Goal: Task Accomplishment & Management: Use online tool/utility

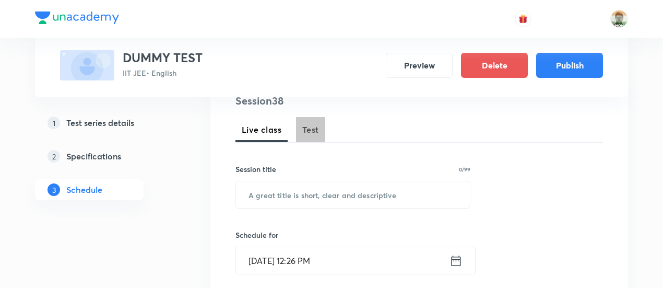
click at [321, 133] on button "Test" at bounding box center [310, 129] width 29 height 25
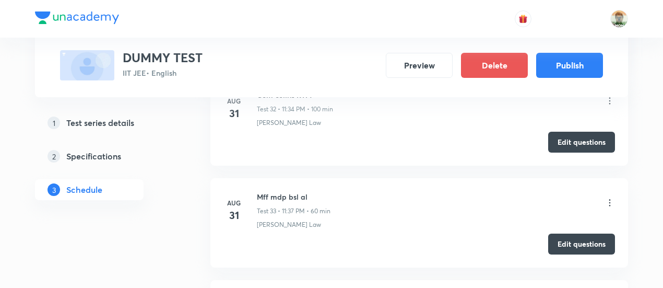
scroll to position [3764, 0]
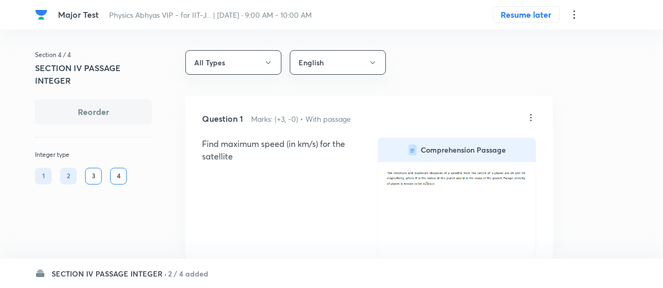
click at [175, 271] on h6 "2 / 4 added" at bounding box center [188, 273] width 40 height 11
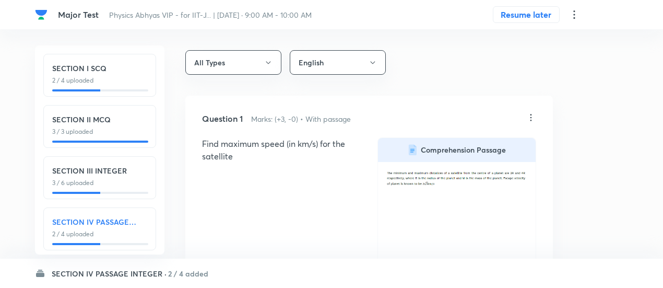
click at [130, 79] on p "2 / 4 uploaded" at bounding box center [99, 80] width 95 height 9
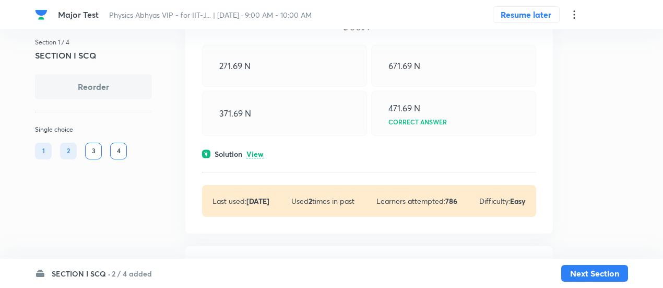
scroll to position [395, 0]
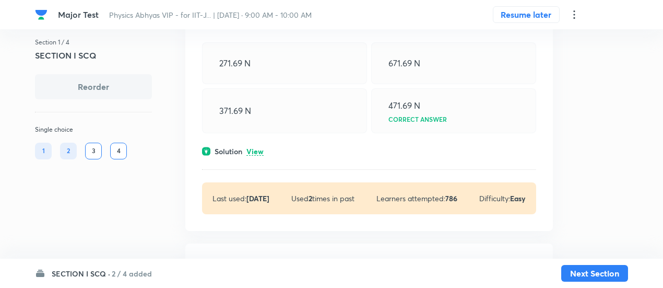
click at [252, 148] on p "View" at bounding box center [255, 152] width 17 height 8
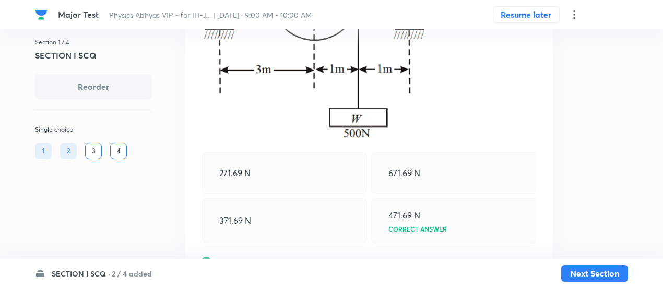
scroll to position [283, 0]
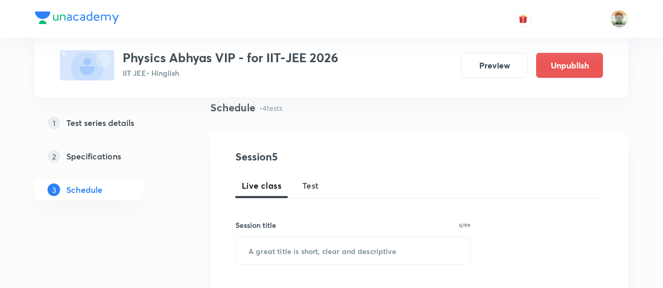
scroll to position [79, 0]
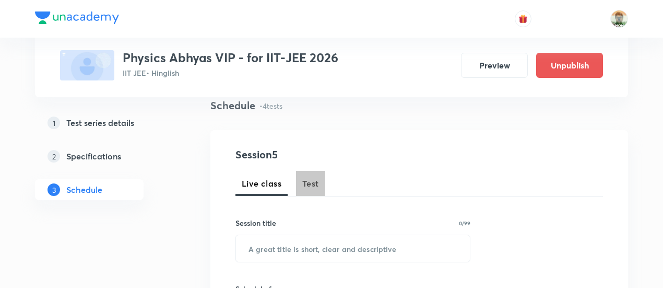
click at [307, 173] on button "Test" at bounding box center [310, 183] width 29 height 25
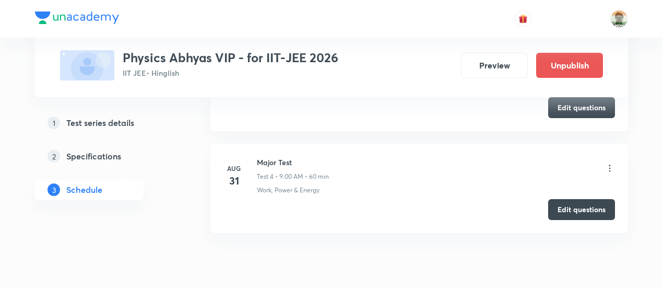
scroll to position [854, 0]
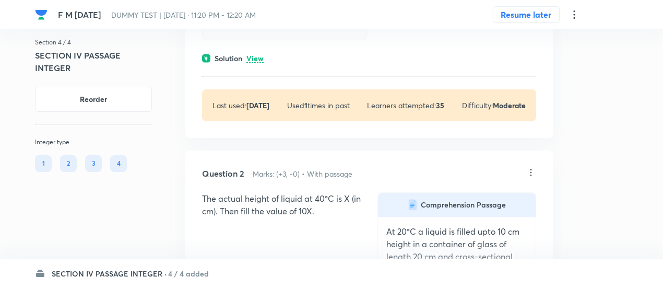
scroll to position [414, 0]
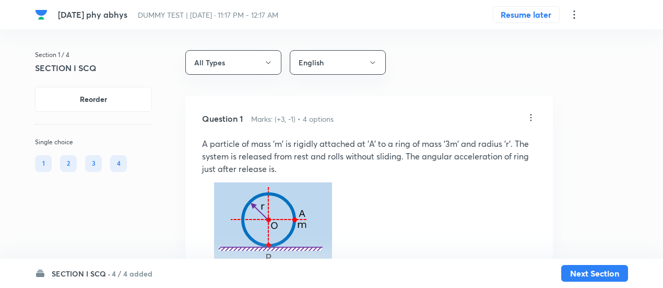
click at [132, 274] on h6 "4 / 4 added" at bounding box center [132, 273] width 41 height 11
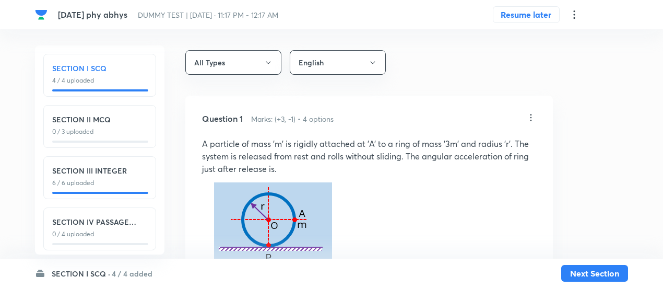
scroll to position [12, 0]
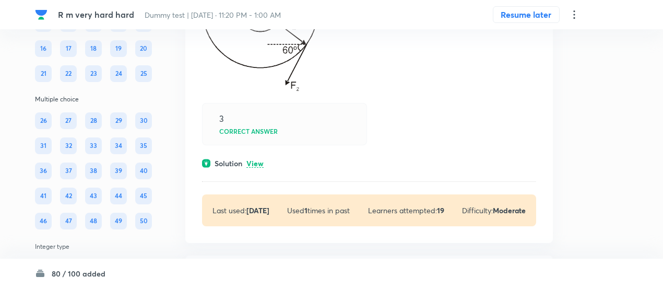
scroll to position [29699, 0]
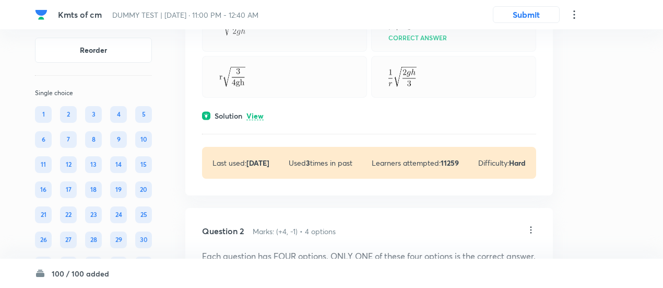
scroll to position [319, 0]
click at [260, 113] on p "View" at bounding box center [255, 116] width 17 height 8
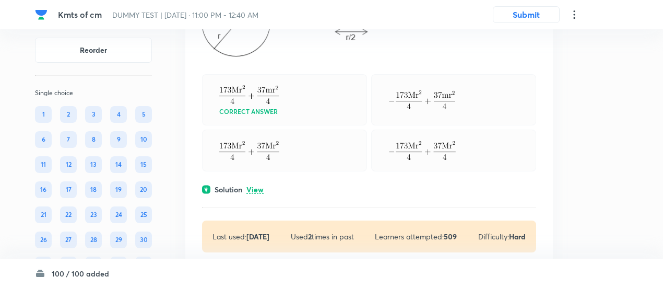
click at [257, 194] on p "View" at bounding box center [255, 190] width 17 height 8
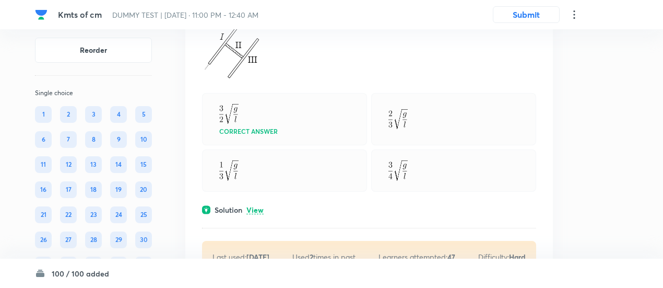
scroll to position [1390, 0]
click at [255, 214] on p "View" at bounding box center [255, 210] width 17 height 8
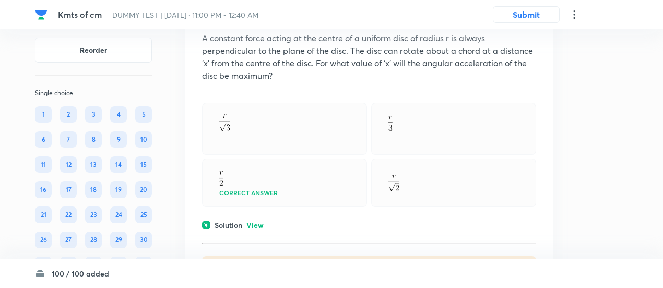
scroll to position [1780, 0]
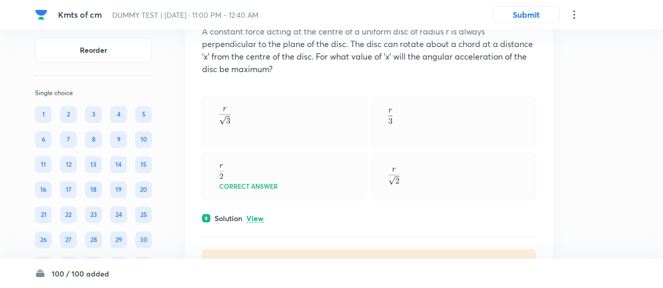
click at [257, 222] on p "View" at bounding box center [255, 219] width 17 height 8
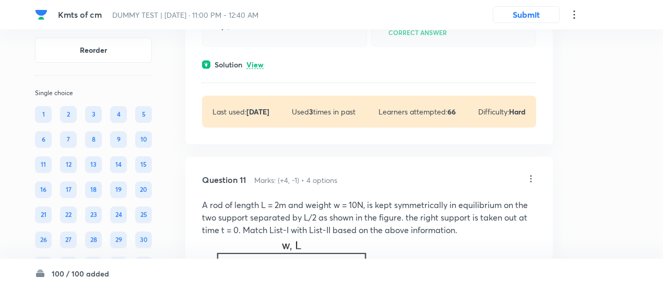
scroll to position [4084, 0]
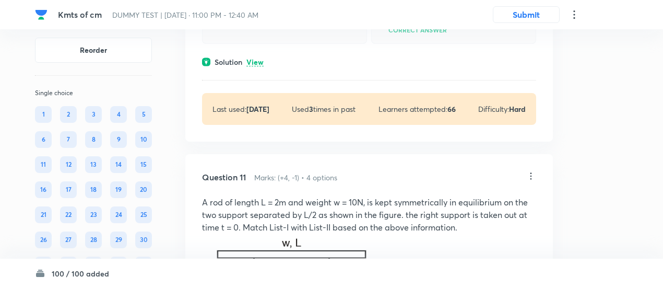
click at [256, 66] on p "View" at bounding box center [255, 62] width 17 height 8
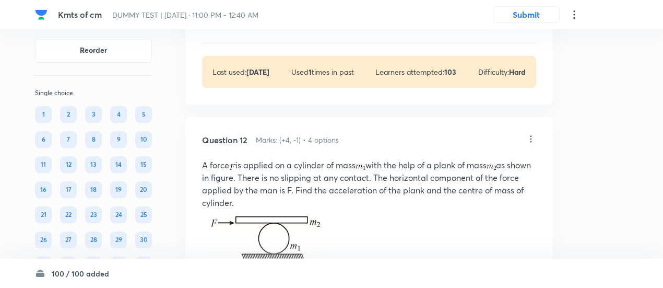
scroll to position [4948, 0]
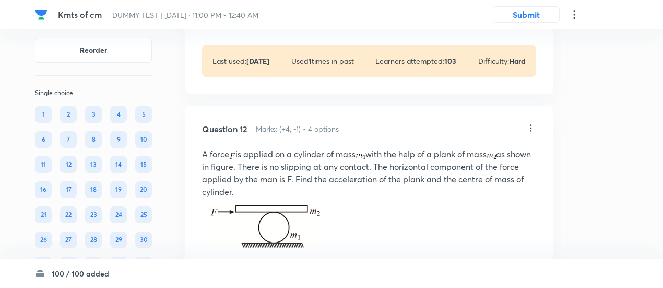
click at [256, 18] on p "View" at bounding box center [255, 14] width 17 height 8
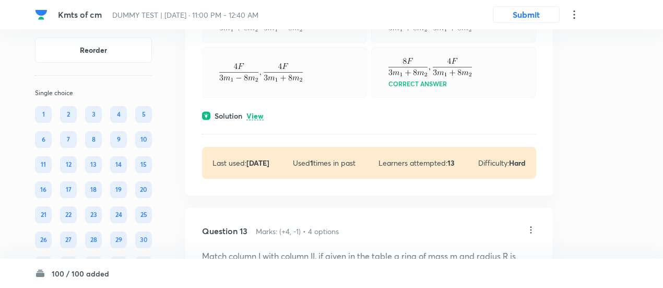
scroll to position [5316, 0]
click at [263, 119] on p "View" at bounding box center [255, 115] width 17 height 8
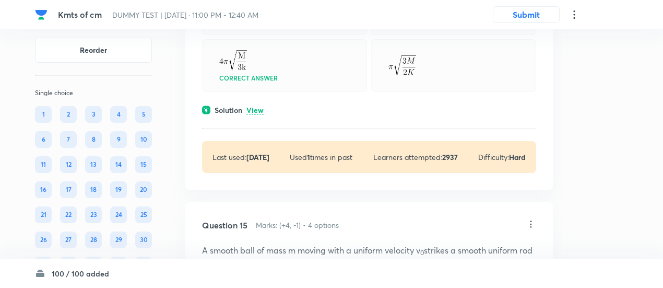
scroll to position [7020, 0]
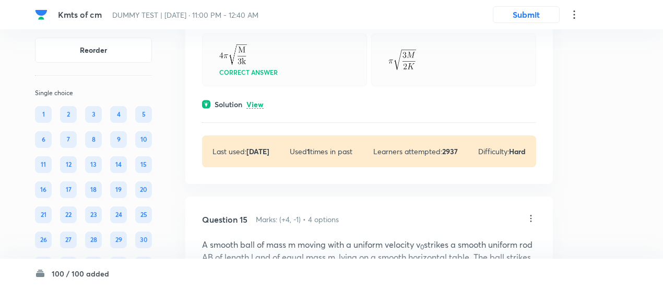
click at [259, 109] on p "View" at bounding box center [255, 105] width 17 height 8
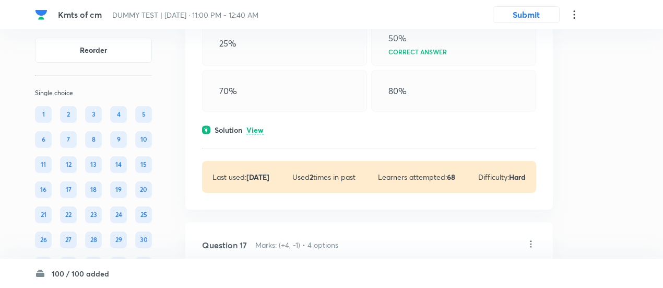
scroll to position [8260, 0]
click at [260, 134] on p "View" at bounding box center [255, 130] width 17 height 8
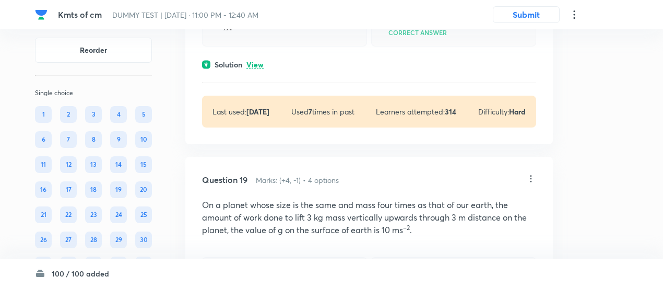
scroll to position [9923, 0]
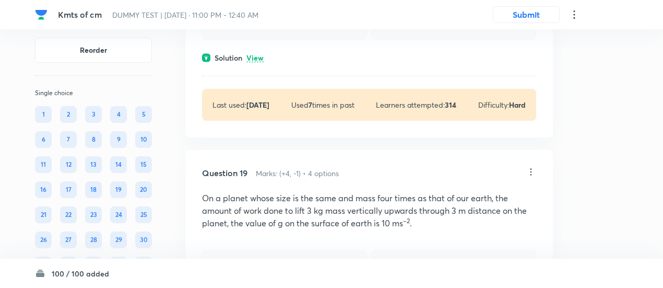
click at [258, 62] on p "View" at bounding box center [255, 58] width 17 height 8
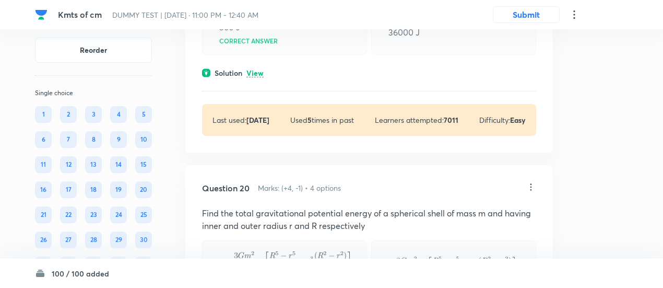
scroll to position [10508, 0]
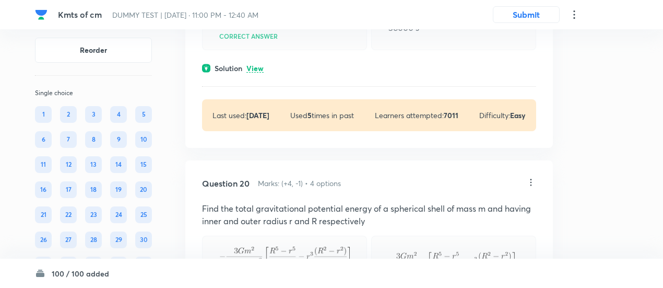
click at [258, 73] on p "View" at bounding box center [255, 69] width 17 height 8
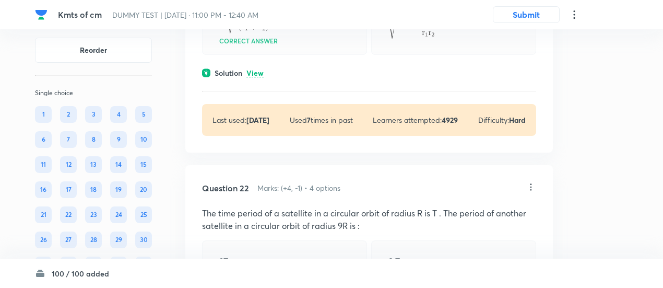
scroll to position [11237, 0]
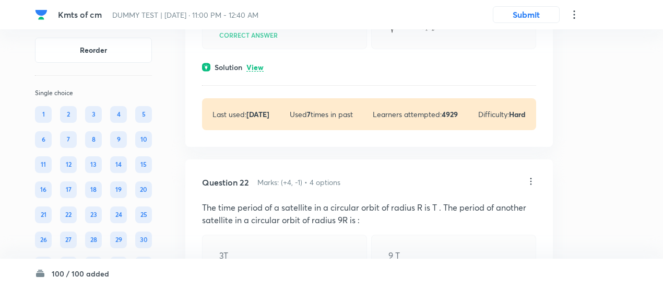
click at [255, 72] on p "View" at bounding box center [255, 68] width 17 height 8
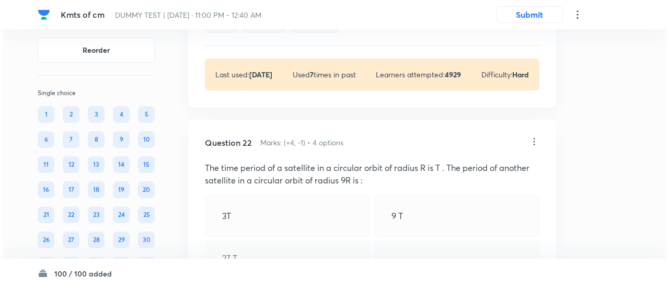
scroll to position [11520, 0]
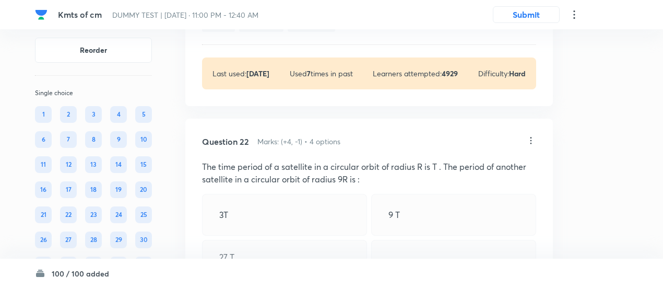
click at [572, 11] on icon at bounding box center [574, 14] width 13 height 13
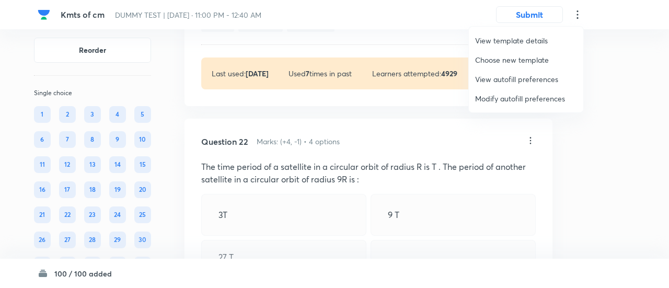
click at [507, 78] on span "View autofill preferences" at bounding box center [526, 79] width 102 height 11
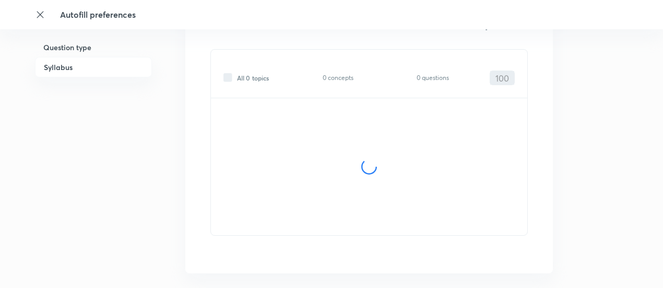
scroll to position [417, 0]
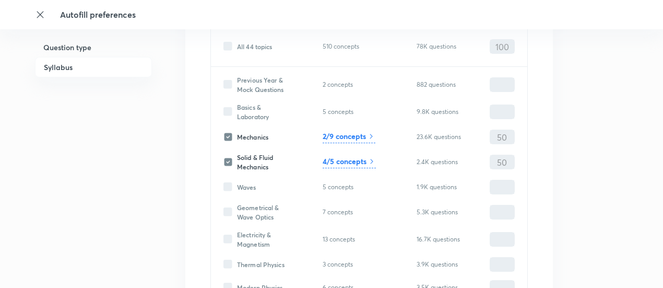
click at [42, 14] on icon at bounding box center [40, 14] width 10 height 10
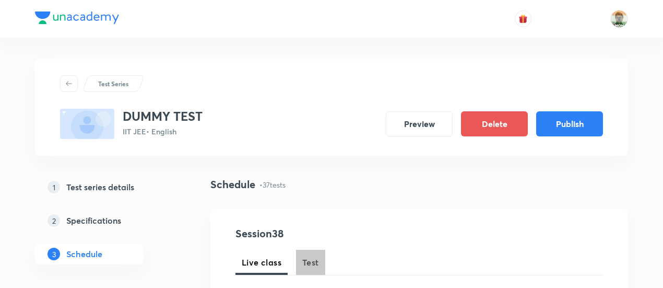
click at [315, 262] on span "Test" at bounding box center [310, 262] width 17 height 13
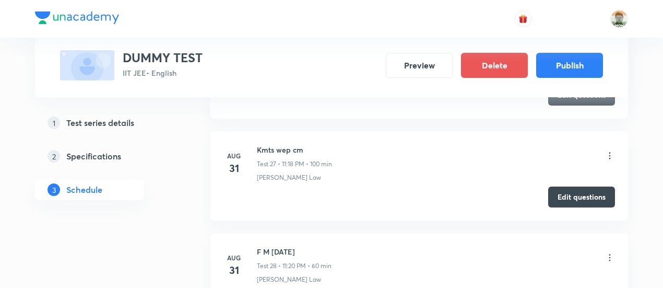
scroll to position [3199, 0]
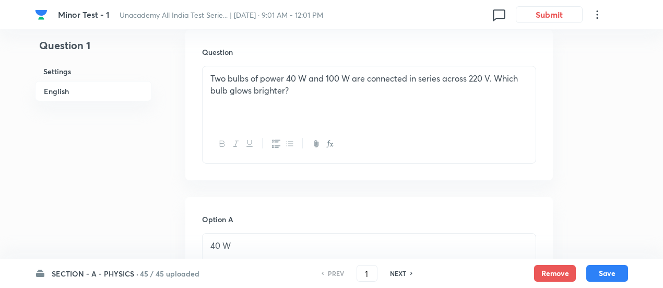
scroll to position [309, 0]
click at [396, 276] on h6 "NEXT" at bounding box center [398, 272] width 16 height 9
type input "2"
checkbox input "false"
checkbox input "true"
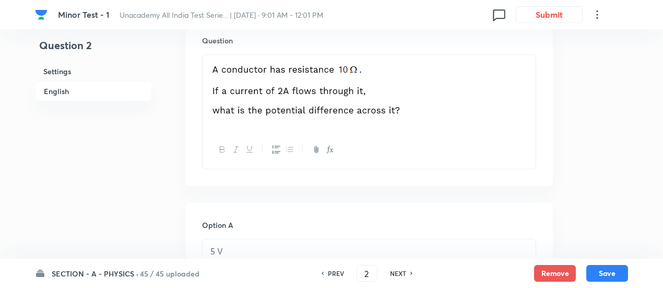
scroll to position [303, 0]
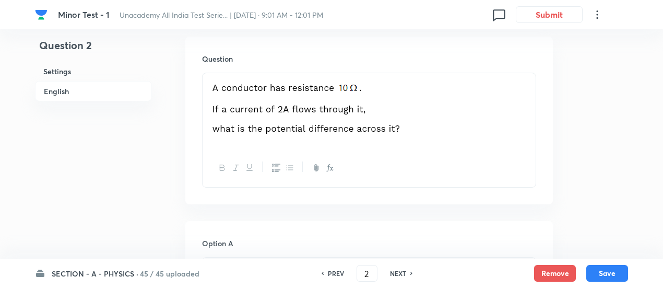
click at [400, 276] on h6 "NEXT" at bounding box center [398, 272] width 16 height 9
type input "3"
checkbox input "false"
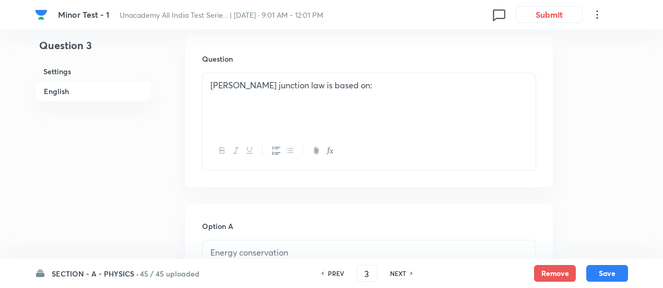
checkbox input "true"
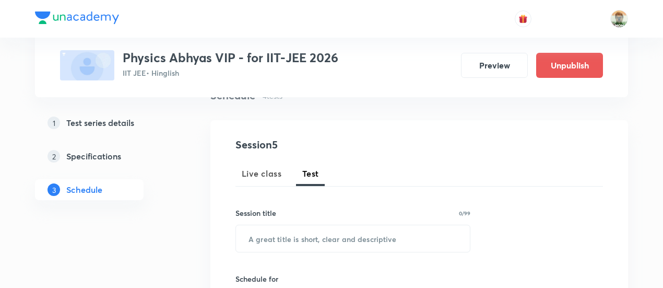
scroll to position [90, 0]
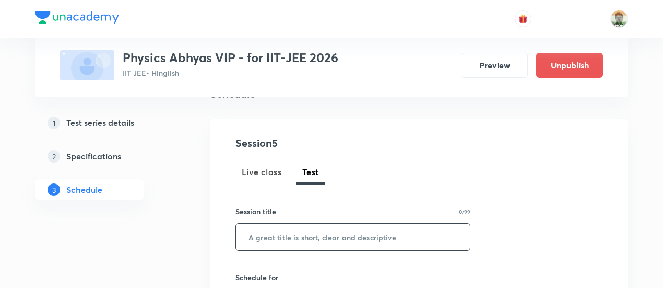
drag, startPoint x: 350, startPoint y: 217, endPoint x: 350, endPoint y: 229, distance: 12.5
click at [350, 229] on div "Session title 0/99 ​" at bounding box center [353, 228] width 235 height 45
click at [350, 229] on input "text" at bounding box center [353, 237] width 234 height 27
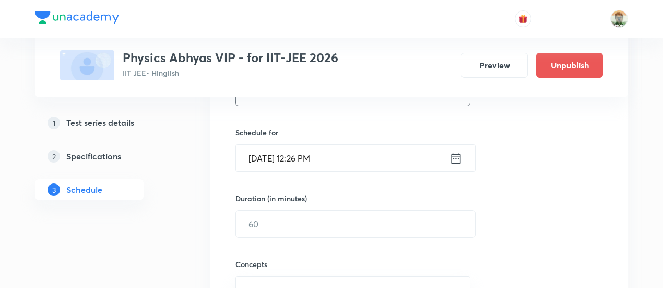
scroll to position [236, 0]
type input "Major Test"
click at [452, 155] on icon at bounding box center [456, 156] width 9 height 10
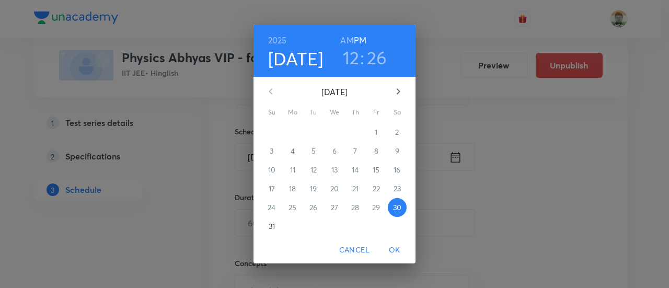
click at [268, 226] on p "31" at bounding box center [271, 226] width 6 height 10
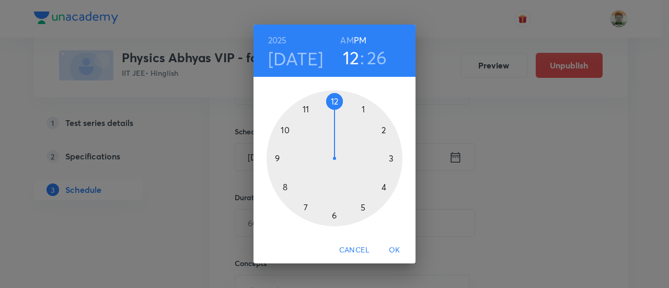
click at [279, 159] on div at bounding box center [334, 158] width 136 height 136
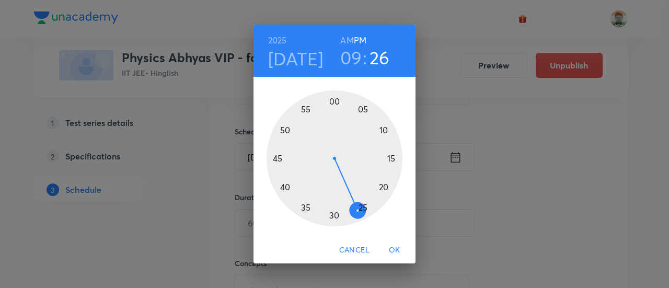
click at [346, 42] on h6 "AM" at bounding box center [346, 40] width 13 height 15
click at [334, 105] on div at bounding box center [334, 158] width 136 height 136
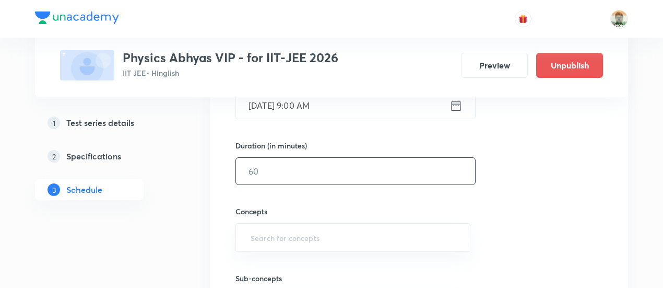
scroll to position [290, 0]
click at [362, 168] on input "text" at bounding box center [355, 168] width 239 height 27
type input "60"
type input "w"
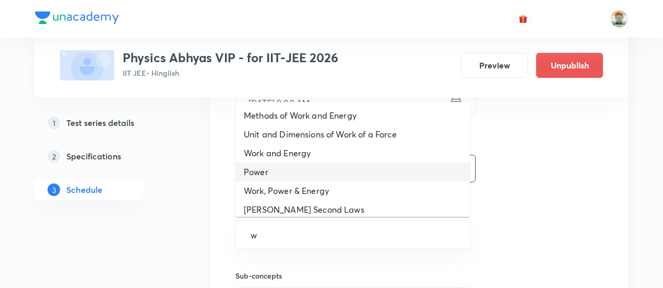
click at [362, 168] on li "Power" at bounding box center [353, 171] width 235 height 19
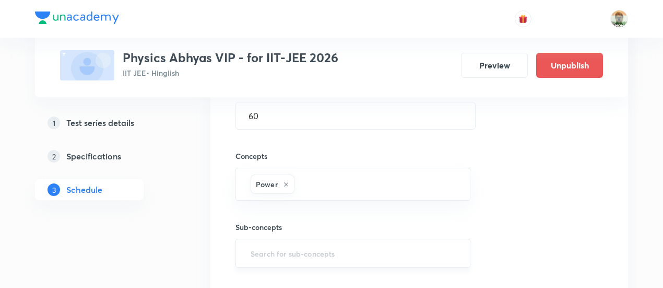
scroll to position [356, 0]
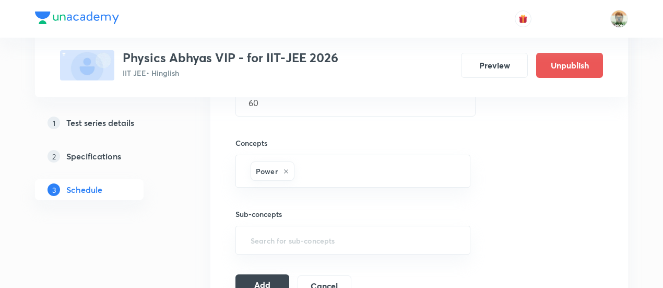
click at [275, 281] on button "Add" at bounding box center [263, 284] width 54 height 21
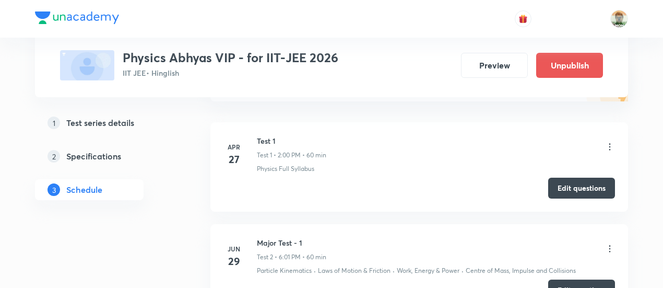
scroll to position [150, 0]
click at [318, 60] on h3 "Physics Abhyas VIP - for IIT-JEE 2026" at bounding box center [231, 57] width 216 height 15
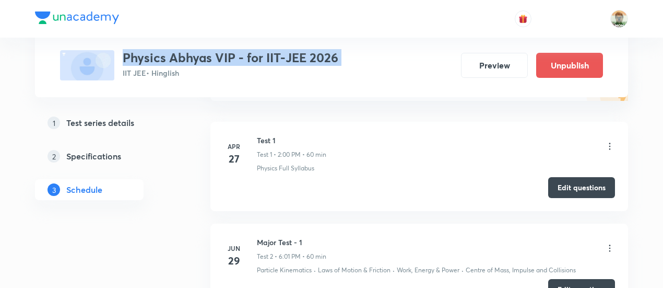
click at [318, 60] on h3 "Physics Abhyas VIP - for IIT-JEE 2026" at bounding box center [231, 57] width 216 height 15
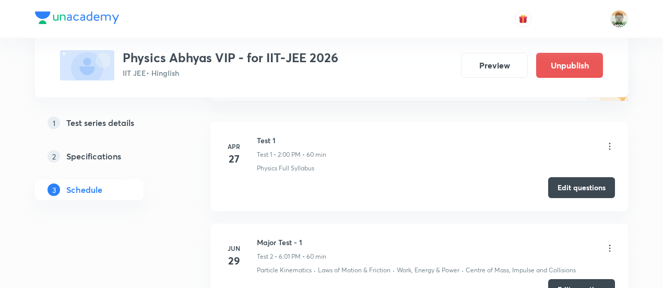
click at [318, 60] on h3 "Physics Abhyas VIP - for IIT-JEE 2026" at bounding box center [231, 57] width 216 height 15
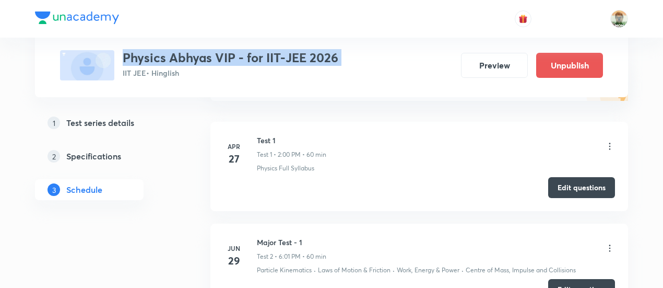
click at [318, 60] on h3 "Physics Abhyas VIP - for IIT-JEE 2026" at bounding box center [231, 57] width 216 height 15
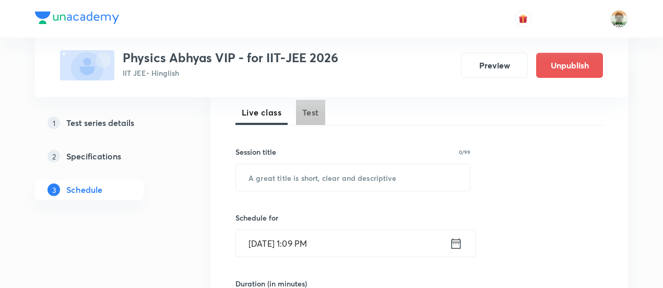
click at [316, 122] on button "Test" at bounding box center [310, 112] width 29 height 25
click at [311, 53] on h3 "Physics Abhyas VIP - for IIT-JEE 2026" at bounding box center [231, 57] width 216 height 15
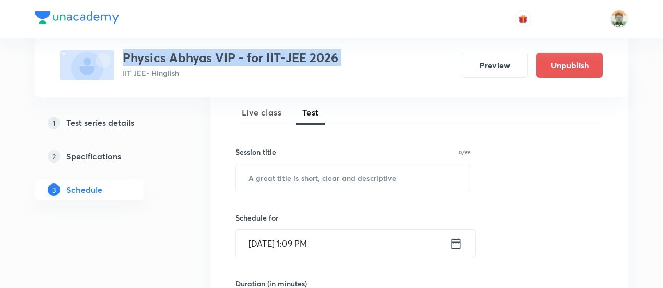
click at [311, 53] on h3 "Physics Abhyas VIP - for IIT-JEE 2026" at bounding box center [231, 57] width 216 height 15
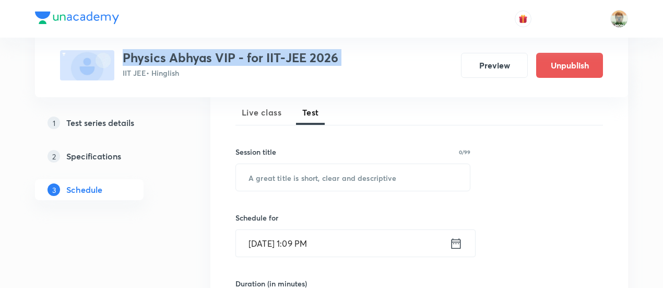
click at [311, 53] on h3 "Physics Abhyas VIP - for IIT-JEE 2026" at bounding box center [231, 57] width 216 height 15
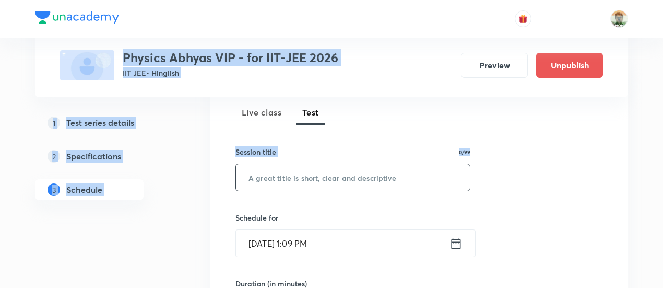
drag, startPoint x: 311, startPoint y: 53, endPoint x: 368, endPoint y: 186, distance: 145.1
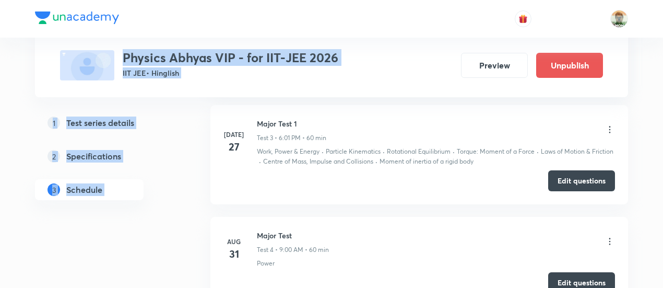
scroll to position [781, 0]
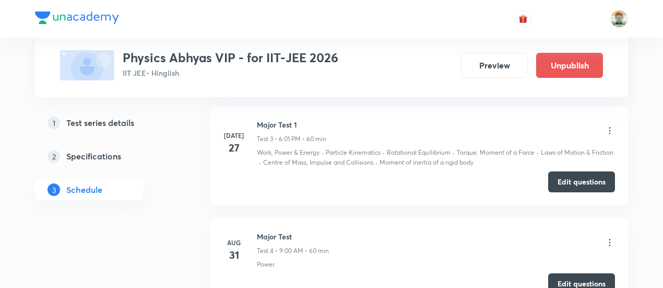
click at [307, 136] on p "Test 3 • 6:01 PM • 60 min" at bounding box center [291, 138] width 69 height 9
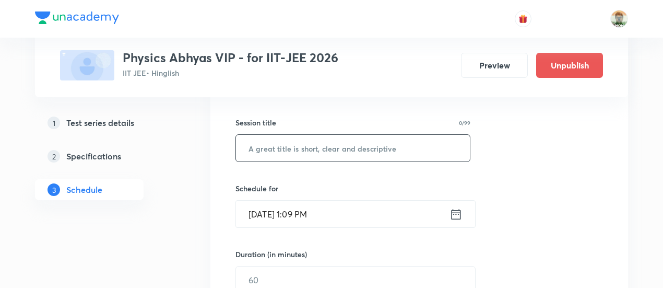
scroll to position [181, 0]
click at [354, 150] on input "text" at bounding box center [353, 146] width 234 height 27
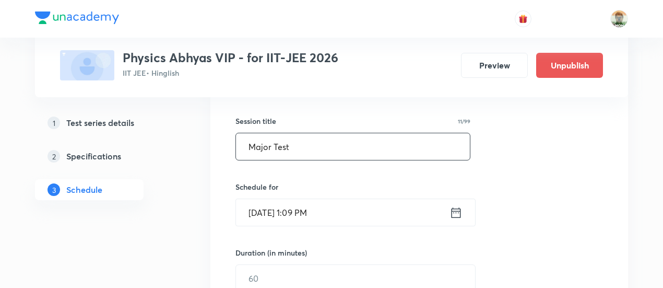
type input "Major Test"
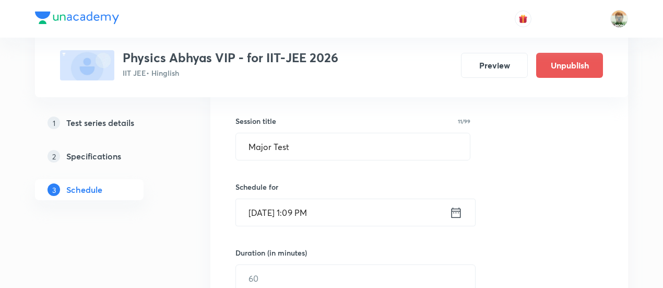
click at [459, 212] on icon at bounding box center [456, 212] width 9 height 10
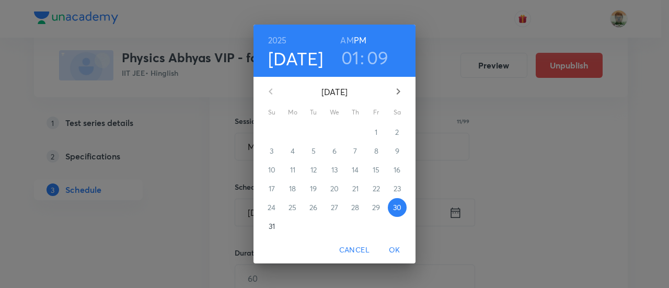
click at [274, 227] on p "31" at bounding box center [271, 226] width 6 height 10
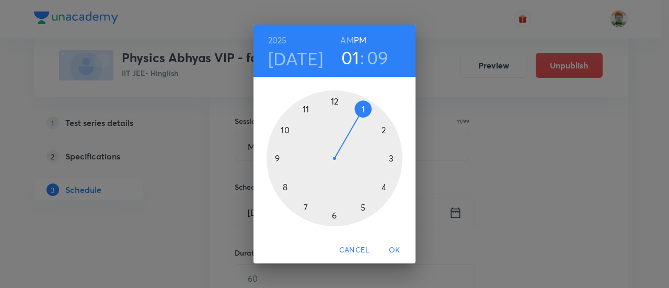
click at [334, 214] on div at bounding box center [334, 158] width 136 height 136
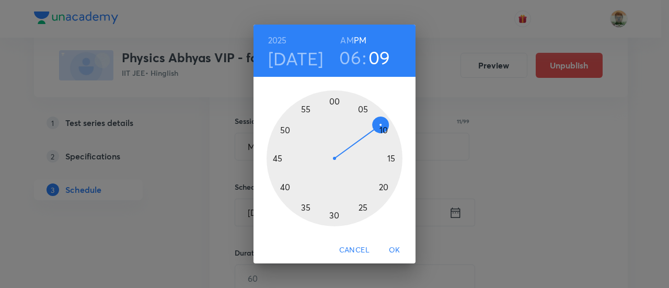
click at [332, 103] on div at bounding box center [334, 158] width 136 height 136
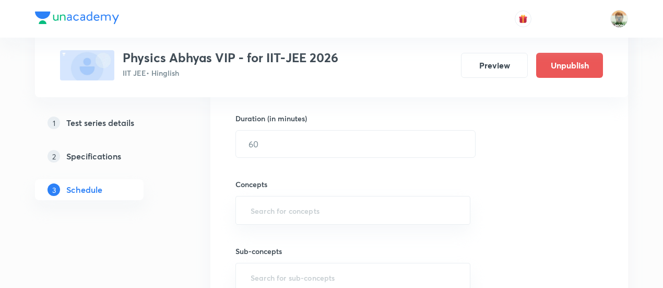
scroll to position [344, 0]
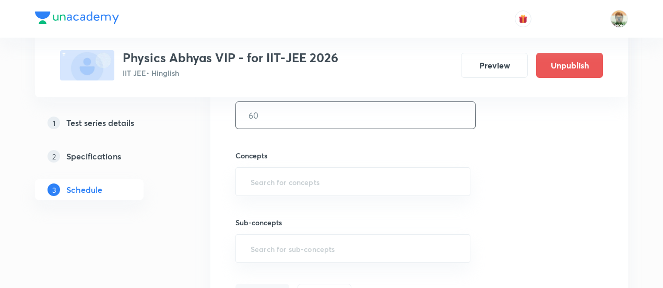
click at [326, 118] on input "text" at bounding box center [355, 115] width 239 height 27
type input "60"
type input "w"
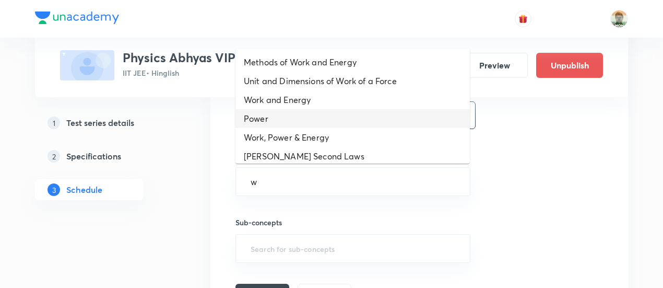
click at [326, 118] on li "Power" at bounding box center [353, 118] width 235 height 19
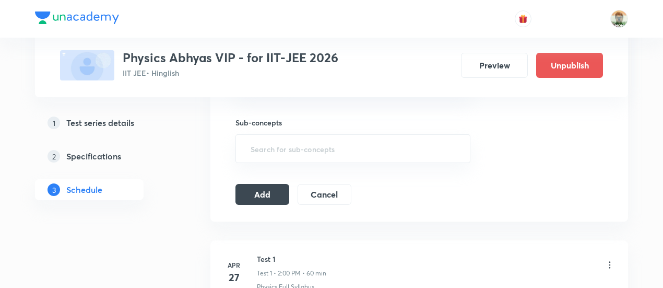
scroll to position [453, 0]
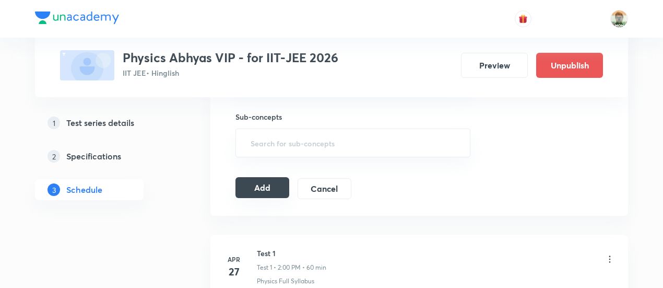
click at [275, 188] on button "Add" at bounding box center [263, 187] width 54 height 21
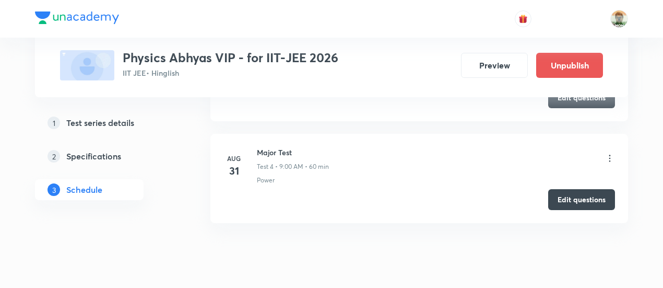
scroll to position [591, 0]
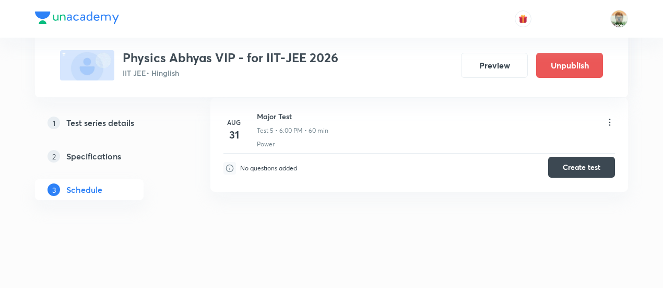
click at [601, 167] on button "Create test" at bounding box center [581, 167] width 67 height 21
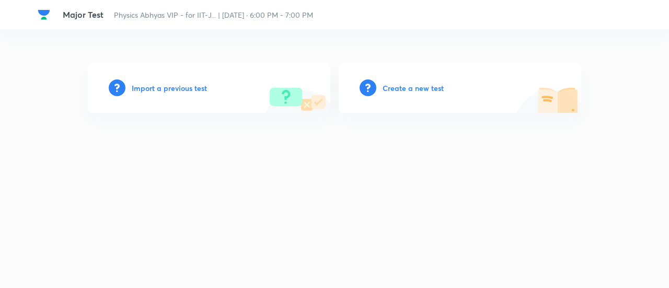
click at [187, 86] on h6 "Import a previous test" at bounding box center [169, 88] width 75 height 11
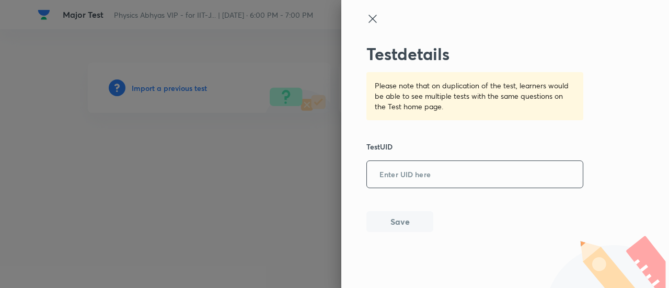
click at [426, 176] on input "text" at bounding box center [475, 175] width 216 height 26
paste input "17EUL4KJXK"
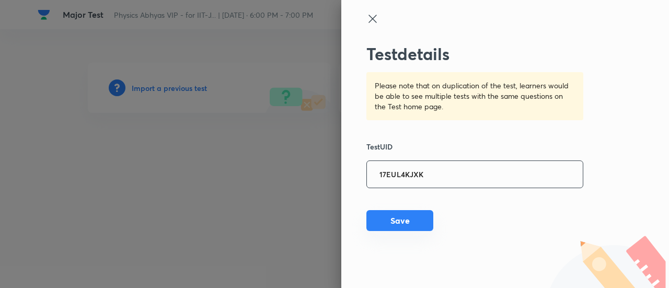
type input "17EUL4KJXK"
click at [420, 218] on button "Save" at bounding box center [399, 220] width 67 height 21
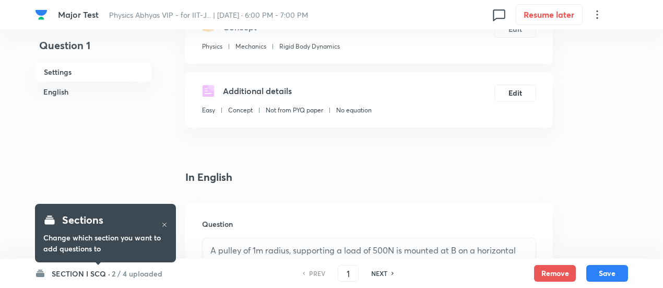
scroll to position [140, 0]
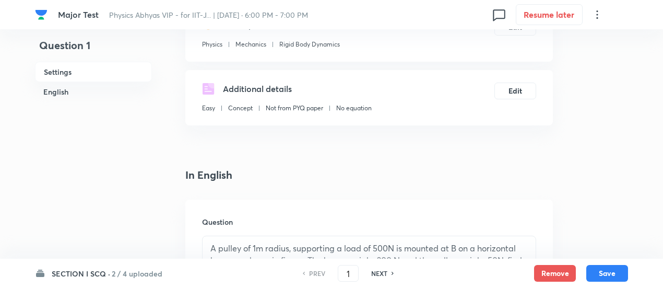
click at [141, 272] on h6 "2 / 4 uploaded" at bounding box center [137, 273] width 51 height 11
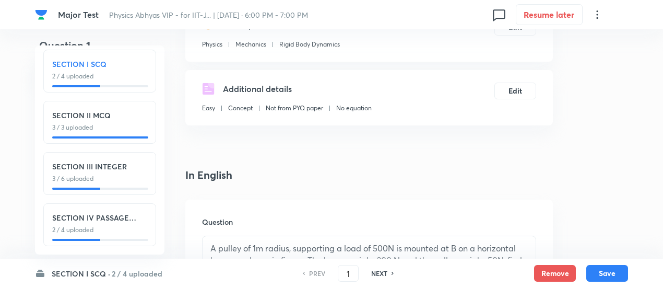
scroll to position [0, 0]
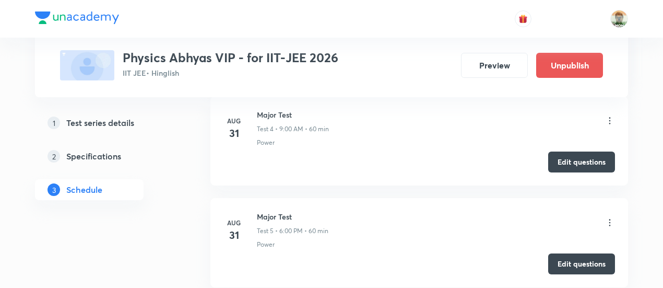
scroll to position [831, 0]
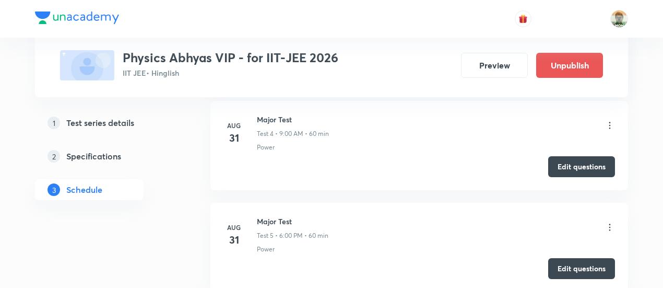
drag, startPoint x: 477, startPoint y: 2, endPoint x: 376, endPoint y: 26, distance: 104.1
click at [376, 26] on div at bounding box center [331, 19] width 593 height 38
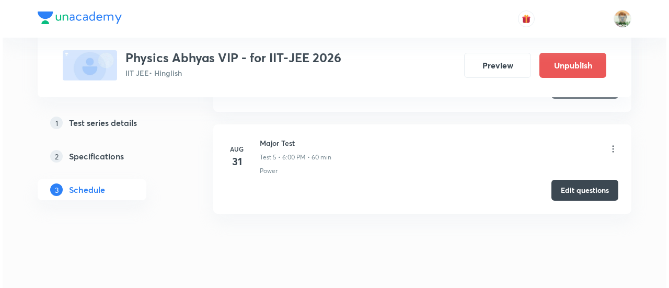
scroll to position [930, 0]
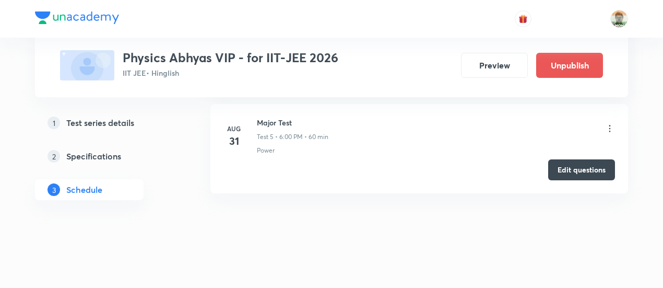
click at [610, 125] on icon at bounding box center [610, 128] width 2 height 7
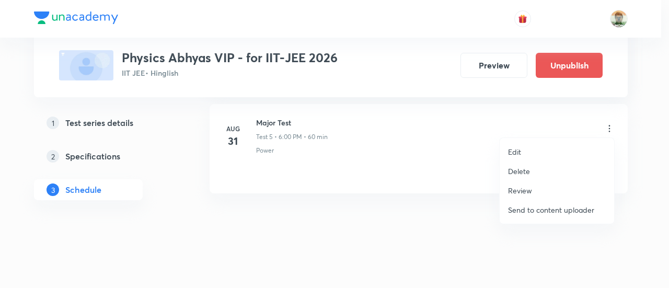
click at [519, 151] on p "Edit" at bounding box center [514, 151] width 13 height 11
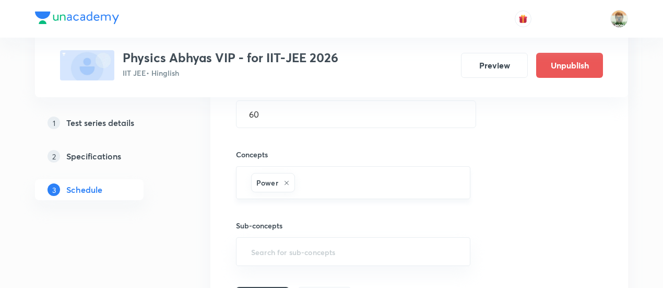
scroll to position [758, 0]
click at [417, 178] on input "text" at bounding box center [377, 184] width 160 height 19
click at [417, 178] on input "text" at bounding box center [353, 182] width 208 height 19
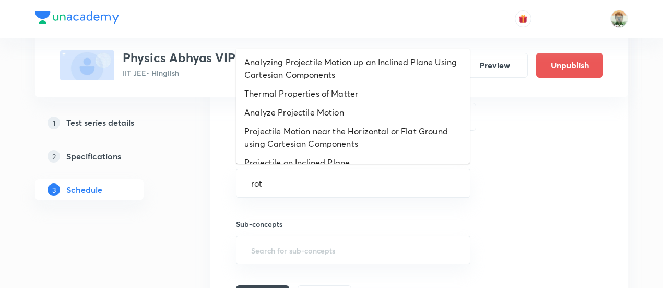
type input "rota"
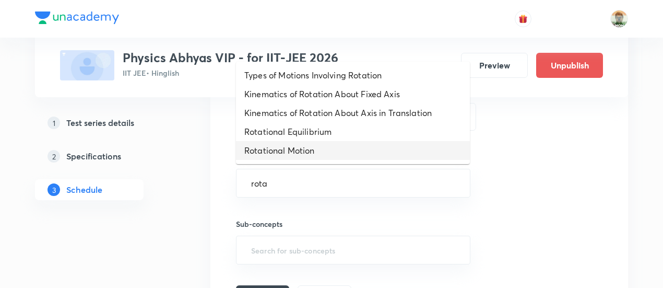
click at [360, 144] on li "Rotational Motion" at bounding box center [353, 150] width 234 height 19
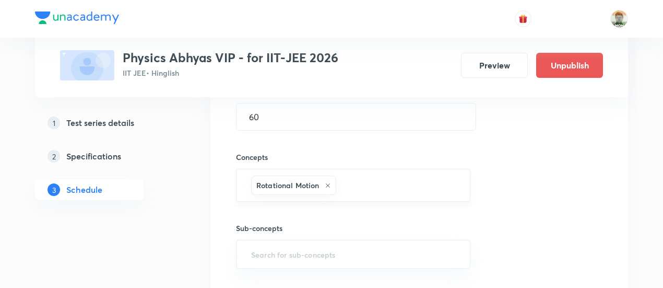
click at [401, 184] on input "text" at bounding box center [397, 184] width 119 height 19
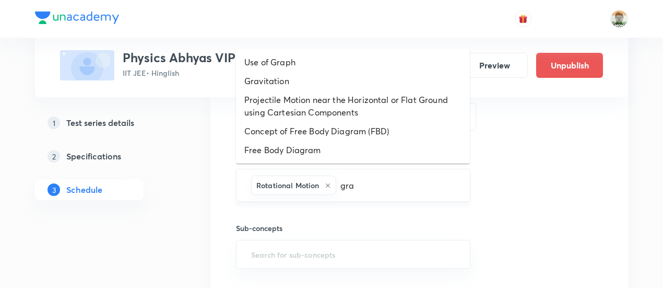
type input "grav"
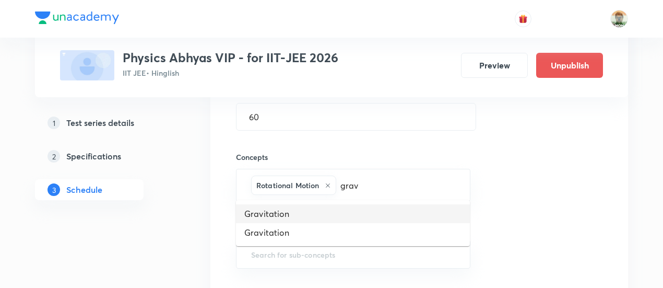
click at [342, 207] on li "Gravitation" at bounding box center [353, 213] width 234 height 19
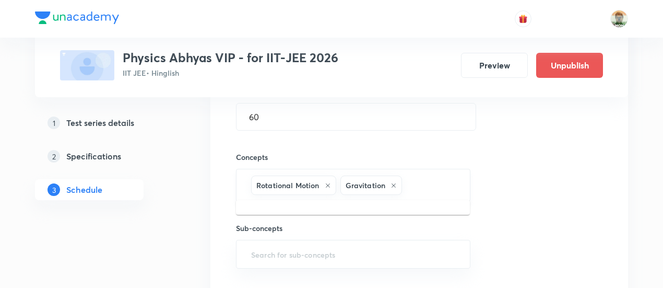
click at [420, 177] on input "text" at bounding box center [430, 184] width 53 height 19
type input "f"
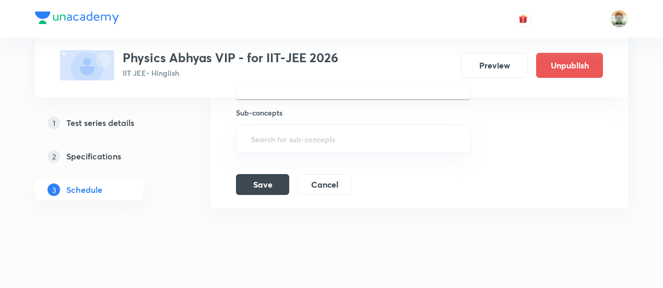
scroll to position [881, 0]
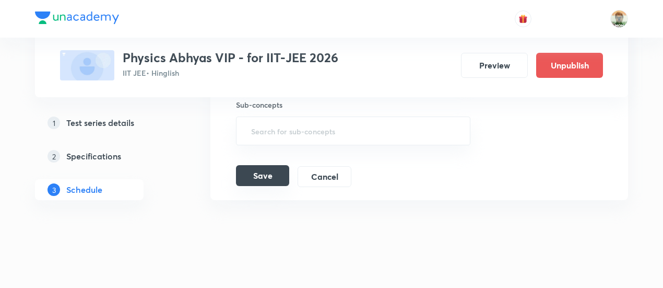
click at [259, 175] on button "Save" at bounding box center [262, 175] width 53 height 21
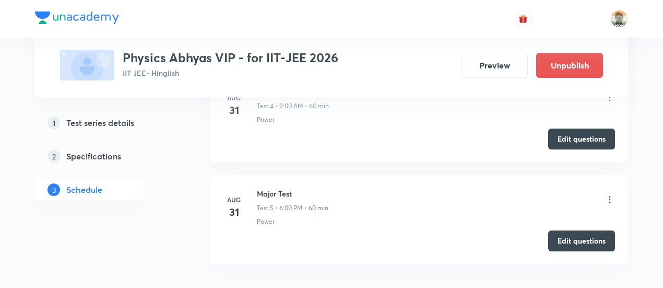
scroll to position [513, 0]
click at [96, 158] on h5 "Specifications" at bounding box center [93, 156] width 55 height 13
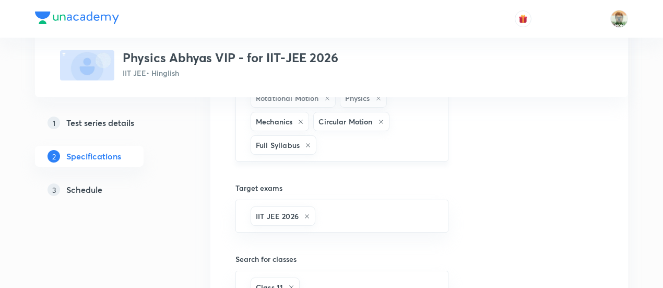
scroll to position [385, 0]
click at [366, 135] on input "text" at bounding box center [377, 144] width 117 height 19
type input "fluid"
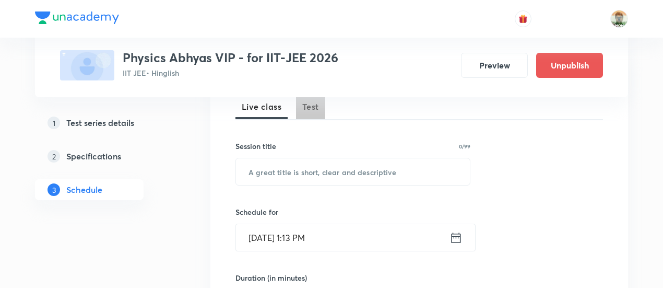
click at [322, 108] on button "Test" at bounding box center [310, 106] width 29 height 25
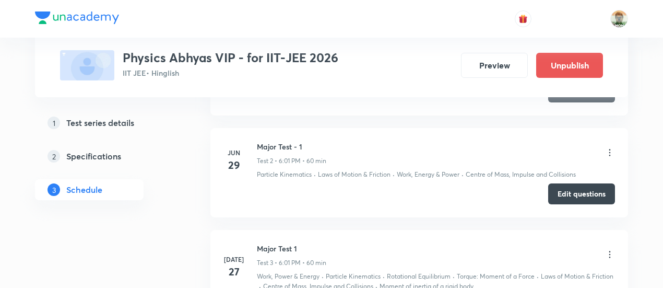
scroll to position [658, 0]
click at [109, 157] on h5 "Specifications" at bounding box center [93, 156] width 55 height 13
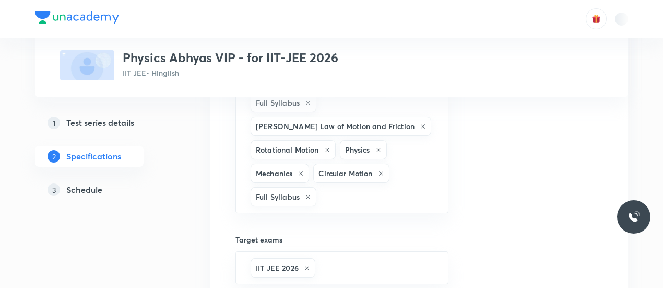
scroll to position [348, 0]
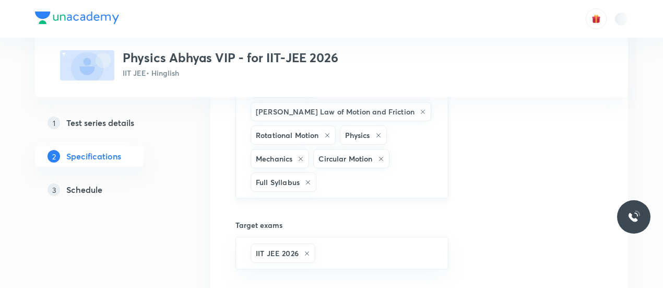
click at [358, 144] on div "Kinematics-1D and Calculus Work, Power & Energy Full Syllabus Thermal Physics […" at bounding box center [342, 41] width 213 height 315
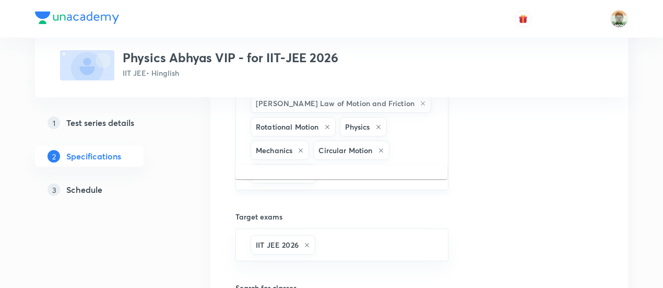
scroll to position [357, 0]
type input "f"
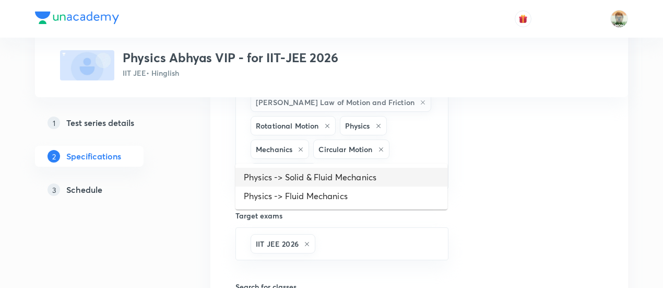
click at [360, 175] on li "Physics -> Solid & Fluid Mechanics" at bounding box center [342, 177] width 212 height 19
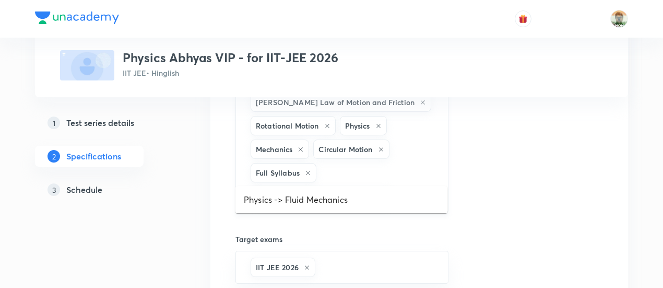
click at [408, 186] on input "text" at bounding box center [415, 195] width 40 height 19
click at [385, 200] on li "Physics -> Fluid Mechanics" at bounding box center [342, 199] width 212 height 19
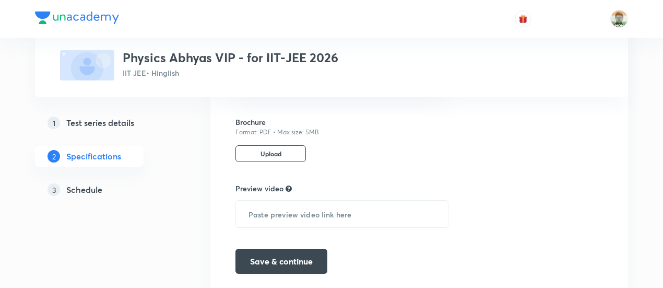
scroll to position [838, 0]
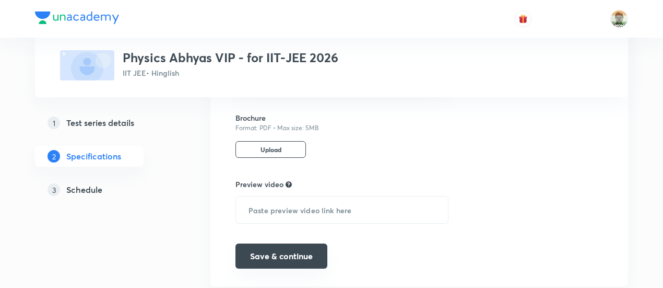
click at [304, 243] on button "Save & continue" at bounding box center [282, 255] width 92 height 25
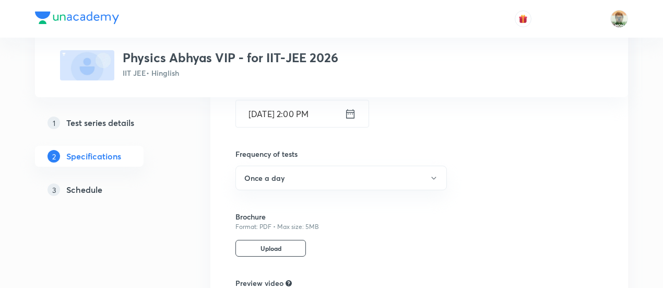
scroll to position [792, 0]
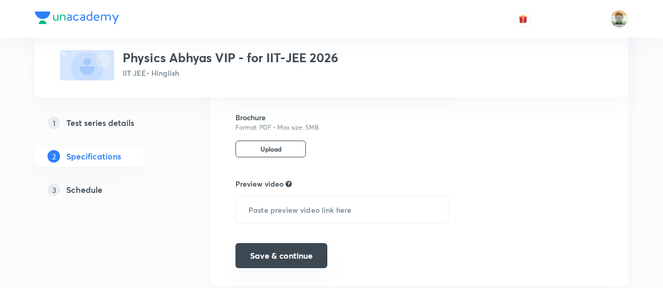
click at [313, 243] on button "Save & continue" at bounding box center [282, 255] width 92 height 25
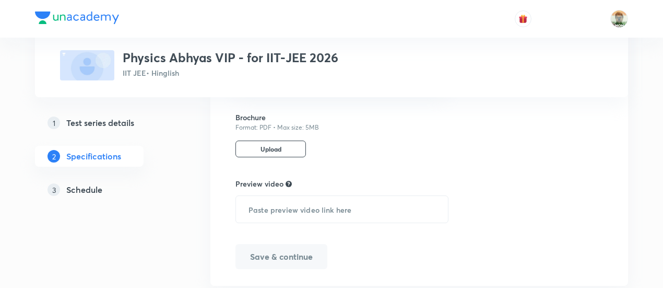
click at [313, 244] on button "Save & continue" at bounding box center [282, 256] width 92 height 25
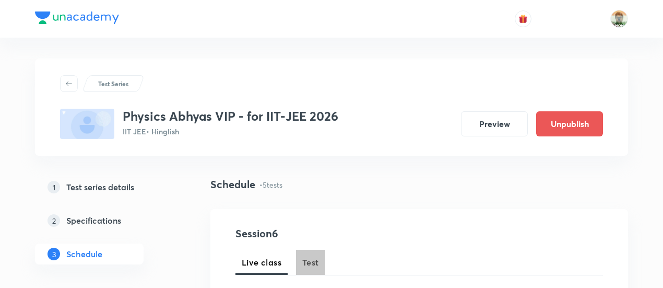
click at [311, 256] on span "Test" at bounding box center [310, 262] width 17 height 13
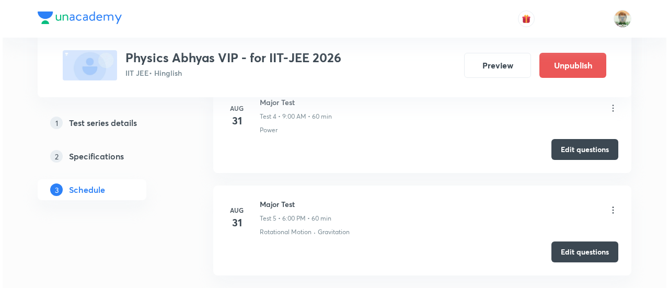
scroll to position [997, 0]
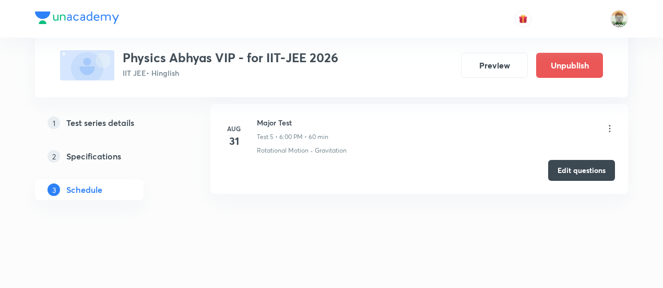
click at [613, 125] on icon at bounding box center [610, 128] width 10 height 10
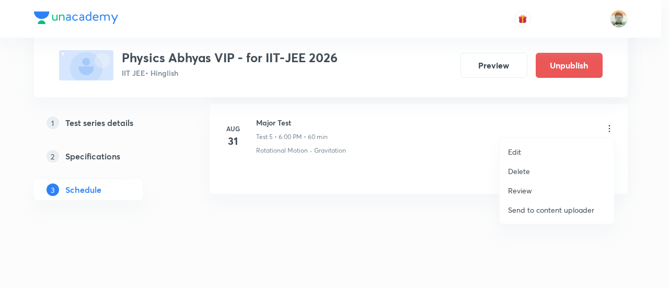
click at [521, 153] on li "Edit" at bounding box center [556, 151] width 114 height 19
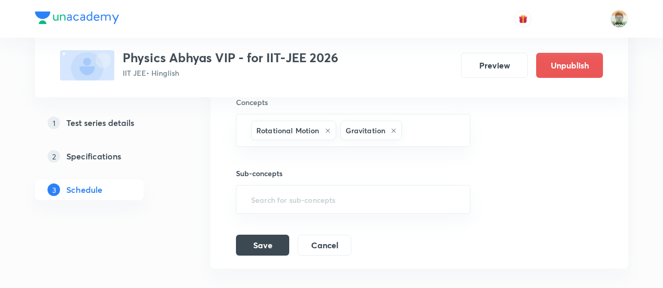
scroll to position [812, 0]
click at [427, 107] on div "Concepts Rotational Motion Gravitation ​" at bounding box center [353, 122] width 235 height 50
click at [429, 127] on input "text" at bounding box center [430, 130] width 53 height 19
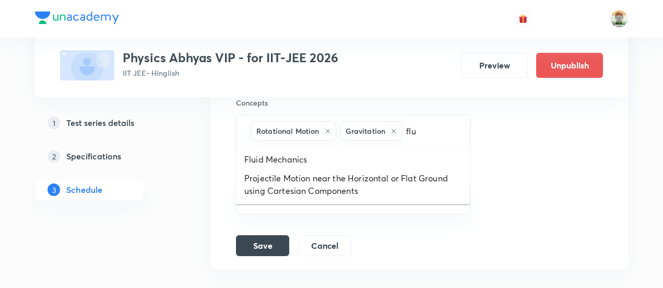
type input "flui"
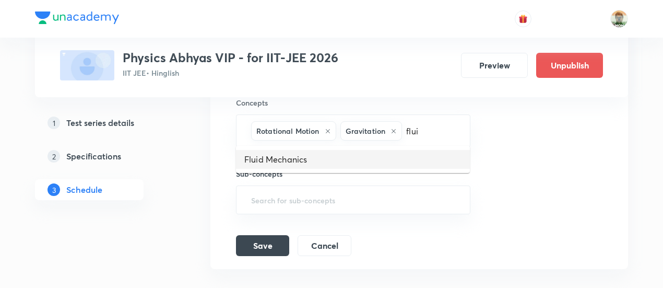
click at [394, 167] on li "Fluid Mechanics" at bounding box center [353, 159] width 234 height 19
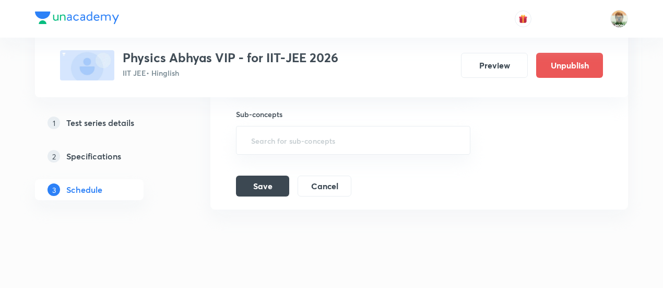
scroll to position [910, 0]
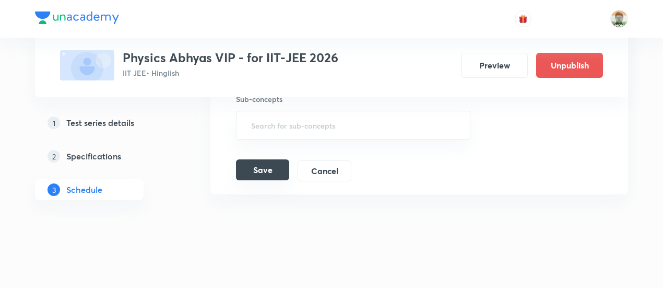
click at [269, 165] on button "Save" at bounding box center [262, 169] width 53 height 21
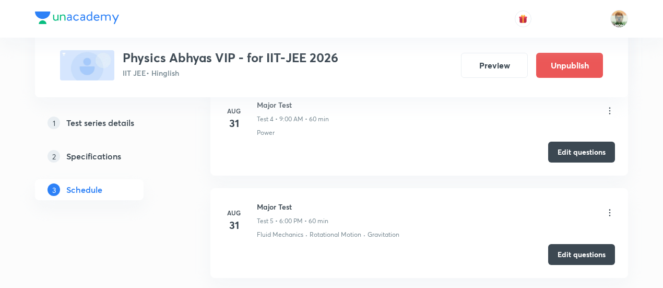
scroll to position [500, 0]
click at [582, 260] on button "Edit questions" at bounding box center [581, 254] width 67 height 21
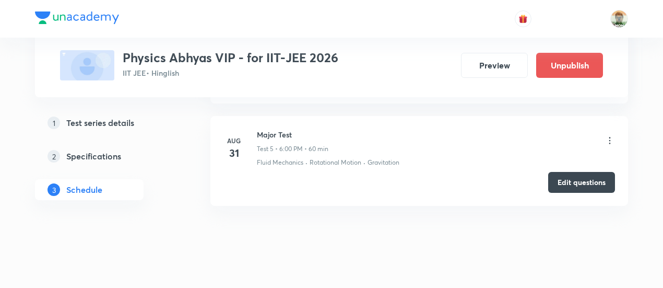
scroll to position [575, 0]
click at [558, 183] on button "Edit questions" at bounding box center [581, 179] width 67 height 21
click at [572, 172] on button "Edit questions" at bounding box center [581, 179] width 67 height 21
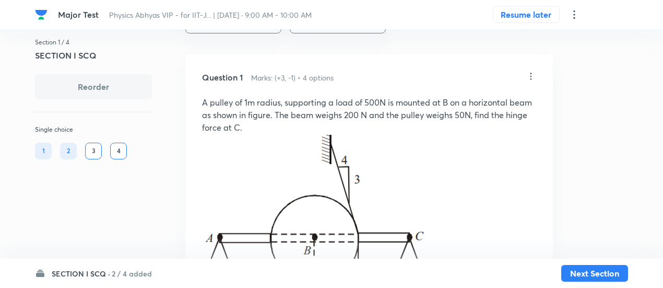
scroll to position [40, 0]
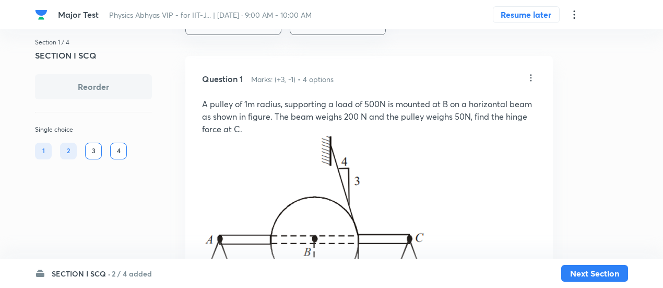
click at [532, 77] on icon at bounding box center [531, 78] width 10 height 10
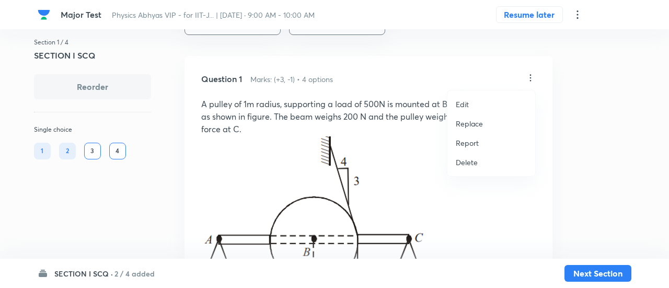
click at [470, 123] on p "Replace" at bounding box center [468, 123] width 27 height 11
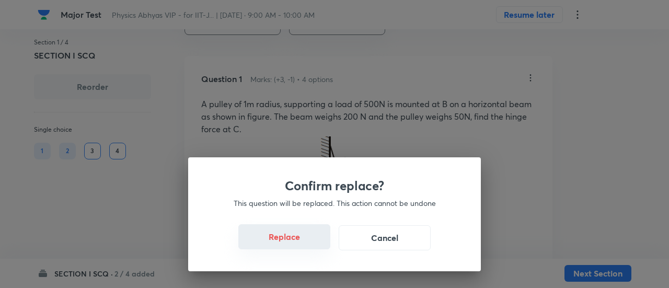
click at [296, 240] on button "Replace" at bounding box center [284, 236] width 92 height 25
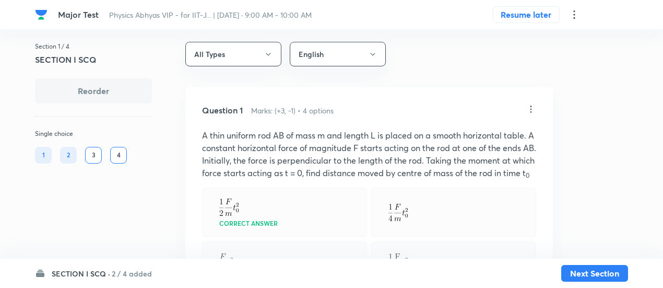
scroll to position [0, 0]
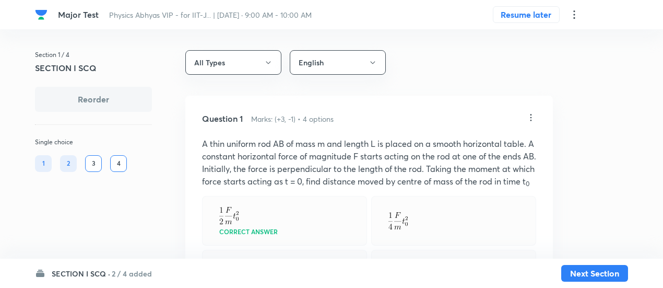
click at [529, 114] on icon at bounding box center [531, 117] width 10 height 10
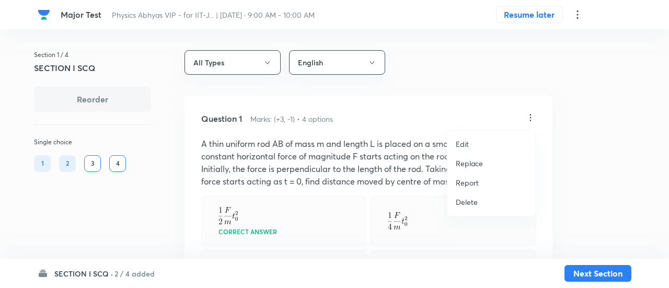
click at [476, 161] on p "Replace" at bounding box center [468, 163] width 27 height 11
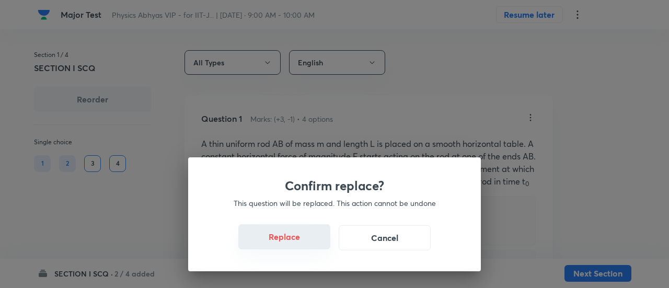
click at [296, 242] on button "Replace" at bounding box center [284, 236] width 92 height 25
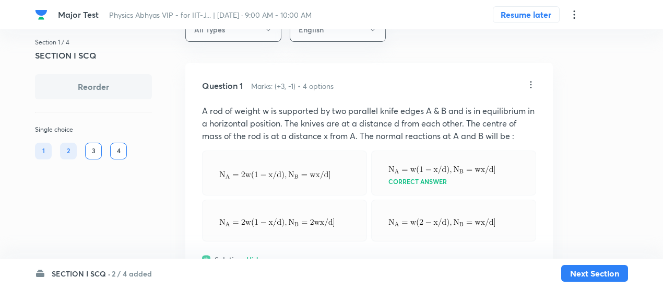
scroll to position [29, 0]
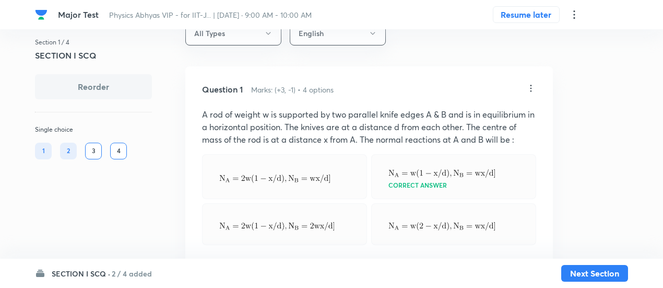
click at [532, 89] on icon at bounding box center [531, 88] width 10 height 10
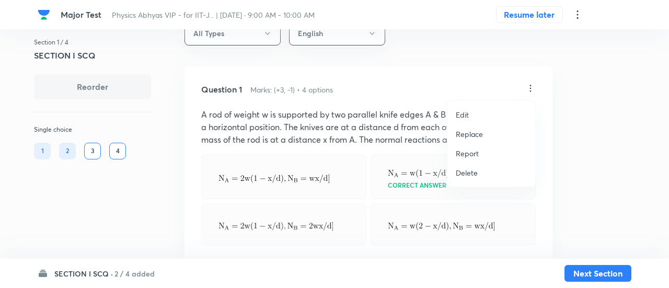
click at [475, 135] on p "Replace" at bounding box center [468, 133] width 27 height 11
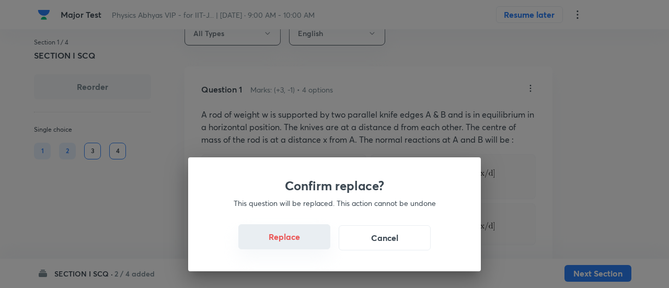
click at [304, 237] on button "Replace" at bounding box center [284, 236] width 92 height 25
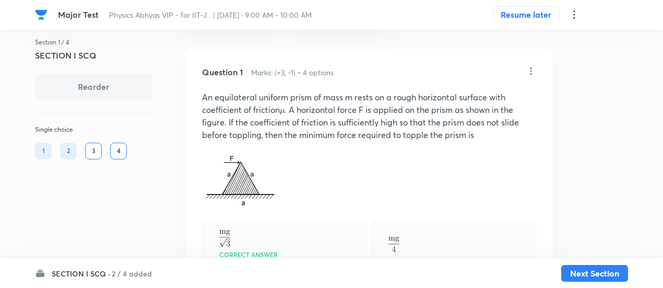
scroll to position [43, 0]
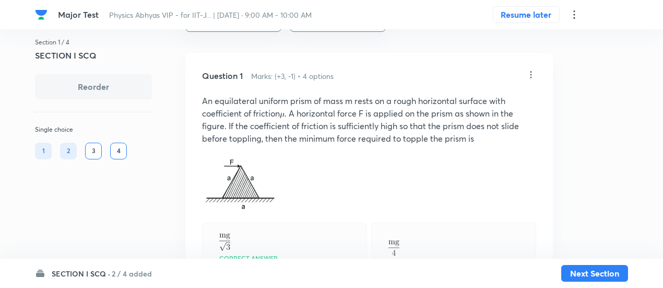
click at [529, 73] on icon at bounding box center [531, 74] width 10 height 10
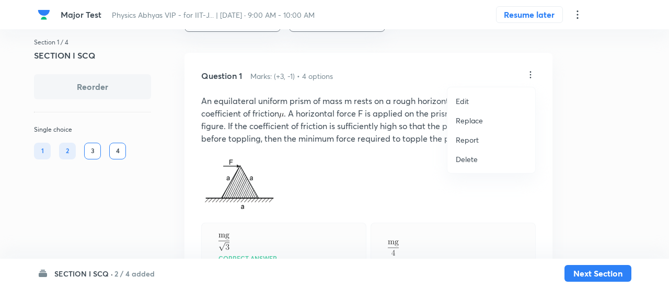
click at [475, 122] on p "Replace" at bounding box center [468, 120] width 27 height 11
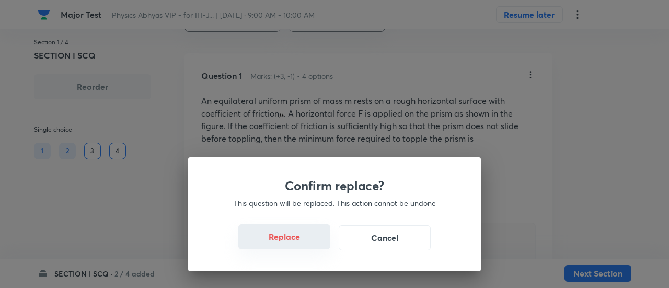
click at [287, 243] on button "Replace" at bounding box center [284, 236] width 92 height 25
click at [287, 243] on button "Replace" at bounding box center [284, 237] width 92 height 25
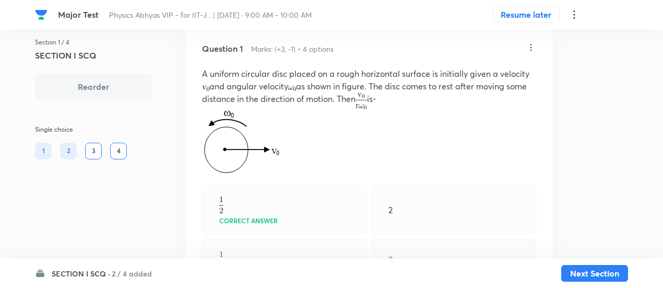
scroll to position [68, 0]
click at [529, 45] on icon at bounding box center [531, 49] width 10 height 10
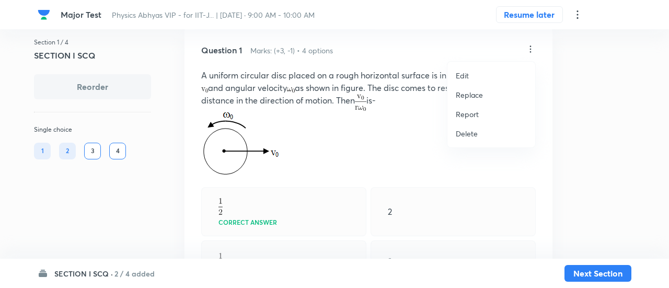
click at [466, 97] on p "Replace" at bounding box center [468, 94] width 27 height 11
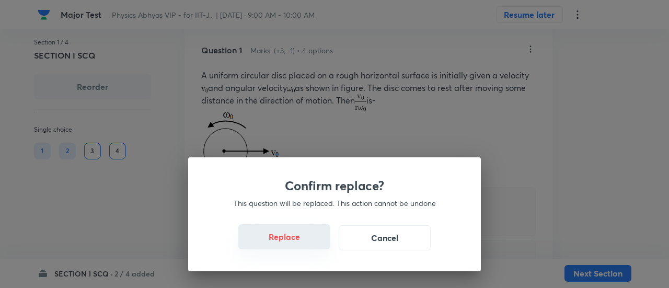
click at [300, 239] on button "Replace" at bounding box center [284, 236] width 92 height 25
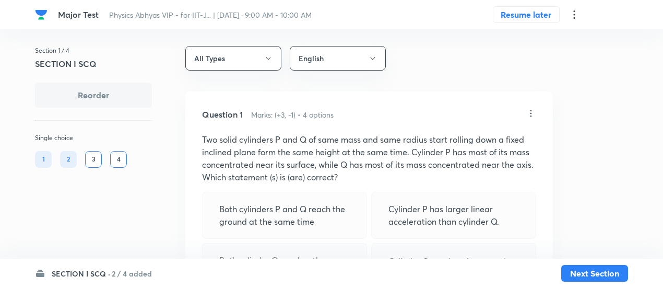
scroll to position [0, 0]
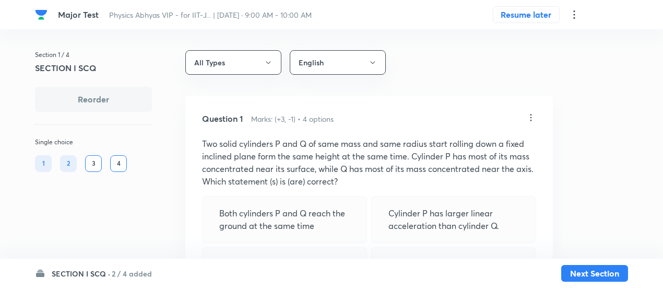
click at [532, 117] on icon at bounding box center [532, 117] width 2 height 7
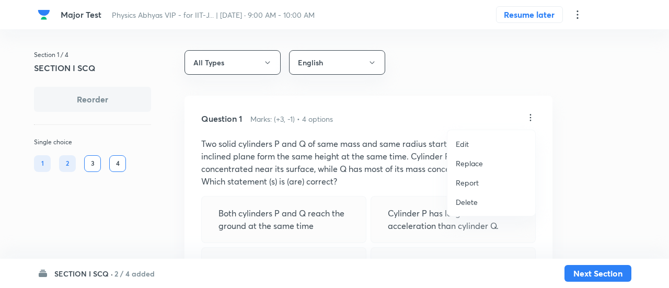
click at [466, 160] on p "Replace" at bounding box center [468, 163] width 27 height 11
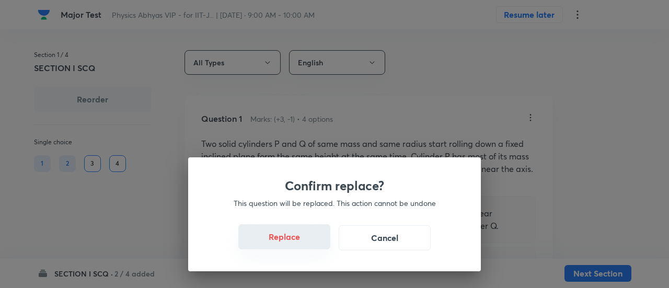
click at [298, 244] on button "Replace" at bounding box center [284, 236] width 92 height 25
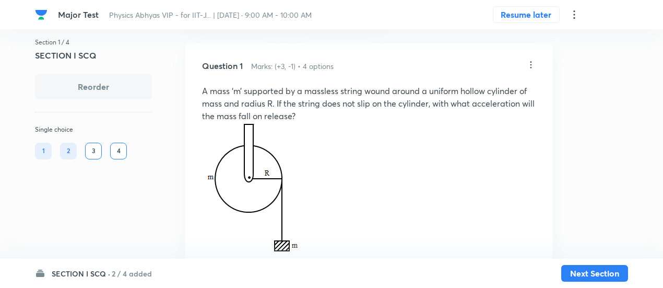
scroll to position [51, 0]
click at [532, 66] on icon at bounding box center [532, 66] width 2 height 7
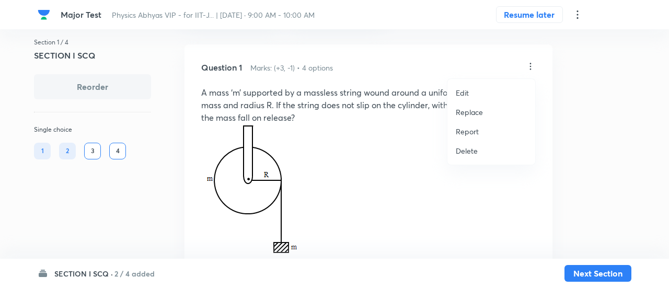
click at [473, 111] on p "Replace" at bounding box center [468, 112] width 27 height 11
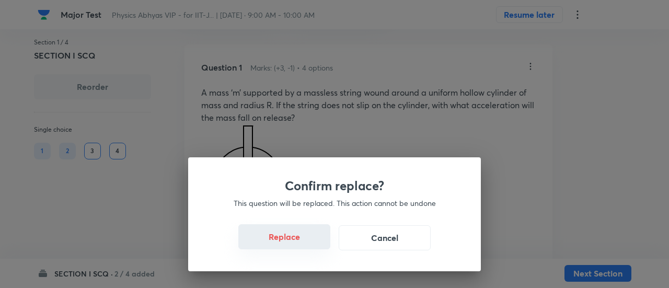
click at [303, 243] on button "Replace" at bounding box center [284, 236] width 92 height 25
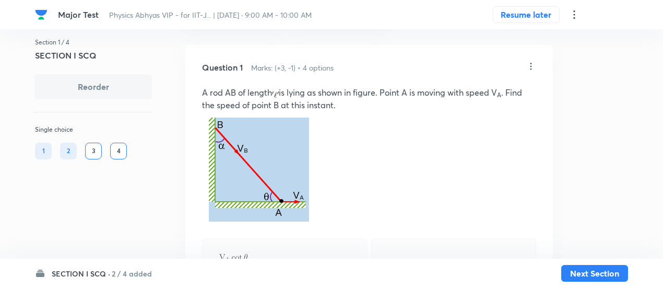
click at [532, 67] on icon at bounding box center [531, 66] width 10 height 10
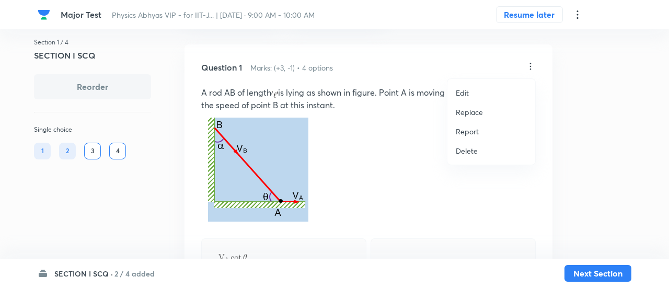
click at [470, 112] on p "Replace" at bounding box center [468, 112] width 27 height 11
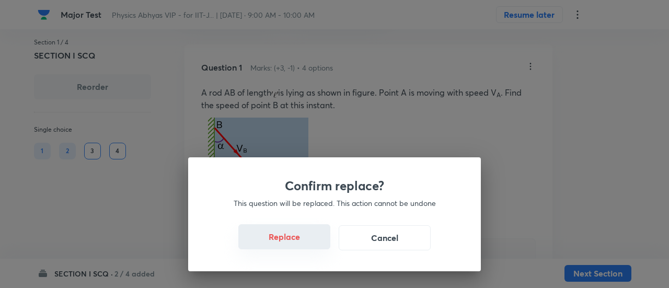
click at [305, 243] on button "Replace" at bounding box center [284, 236] width 92 height 25
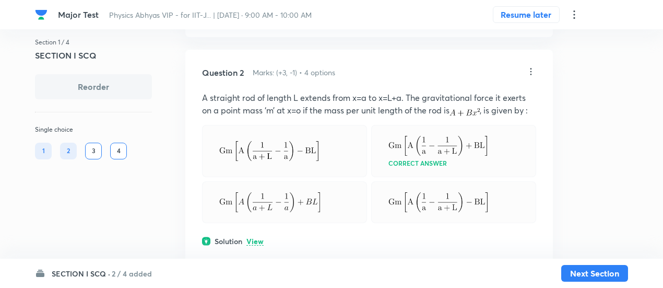
scroll to position [600, 0]
click at [530, 72] on icon at bounding box center [531, 70] width 10 height 10
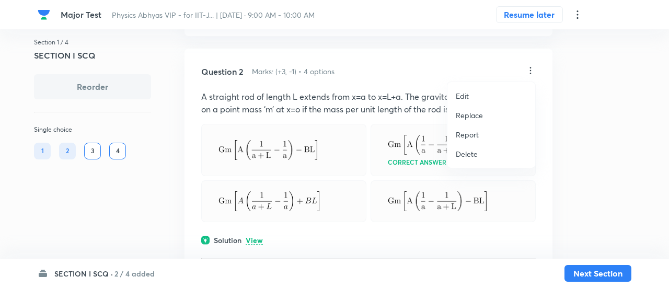
click at [469, 120] on p "Replace" at bounding box center [468, 115] width 27 height 11
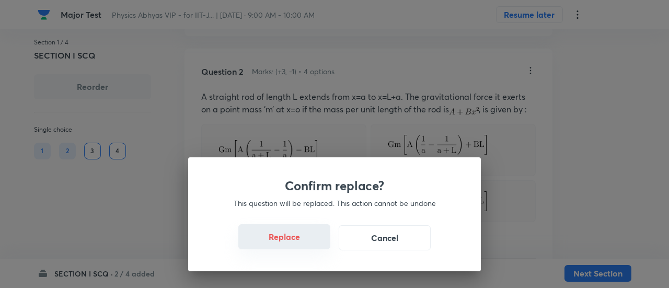
click at [292, 243] on button "Replace" at bounding box center [284, 236] width 92 height 25
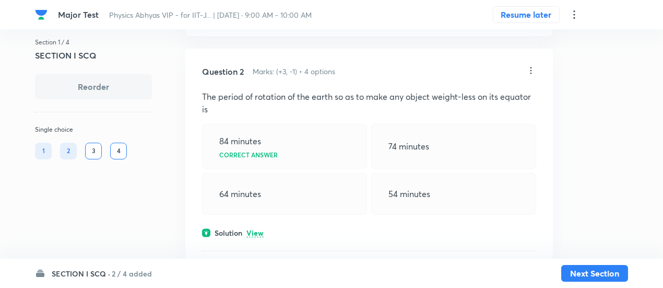
click at [533, 69] on icon at bounding box center [531, 70] width 10 height 10
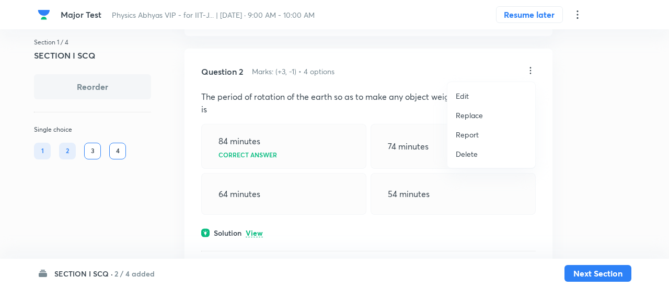
click at [479, 117] on p "Replace" at bounding box center [468, 115] width 27 height 11
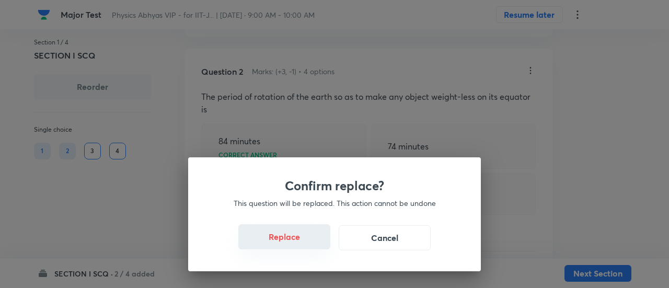
click at [307, 243] on button "Replace" at bounding box center [284, 236] width 92 height 25
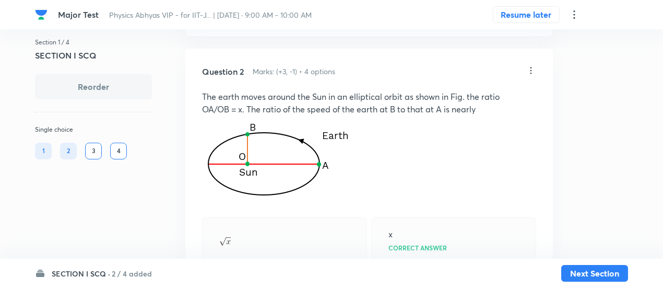
click at [533, 71] on icon at bounding box center [531, 70] width 10 height 10
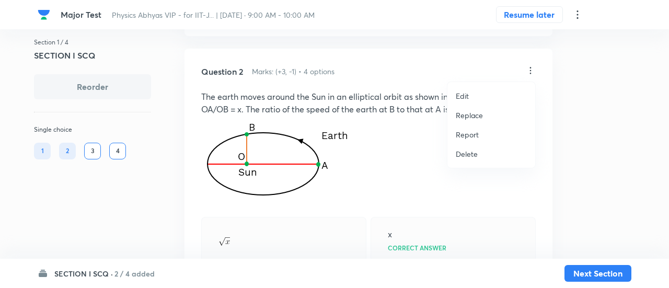
click at [475, 114] on p "Replace" at bounding box center [468, 115] width 27 height 11
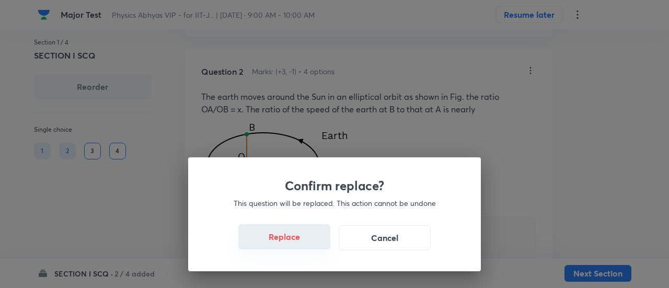
click at [298, 237] on button "Replace" at bounding box center [284, 236] width 92 height 25
click at [299, 242] on div "Confirm replace? This question will be replaced. This action cannot be undone R…" at bounding box center [334, 144] width 669 height 288
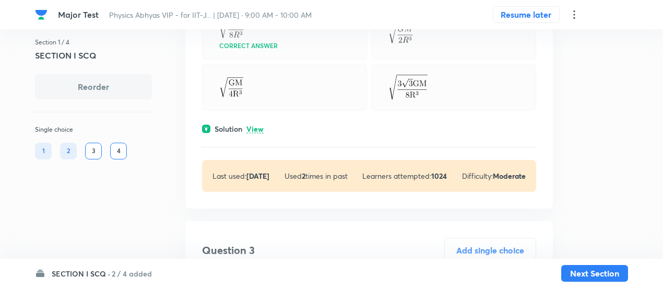
scroll to position [723, 0]
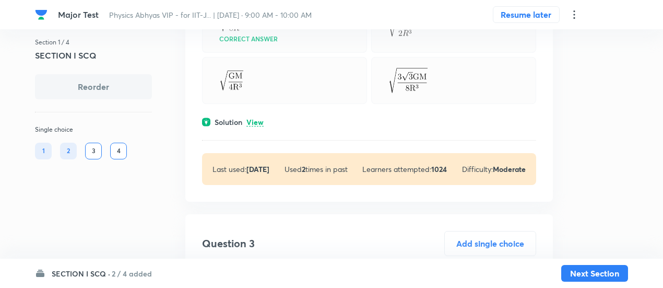
click at [254, 119] on p "View" at bounding box center [255, 123] width 17 height 8
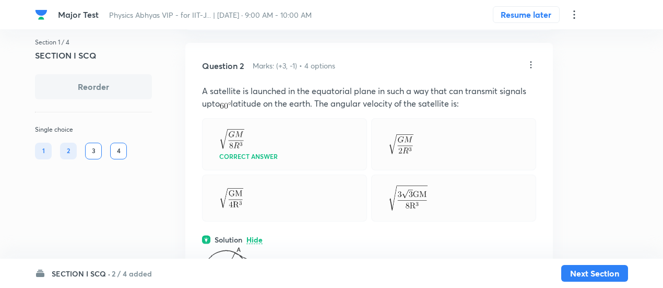
scroll to position [605, 0]
click at [529, 64] on icon at bounding box center [531, 65] width 10 height 10
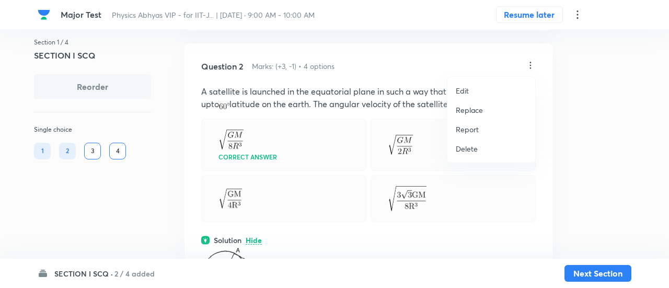
click at [476, 110] on p "Replace" at bounding box center [468, 109] width 27 height 11
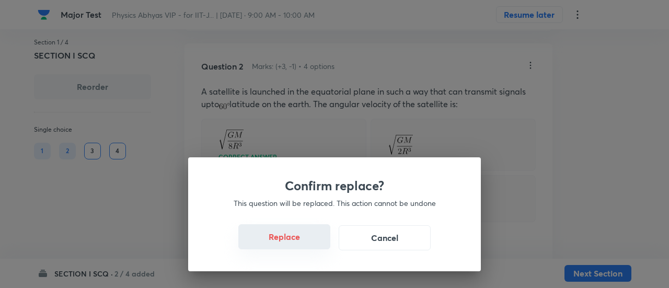
click at [306, 245] on button "Replace" at bounding box center [284, 236] width 92 height 25
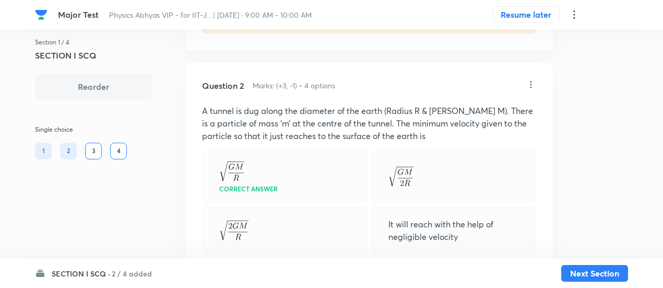
scroll to position [583, 0]
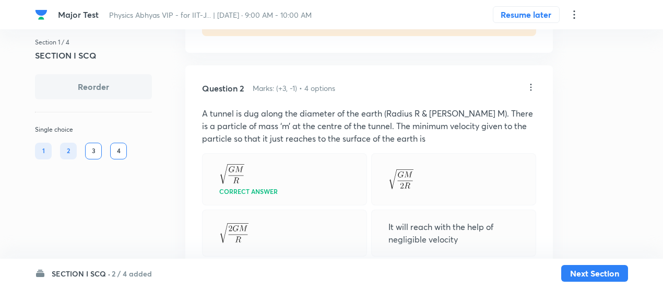
click at [529, 86] on icon at bounding box center [531, 87] width 10 height 10
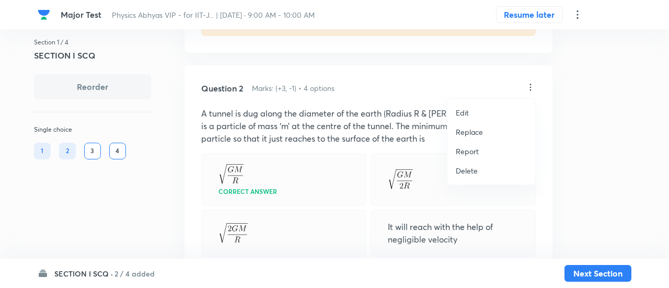
click at [467, 135] on p "Replace" at bounding box center [468, 131] width 27 height 11
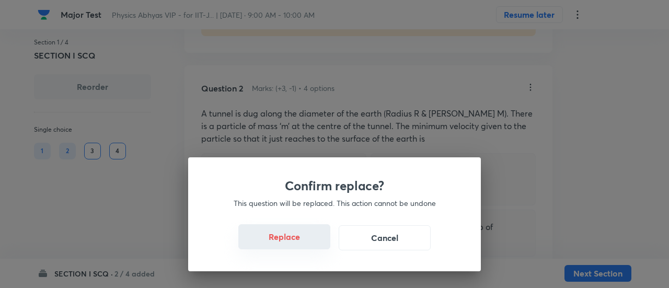
click at [309, 248] on button "Replace" at bounding box center [284, 236] width 92 height 25
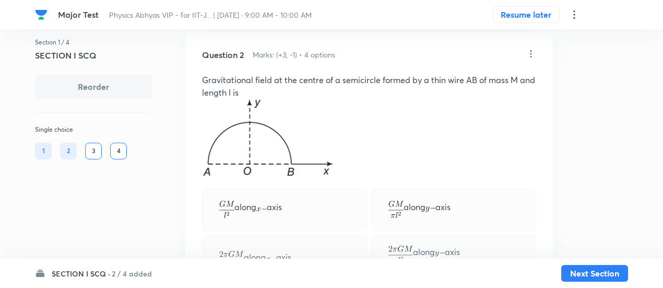
scroll to position [616, 0]
click at [534, 53] on icon at bounding box center [531, 54] width 10 height 10
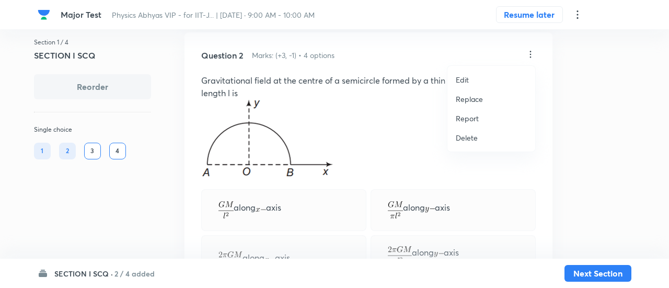
click at [472, 94] on p "Replace" at bounding box center [468, 98] width 27 height 11
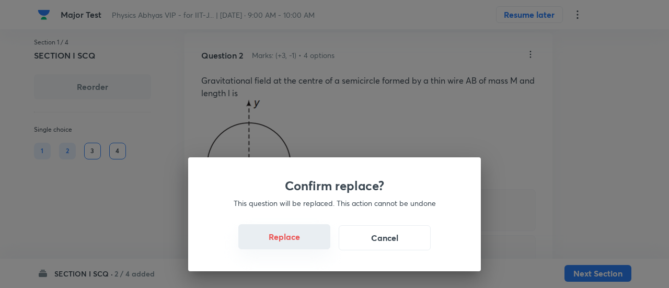
click at [303, 243] on button "Replace" at bounding box center [284, 236] width 92 height 25
click at [303, 243] on button "Replace" at bounding box center [284, 237] width 92 height 25
click at [303, 243] on button "Replace" at bounding box center [284, 236] width 92 height 25
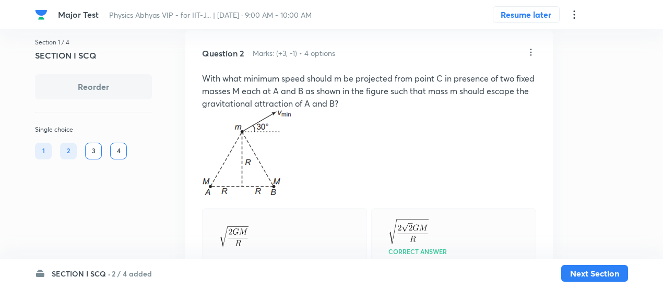
scroll to position [608, 0]
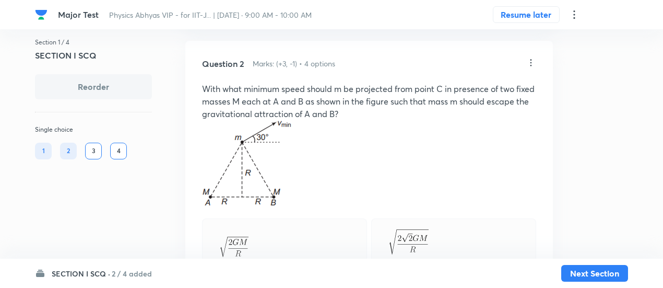
click at [534, 62] on icon at bounding box center [531, 62] width 10 height 10
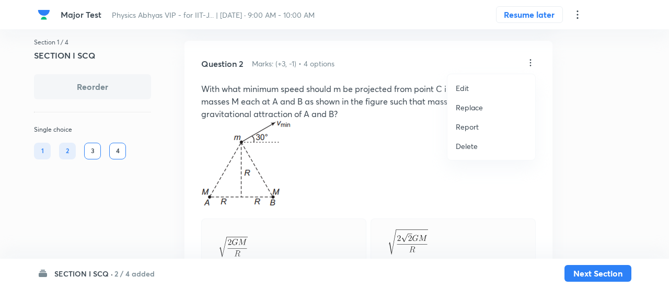
click at [473, 105] on p "Replace" at bounding box center [468, 107] width 27 height 11
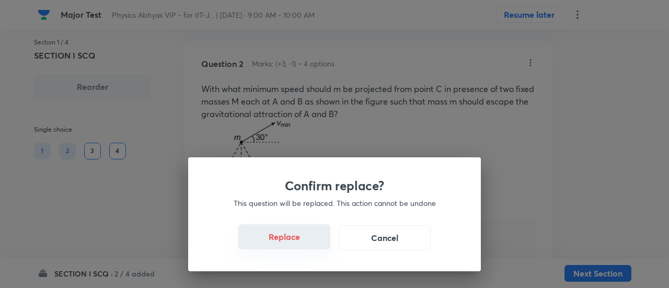
click at [306, 238] on button "Replace" at bounding box center [284, 236] width 92 height 25
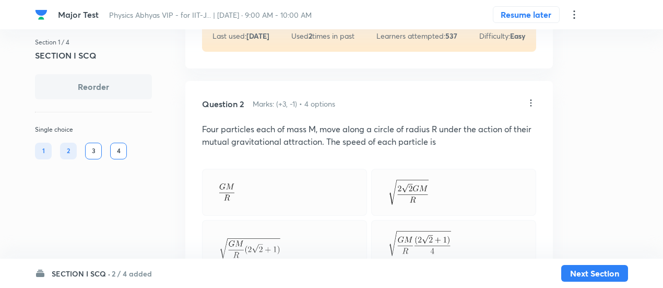
scroll to position [567, 0]
click at [529, 101] on icon at bounding box center [531, 103] width 10 height 10
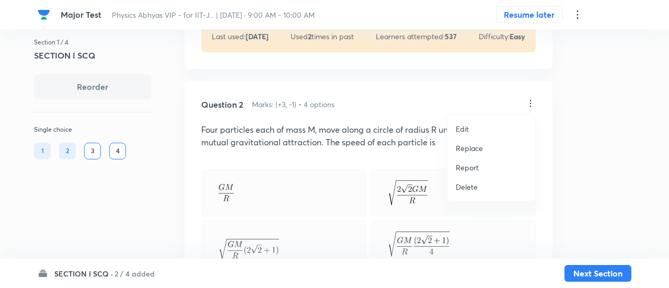
click at [465, 150] on p "Replace" at bounding box center [468, 148] width 27 height 11
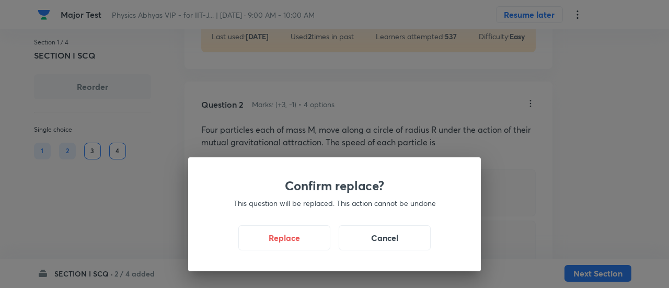
click at [302, 251] on div "Confirm replace? This question will be replaced. This action cannot be undone R…" at bounding box center [334, 214] width 292 height 114
click at [303, 245] on button "Replace" at bounding box center [284, 236] width 92 height 25
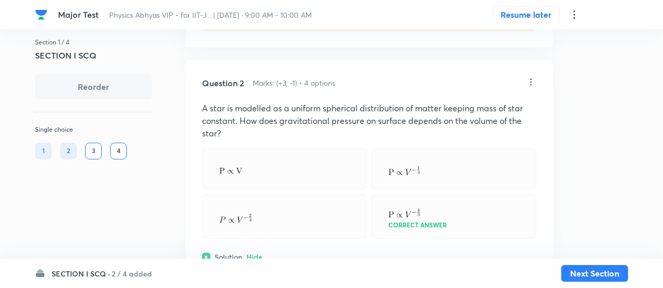
scroll to position [586, 0]
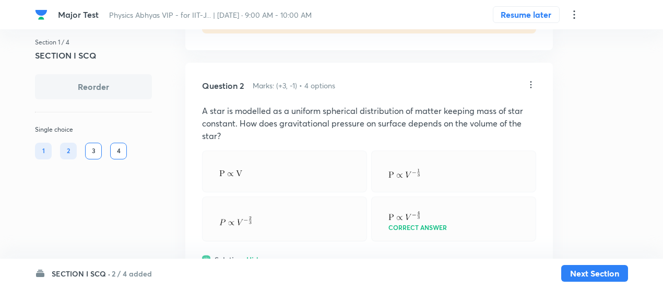
click at [533, 83] on icon at bounding box center [531, 84] width 10 height 10
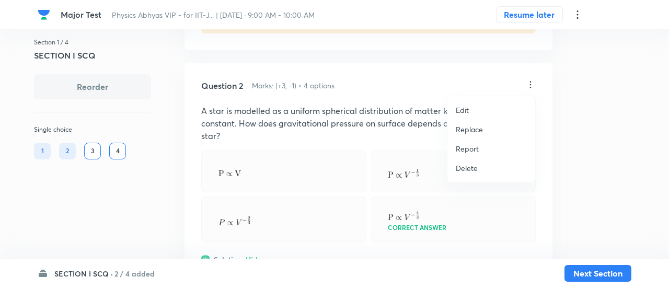
click at [472, 130] on p "Replace" at bounding box center [468, 129] width 27 height 11
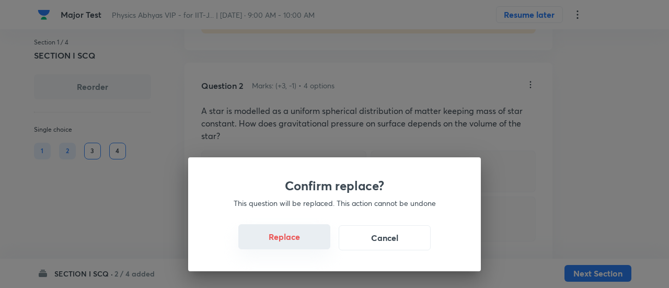
click at [307, 244] on button "Replace" at bounding box center [284, 236] width 92 height 25
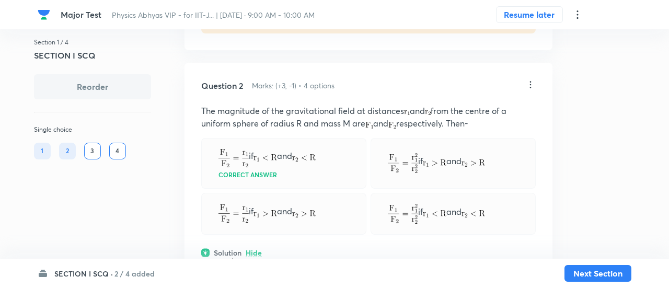
click at [307, 244] on div "Confirm replace? This question will be replaced. This action cannot be undone R…" at bounding box center [334, 144] width 669 height 288
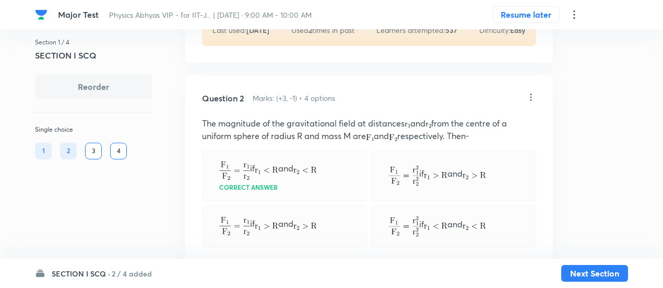
scroll to position [570, 0]
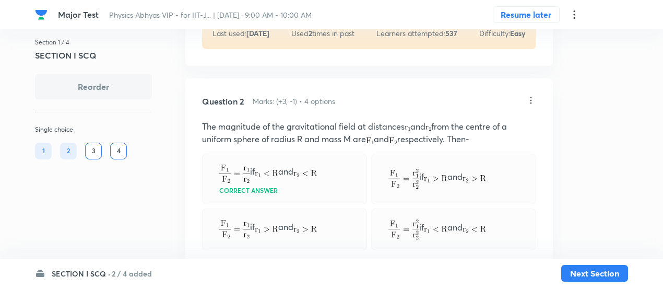
click at [529, 92] on div "Question 2 Marks: (+3, -1) • 4 options The magnitude of the gravitational field…" at bounding box center [369, 287] width 368 height 418
click at [530, 98] on icon at bounding box center [531, 100] width 10 height 10
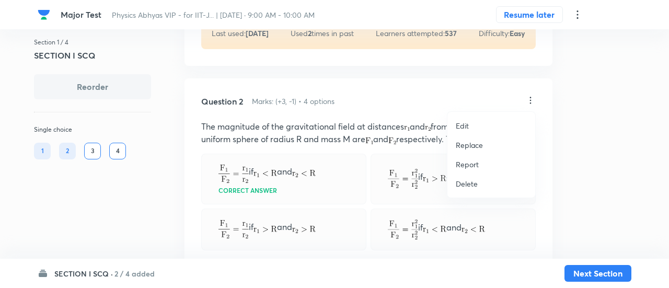
click at [462, 141] on p "Replace" at bounding box center [468, 144] width 27 height 11
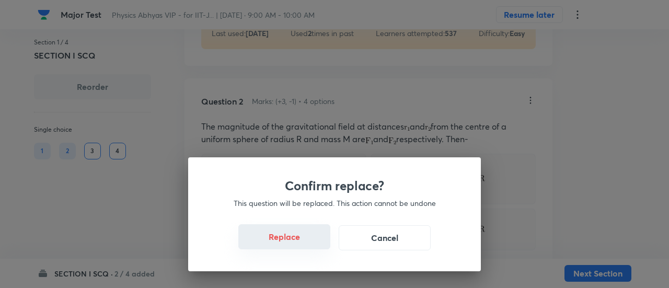
click at [301, 244] on button "Replace" at bounding box center [284, 236] width 92 height 25
click at [301, 244] on div "Confirm replace? This question will be replaced. This action cannot be undone R…" at bounding box center [334, 144] width 669 height 288
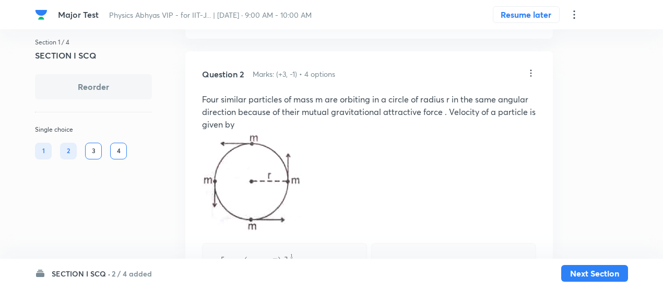
scroll to position [587, 0]
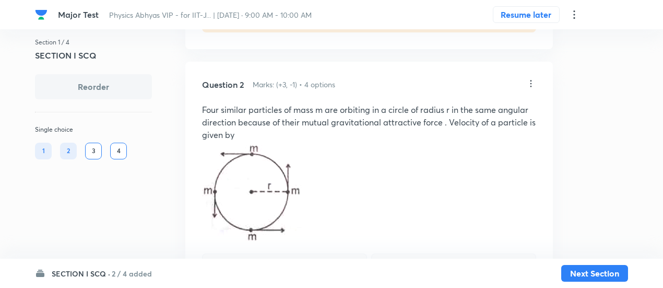
click at [531, 81] on icon at bounding box center [531, 83] width 10 height 10
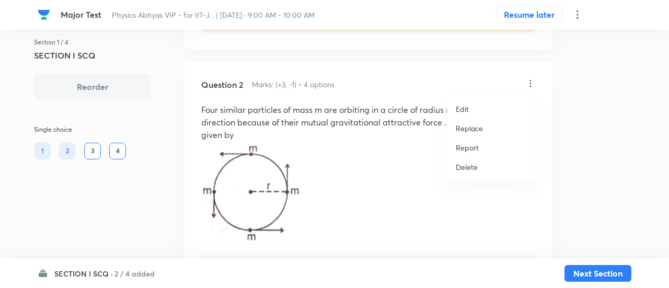
click at [472, 125] on p "Replace" at bounding box center [468, 128] width 27 height 11
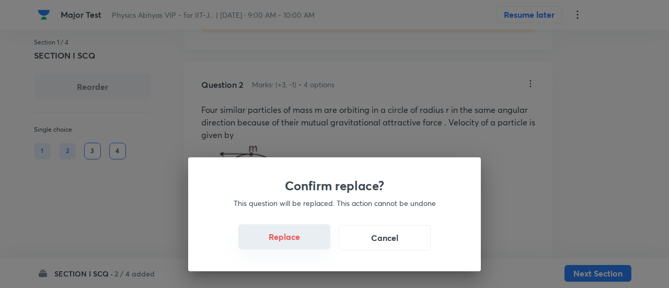
click at [295, 247] on button "Replace" at bounding box center [284, 236] width 92 height 25
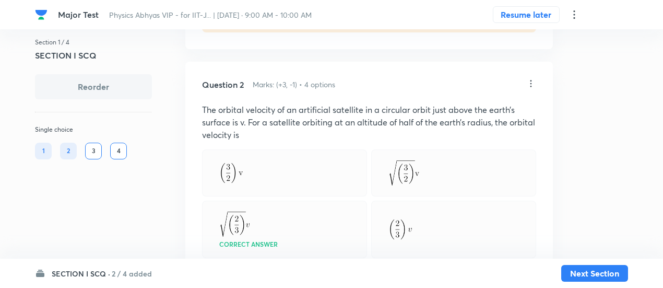
click at [295, 247] on div "Correct answer" at bounding box center [284, 229] width 165 height 57
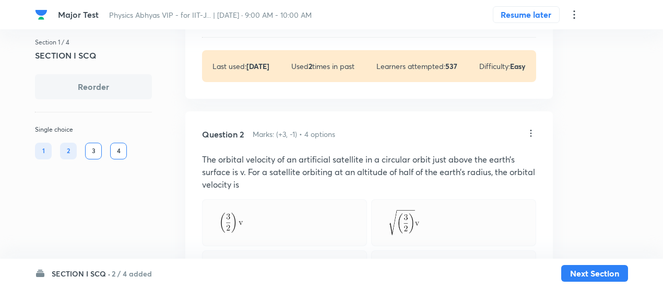
scroll to position [536, 0]
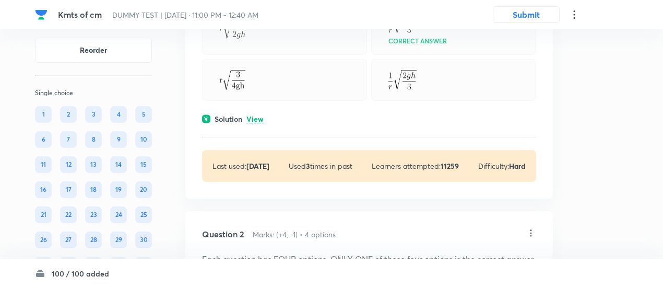
scroll to position [325, 0]
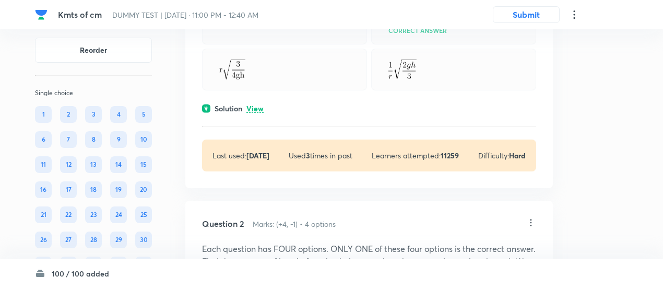
click at [261, 105] on p "View" at bounding box center [255, 109] width 17 height 8
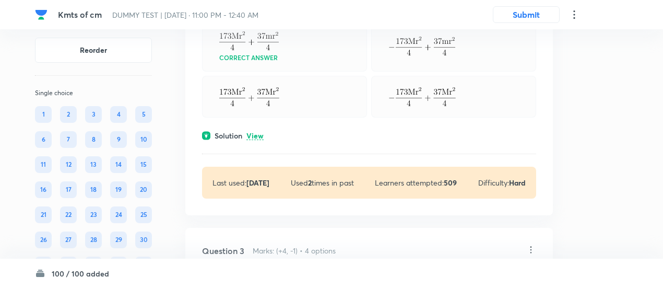
scroll to position [983, 0]
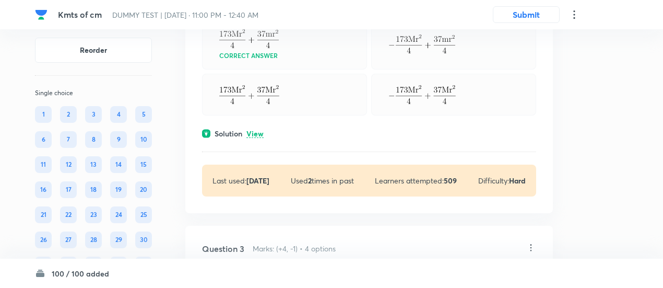
click at [259, 138] on p "View" at bounding box center [255, 134] width 17 height 8
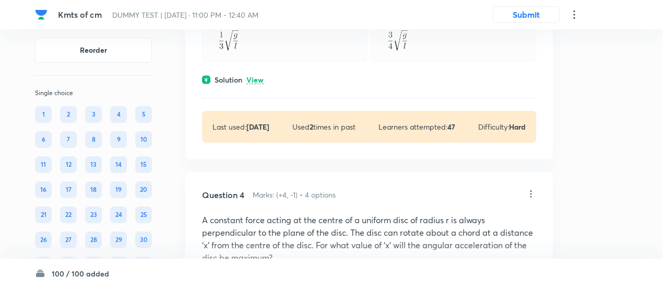
scroll to position [1527, 0]
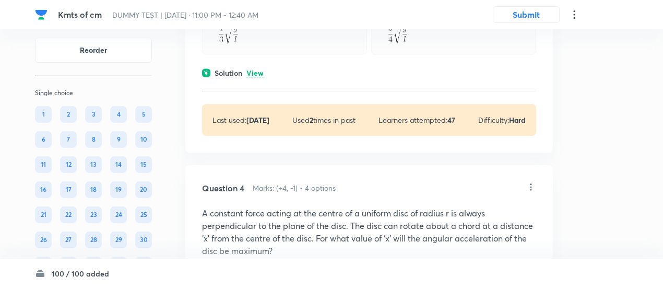
click at [262, 77] on p "View" at bounding box center [255, 73] width 17 height 8
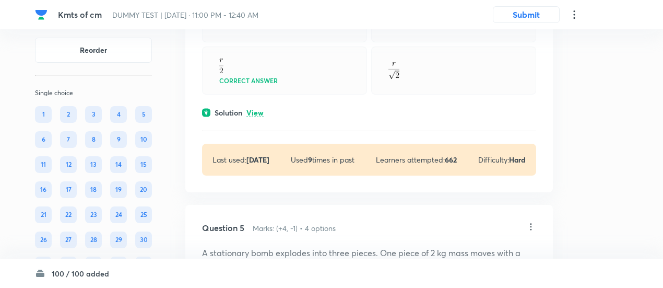
scroll to position [1886, 0]
click at [257, 116] on p "View" at bounding box center [255, 113] width 17 height 8
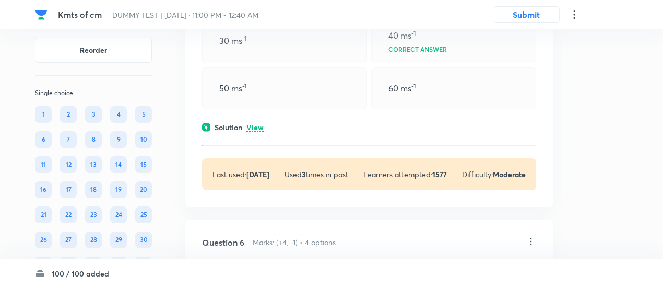
scroll to position [2266, 0]
click at [258, 131] on p "View" at bounding box center [255, 127] width 17 height 8
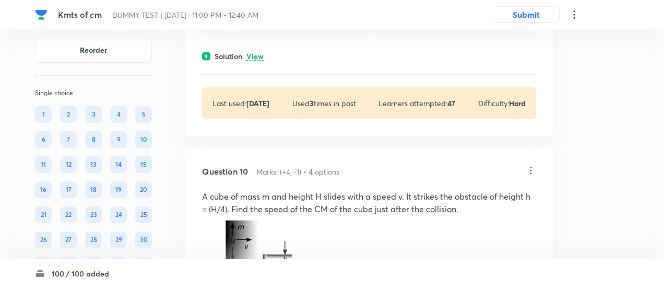
scroll to position [3926, 0]
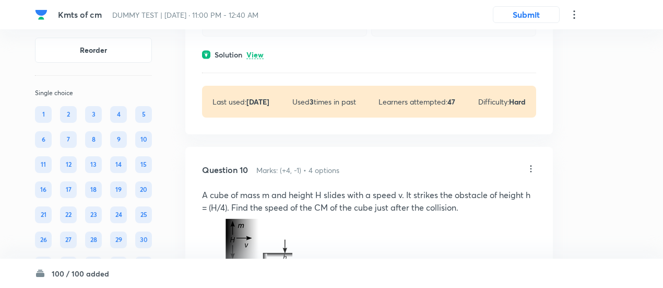
click at [256, 59] on p "View" at bounding box center [255, 55] width 17 height 8
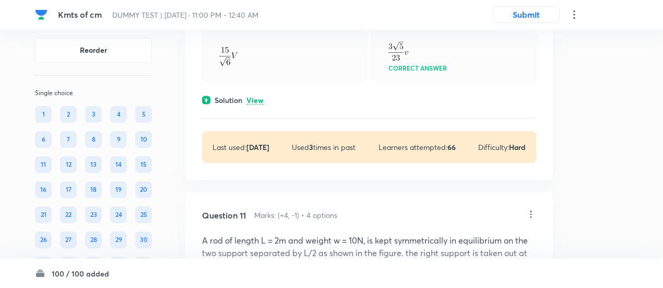
scroll to position [4413, 0]
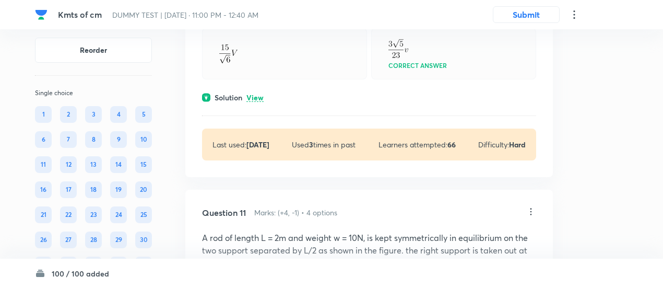
click at [254, 102] on p "View" at bounding box center [255, 98] width 17 height 8
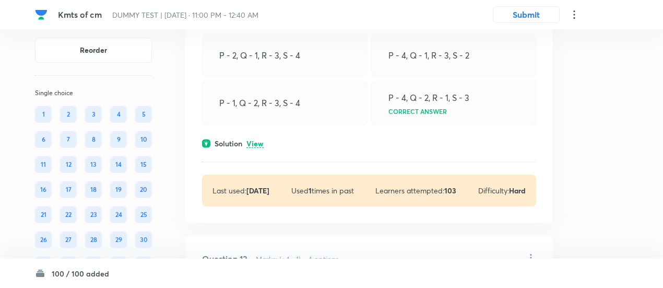
scroll to position [5184, 0]
click at [259, 147] on p "View" at bounding box center [255, 143] width 17 height 8
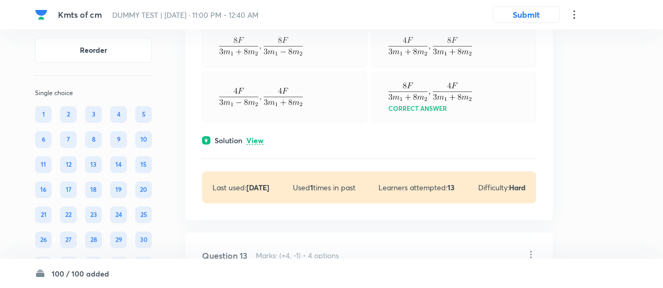
scroll to position [5655, 0]
click at [258, 144] on p "View" at bounding box center [255, 140] width 17 height 8
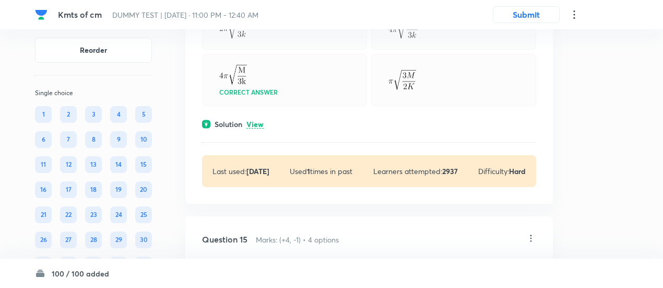
click at [256, 128] on p "View" at bounding box center [255, 125] width 17 height 8
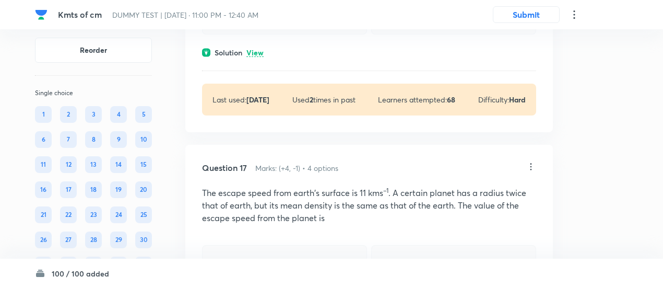
scroll to position [8706, 0]
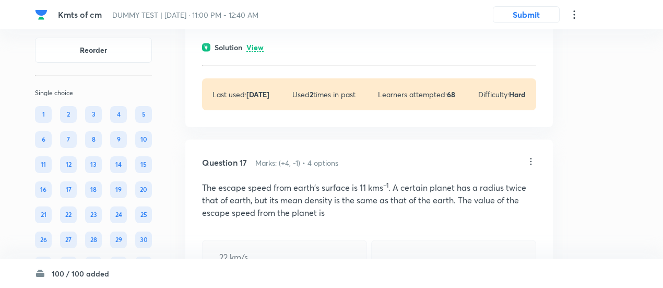
click at [258, 52] on p "View" at bounding box center [255, 48] width 17 height 8
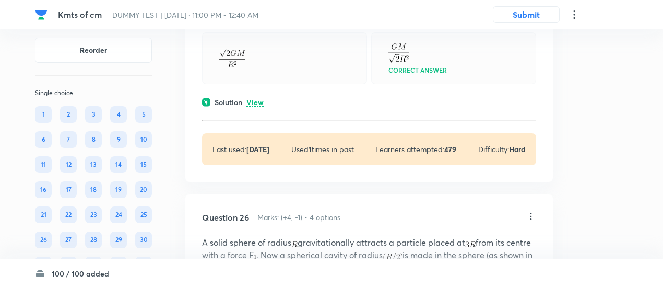
scroll to position [12589, 0]
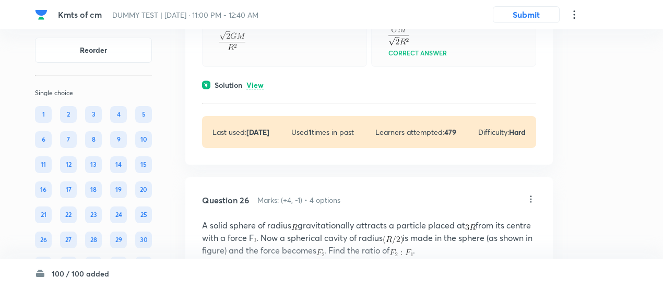
click at [259, 89] on p "View" at bounding box center [255, 85] width 17 height 8
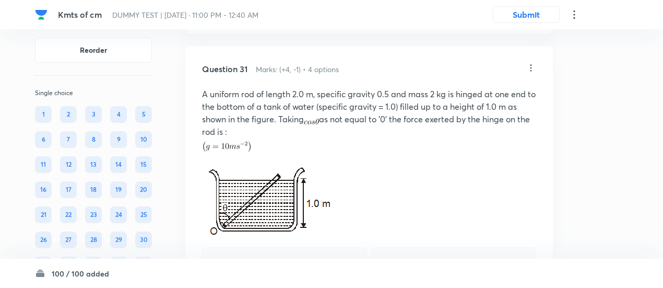
scroll to position [14654, 0]
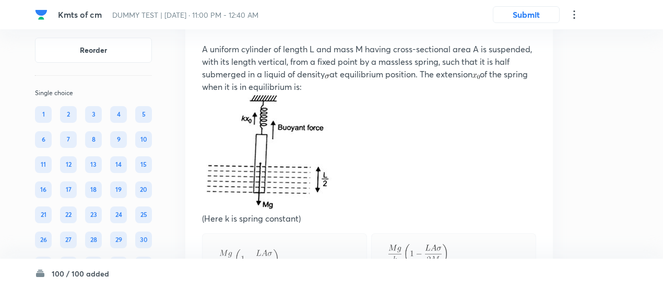
scroll to position [15143, 0]
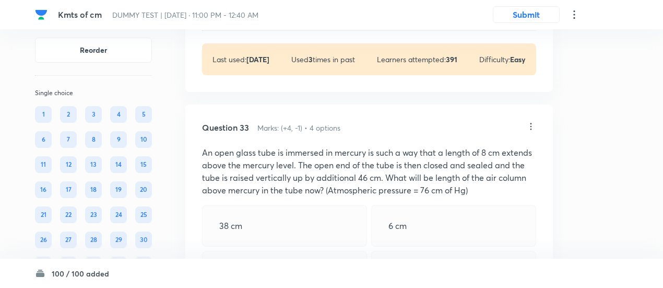
scroll to position [15783, 0]
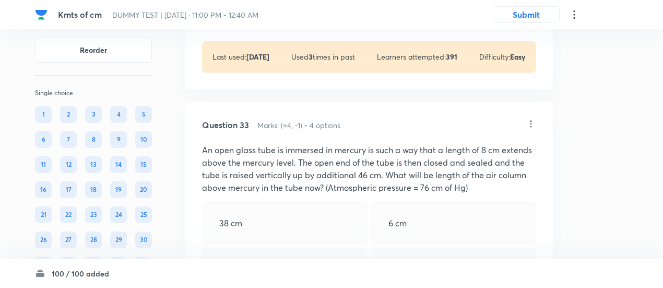
click at [258, 14] on p "View" at bounding box center [255, 10] width 17 height 8
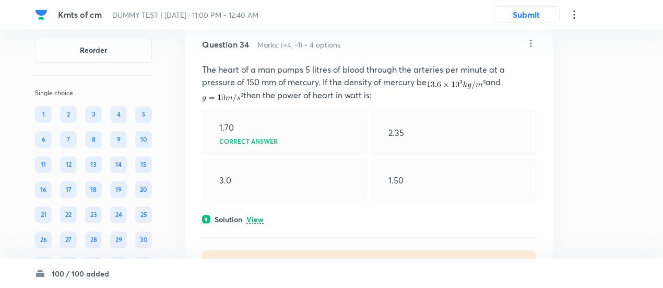
scroll to position [16279, 0]
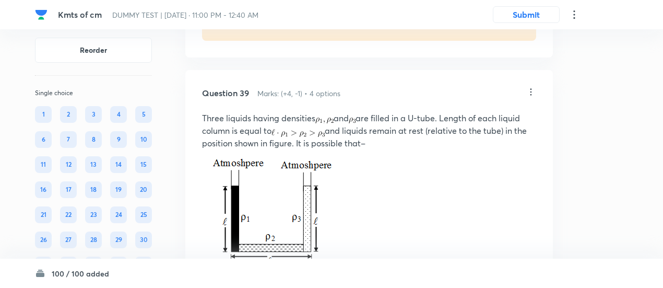
scroll to position [18114, 0]
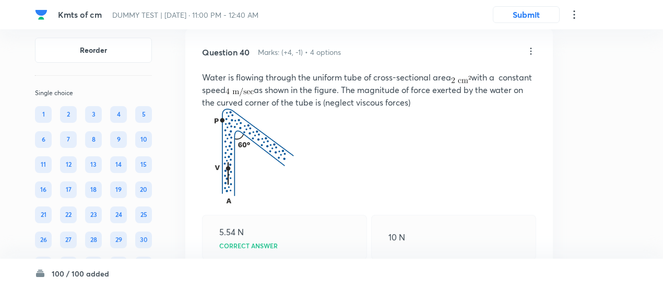
scroll to position [18609, 0]
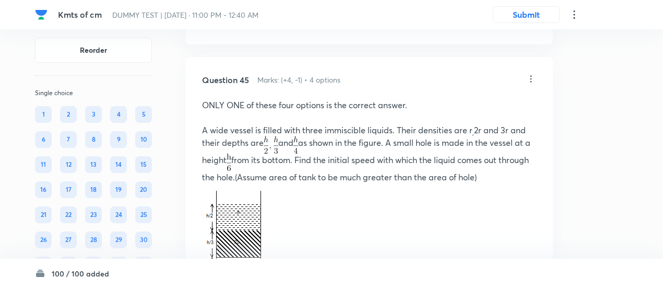
scroll to position [20647, 0]
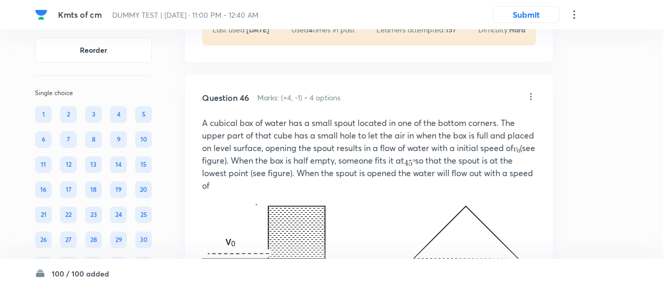
scroll to position [21425, 0]
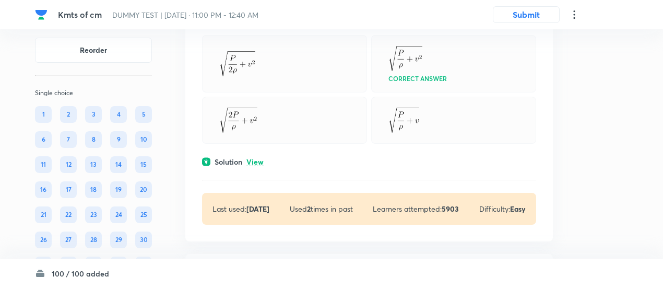
scroll to position [31470, 0]
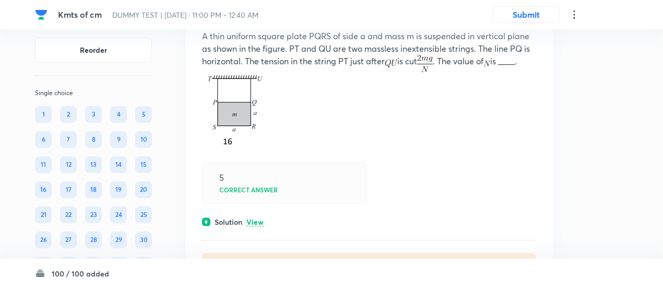
scroll to position [31895, 0]
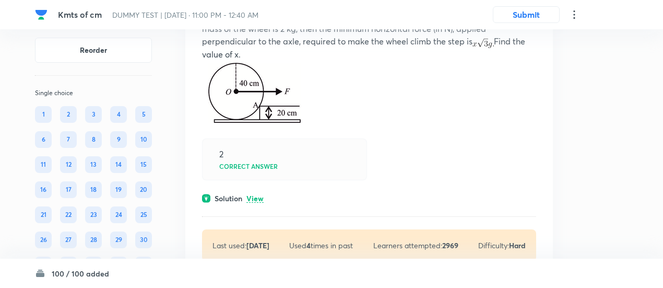
scroll to position [32371, 0]
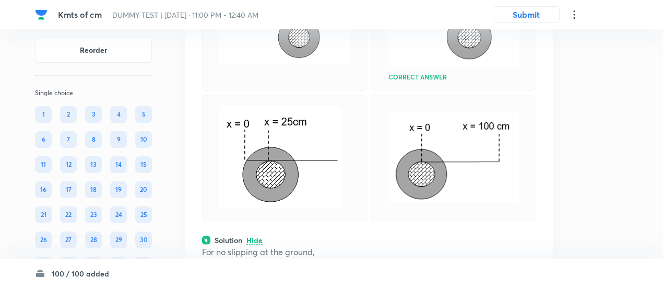
scroll to position [31063, 0]
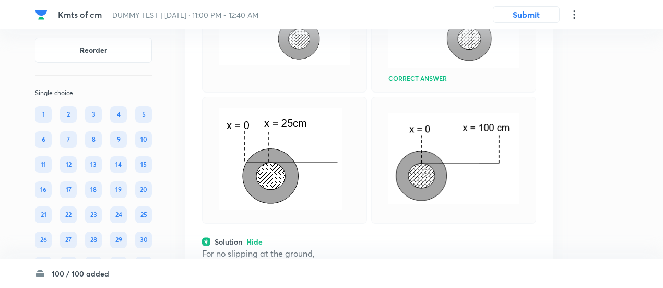
copy p "A small roller of diameter 20 cm has an axle of diameter 10 cm (see figure belo…"
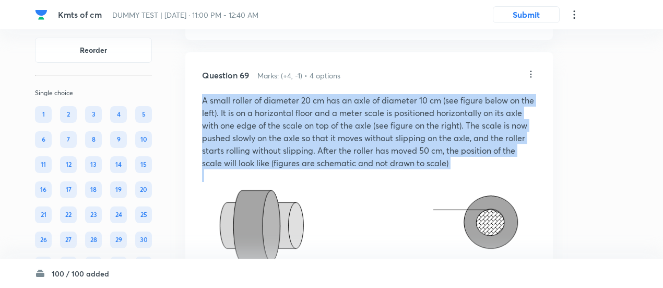
scroll to position [30757, 0]
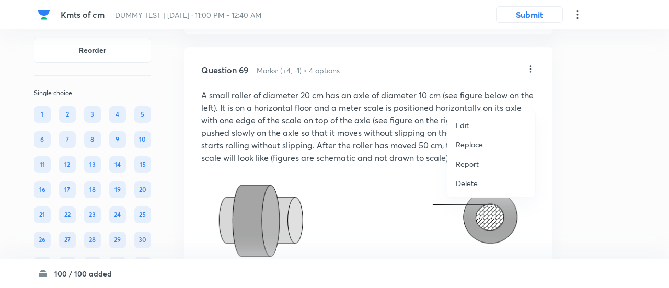
click at [309, 125] on div at bounding box center [334, 144] width 669 height 288
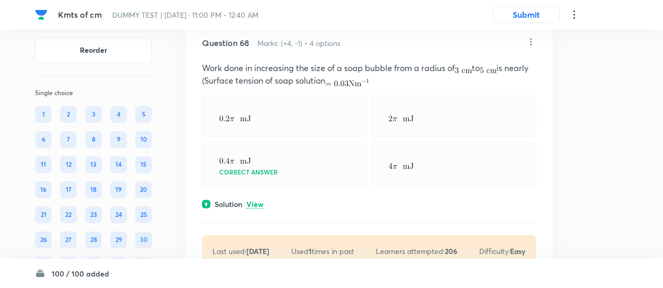
scroll to position [30537, 0]
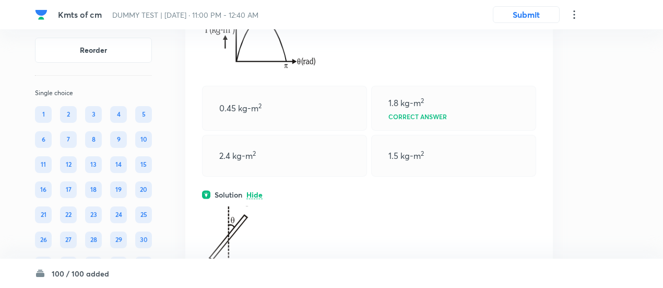
scroll to position [30240, 0]
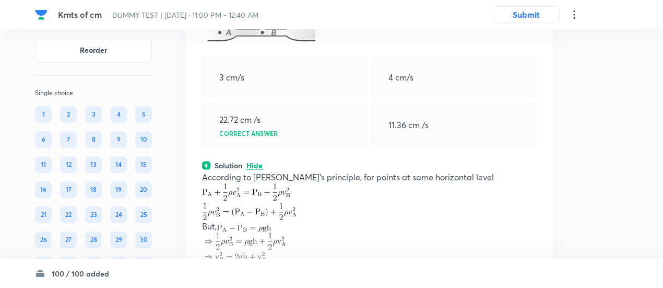
scroll to position [29868, 0]
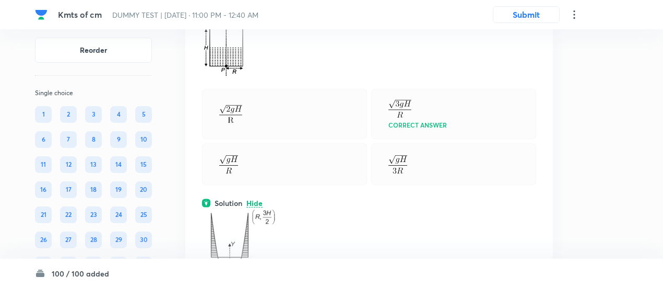
scroll to position [29473, 0]
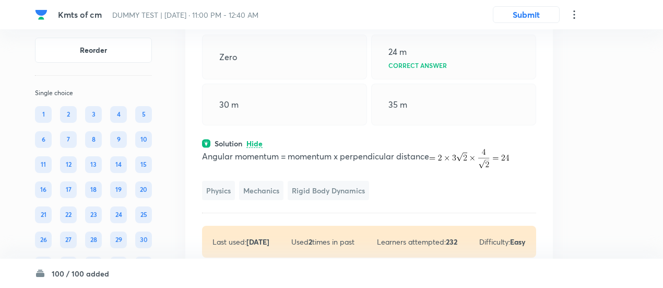
scroll to position [29169, 0]
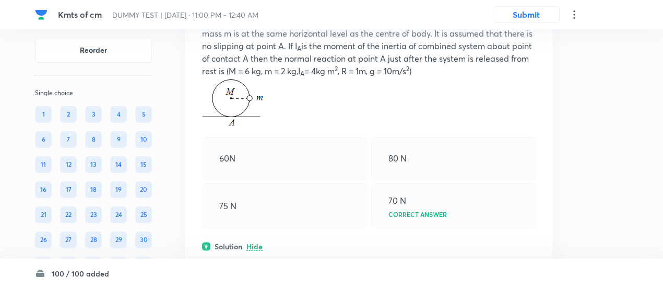
scroll to position [28763, 0]
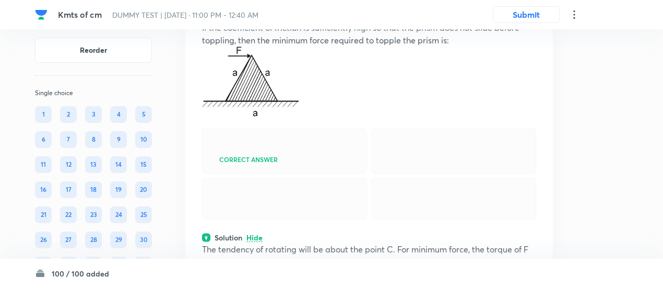
scroll to position [28396, 0]
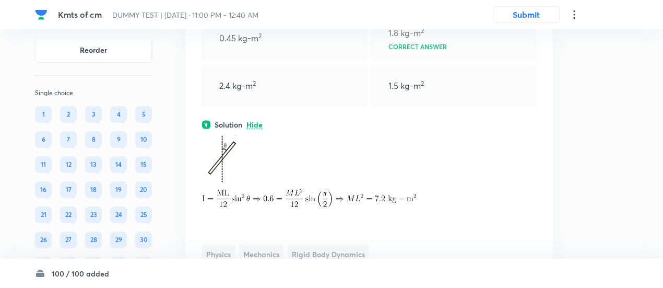
scroll to position [28133, 0]
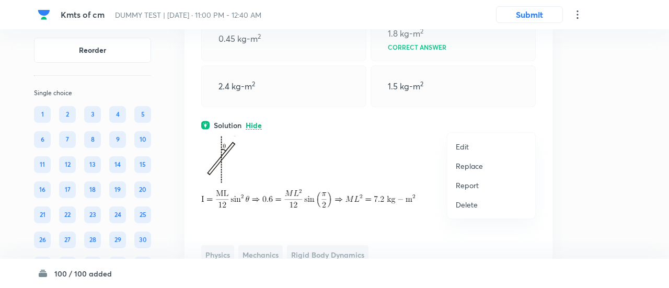
click at [482, 162] on p "Replace" at bounding box center [468, 165] width 27 height 11
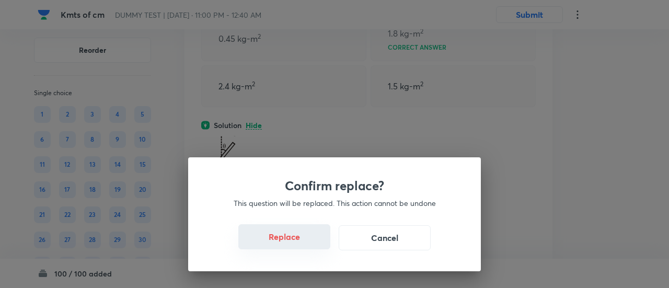
click at [297, 244] on button "Replace" at bounding box center [284, 236] width 92 height 25
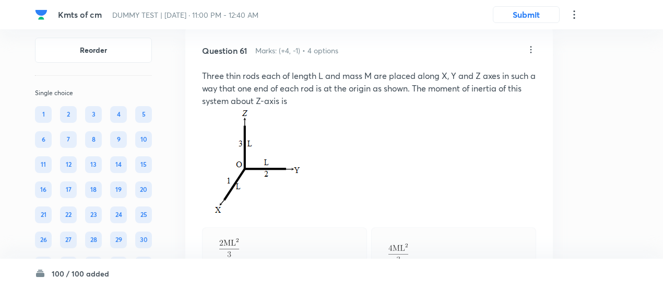
scroll to position [27957, 0]
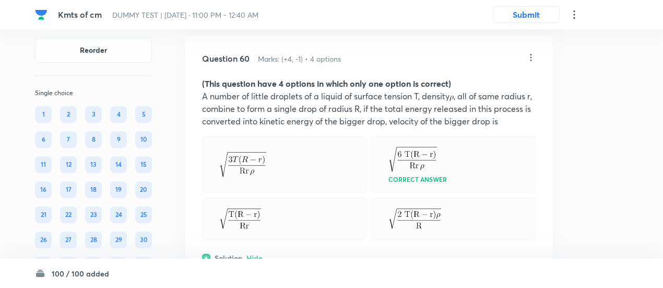
scroll to position [27631, 0]
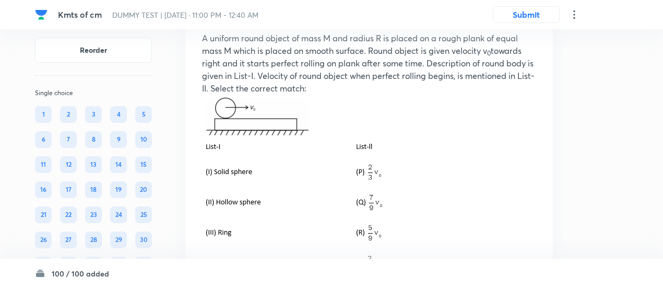
scroll to position [26630, 0]
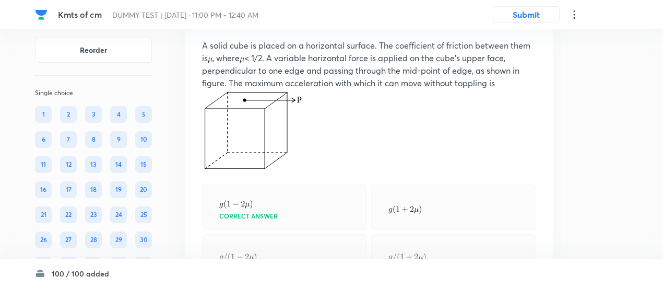
scroll to position [26236, 0]
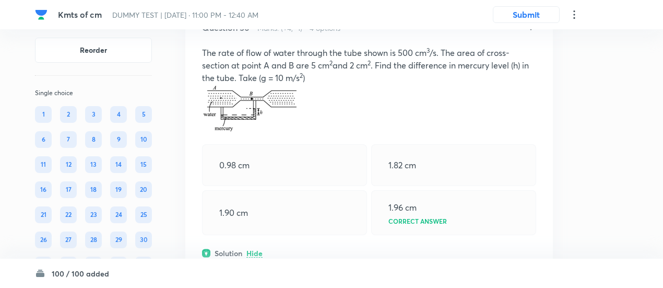
scroll to position [25881, 0]
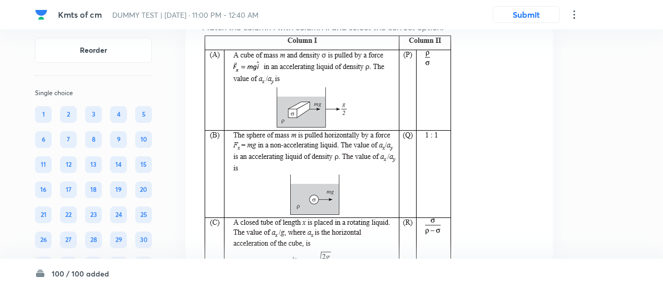
scroll to position [25263, 0]
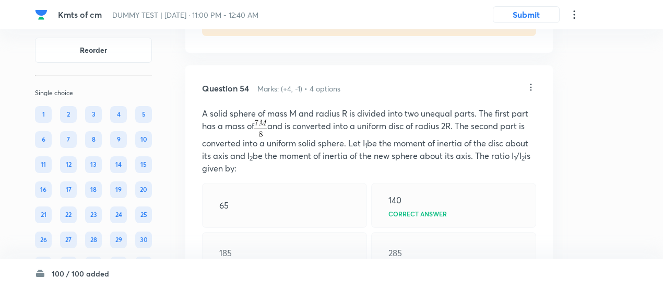
scroll to position [24852, 0]
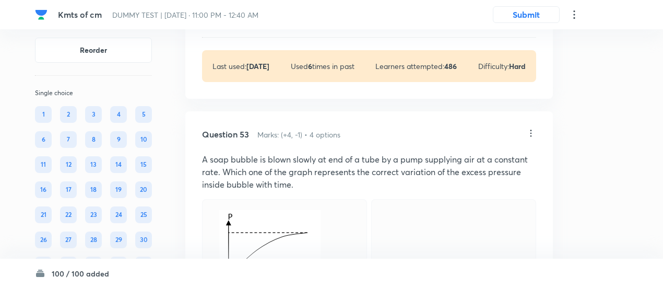
scroll to position [24462, 0]
click at [259, 22] on p "View" at bounding box center [255, 19] width 17 height 8
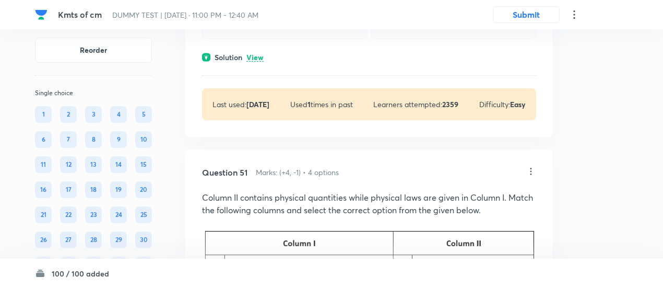
scroll to position [23582, 0]
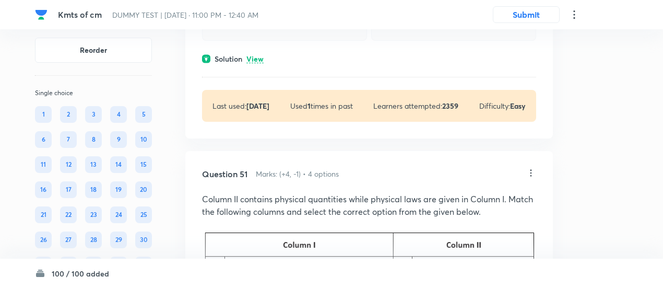
click at [257, 63] on p "View" at bounding box center [255, 59] width 17 height 8
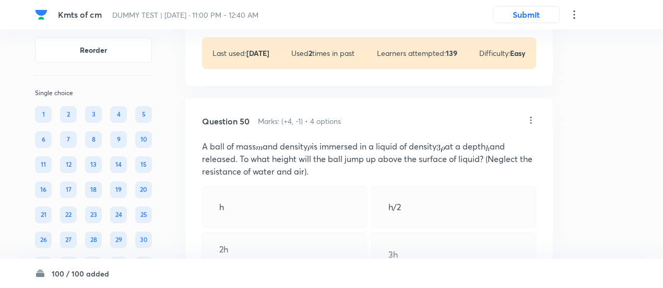
scroll to position [23344, 0]
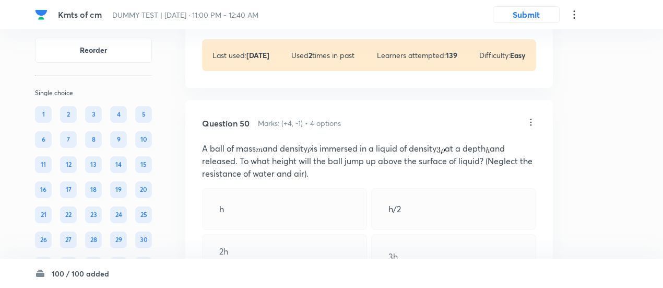
click at [257, 13] on p "View" at bounding box center [255, 9] width 17 height 8
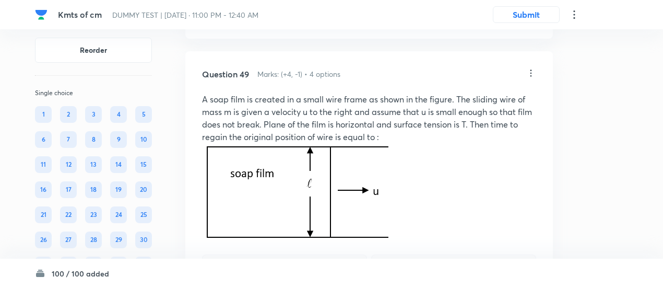
scroll to position [22978, 0]
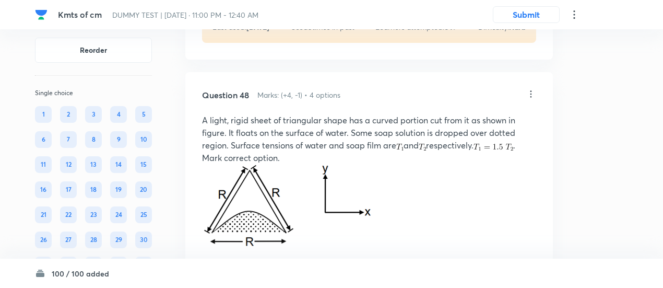
scroll to position [22537, 0]
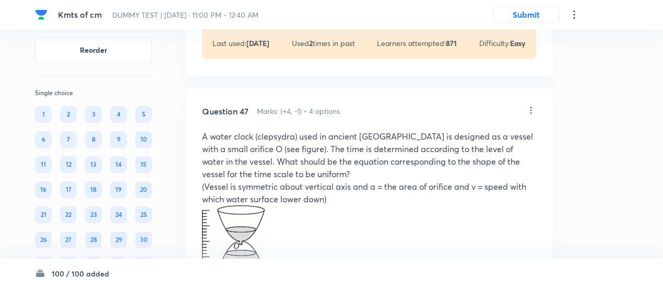
scroll to position [22108, 0]
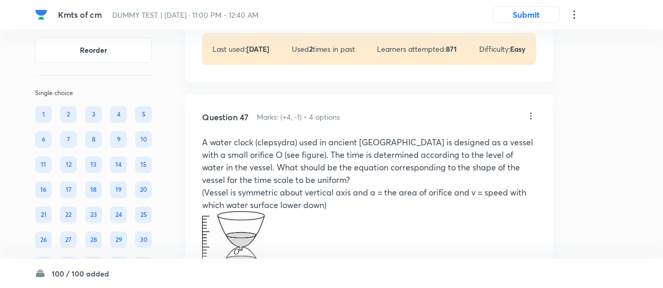
click at [258, 6] on p "View" at bounding box center [255, 2] width 17 height 8
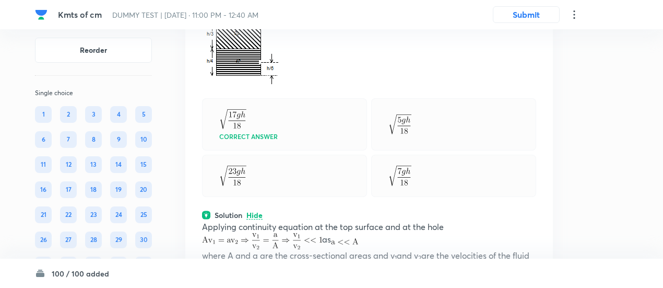
scroll to position [21184, 0]
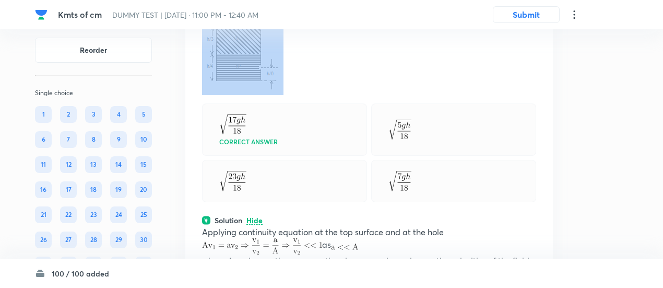
copy p "A wide vessel is filled with three immiscible liquids. Their densities are r , …"
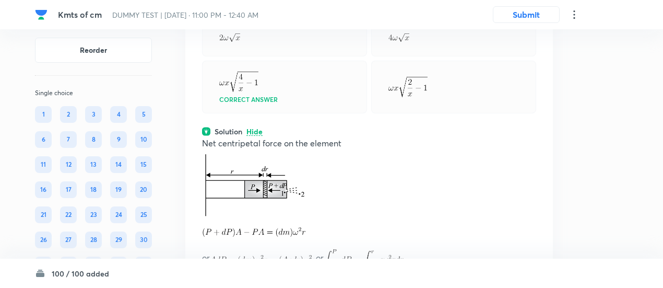
scroll to position [20469, 0]
click at [277, 58] on div at bounding box center [284, 37] width 165 height 42
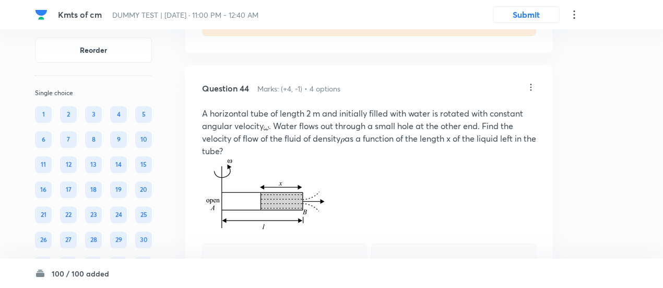
scroll to position [20244, 0]
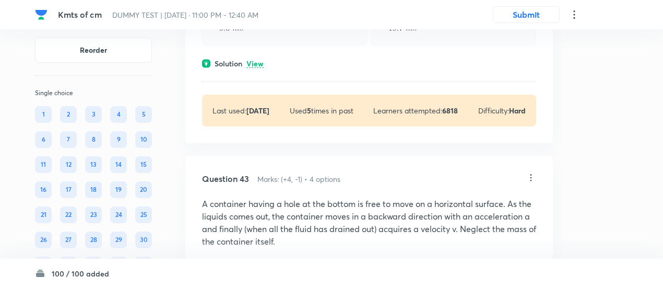
scroll to position [19833, 0]
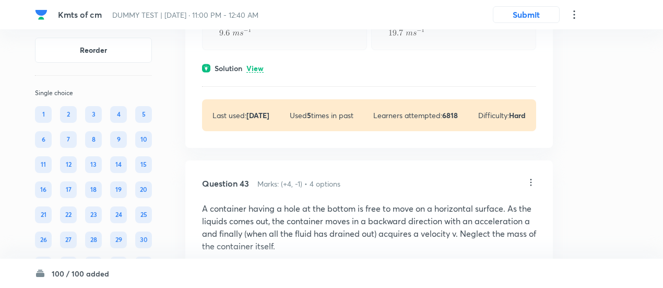
click at [253, 74] on div "Solution View" at bounding box center [369, 68] width 334 height 11
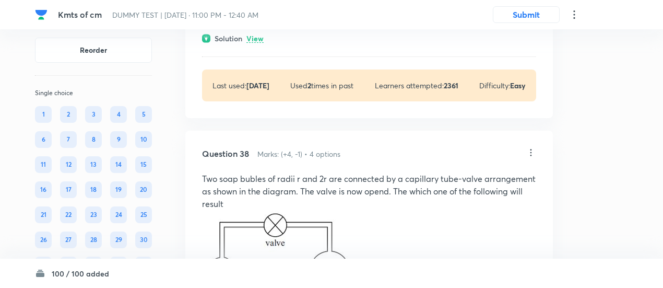
scroll to position [17638, 0]
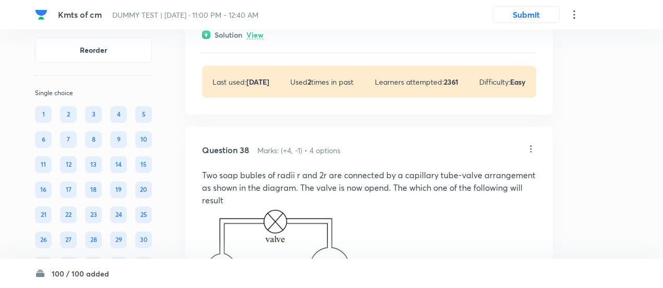
click at [255, 39] on p "View" at bounding box center [255, 35] width 17 height 8
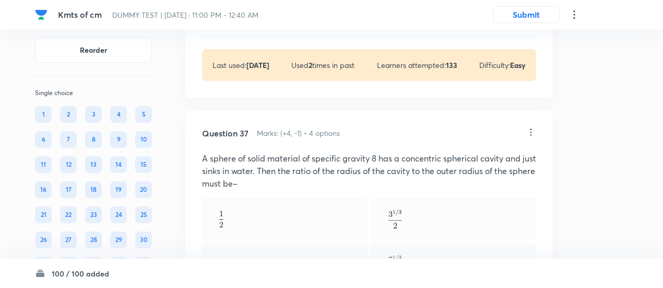
scroll to position [17379, 0]
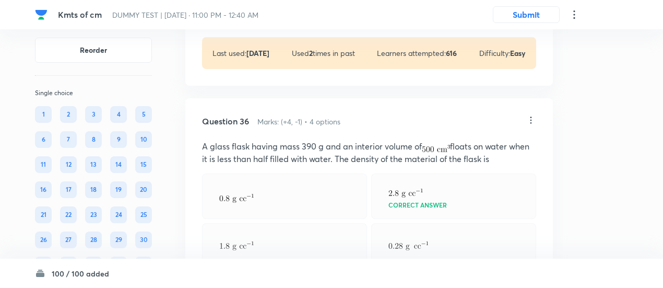
click at [256, 10] on p "View" at bounding box center [255, 7] width 17 height 8
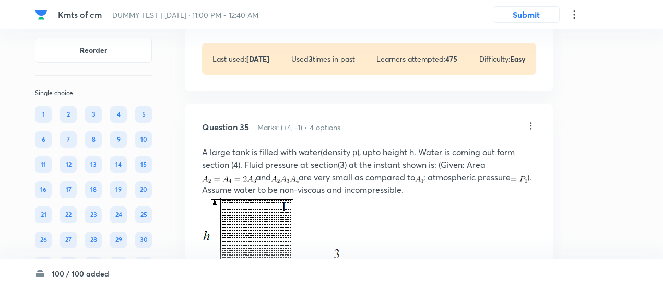
scroll to position [16699, 0]
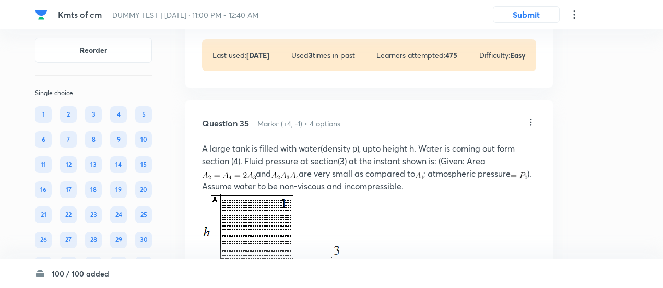
click at [256, 13] on p "View" at bounding box center [255, 9] width 17 height 8
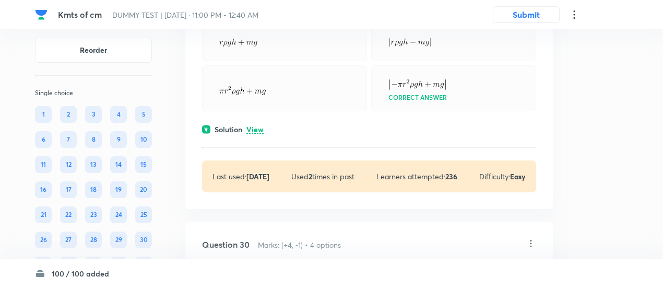
scroll to position [14139, 0]
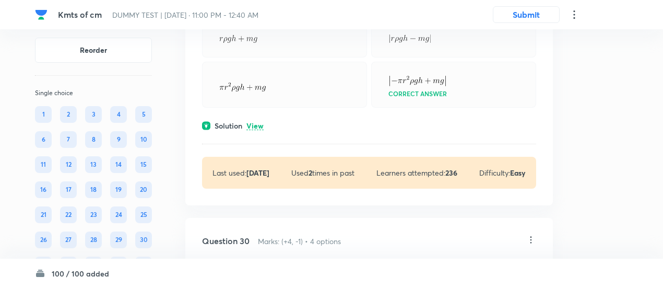
click at [259, 130] on p "View" at bounding box center [255, 126] width 17 height 8
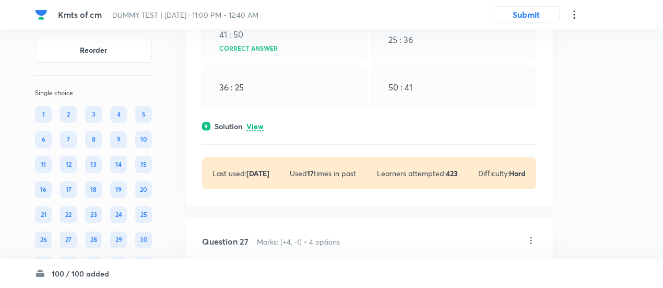
scroll to position [13060, 0]
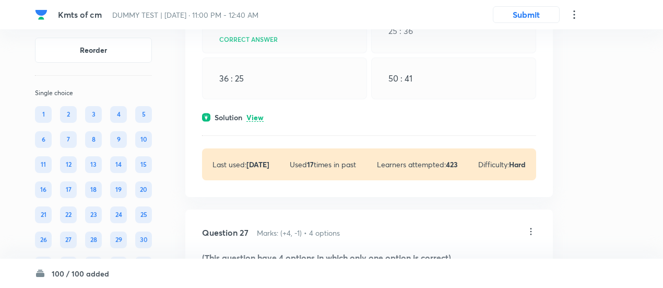
click at [259, 166] on div "Question 26 Marks: (+4, -1) • 4 options A solid sphere of radius gravitationall…" at bounding box center [369, 19] width 368 height 356
click at [257, 122] on p "View" at bounding box center [255, 118] width 17 height 8
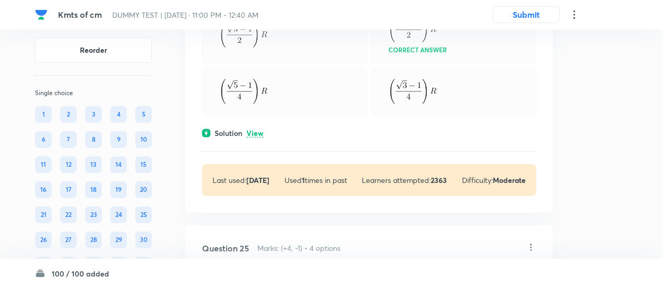
scroll to position [12107, 0]
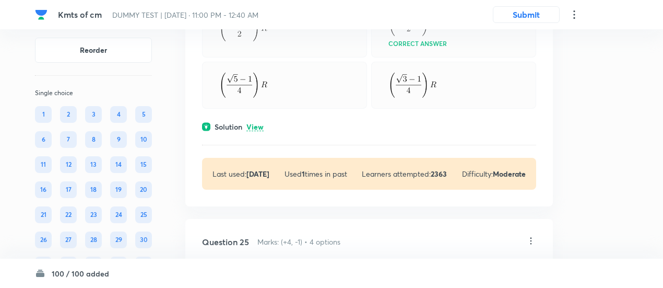
click at [257, 131] on p "View" at bounding box center [255, 127] width 17 height 8
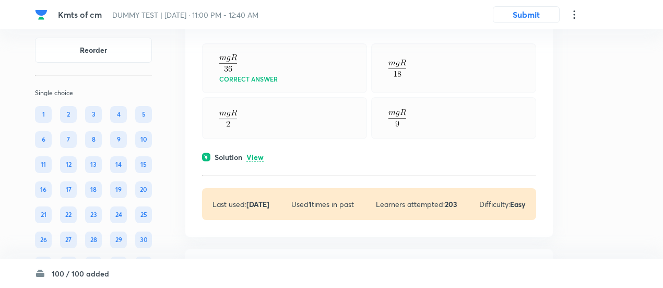
scroll to position [11786, 0]
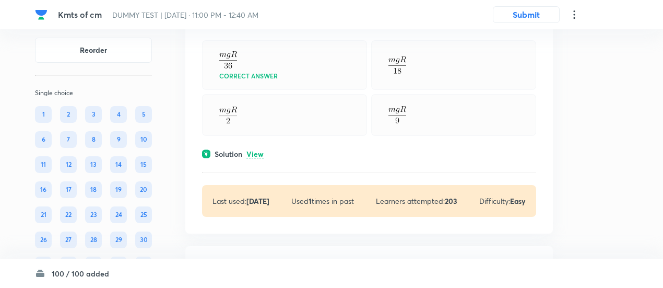
click at [256, 158] on p "View" at bounding box center [255, 154] width 17 height 8
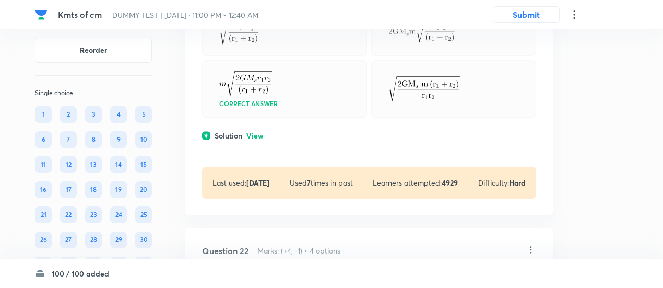
scroll to position [11106, 0]
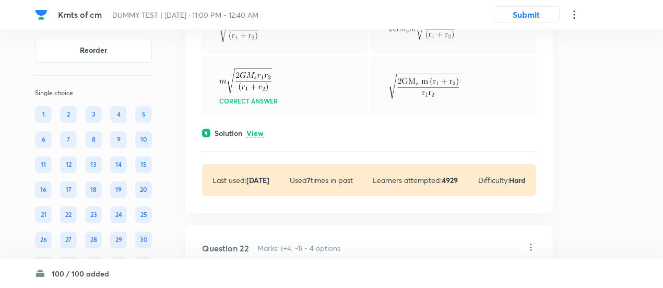
click at [256, 137] on p "View" at bounding box center [255, 134] width 17 height 8
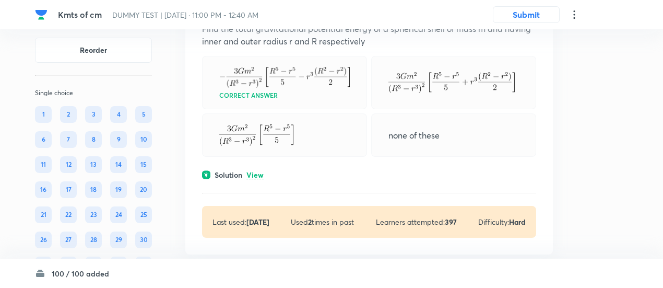
scroll to position [10757, 0]
click at [253, 180] on p "View" at bounding box center [255, 176] width 17 height 8
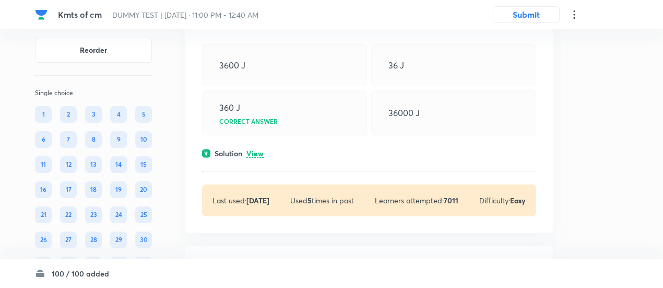
scroll to position [10492, 0]
click at [255, 158] on p "View" at bounding box center [255, 154] width 17 height 8
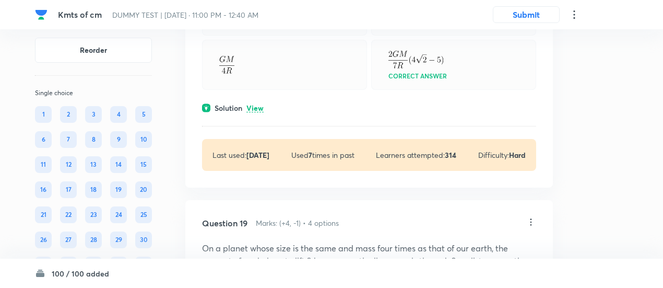
scroll to position [10237, 0]
click at [257, 113] on p "View" at bounding box center [255, 109] width 17 height 8
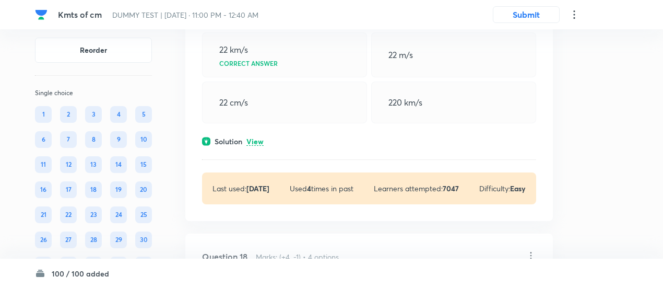
scroll to position [9846, 0]
click at [261, 147] on p "View" at bounding box center [255, 143] width 17 height 8
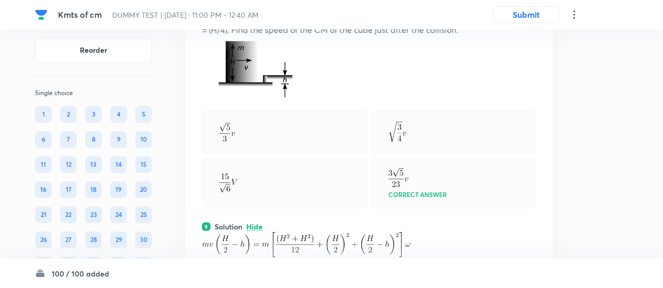
scroll to position [4285, 0]
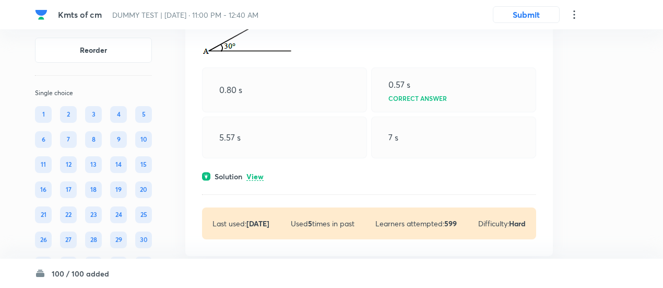
click at [273, 156] on div "5.57 s" at bounding box center [284, 137] width 165 height 42
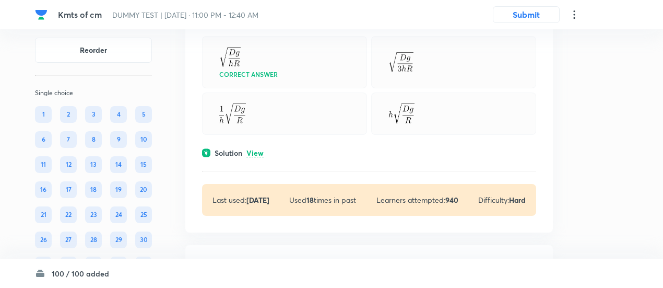
scroll to position [3178, 0]
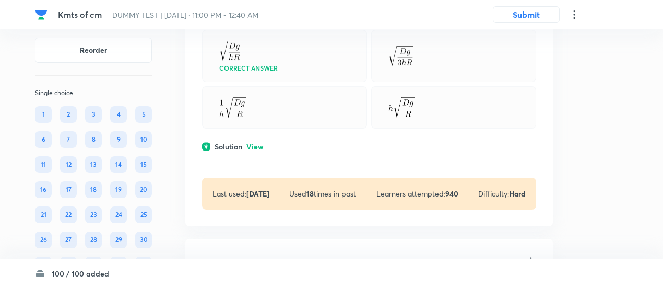
click at [261, 151] on p "View" at bounding box center [255, 147] width 17 height 8
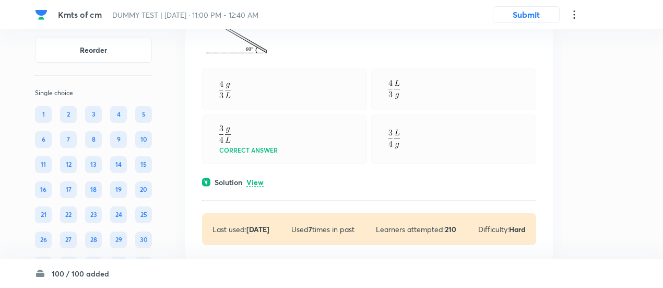
scroll to position [2749, 0]
click at [255, 187] on p "View" at bounding box center [255, 183] width 17 height 8
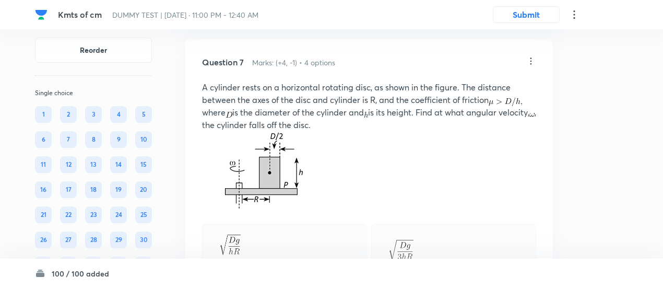
scroll to position [3123, 0]
click at [245, 132] on p "A cylinder rests on a horizontal rotating disc, as shown in the figure. The dis…" at bounding box center [369, 106] width 334 height 50
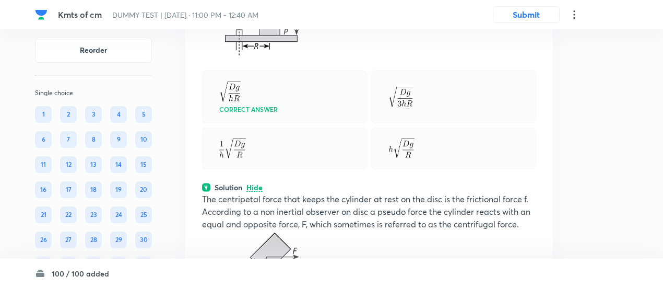
scroll to position [3277, 0]
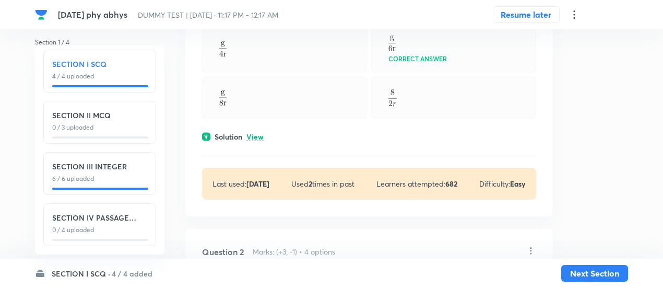
scroll to position [274, 0]
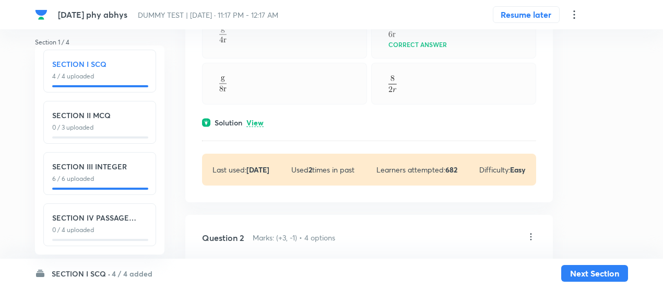
click at [257, 119] on p "View" at bounding box center [255, 123] width 17 height 8
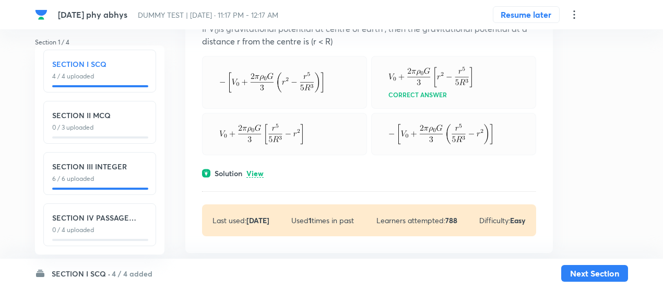
scroll to position [802, 0]
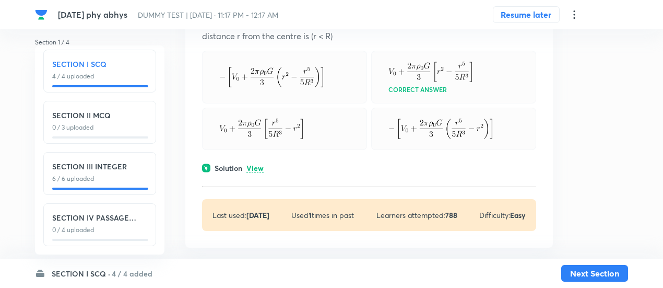
click at [255, 165] on p "View" at bounding box center [255, 169] width 17 height 8
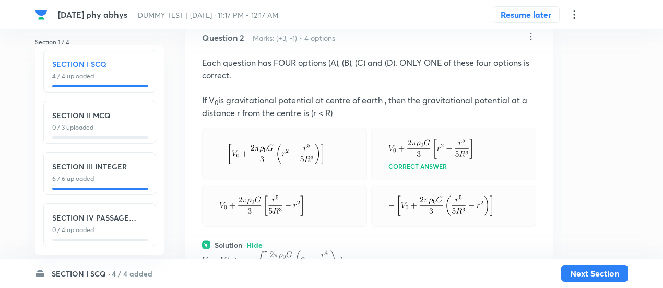
scroll to position [724, 0]
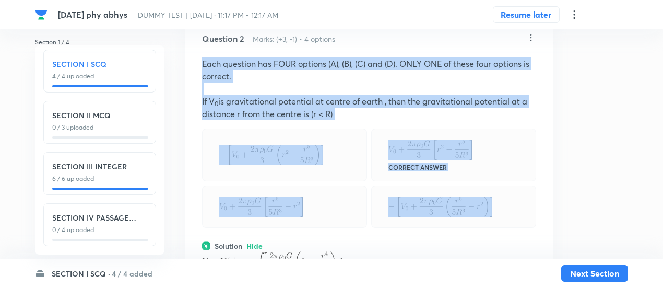
drag, startPoint x: 200, startPoint y: 62, endPoint x: 511, endPoint y: 204, distance: 342.2
click at [511, 204] on div "Question 2 Marks: (+3, -1) • 4 options Each question has FOUR options (A), (B),…" at bounding box center [369, 217] width 368 height 403
copy div "Each question has FOUR options (A), (B), (C) and (D). ONLY ONE of these four op…"
click at [288, 129] on div at bounding box center [284, 154] width 165 height 53
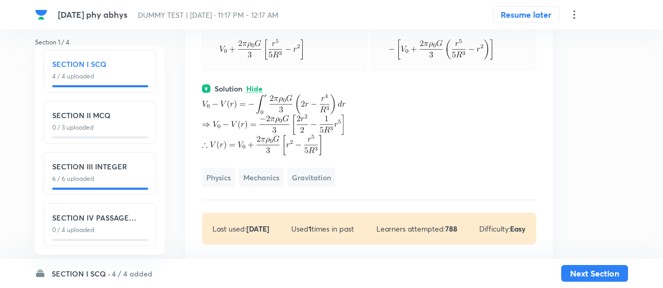
scroll to position [882, 0]
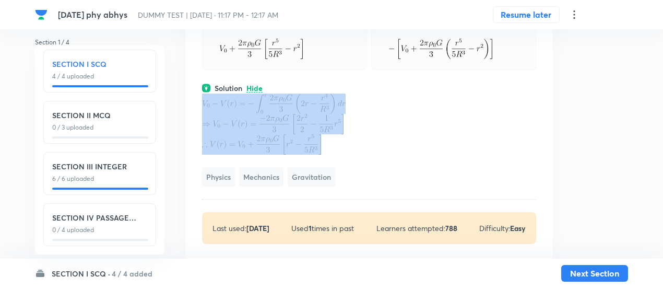
drag, startPoint x: 196, startPoint y: 98, endPoint x: 335, endPoint y: 144, distance: 146.5
click at [335, 144] on div "Question 2 Marks: (+3, -1) • 4 options Each question has FOUR options (A), (B),…" at bounding box center [369, 59] width 368 height 403
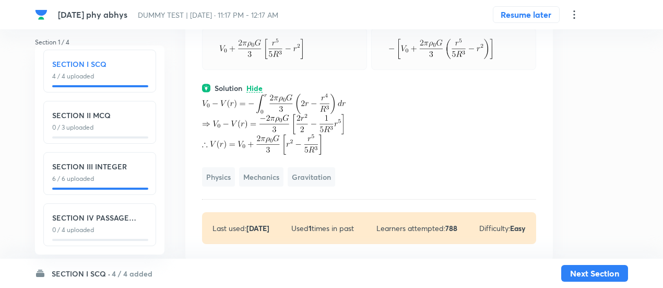
click at [373, 78] on div "Question 2 Marks: (+3, -1) • 4 options Each question has FOUR options (A), (B),…" at bounding box center [369, 59] width 368 height 403
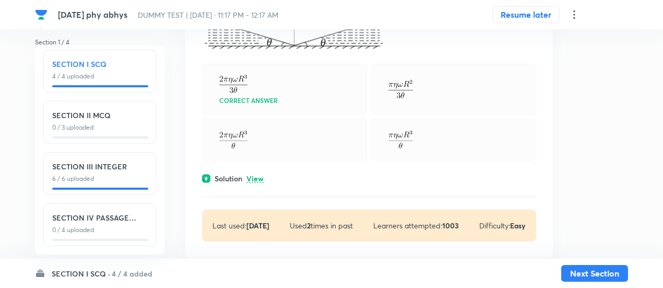
scroll to position [1294, 0]
click at [262, 181] on div "Solution View" at bounding box center [369, 177] width 334 height 11
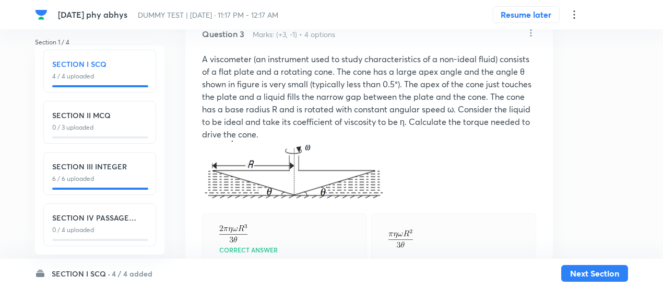
scroll to position [1143, 0]
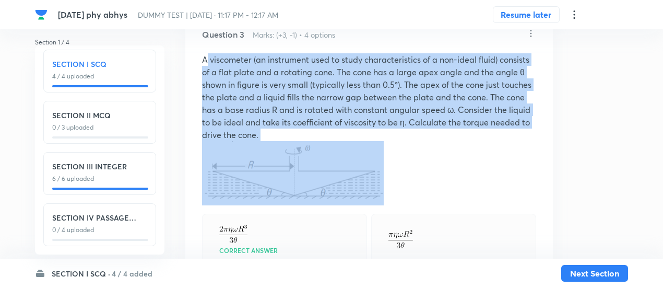
drag, startPoint x: 201, startPoint y: 57, endPoint x: 383, endPoint y: 176, distance: 218.2
copy p "A viscometer (an instrument used to study characteristics of a non-ideal fluid)…"
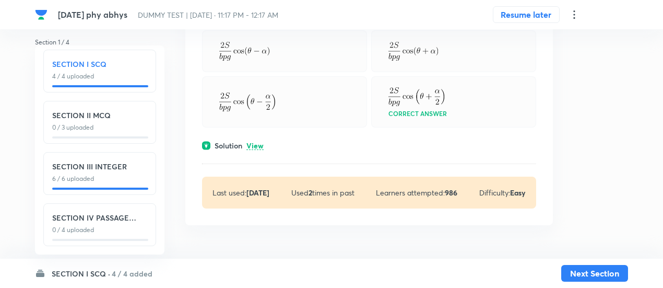
scroll to position [2059, 0]
click at [262, 149] on p "View" at bounding box center [255, 146] width 17 height 8
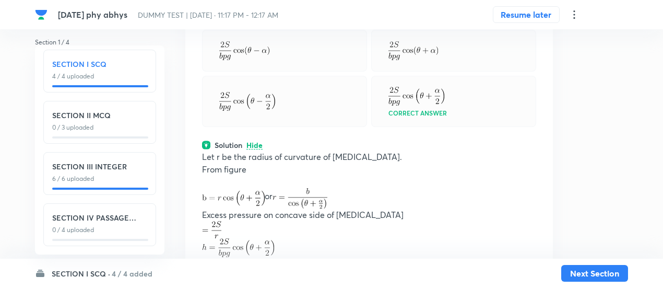
scroll to position [1985, 0]
click at [126, 187] on div at bounding box center [100, 188] width 96 height 2
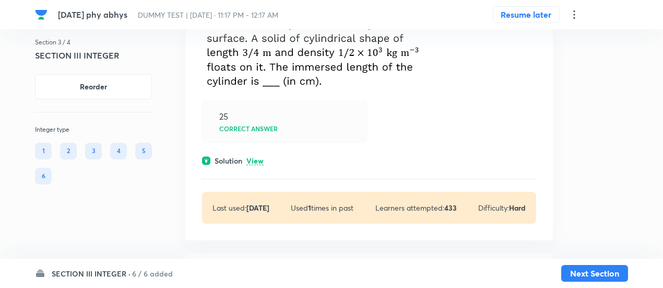
scroll to position [151, 0]
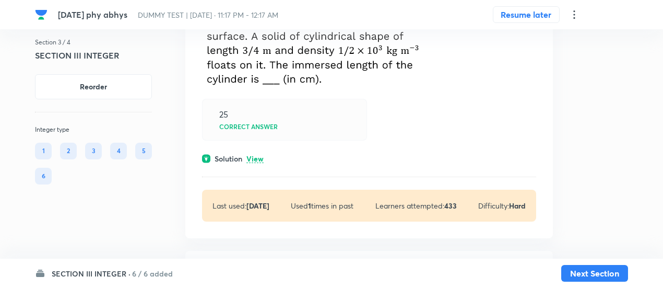
click at [263, 161] on p "View" at bounding box center [255, 159] width 17 height 8
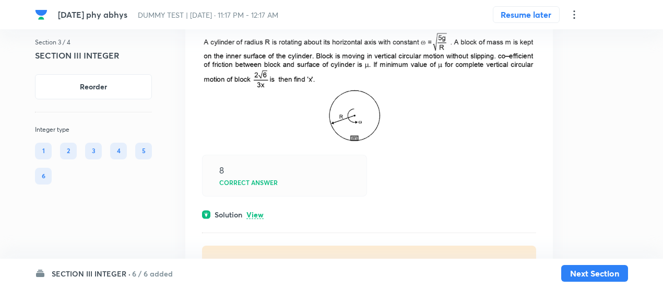
scroll to position [682, 0]
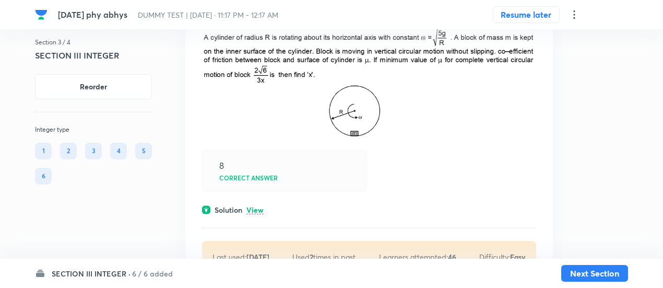
click at [258, 209] on p "View" at bounding box center [255, 210] width 17 height 8
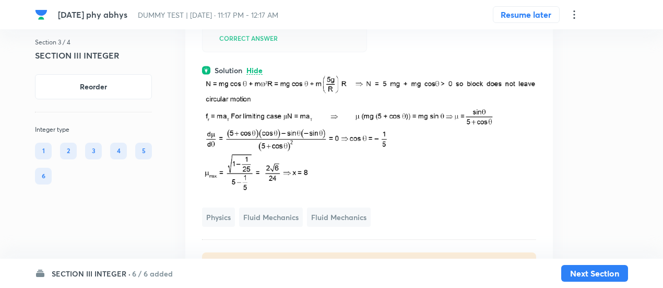
scroll to position [822, 0]
click at [307, 111] on img at bounding box center [369, 132] width 334 height 115
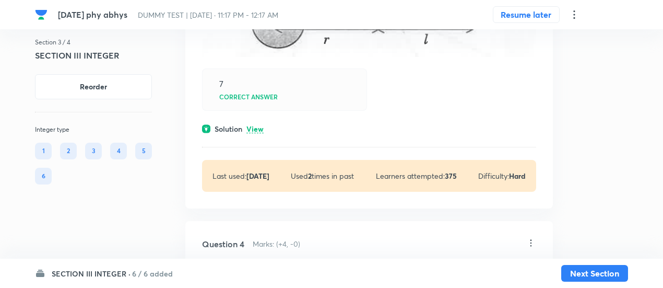
scroll to position [1274, 0]
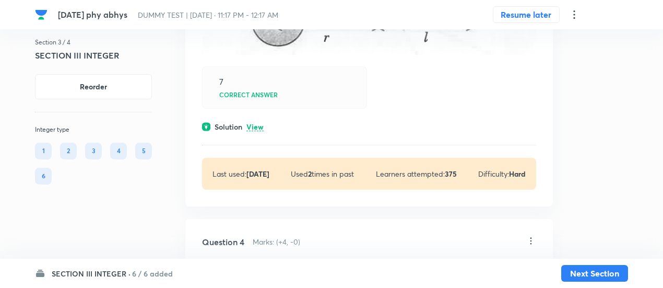
click at [260, 125] on p "View" at bounding box center [255, 127] width 17 height 8
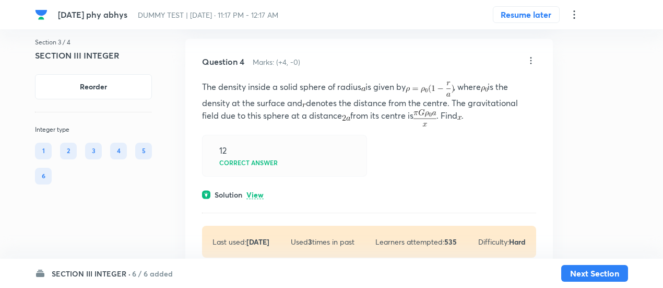
scroll to position [1927, 0]
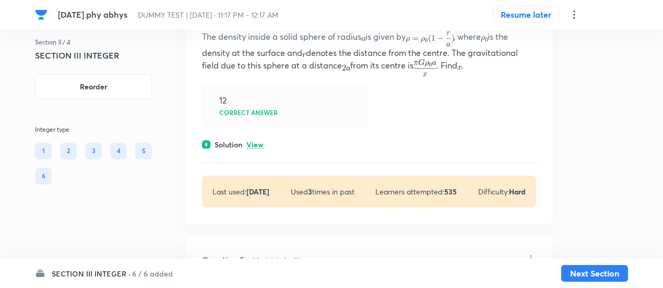
click at [256, 145] on p "View" at bounding box center [255, 145] width 17 height 8
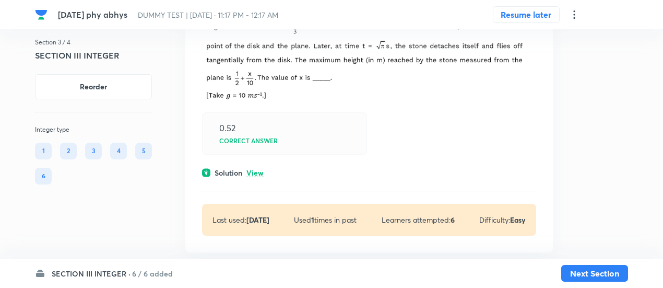
scroll to position [3114, 0]
click at [258, 170] on p "View" at bounding box center [255, 173] width 17 height 8
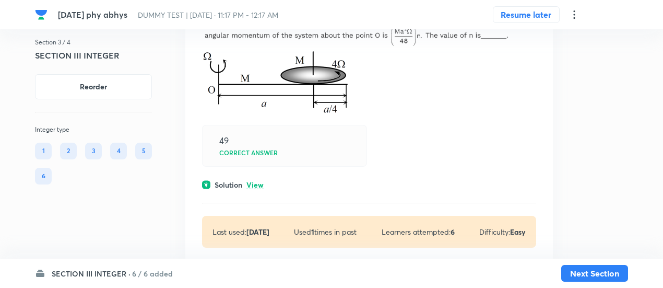
scroll to position [3960, 0]
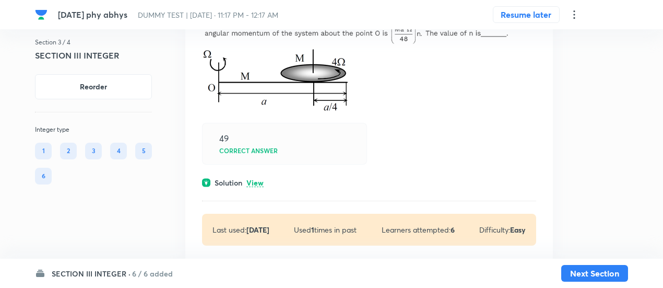
click at [258, 182] on p "View" at bounding box center [255, 183] width 17 height 8
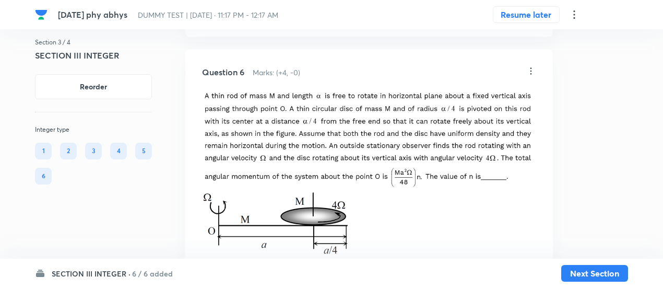
scroll to position [3816, 0]
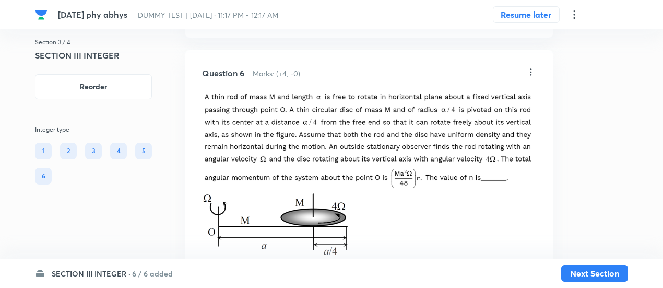
click at [228, 142] on img at bounding box center [369, 140] width 334 height 97
click at [130, 275] on div "SECTION III INTEGER · 6 / 6 added" at bounding box center [104, 273] width 138 height 11
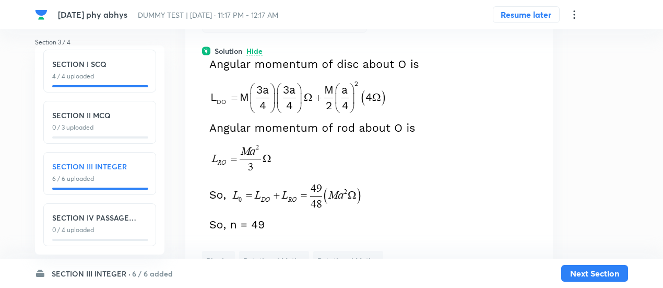
scroll to position [4207, 0]
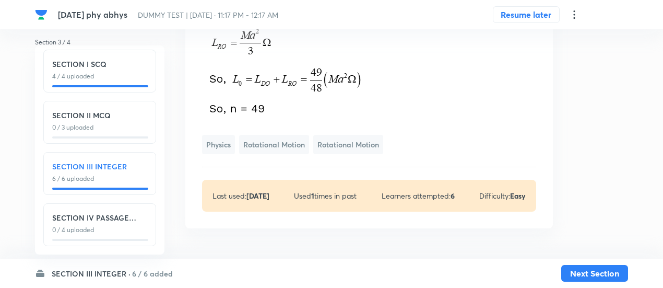
click at [259, 101] on img at bounding box center [319, 29] width 235 height 179
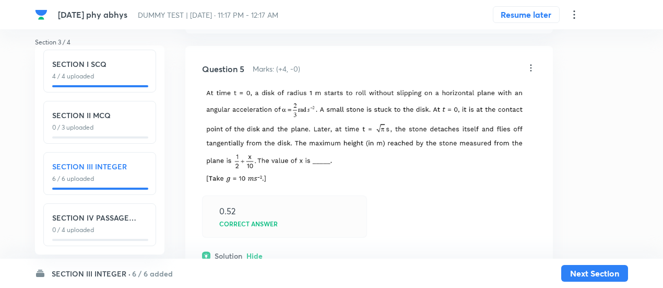
scroll to position [3029, 0]
click at [279, 152] on img at bounding box center [369, 137] width 334 height 97
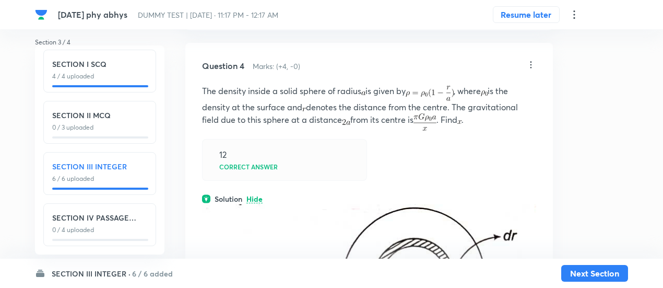
scroll to position [1875, 0]
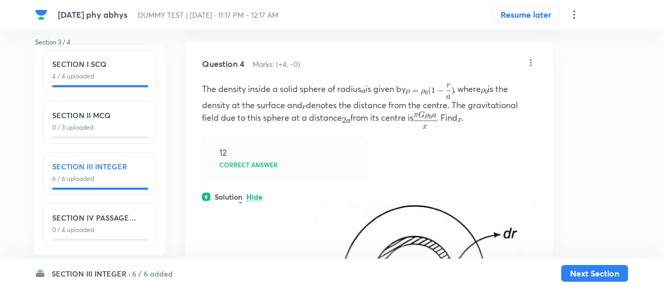
click at [277, 137] on div "12 Correct answer" at bounding box center [284, 158] width 165 height 42
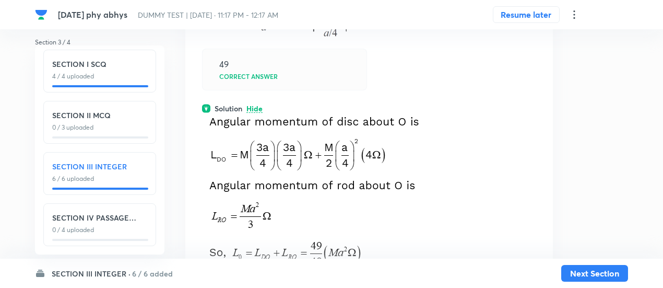
scroll to position [4034, 0]
click at [115, 163] on h6 "SECTION III INTEGER" at bounding box center [99, 166] width 95 height 11
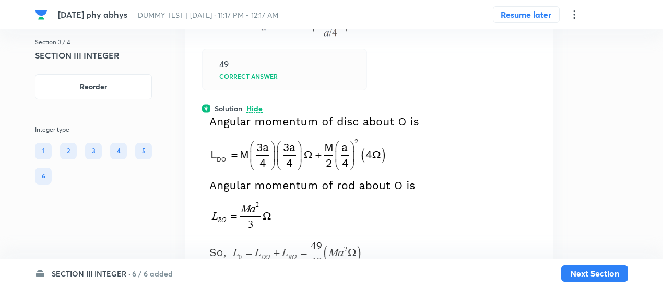
scroll to position [0, 0]
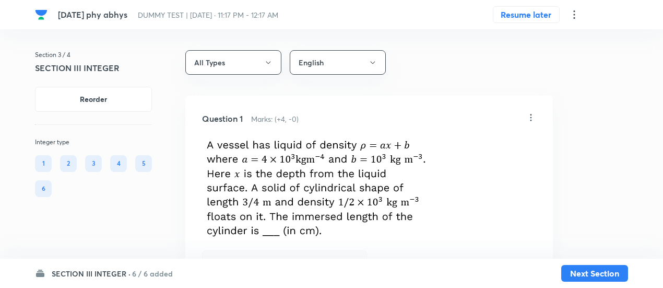
click at [571, 13] on icon at bounding box center [574, 14] width 13 height 13
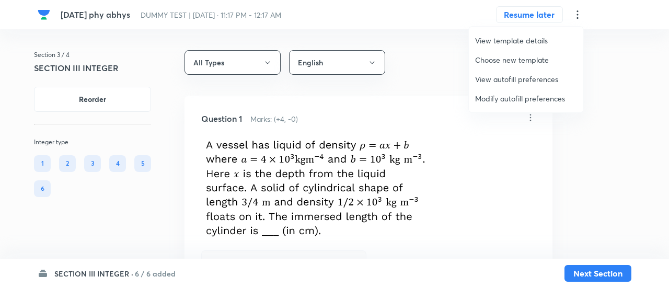
click at [531, 99] on span "Modify autofill preferences" at bounding box center [526, 98] width 102 height 11
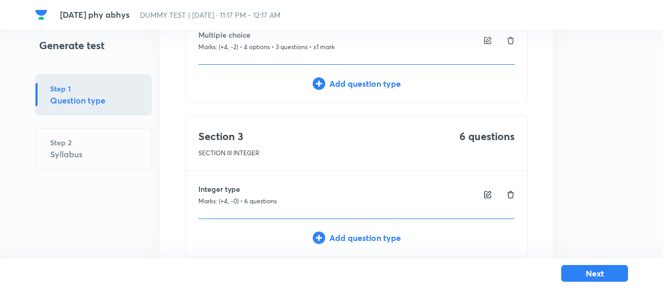
scroll to position [488, 0]
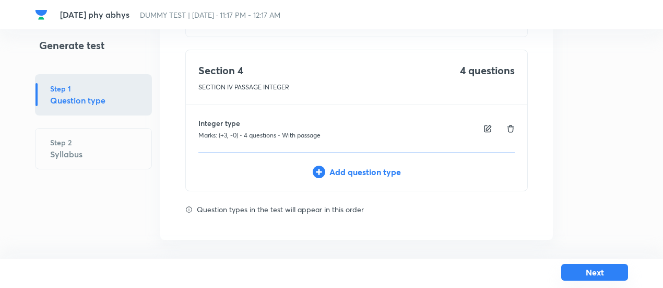
click at [585, 275] on button "Next" at bounding box center [594, 272] width 67 height 17
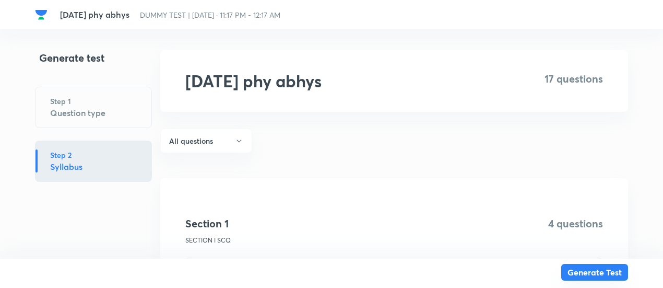
click at [585, 275] on button "Generate Test" at bounding box center [594, 272] width 67 height 17
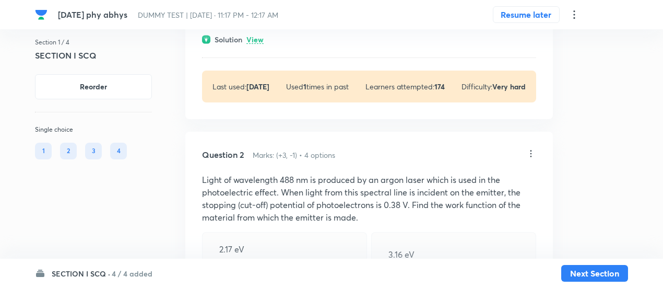
scroll to position [495, 0]
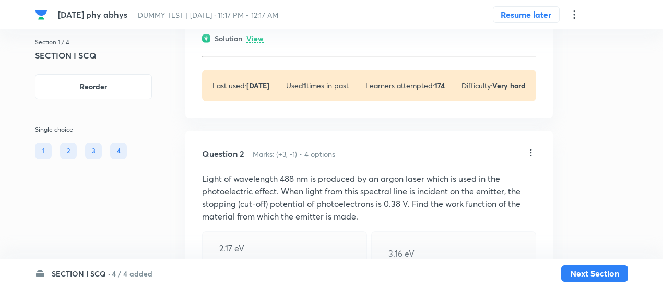
click at [256, 36] on p "View" at bounding box center [255, 39] width 17 height 8
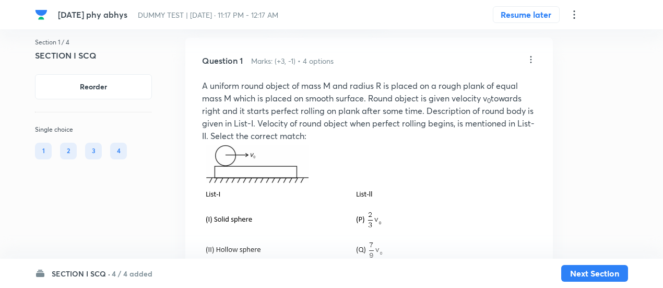
scroll to position [57, 0]
click at [529, 60] on icon at bounding box center [531, 60] width 10 height 10
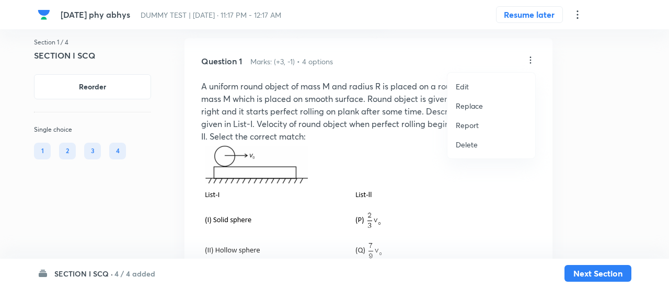
click at [477, 107] on p "Replace" at bounding box center [468, 105] width 27 height 11
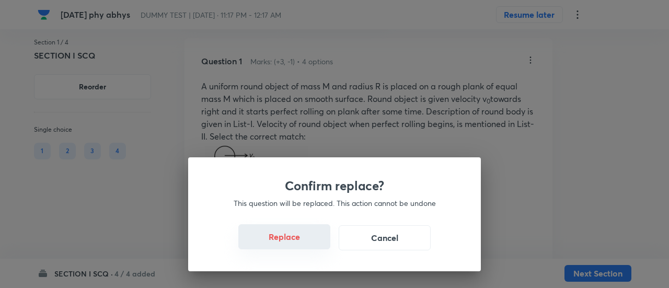
click at [293, 242] on button "Replace" at bounding box center [284, 236] width 92 height 25
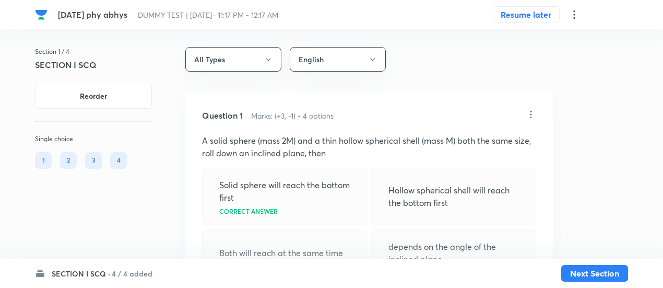
scroll to position [0, 0]
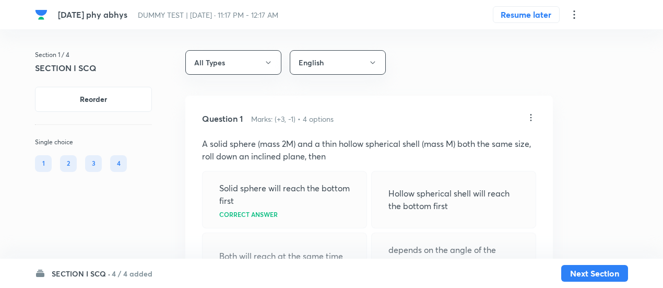
click at [531, 117] on icon at bounding box center [532, 117] width 2 height 7
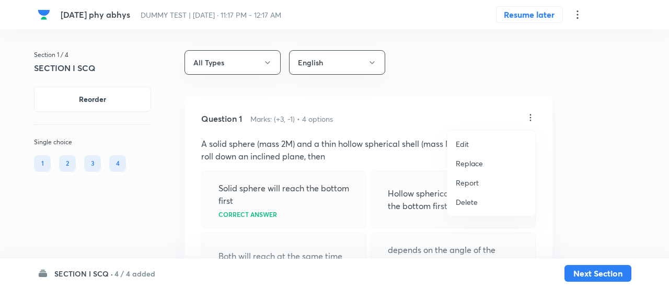
click at [473, 160] on p "Replace" at bounding box center [468, 163] width 27 height 11
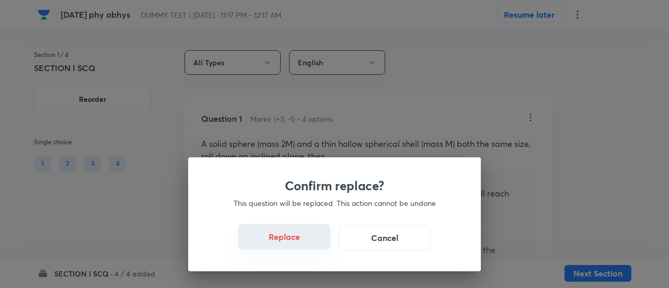
click at [302, 249] on button "Replace" at bounding box center [284, 236] width 92 height 25
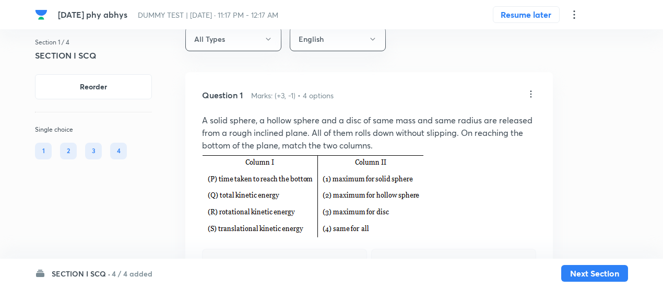
scroll to position [17, 0]
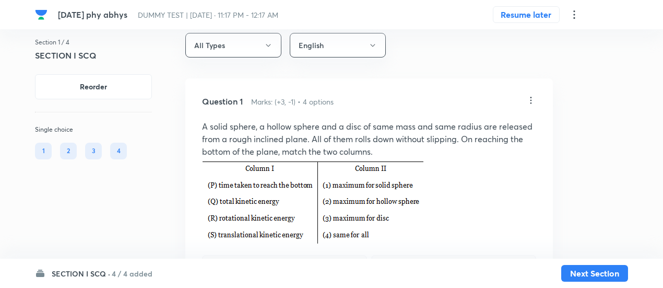
click at [525, 102] on div "Question 1 Marks: (+3, -1) • 4 options" at bounding box center [364, 101] width 324 height 13
click at [531, 99] on icon at bounding box center [531, 100] width 10 height 10
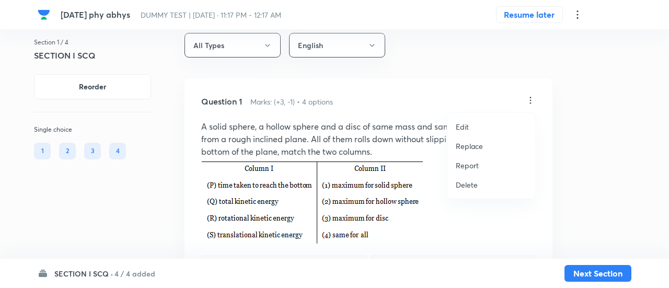
click at [475, 146] on p "Replace" at bounding box center [468, 145] width 27 height 11
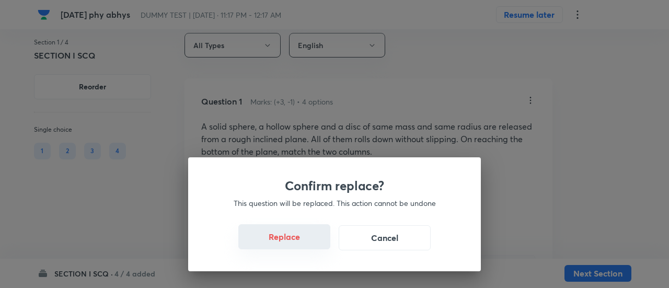
click at [298, 245] on button "Replace" at bounding box center [284, 236] width 92 height 25
click at [298, 245] on button "Replace" at bounding box center [284, 237] width 92 height 25
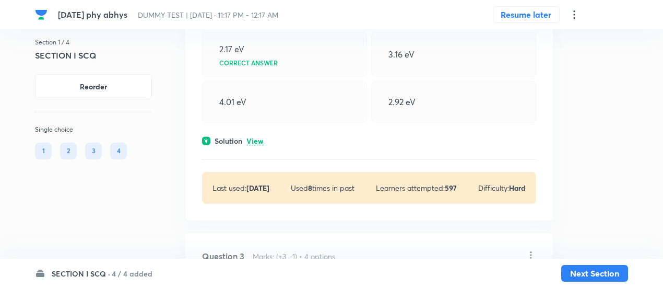
scroll to position [595, 0]
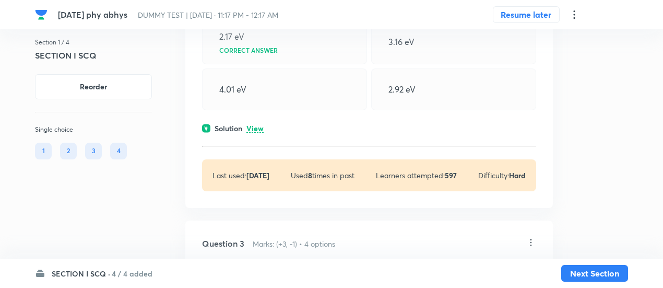
click at [259, 125] on p "View" at bounding box center [255, 129] width 17 height 8
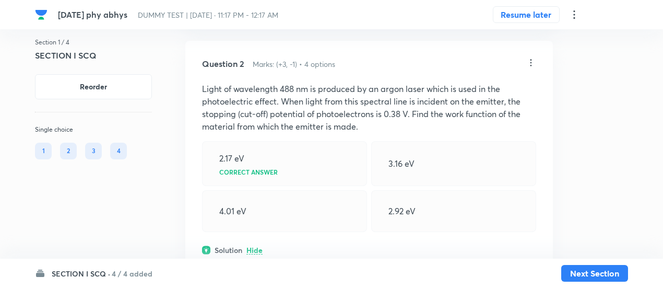
scroll to position [457, 0]
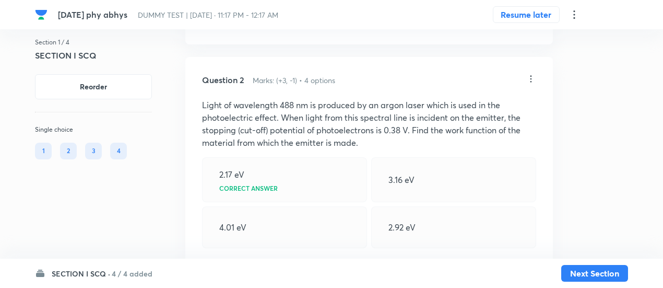
click at [530, 75] on icon at bounding box center [531, 79] width 10 height 10
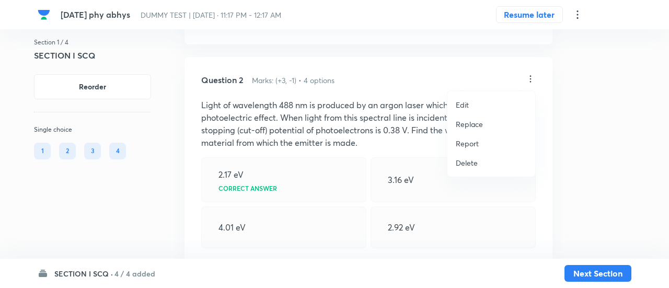
click at [474, 123] on p "Replace" at bounding box center [468, 124] width 27 height 11
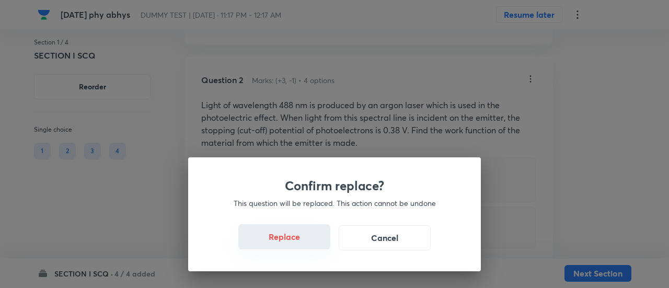
click at [297, 240] on button "Replace" at bounding box center [284, 236] width 92 height 25
click at [297, 240] on button "Replace" at bounding box center [284, 237] width 92 height 25
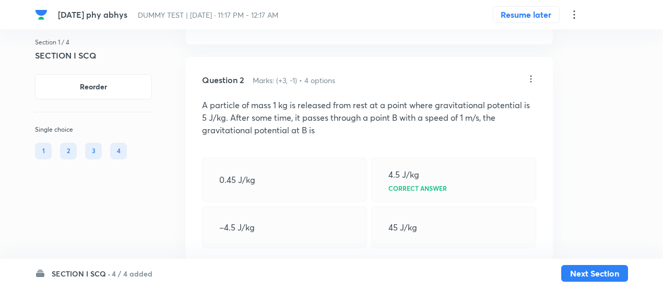
click at [297, 240] on div "–4.5 J/kg" at bounding box center [284, 227] width 165 height 42
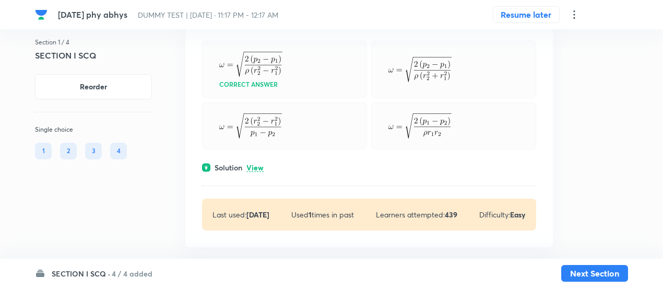
scroll to position [1168, 0]
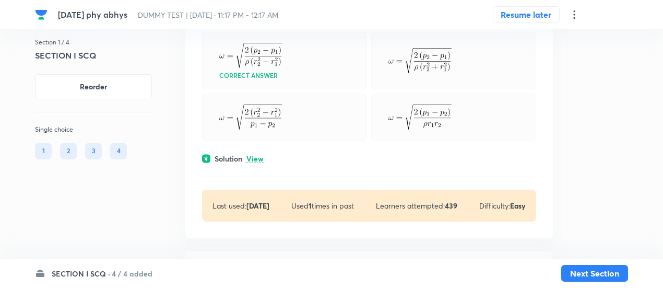
click at [259, 155] on p "View" at bounding box center [255, 159] width 17 height 8
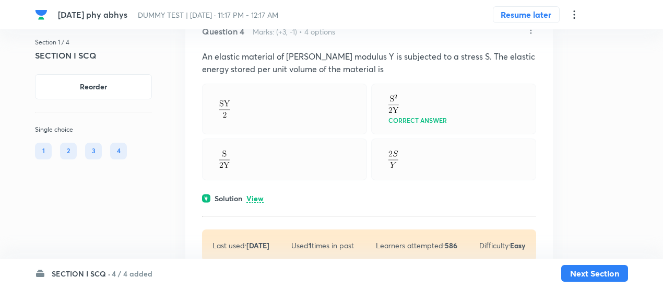
scroll to position [1646, 0]
click at [254, 194] on p "View" at bounding box center [255, 198] width 17 height 8
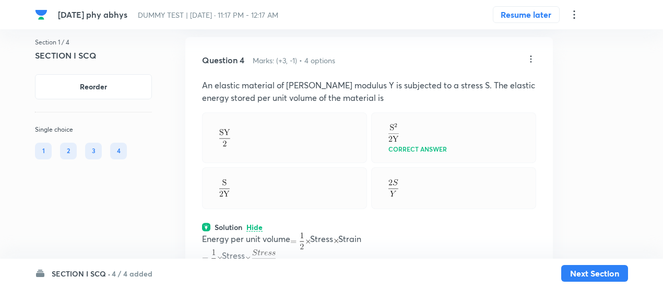
scroll to position [1611, 0]
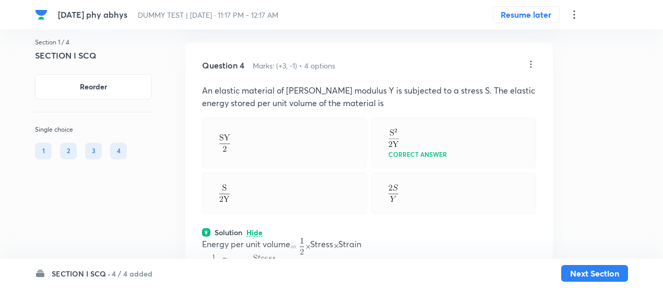
click at [532, 61] on icon at bounding box center [531, 64] width 10 height 10
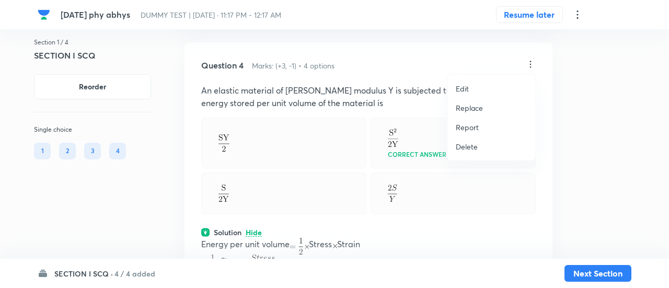
click at [478, 111] on p "Replace" at bounding box center [468, 107] width 27 height 11
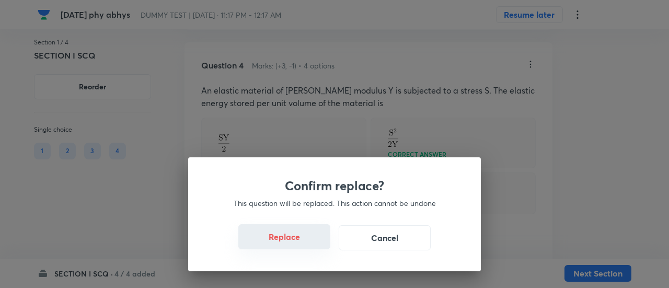
click at [309, 246] on button "Replace" at bounding box center [284, 236] width 92 height 25
click at [309, 246] on button "Replace" at bounding box center [284, 237] width 92 height 25
click at [309, 246] on button "Replace" at bounding box center [284, 236] width 92 height 25
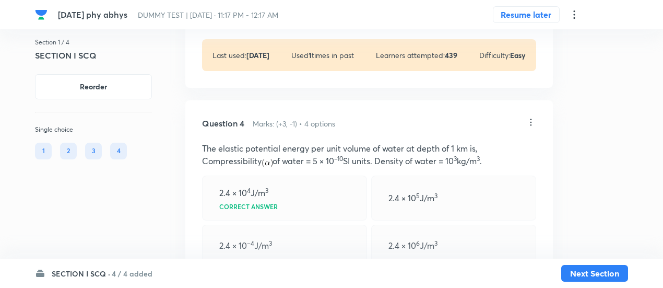
scroll to position [1552, 0]
click at [530, 124] on icon at bounding box center [531, 124] width 10 height 10
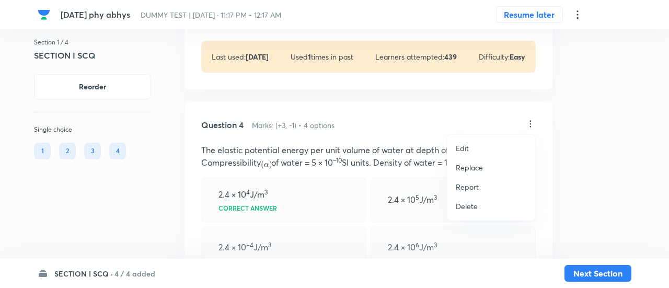
click at [461, 170] on p "Replace" at bounding box center [468, 167] width 27 height 11
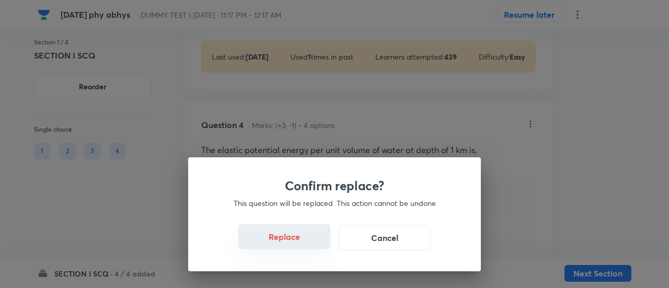
click at [300, 243] on button "Replace" at bounding box center [284, 236] width 92 height 25
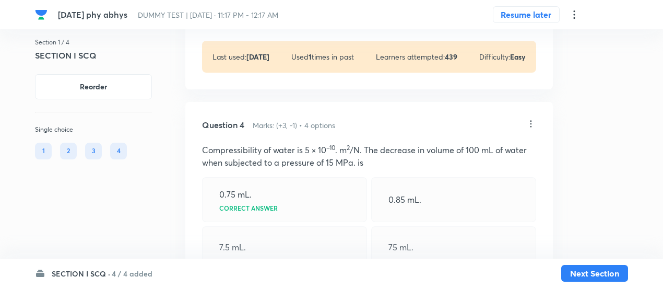
click at [300, 243] on div "7.5 mL." at bounding box center [284, 247] width 165 height 42
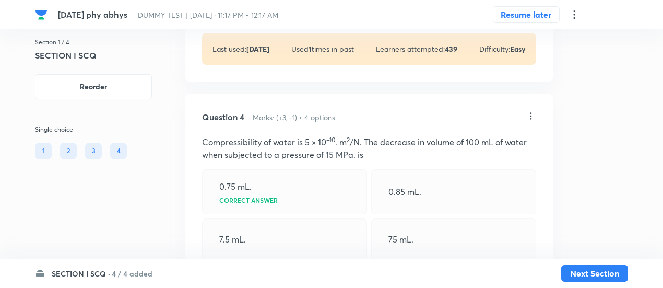
scroll to position [1560, 0]
click at [530, 114] on icon at bounding box center [531, 115] width 10 height 10
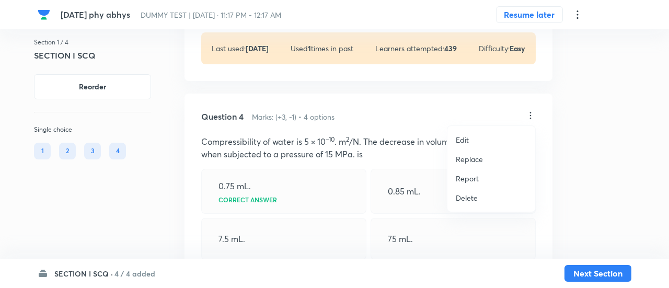
click at [459, 163] on p "Replace" at bounding box center [468, 159] width 27 height 11
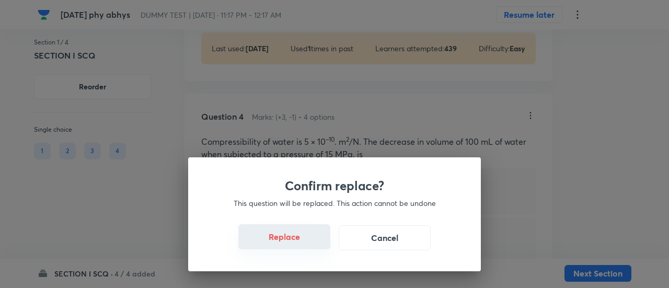
click at [291, 239] on button "Replace" at bounding box center [284, 236] width 92 height 25
click at [291, 239] on button "Replace" at bounding box center [284, 237] width 92 height 25
click at [291, 239] on button "Replace" at bounding box center [284, 236] width 92 height 25
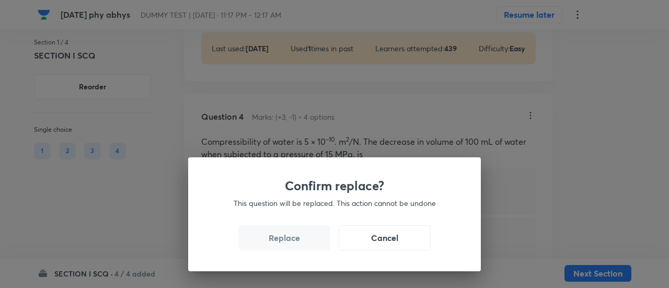
click at [291, 239] on button "Replace" at bounding box center [284, 237] width 92 height 25
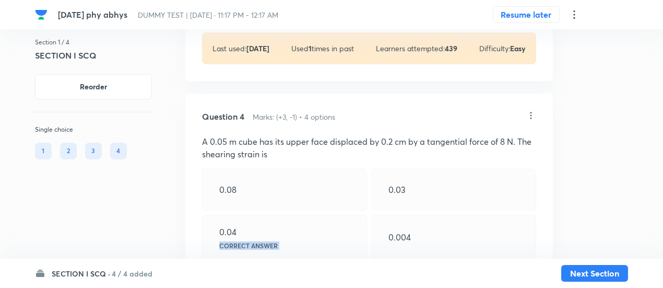
click at [291, 239] on div "0.04 Correct answer" at bounding box center [284, 237] width 165 height 45
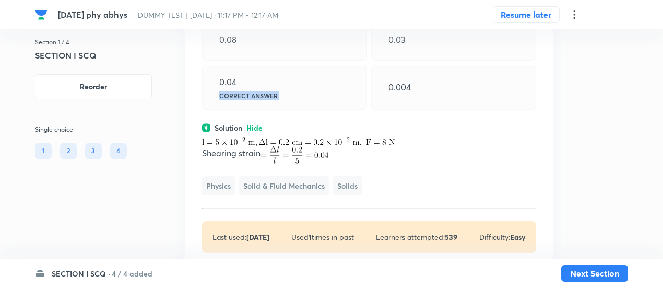
scroll to position [1751, 0]
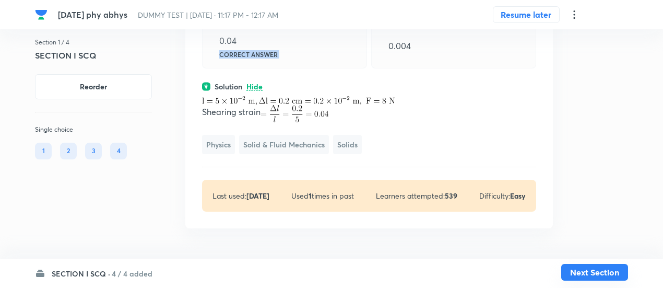
click at [583, 272] on button "Next Section" at bounding box center [594, 272] width 67 height 17
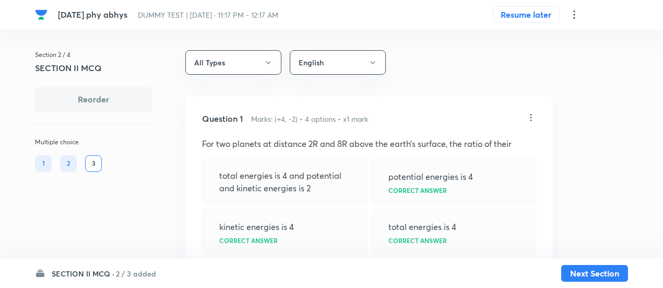
click at [531, 116] on icon at bounding box center [531, 117] width 10 height 10
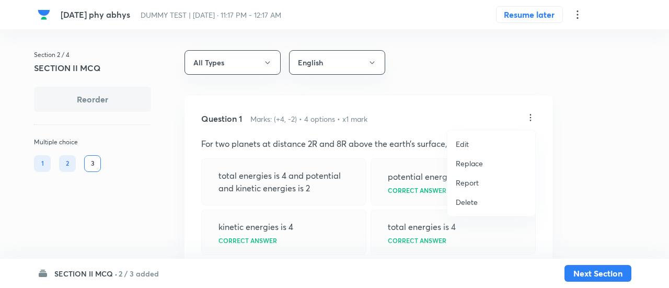
click at [470, 166] on p "Replace" at bounding box center [468, 163] width 27 height 11
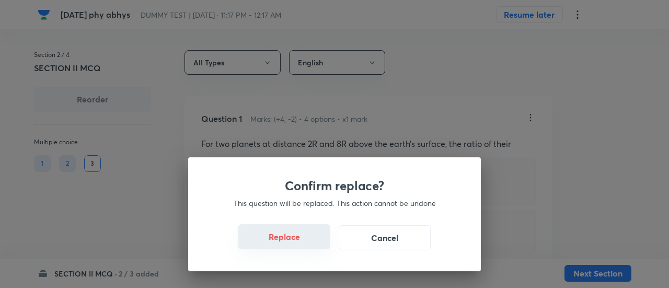
click at [302, 245] on button "Replace" at bounding box center [284, 236] width 92 height 25
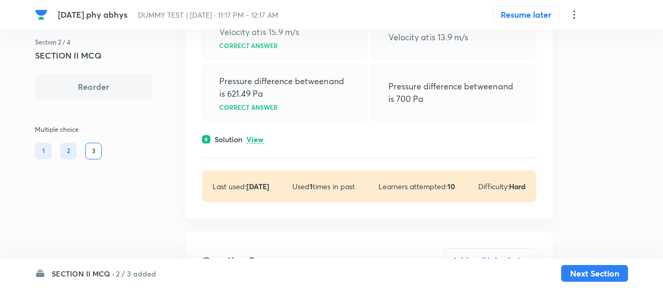
scroll to position [800, 0]
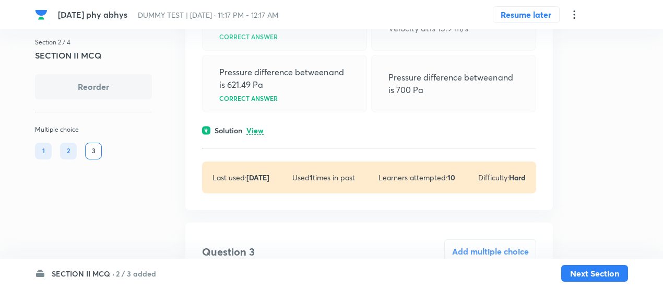
click at [262, 135] on p "View" at bounding box center [255, 131] width 17 height 8
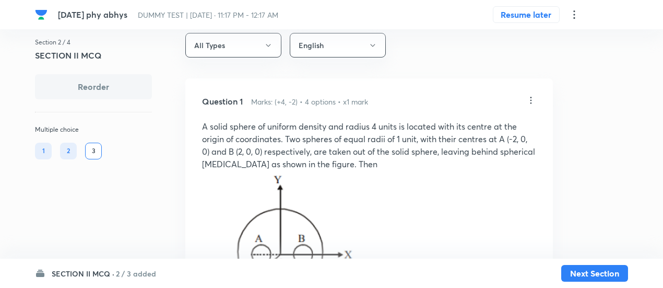
scroll to position [0, 0]
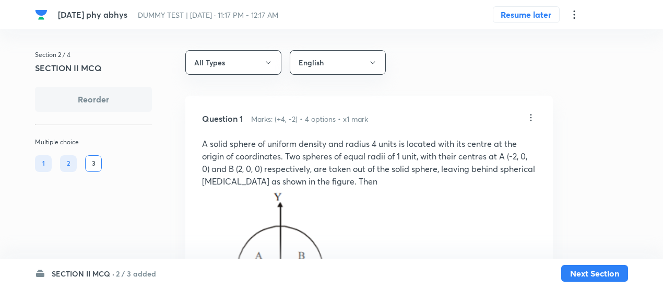
click at [531, 120] on icon at bounding box center [532, 117] width 2 height 7
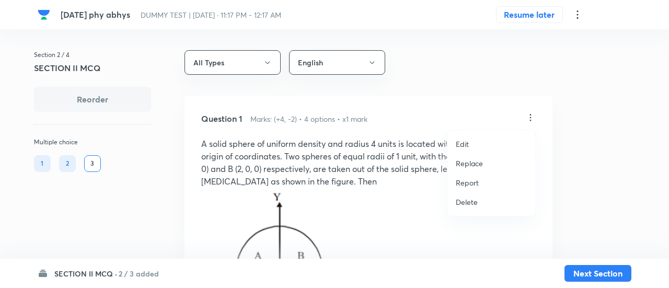
click at [476, 161] on p "Replace" at bounding box center [468, 163] width 27 height 11
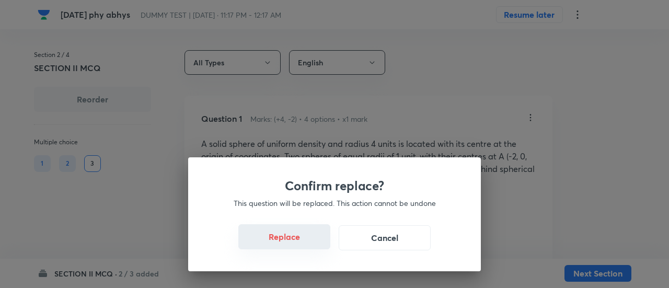
click at [313, 247] on button "Replace" at bounding box center [284, 236] width 92 height 25
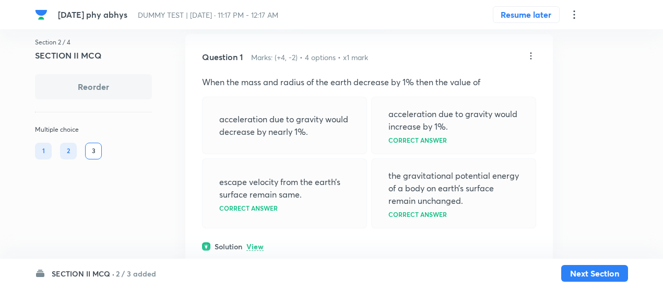
scroll to position [63, 0]
click at [531, 53] on icon at bounding box center [531, 55] width 10 height 10
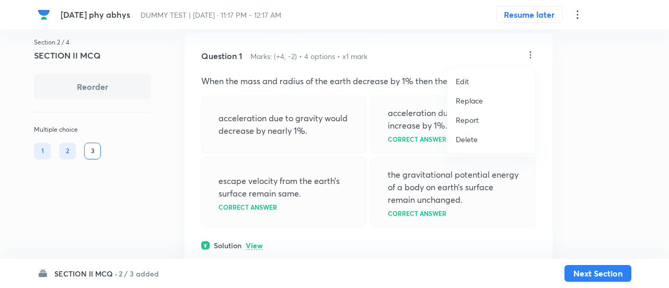
click at [464, 106] on li "Replace" at bounding box center [491, 100] width 88 height 19
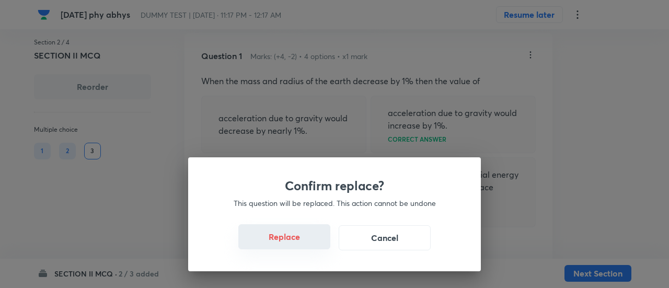
click at [297, 242] on button "Replace" at bounding box center [284, 236] width 92 height 25
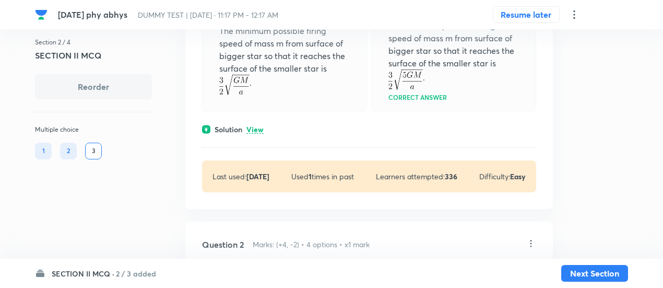
scroll to position [225, 0]
click at [253, 128] on p "View" at bounding box center [255, 129] width 17 height 8
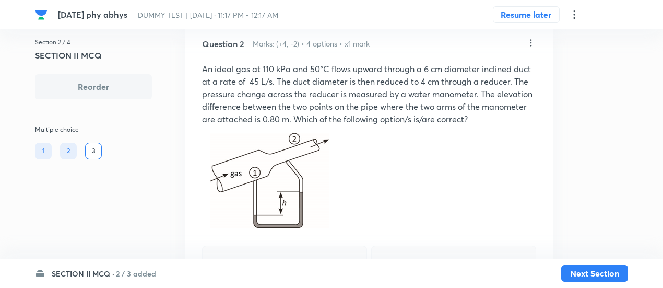
scroll to position [811, 0]
click at [531, 41] on icon at bounding box center [532, 42] width 2 height 7
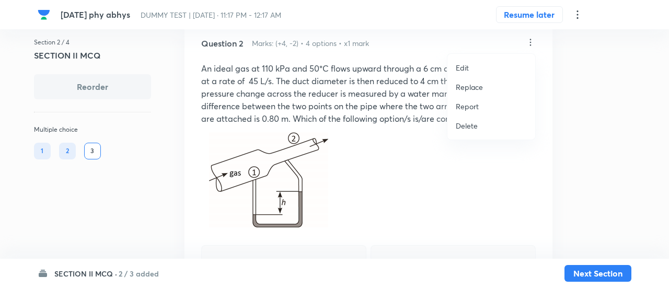
click at [472, 87] on p "Replace" at bounding box center [468, 86] width 27 height 11
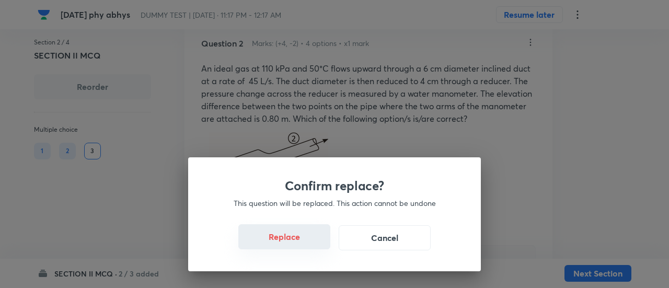
click at [292, 241] on button "Replace" at bounding box center [284, 236] width 92 height 25
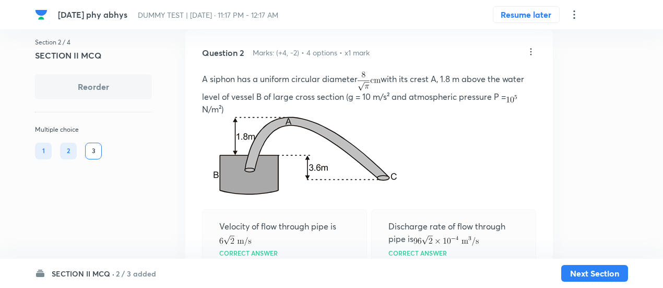
scroll to position [795, 0]
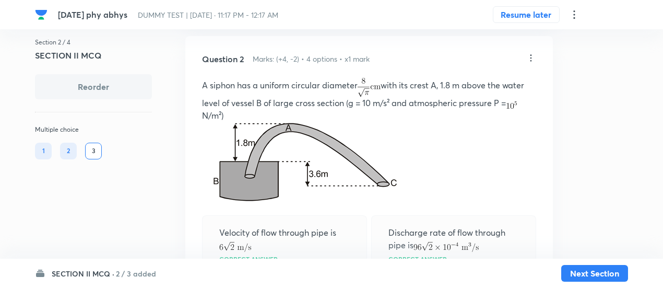
click at [530, 56] on icon at bounding box center [531, 58] width 10 height 10
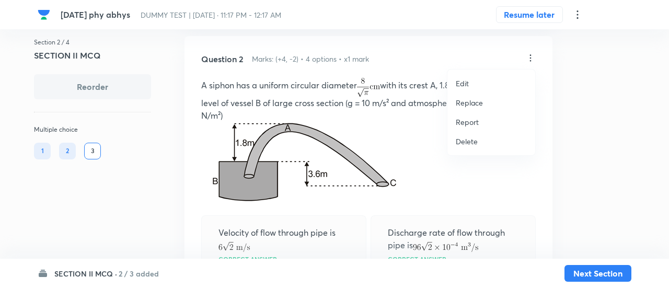
click at [468, 105] on p "Replace" at bounding box center [468, 102] width 27 height 11
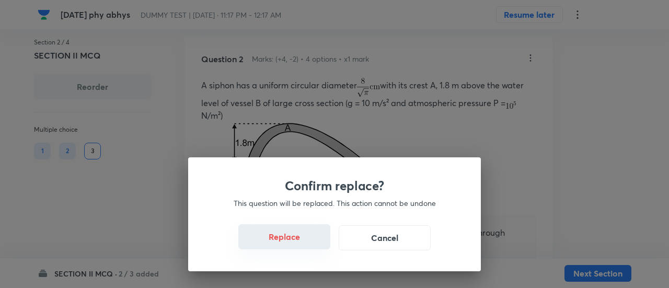
click at [296, 243] on button "Replace" at bounding box center [284, 236] width 92 height 25
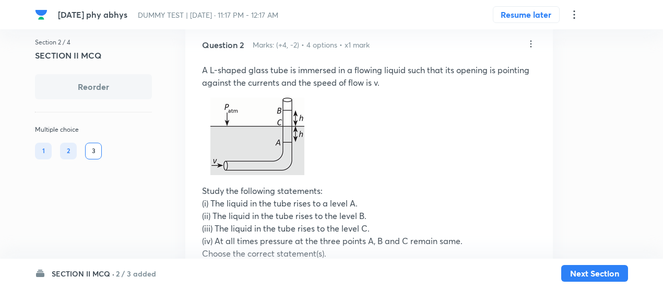
scroll to position [808, 0]
click at [531, 42] on icon at bounding box center [532, 44] width 2 height 7
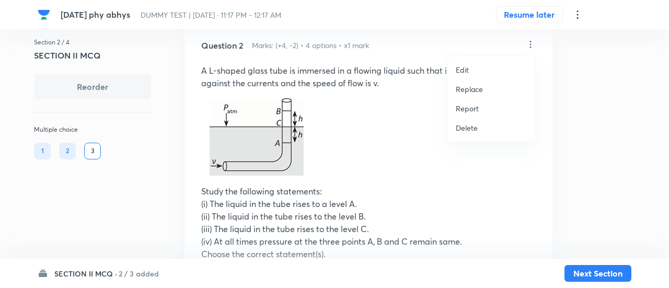
click at [471, 87] on p "Replace" at bounding box center [468, 89] width 27 height 11
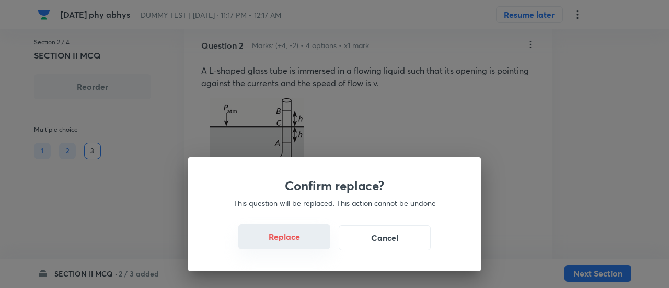
click at [297, 244] on button "Replace" at bounding box center [284, 236] width 92 height 25
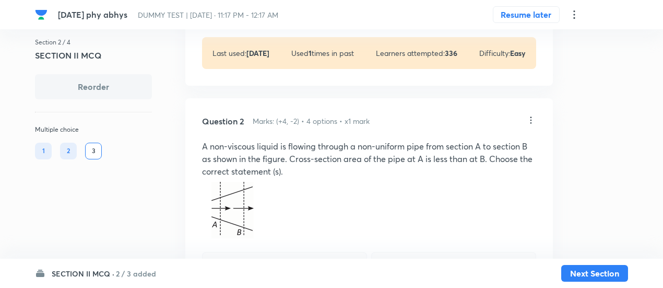
scroll to position [731, 0]
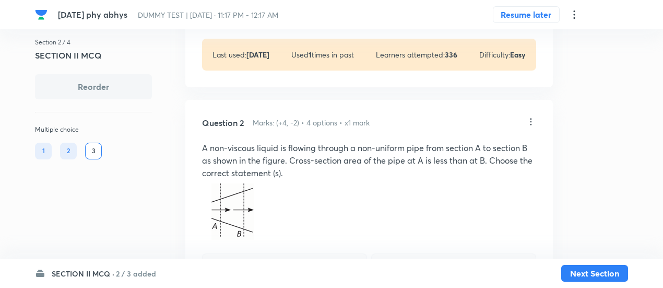
click at [533, 122] on icon at bounding box center [531, 121] width 10 height 10
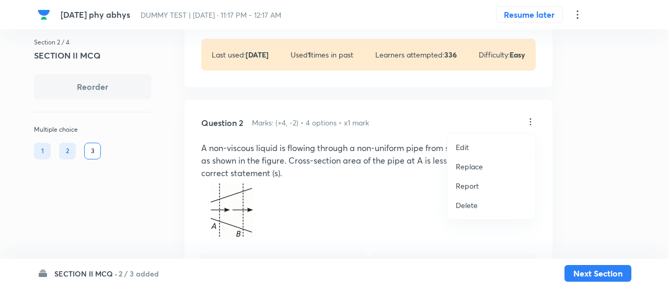
click at [467, 167] on p "Replace" at bounding box center [468, 166] width 27 height 11
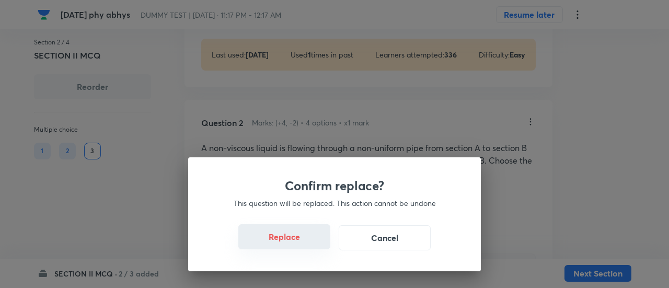
click at [301, 244] on button "Replace" at bounding box center [284, 236] width 92 height 25
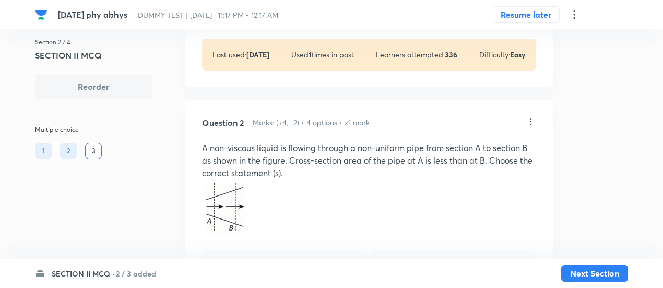
click at [532, 119] on icon at bounding box center [531, 121] width 10 height 10
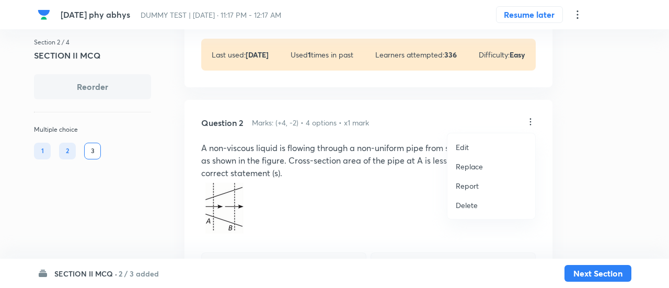
click at [471, 163] on p "Replace" at bounding box center [468, 166] width 27 height 11
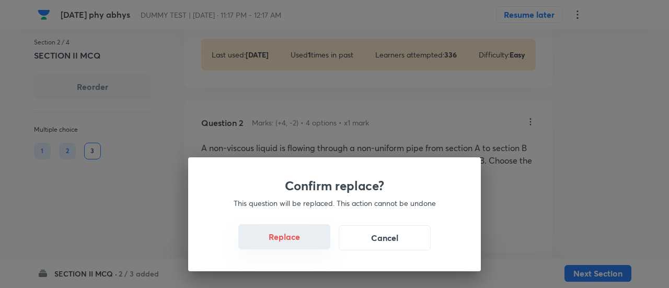
click at [291, 240] on button "Replace" at bounding box center [284, 236] width 92 height 25
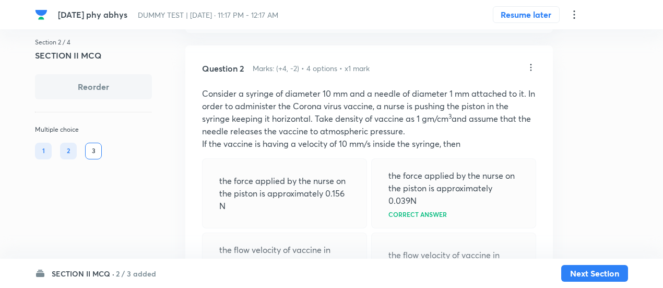
scroll to position [782, 0]
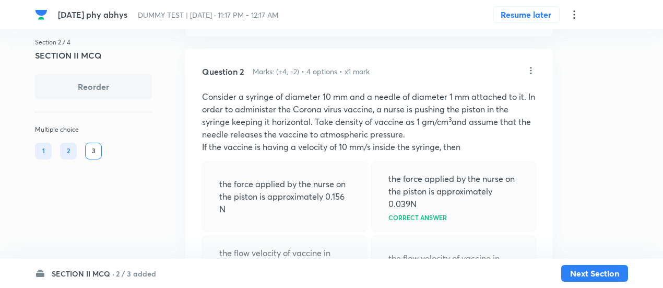
click at [532, 72] on icon at bounding box center [532, 70] width 2 height 7
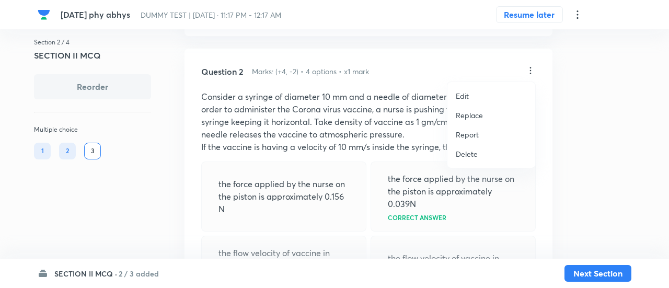
click at [467, 116] on p "Replace" at bounding box center [468, 115] width 27 height 11
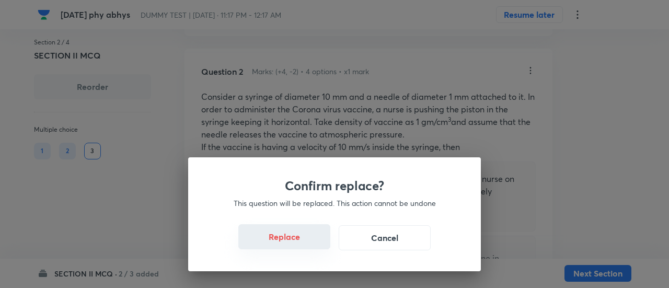
click at [299, 244] on button "Replace" at bounding box center [284, 236] width 92 height 25
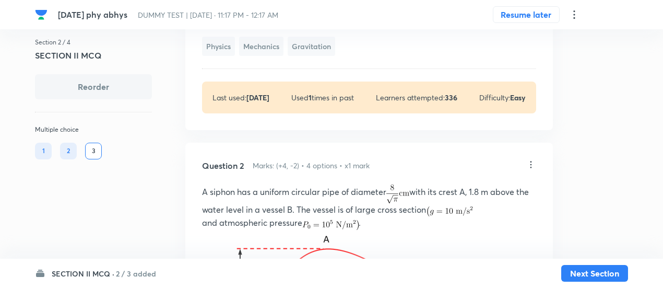
scroll to position [683, 0]
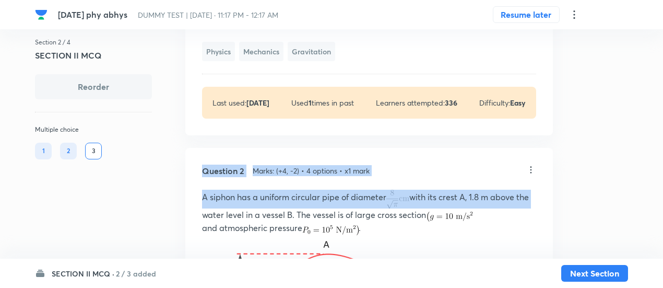
drag, startPoint x: 533, startPoint y: 177, endPoint x: 533, endPoint y: 170, distance: 7.3
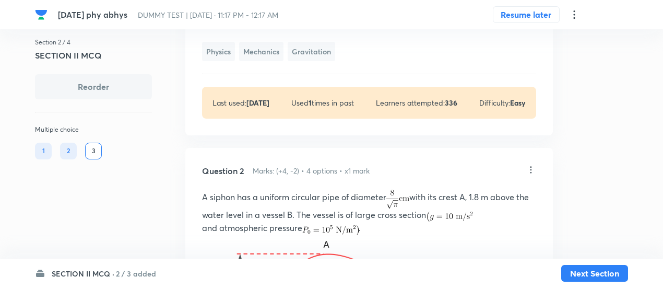
click at [533, 170] on icon at bounding box center [531, 170] width 10 height 10
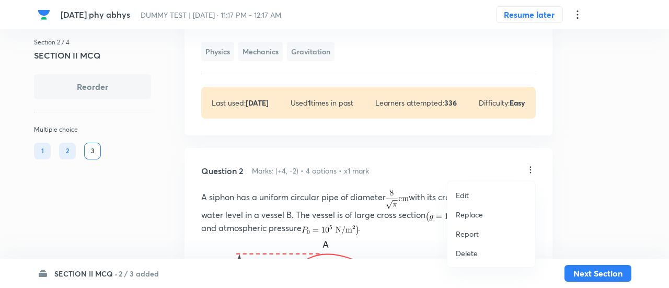
click at [466, 214] on p "Replace" at bounding box center [468, 214] width 27 height 11
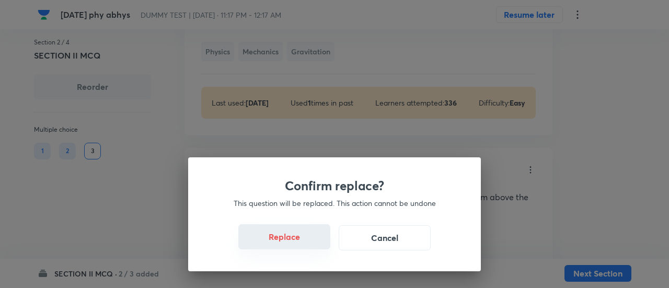
click at [295, 239] on button "Replace" at bounding box center [284, 236] width 92 height 25
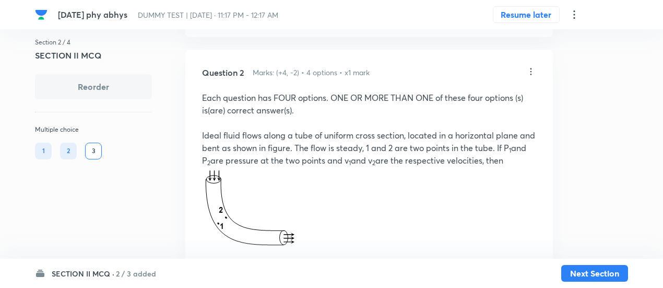
scroll to position [778, 0]
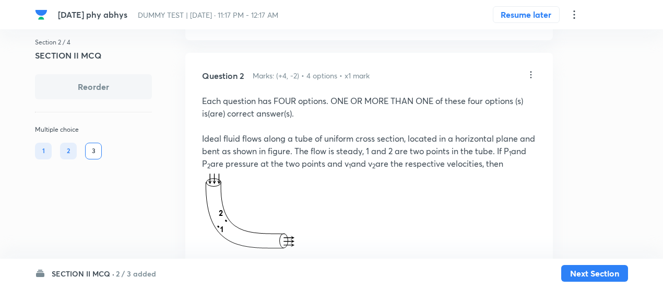
click at [140, 273] on h6 "2 / 3 added" at bounding box center [136, 273] width 40 height 11
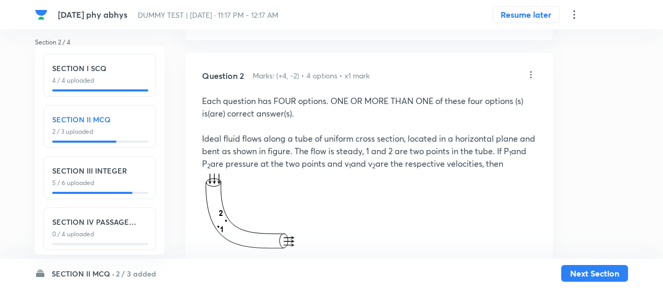
click at [112, 73] on h6 "SECTION I SCQ" at bounding box center [99, 68] width 95 height 11
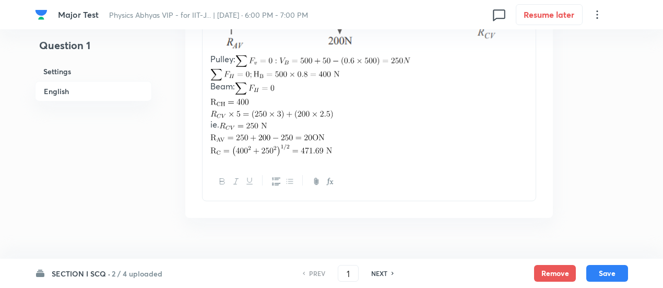
scroll to position [1822, 0]
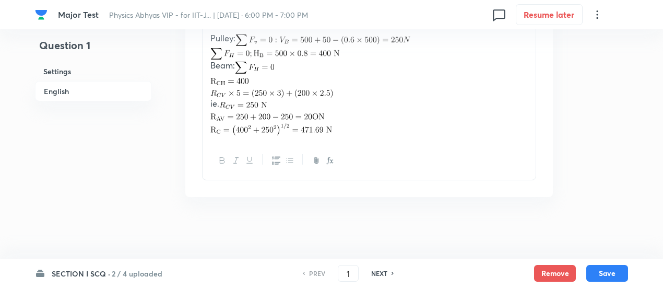
click at [387, 274] on div "NEXT" at bounding box center [381, 272] width 28 height 9
type input "2"
checkbox input "false"
checkbox input "true"
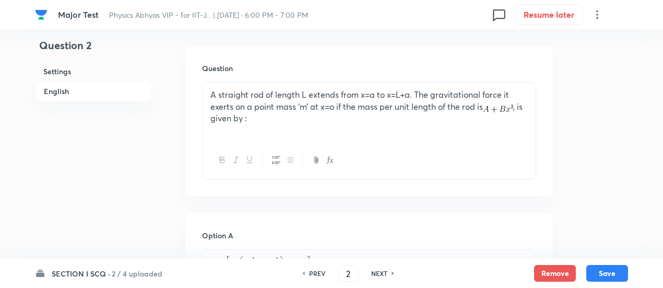
scroll to position [286, 0]
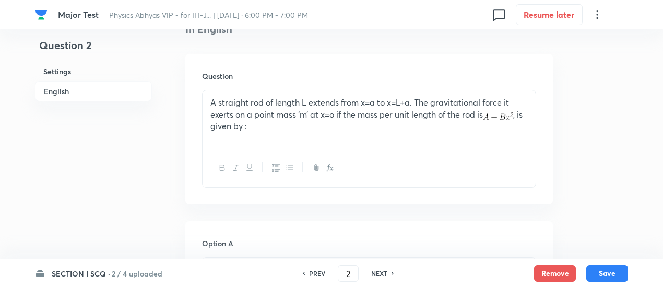
click at [280, 97] on p "A straight rod of length L extends from x=a to x=L+a. The gravitational force i…" at bounding box center [369, 115] width 318 height 36
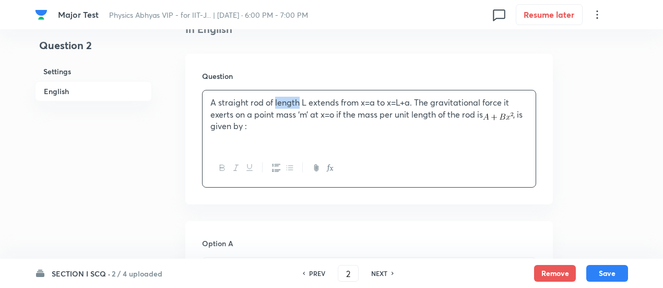
click at [280, 97] on p "A straight rod of length L extends from x=a to x=L+a. The gravitational force i…" at bounding box center [369, 115] width 318 height 36
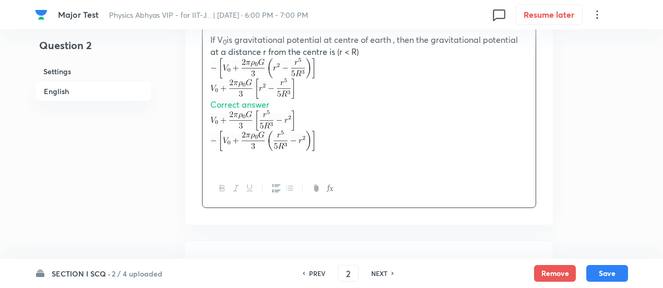
scroll to position [388, 0]
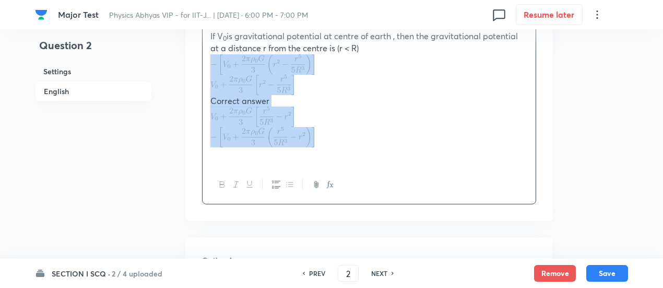
drag, startPoint x: 206, startPoint y: 60, endPoint x: 323, endPoint y: 145, distance: 144.7
click at [323, 145] on div "Each question has FOUR options (A), (B), (C) and (D). ONLY ONE of these four op…" at bounding box center [369, 77] width 333 height 177
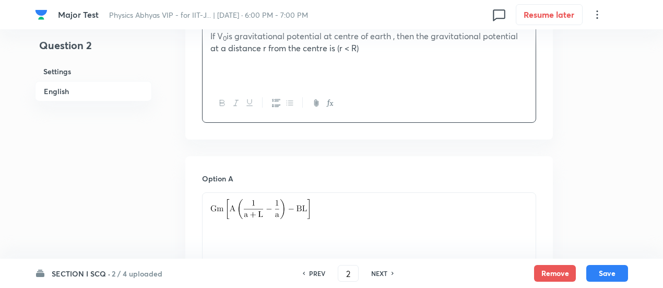
click at [392, 45] on p "If V 0 is gravitational potential at centre of earth , then the gravitational p…" at bounding box center [369, 42] width 318 height 24
click at [395, 212] on p at bounding box center [369, 209] width 318 height 20
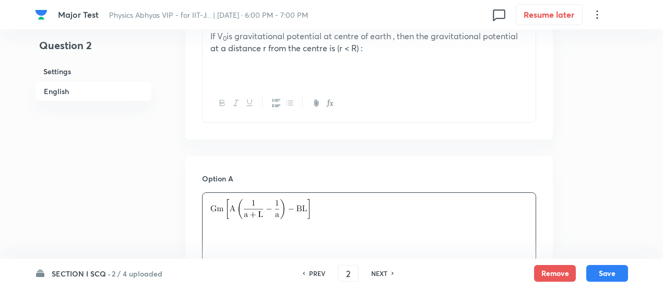
click at [395, 212] on p at bounding box center [369, 209] width 318 height 20
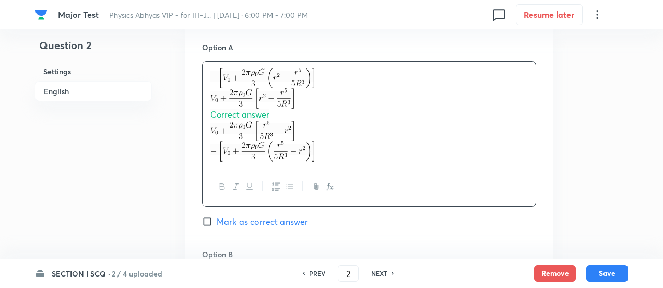
scroll to position [521, 0]
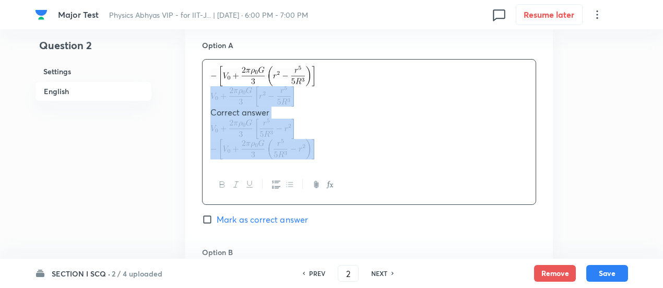
drag, startPoint x: 206, startPoint y: 94, endPoint x: 320, endPoint y: 155, distance: 129.2
click at [320, 155] on div "Correct answer" at bounding box center [369, 113] width 333 height 106
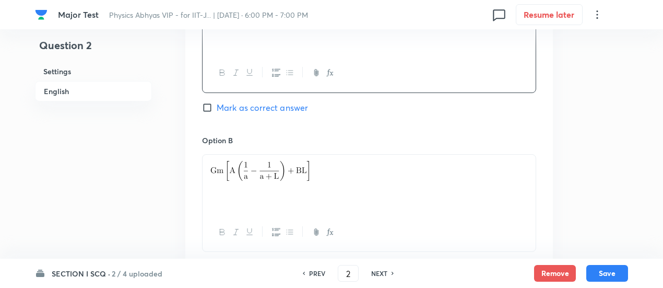
scroll to position [588, 0]
click at [321, 163] on p at bounding box center [369, 168] width 318 height 20
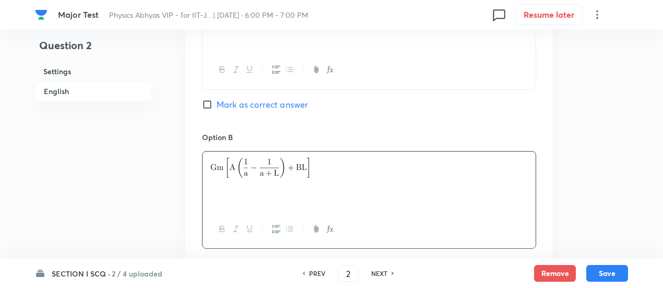
click at [321, 163] on p at bounding box center [369, 168] width 318 height 20
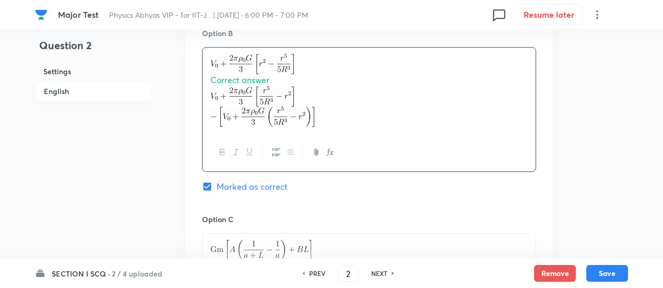
scroll to position [698, 0]
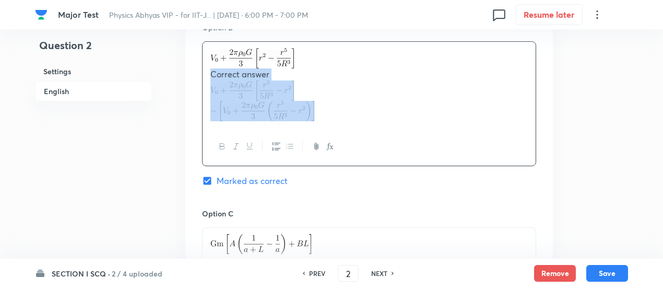
drag, startPoint x: 209, startPoint y: 77, endPoint x: 317, endPoint y: 109, distance: 112.7
click at [317, 109] on div "Correct answer" at bounding box center [369, 85] width 333 height 86
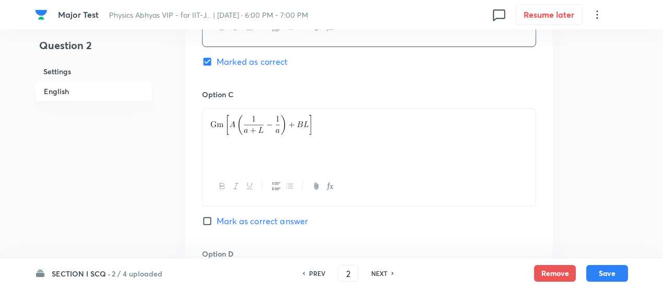
scroll to position [797, 0]
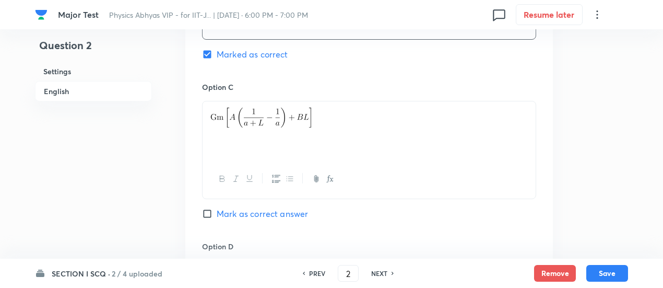
click at [322, 108] on p at bounding box center [369, 118] width 318 height 20
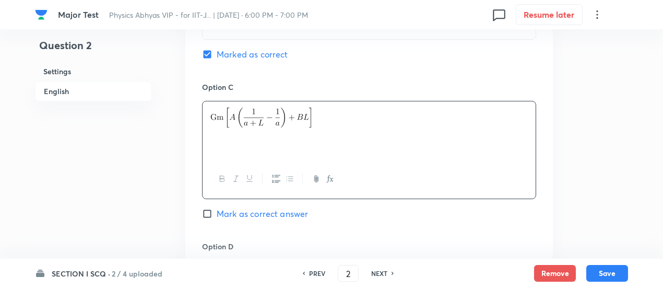
click at [322, 108] on p at bounding box center [369, 118] width 318 height 20
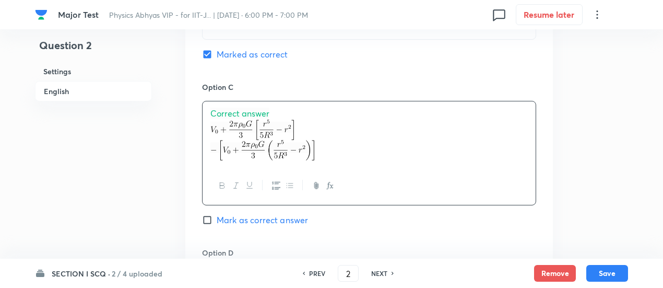
click at [245, 112] on span "Correct answer" at bounding box center [239, 113] width 59 height 11
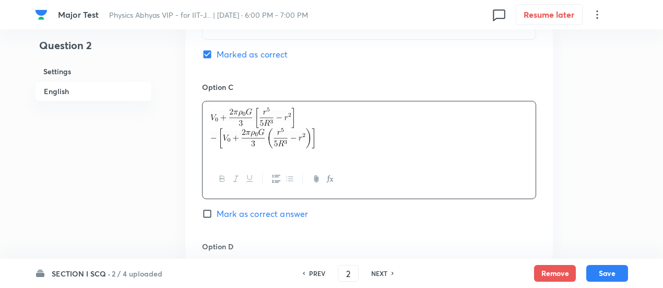
click at [325, 131] on p at bounding box center [369, 138] width 318 height 20
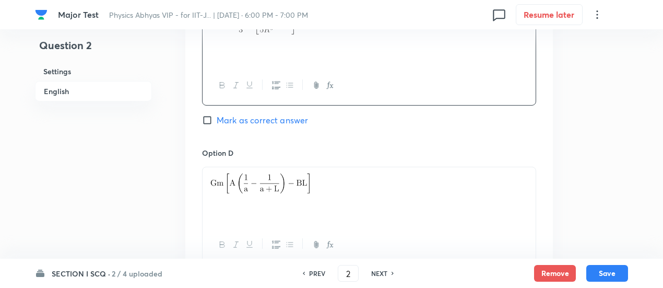
scroll to position [904, 0]
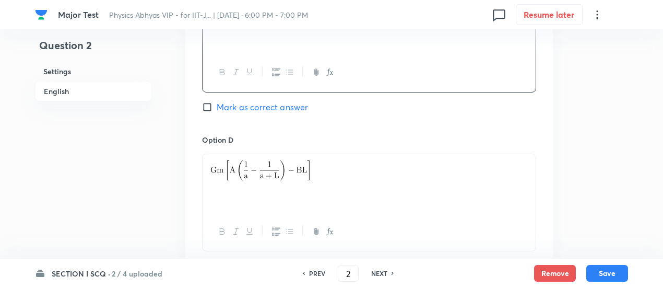
click at [329, 160] on p at bounding box center [369, 170] width 318 height 20
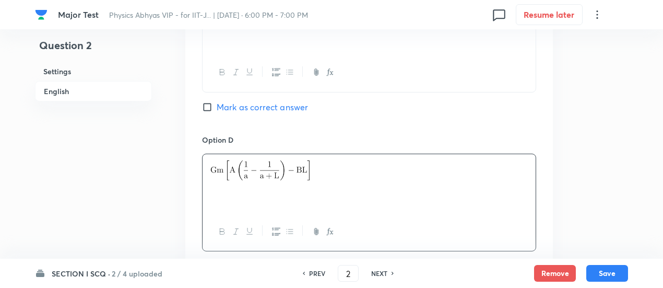
click at [329, 160] on p at bounding box center [369, 170] width 318 height 20
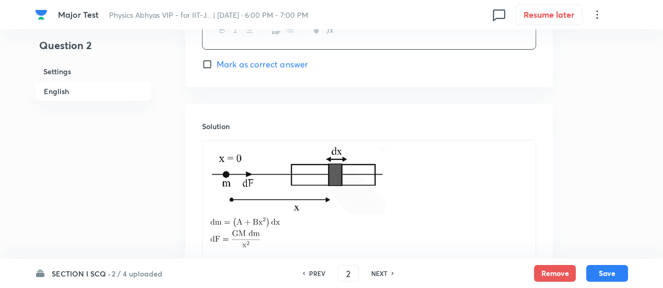
scroll to position [1112, 0]
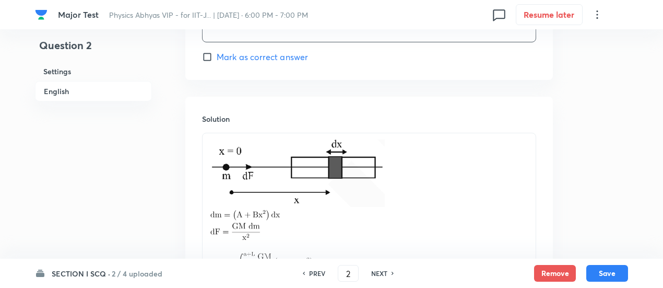
click at [400, 174] on p at bounding box center [369, 174] width 318 height 71
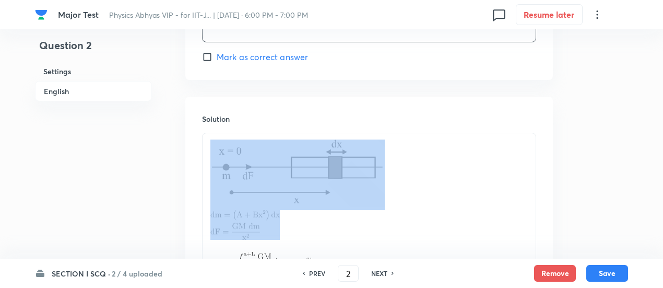
click at [400, 174] on p at bounding box center [369, 174] width 318 height 71
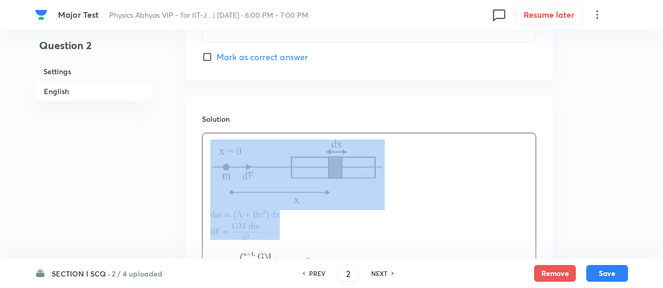
click at [400, 174] on p at bounding box center [369, 174] width 318 height 71
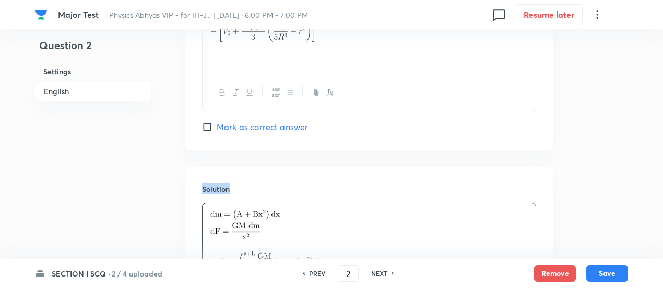
click at [400, 174] on div "Solution" at bounding box center [369, 273] width 368 height 212
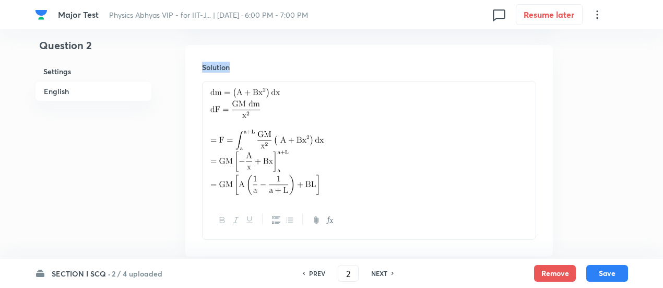
scroll to position [1190, 0]
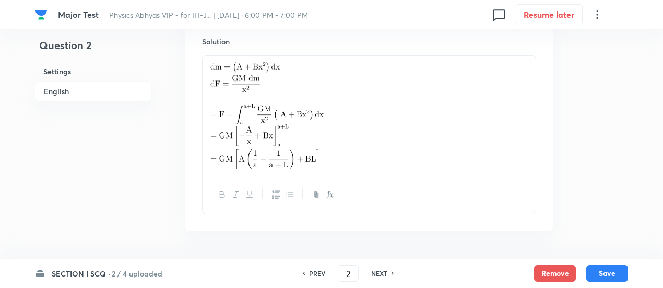
click at [389, 120] on p at bounding box center [369, 114] width 318 height 20
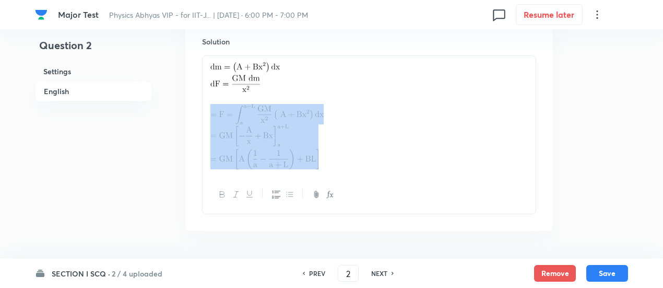
click at [389, 120] on p at bounding box center [369, 114] width 318 height 20
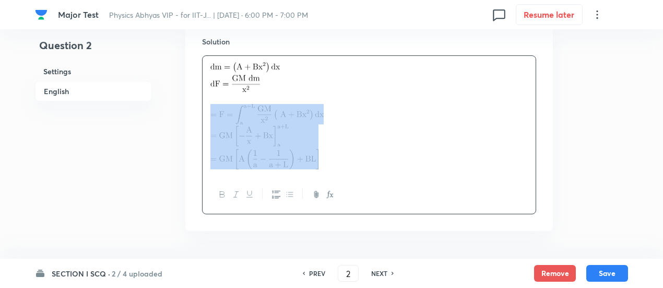
click at [389, 120] on p at bounding box center [369, 114] width 318 height 20
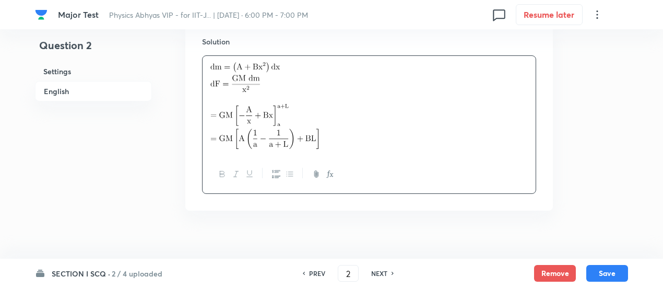
click at [389, 120] on p at bounding box center [369, 126] width 318 height 45
click at [389, 120] on div at bounding box center [369, 105] width 333 height 99
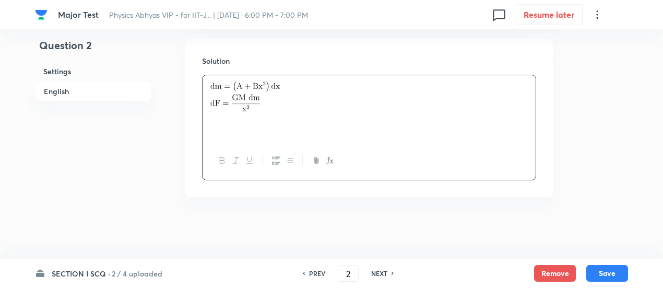
scroll to position [1163, 0]
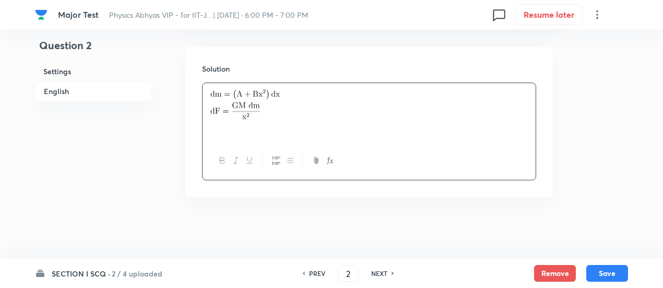
click at [389, 120] on div at bounding box center [369, 112] width 333 height 58
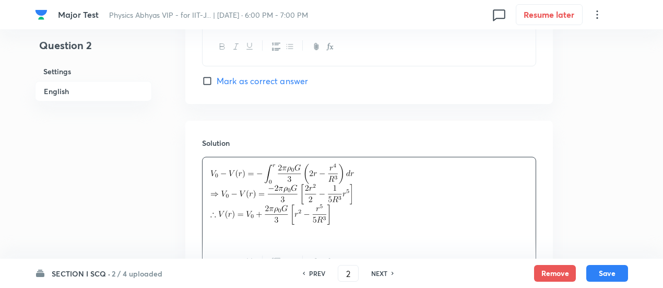
scroll to position [1190, 0]
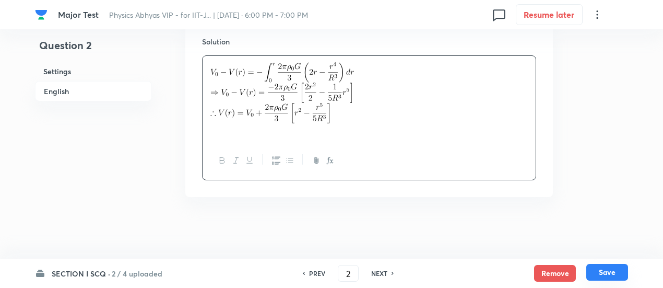
click at [613, 278] on button "Save" at bounding box center [608, 272] width 42 height 17
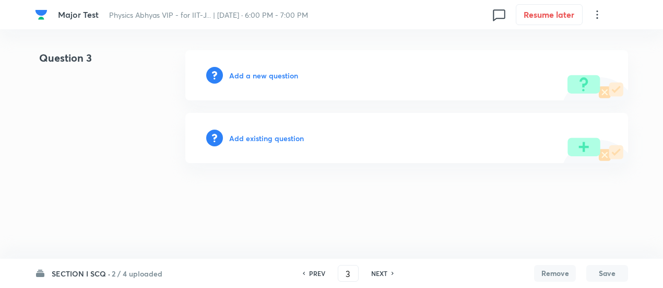
scroll to position [0, 0]
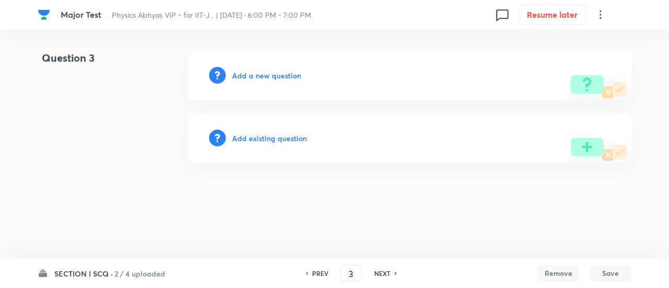
click at [141, 274] on h6 "2 / 4 uploaded" at bounding box center [139, 273] width 51 height 11
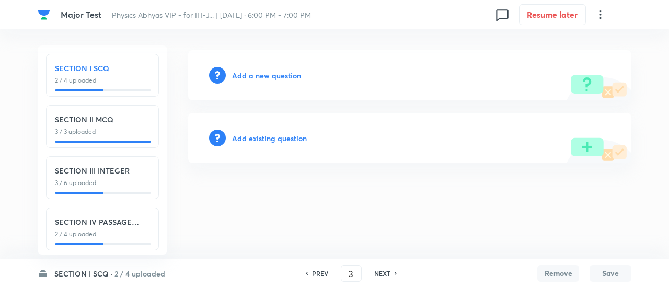
click at [129, 190] on div "SECTION III INTEGER 3 / 6 uploaded" at bounding box center [102, 177] width 113 height 43
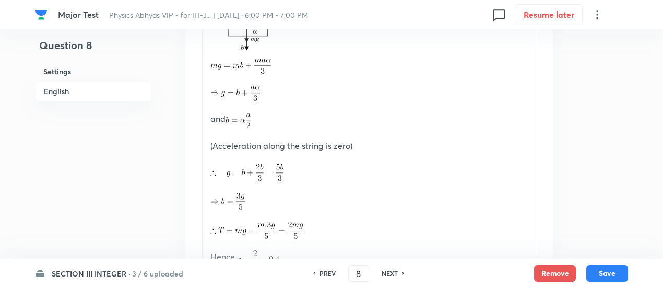
scroll to position [1185, 0]
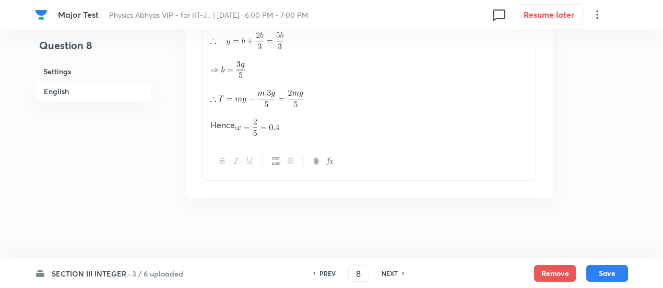
click at [384, 270] on h6 "NEXT" at bounding box center [390, 272] width 16 height 9
type input "9"
checkbox input "false"
type input "5"
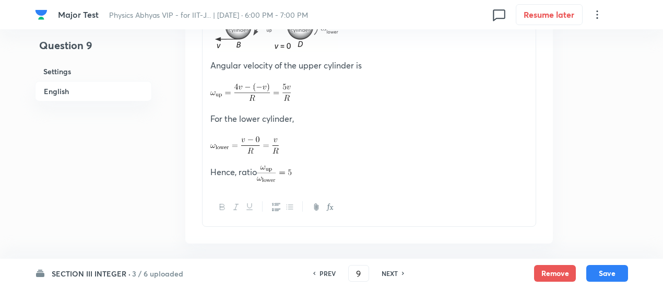
click at [384, 270] on h6 "NEXT" at bounding box center [390, 272] width 16 height 9
type input "10"
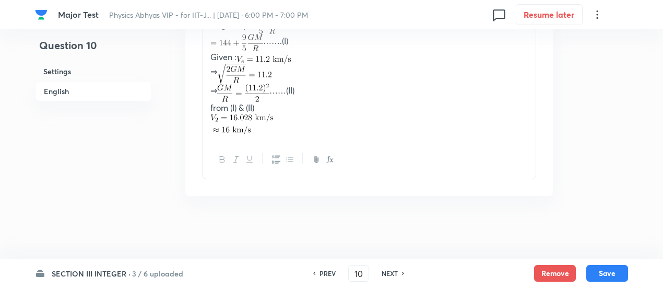
scroll to position [710, 0]
type input "16"
click at [384, 270] on h6 "NEXT" at bounding box center [390, 272] width 16 height 9
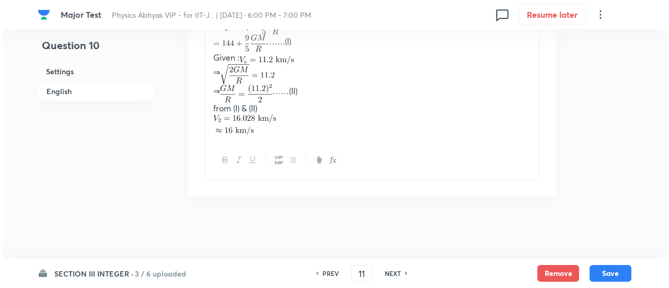
scroll to position [0, 0]
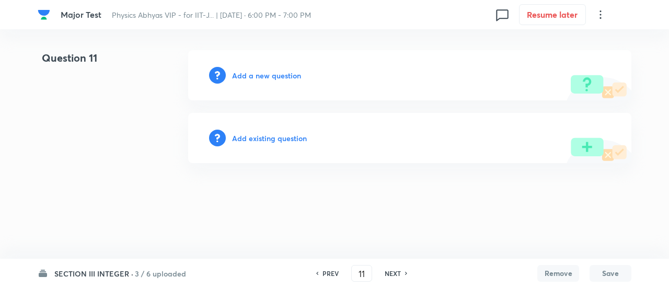
click at [384, 270] on h6 "NEXT" at bounding box center [392, 272] width 16 height 9
type input "14"
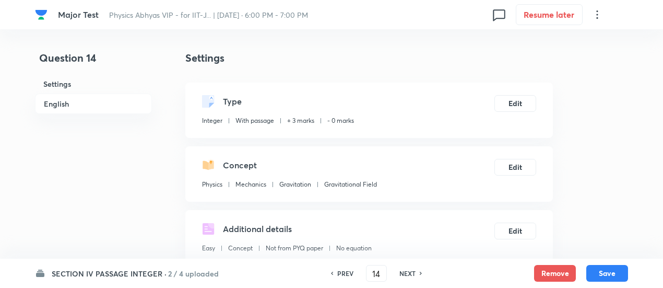
type input "2"
click at [344, 273] on h6 "PREV" at bounding box center [345, 272] width 16 height 9
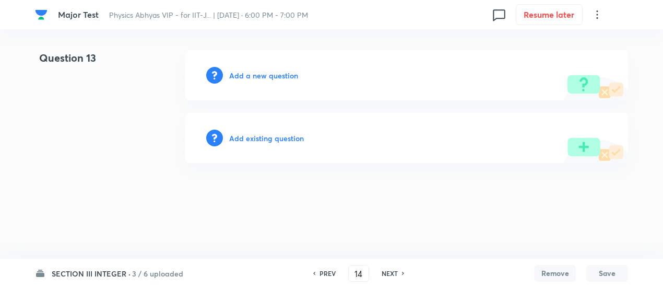
type input "13"
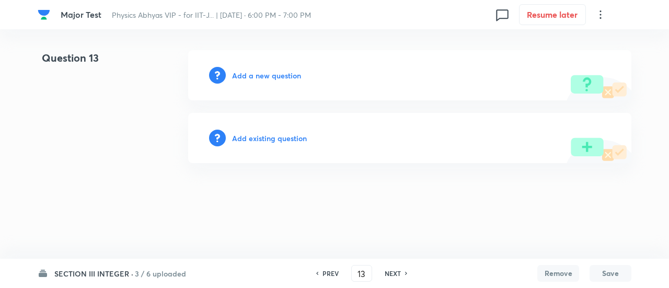
click at [296, 75] on h6 "Add a new question" at bounding box center [266, 75] width 69 height 11
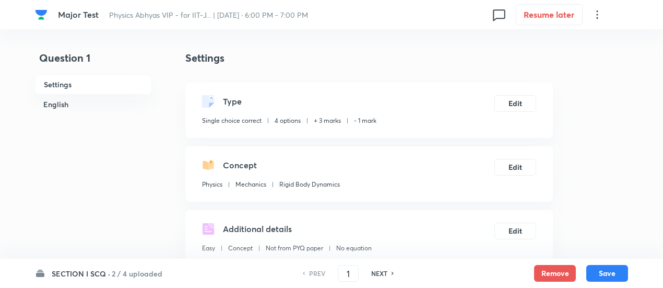
click at [151, 280] on div "SECTION I SCQ · 2 / 4 uploaded PREV 1 ​ NEXT Remove Save" at bounding box center [331, 273] width 593 height 29
click at [150, 276] on h6 "2 / 4 uploaded" at bounding box center [137, 273] width 51 height 11
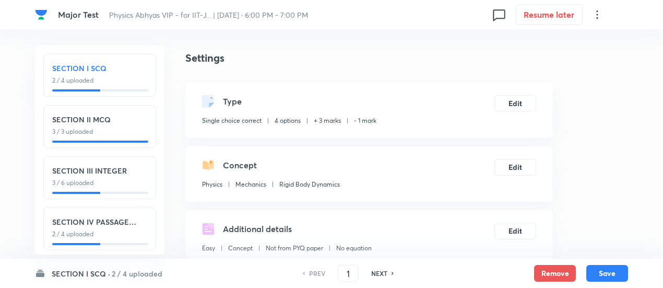
click at [142, 169] on h6 "SECTION III INTEGER" at bounding box center [99, 170] width 95 height 11
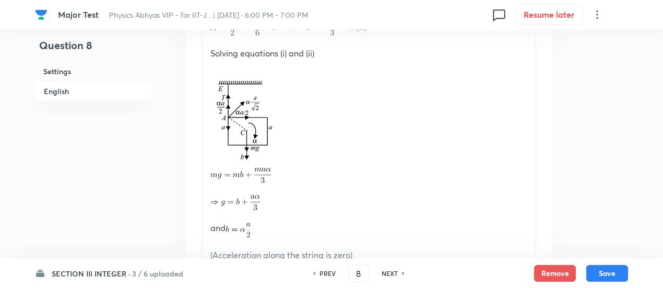
scroll to position [1185, 0]
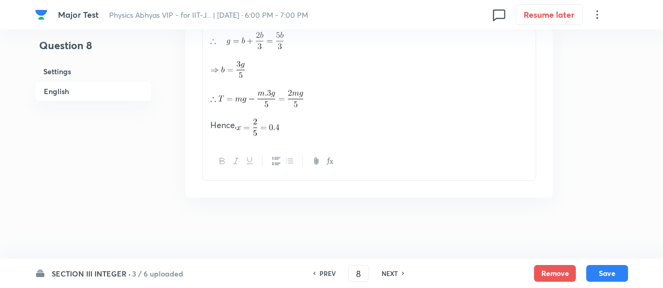
click at [392, 269] on h6 "NEXT" at bounding box center [390, 272] width 16 height 9
type input "9"
checkbox input "false"
type input "5"
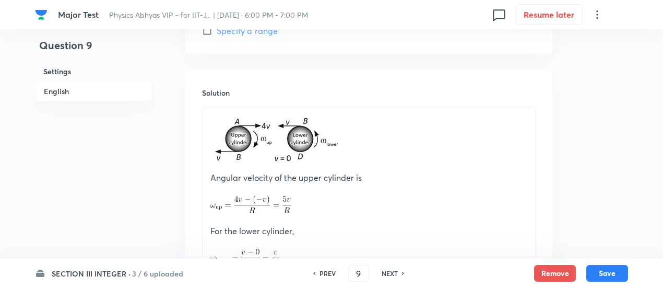
scroll to position [653, 0]
click at [545, 270] on button "Remove" at bounding box center [555, 272] width 42 height 17
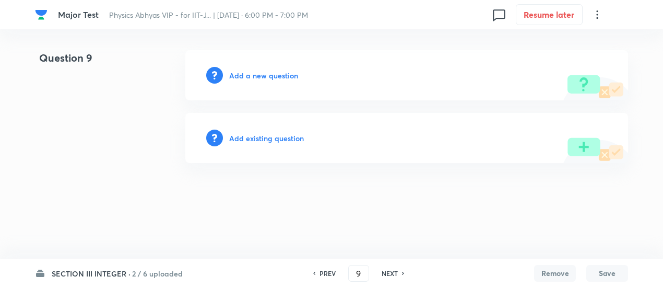
scroll to position [0, 0]
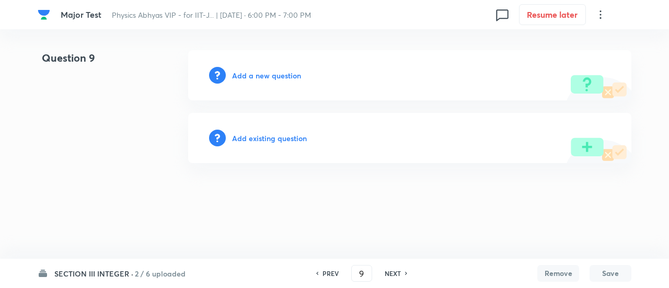
click at [295, 135] on h6 "Add existing question" at bounding box center [269, 138] width 75 height 11
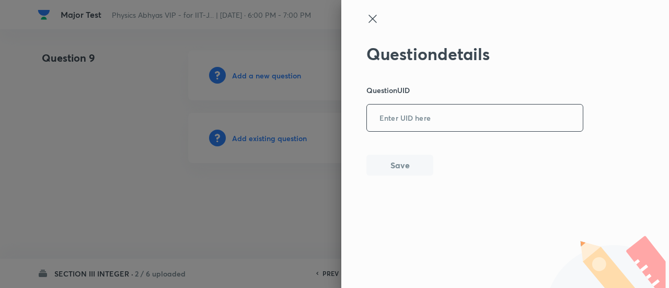
click at [401, 116] on input "text" at bounding box center [475, 118] width 216 height 26
paste input "G4EXH"
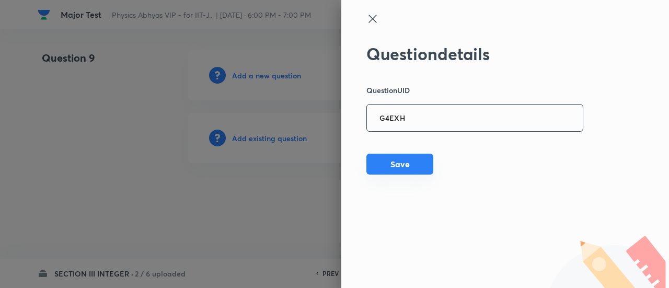
type input "G4EXH"
click at [384, 167] on button "Save" at bounding box center [399, 164] width 67 height 21
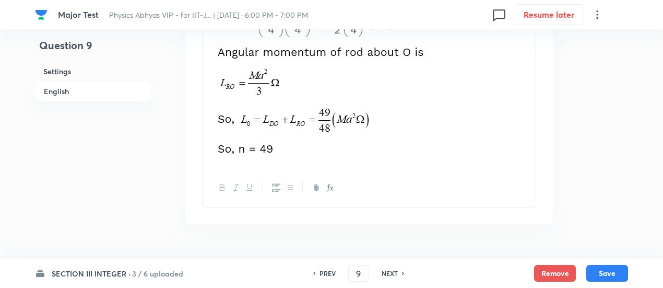
scroll to position [829, 0]
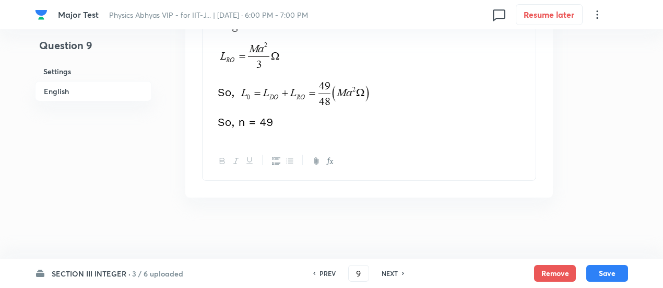
click at [390, 273] on h6 "NEXT" at bounding box center [390, 272] width 16 height 9
type input "10"
type input "16"
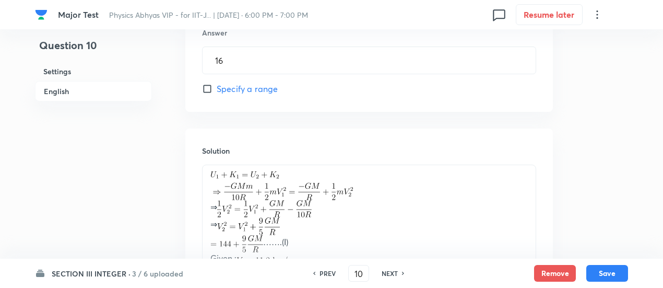
scroll to position [710, 0]
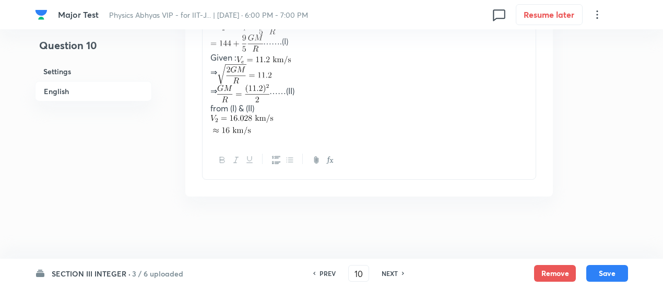
click at [393, 274] on h6 "NEXT" at bounding box center [390, 272] width 16 height 9
type input "11"
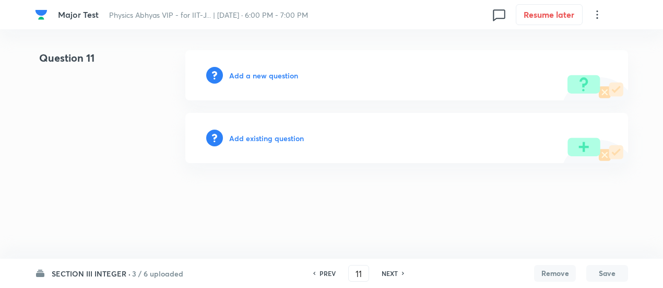
scroll to position [0, 0]
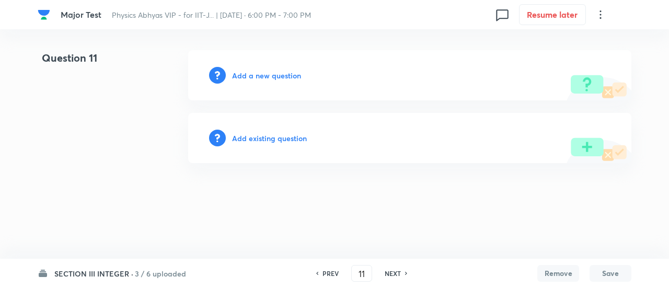
click at [298, 140] on h6 "Add existing question" at bounding box center [269, 138] width 75 height 11
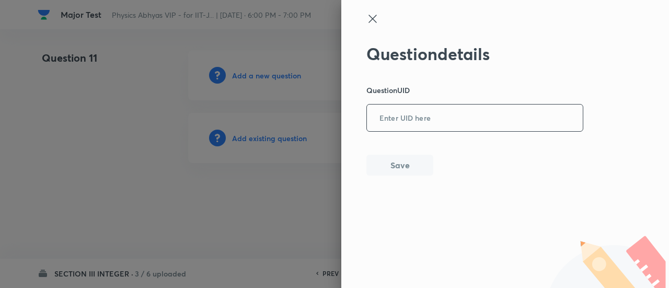
click at [371, 125] on input "text" at bounding box center [475, 118] width 216 height 26
paste input "9N73P"
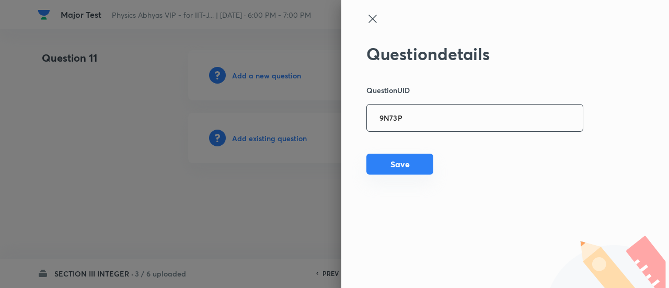
type input "9N73P"
click at [379, 161] on button "Save" at bounding box center [399, 164] width 67 height 21
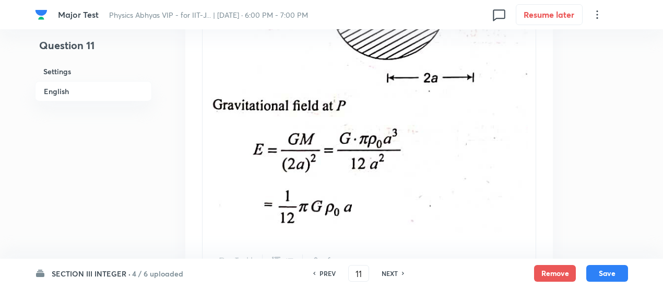
scroll to position [1379, 0]
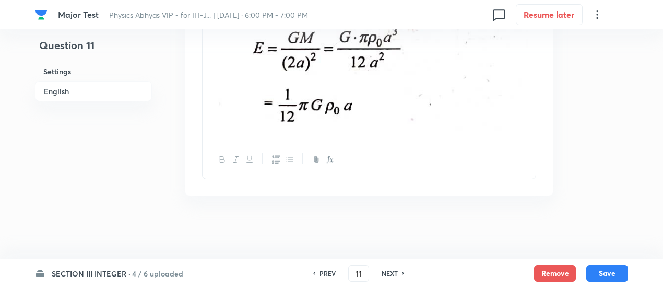
click at [385, 273] on h6 "NEXT" at bounding box center [390, 272] width 16 height 9
type input "12"
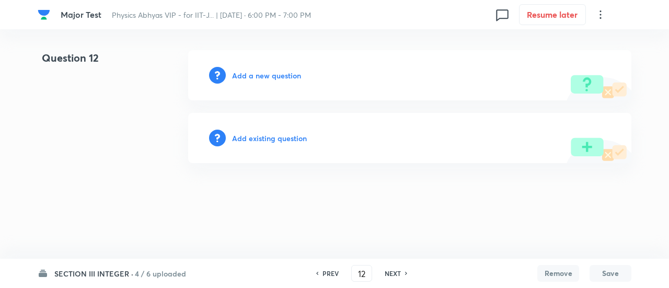
click at [286, 139] on h6 "Add existing question" at bounding box center [269, 138] width 75 height 11
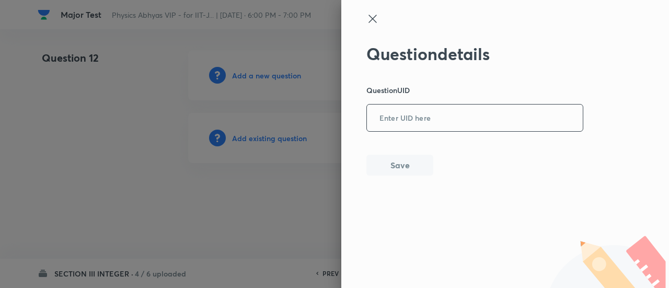
click at [400, 104] on div "​" at bounding box center [474, 118] width 217 height 28
paste input "WWQLE"
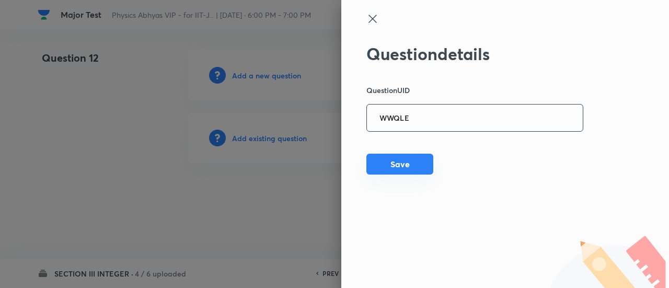
type input "WWQLE"
click at [403, 161] on button "Save" at bounding box center [399, 164] width 67 height 21
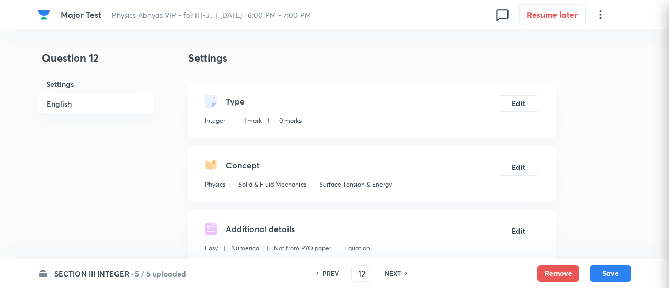
type input "3"
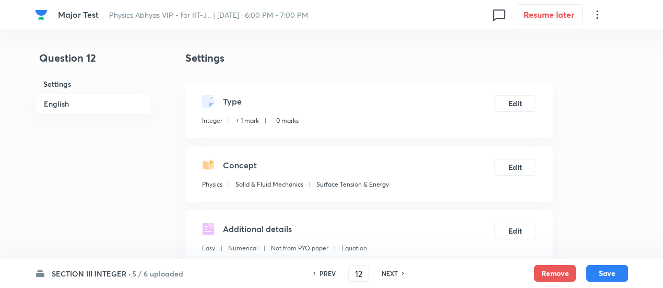
click at [392, 270] on h6 "NEXT" at bounding box center [390, 272] width 16 height 9
type input "13"
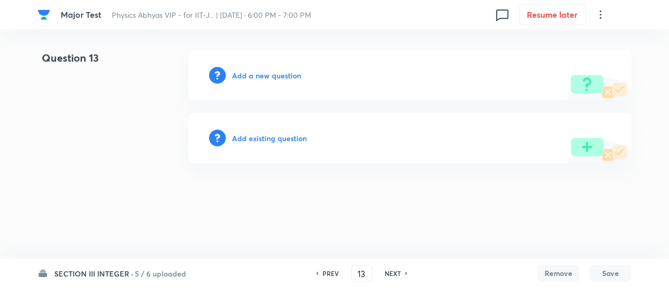
click at [296, 134] on div "Add existing question" at bounding box center [409, 138] width 443 height 50
click at [296, 134] on h6 "Add existing question" at bounding box center [269, 138] width 75 height 11
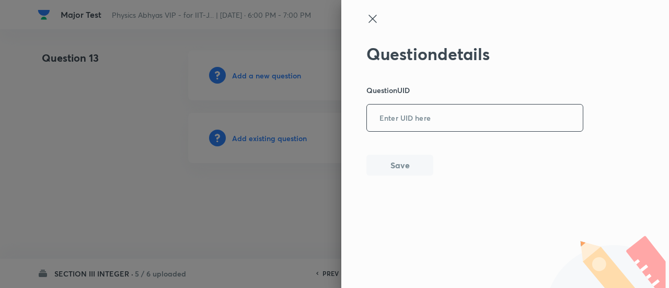
click at [395, 123] on input "text" at bounding box center [475, 118] width 216 height 26
paste input "M0NMK"
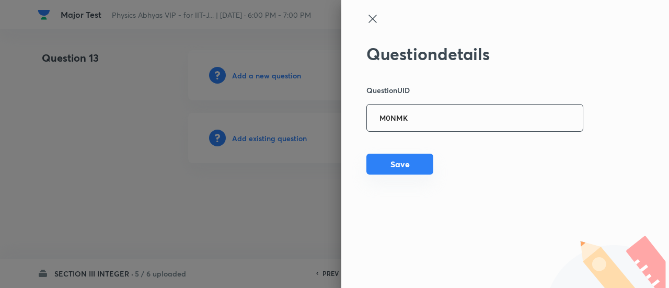
type input "M0NMK"
click at [393, 161] on button "Save" at bounding box center [399, 164] width 67 height 21
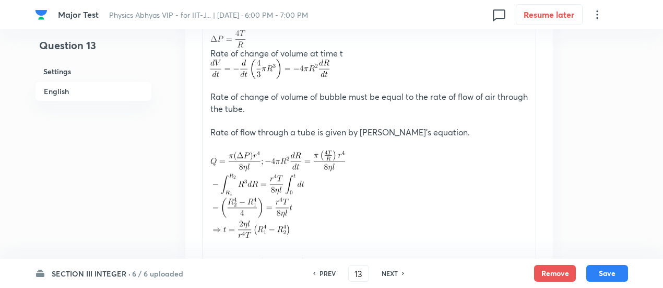
scroll to position [760, 0]
click at [324, 275] on h6 "PREV" at bounding box center [328, 272] width 16 height 9
type input "12"
type input "3"
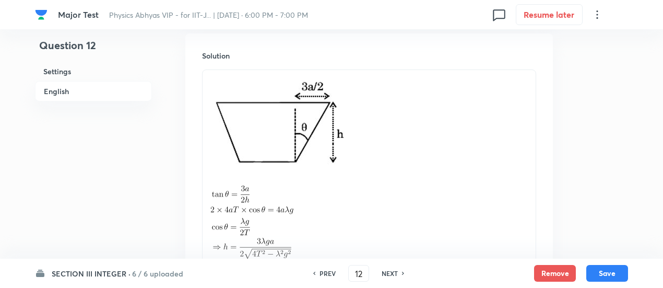
scroll to position [883, 0]
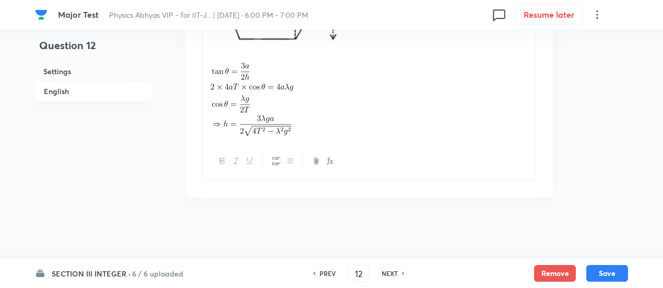
click at [326, 272] on h6 "PREV" at bounding box center [328, 272] width 16 height 9
type input "11"
type input "12"
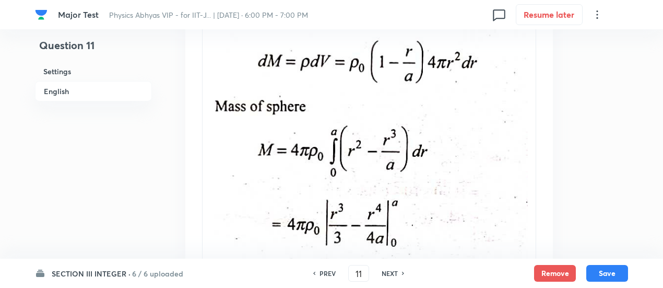
click at [390, 272] on h6 "NEXT" at bounding box center [390, 272] width 16 height 9
type input "12"
type input "3"
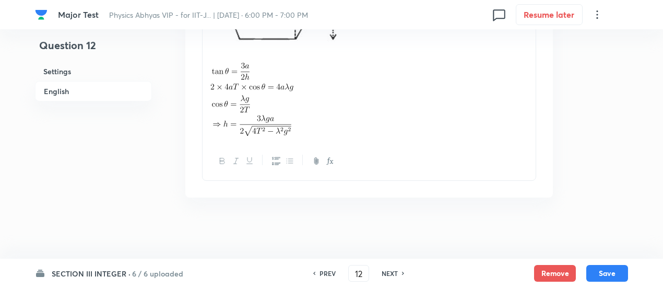
click at [392, 271] on h6 "NEXT" at bounding box center [390, 272] width 16 height 9
type input "13"
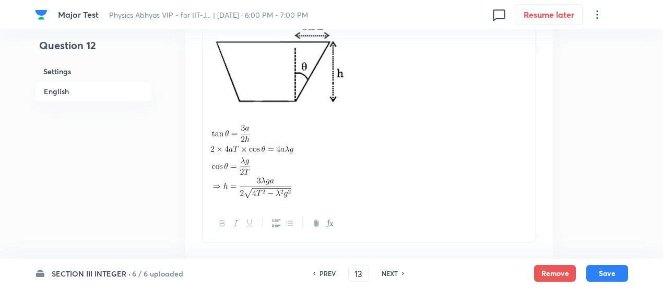
type input "2"
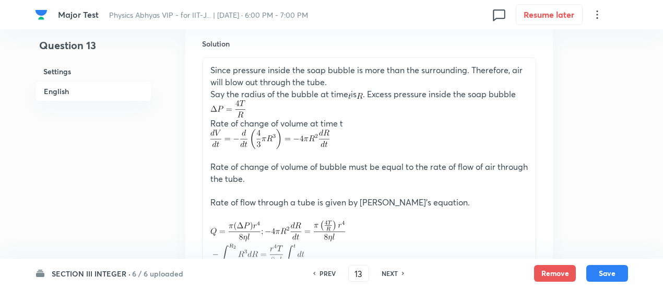
scroll to position [688, 0]
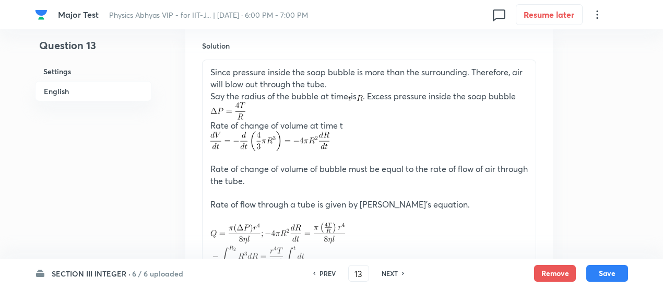
click at [323, 273] on h6 "PREV" at bounding box center [328, 272] width 16 height 9
type input "12"
type input "3"
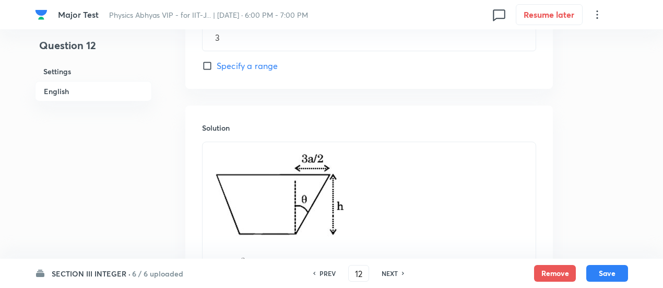
scroll to position [883, 0]
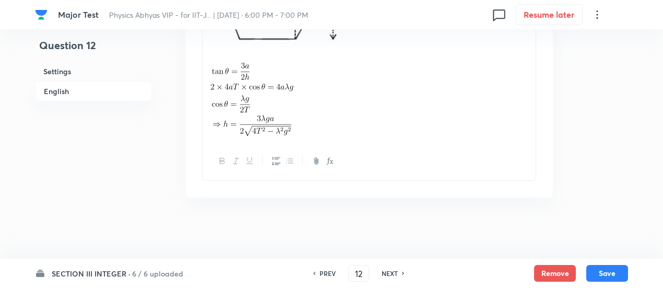
click at [323, 271] on h6 "PREV" at bounding box center [328, 272] width 16 height 9
type input "11"
type input "12"
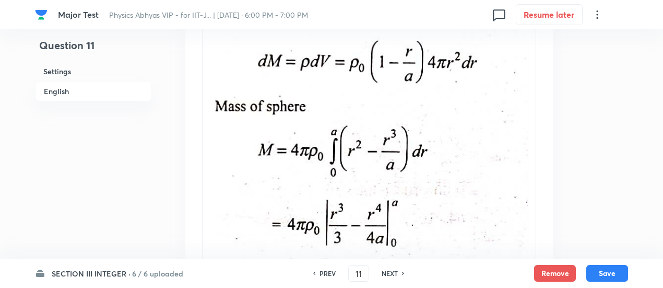
click at [323, 271] on h6 "PREV" at bounding box center [328, 272] width 16 height 9
type input "10"
type input "16"
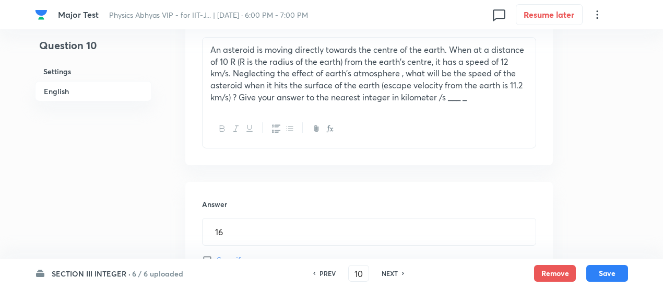
scroll to position [345, 0]
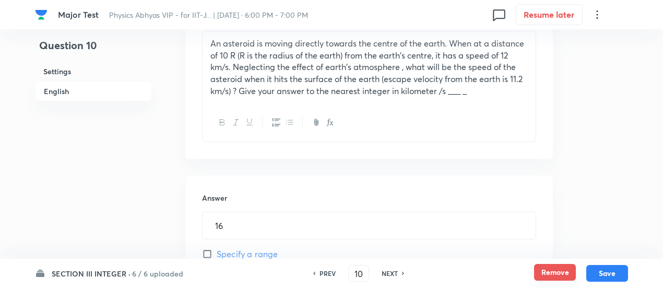
click at [552, 276] on button "Remove" at bounding box center [555, 272] width 42 height 17
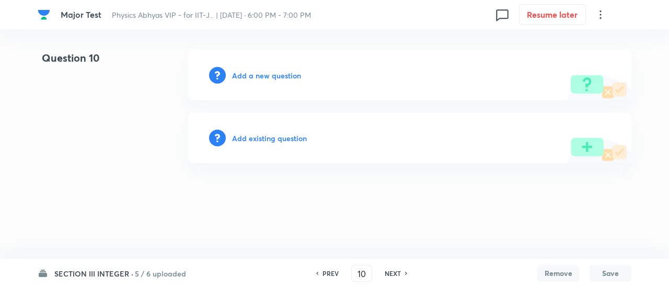
click at [285, 135] on h6 "Add existing question" at bounding box center [269, 138] width 75 height 11
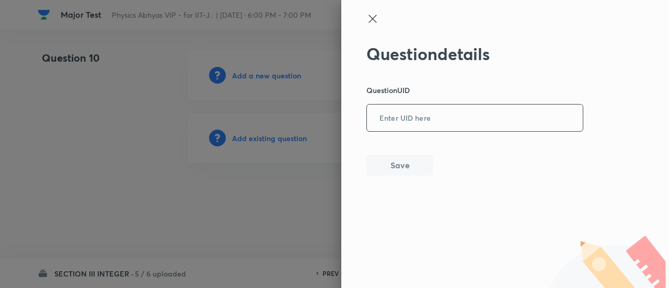
click at [441, 119] on input "text" at bounding box center [475, 118] width 216 height 26
paste input "6ADUD"
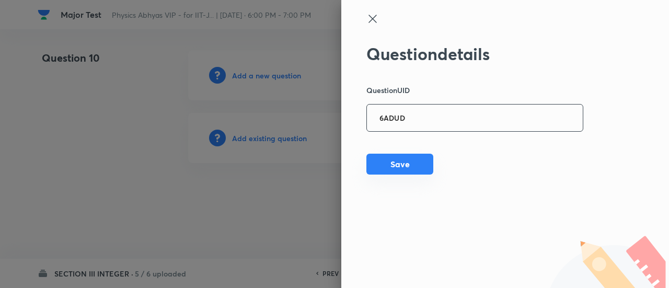
type input "6ADUD"
click at [395, 167] on button "Save" at bounding box center [399, 164] width 67 height 21
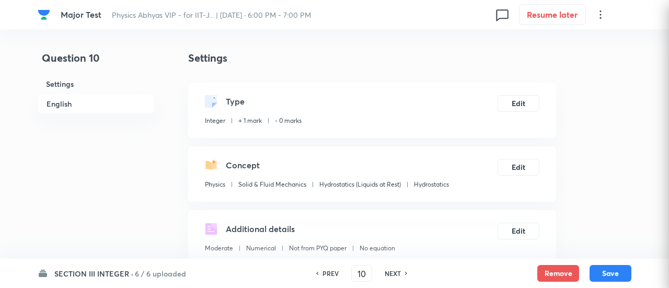
type input "5"
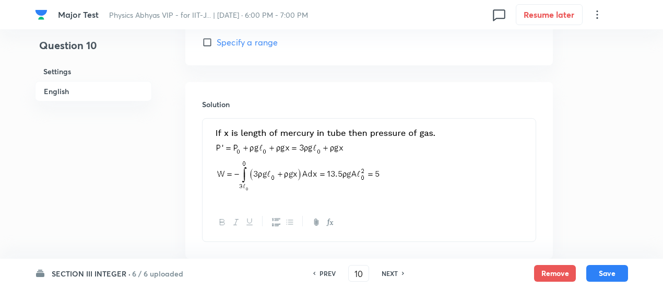
scroll to position [739, 0]
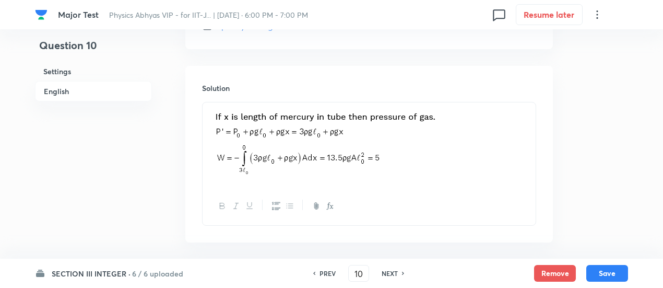
click at [161, 267] on div "SECTION III INTEGER · 6 / 6 uploaded PREV 10 ​ NEXT Remove Save" at bounding box center [331, 273] width 593 height 29
click at [161, 272] on h6 "6 / 6 uploaded" at bounding box center [157, 273] width 51 height 11
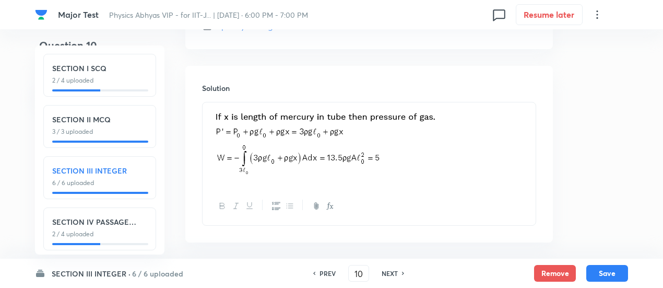
click at [119, 81] on p "2 / 4 uploaded" at bounding box center [99, 80] width 95 height 9
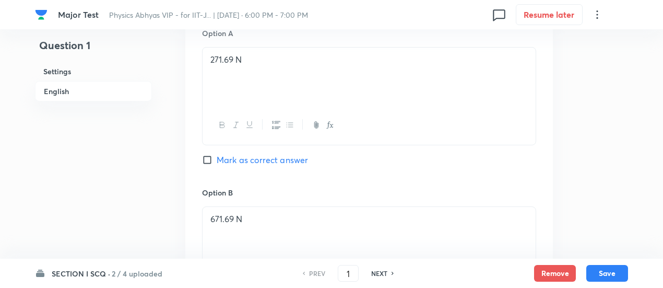
click at [146, 276] on h6 "2 / 4 uploaded" at bounding box center [137, 273] width 51 height 11
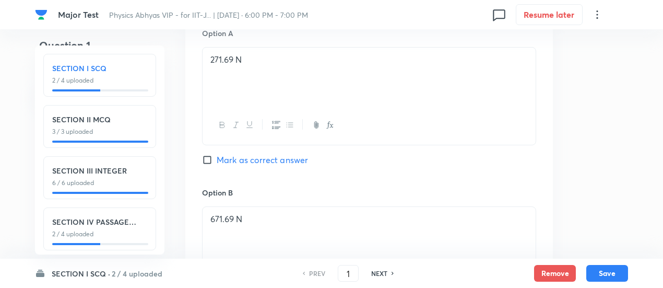
click at [158, 120] on div "SECTION I SCQ 2 / 4 uploaded SECTION II MCQ 3 / 3 uploaded SECTION III INTEGER …" at bounding box center [100, 149] width 130 height 209
click at [136, 132] on p "3 / 3 uploaded" at bounding box center [99, 131] width 95 height 9
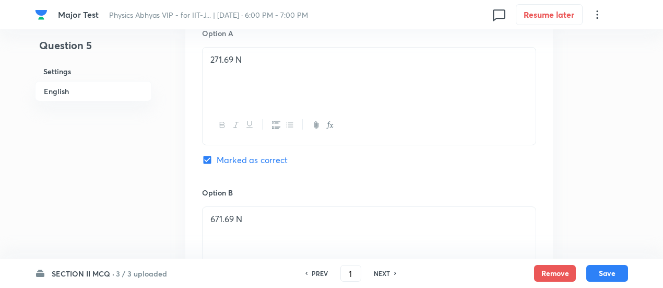
type input "5"
checkbox input "true"
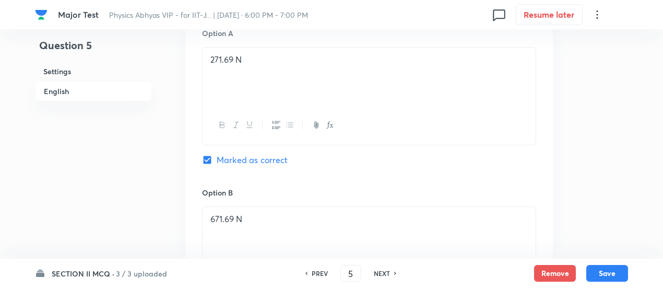
checkbox input "false"
checkbox input "true"
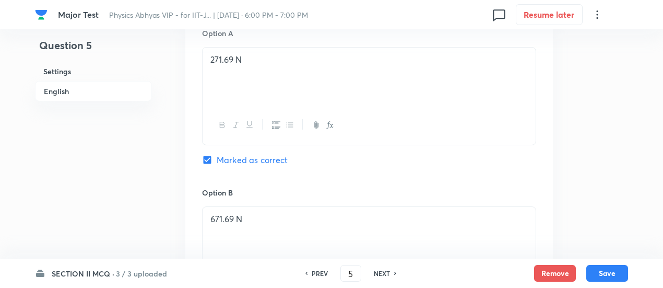
checkbox input "true"
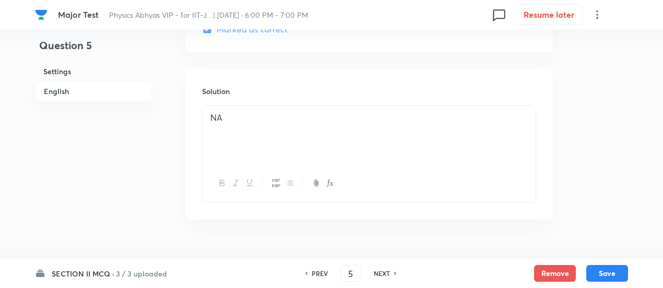
scroll to position [1280, 0]
click at [379, 272] on h6 "NEXT" at bounding box center [382, 272] width 16 height 9
type input "6"
checkbox input "false"
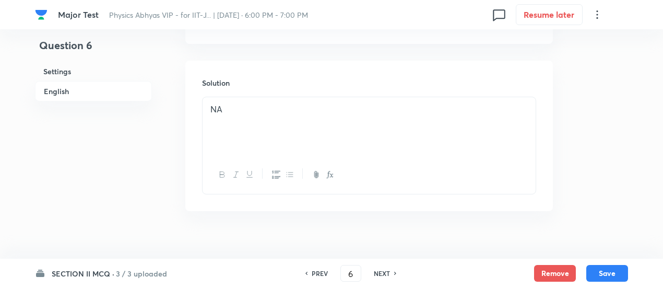
checkbox input "false"
checkbox input "true"
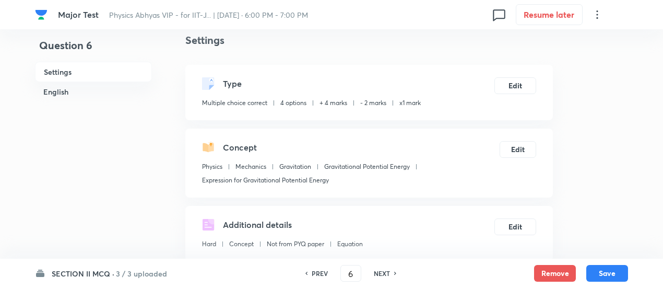
scroll to position [0, 0]
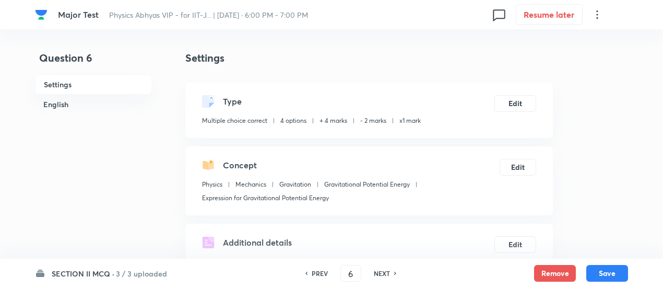
click at [385, 274] on h6 "NEXT" at bounding box center [382, 272] width 16 height 9
type input "7"
checkbox input "false"
checkbox input "true"
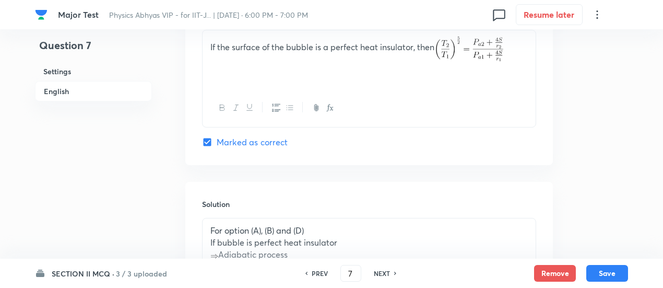
scroll to position [1055, 0]
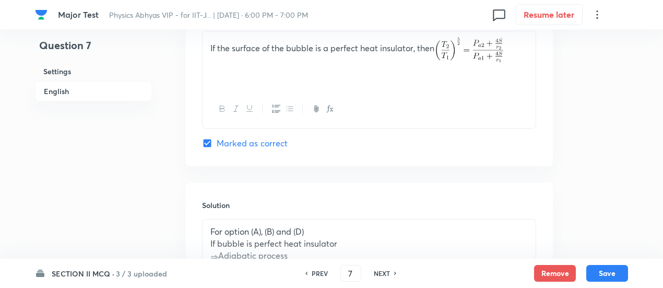
click at [134, 273] on h6 "3 / 3 uploaded" at bounding box center [141, 273] width 51 height 11
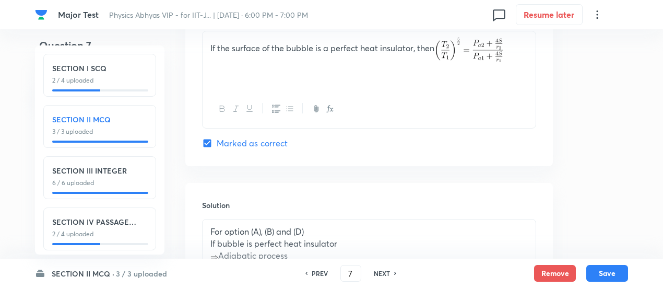
click at [136, 68] on h6 "SECTION I SCQ" at bounding box center [99, 68] width 95 height 11
type input "1"
checkbox input "false"
checkbox input "true"
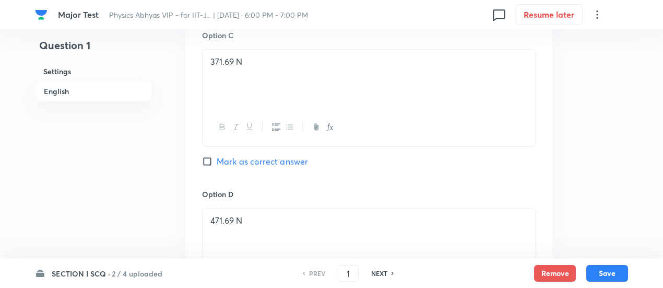
click at [380, 272] on h6 "NEXT" at bounding box center [379, 272] width 16 height 9
type input "2"
checkbox input "false"
checkbox input "true"
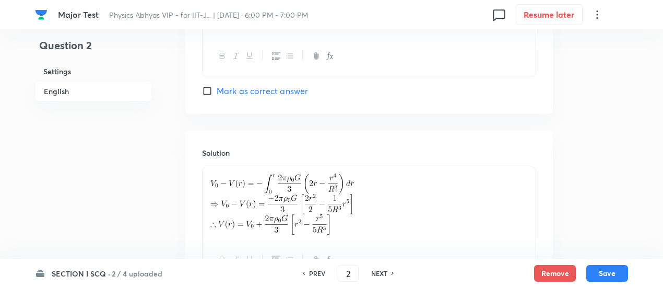
click at [380, 272] on h6 "NEXT" at bounding box center [379, 272] width 16 height 9
type input "3"
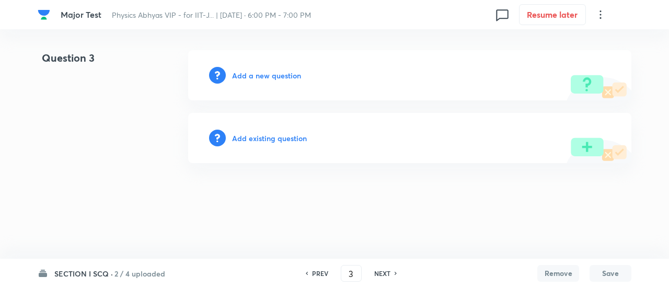
click at [290, 137] on h6 "Add existing question" at bounding box center [269, 138] width 75 height 11
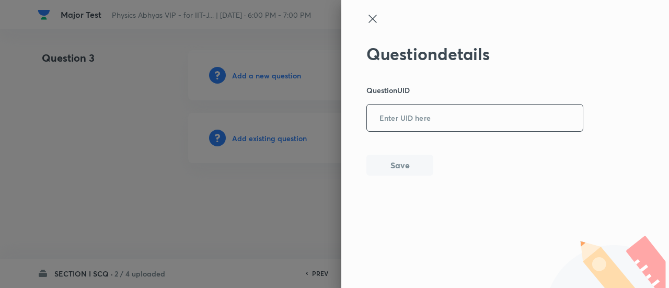
click at [420, 119] on input "text" at bounding box center [475, 118] width 216 height 26
paste input "ILGJ0"
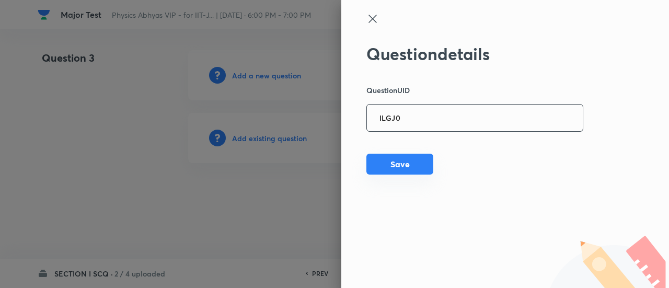
type input "ILGJ0"
click at [403, 165] on button "Save" at bounding box center [399, 164] width 67 height 21
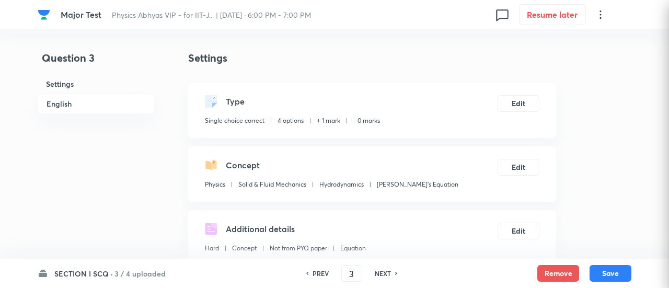
checkbox input "true"
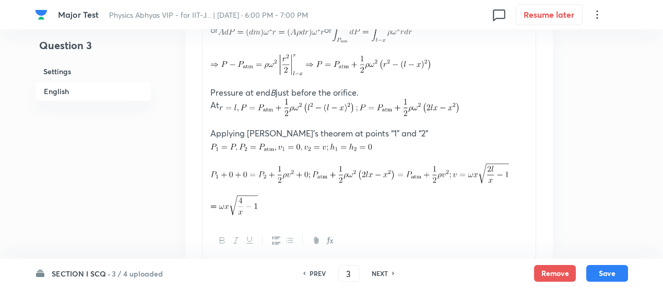
scroll to position [1463, 0]
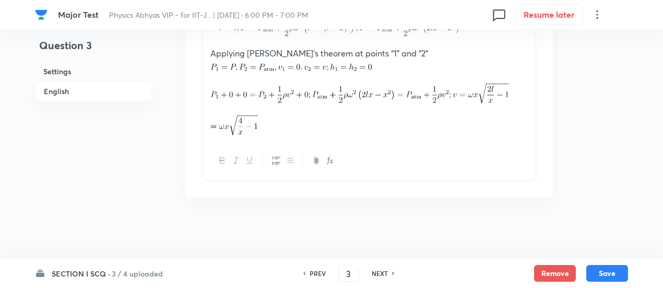
click at [313, 272] on h6 "PREV" at bounding box center [318, 272] width 16 height 9
type input "2"
checkbox input "false"
checkbox input "true"
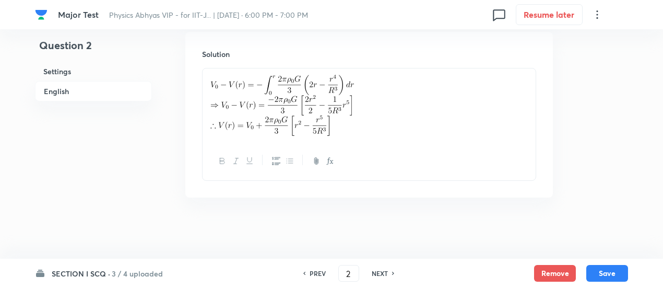
click at [313, 272] on h6 "PREV" at bounding box center [318, 272] width 16 height 9
type input "1"
checkbox input "false"
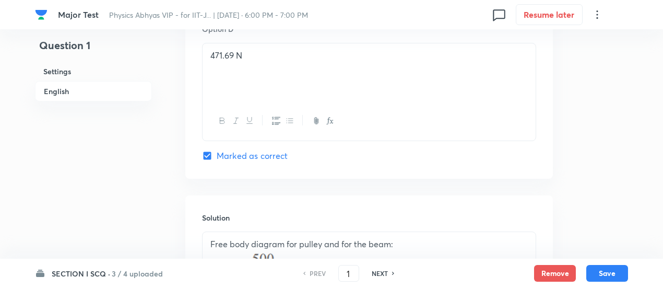
checkbox input "true"
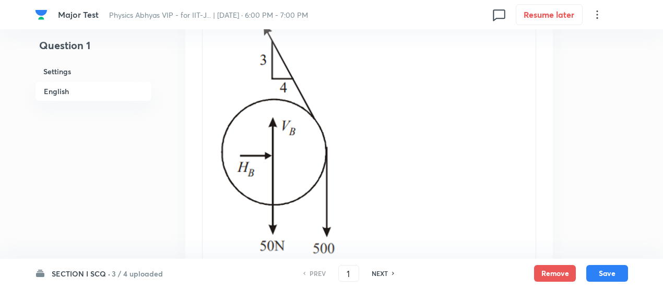
scroll to position [1822, 0]
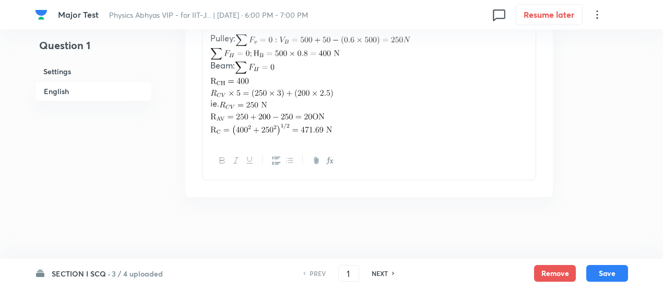
click at [375, 272] on h6 "NEXT" at bounding box center [380, 272] width 16 height 9
type input "2"
checkbox input "true"
checkbox input "false"
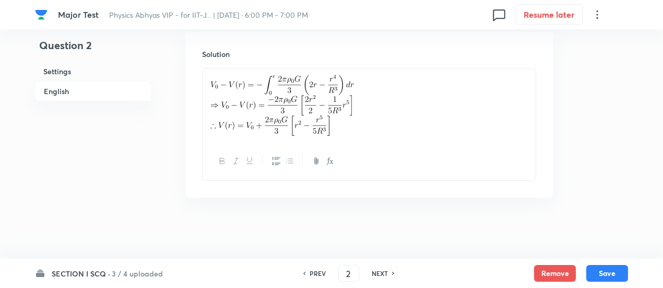
click at [375, 272] on h6 "NEXT" at bounding box center [380, 272] width 16 height 9
type input "3"
checkbox input "false"
checkbox input "true"
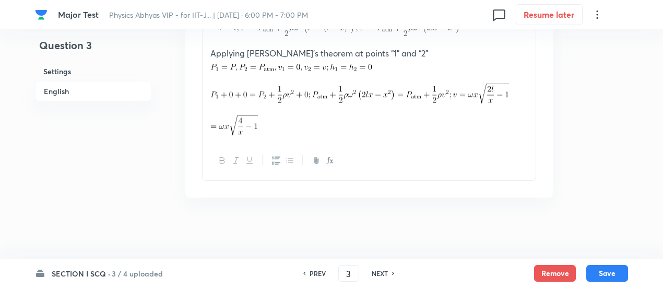
click at [318, 276] on h6 "PREV" at bounding box center [318, 272] width 16 height 9
type input "2"
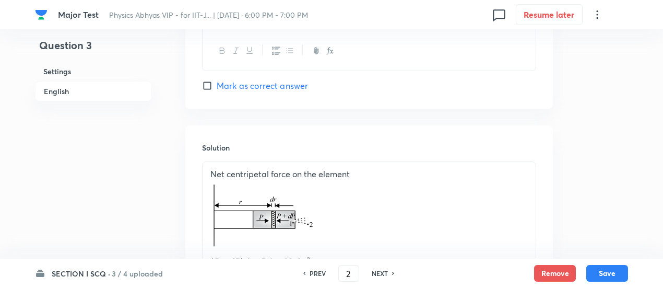
checkbox input "false"
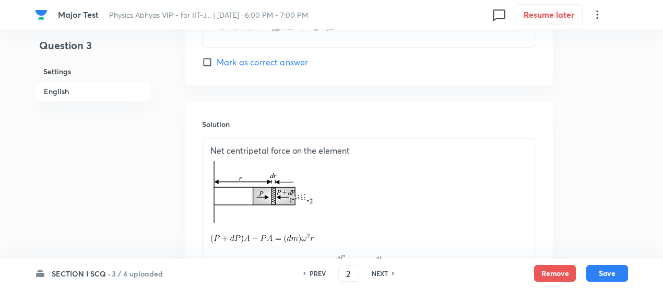
checkbox input "true"
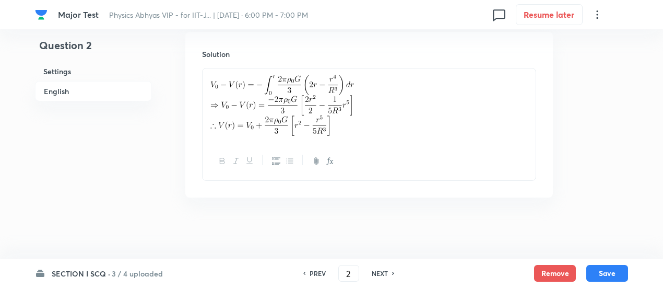
click at [318, 276] on h6 "PREV" at bounding box center [318, 272] width 16 height 9
type input "1"
checkbox input "false"
checkbox input "true"
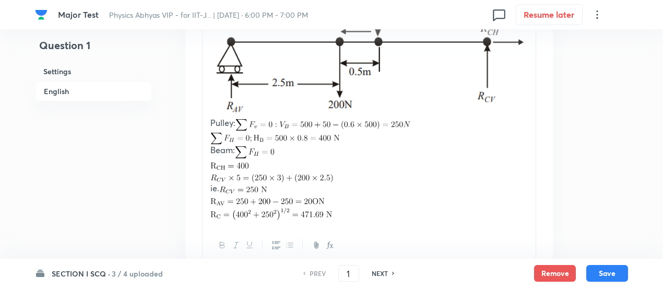
scroll to position [1737, 0]
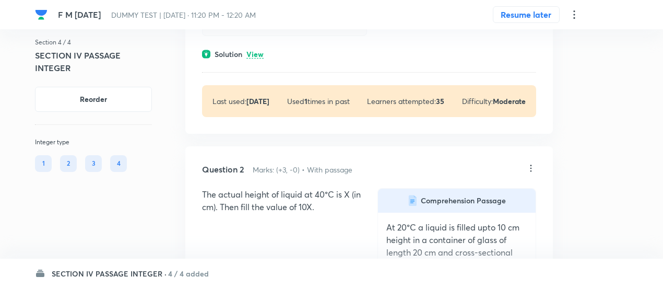
click at [169, 276] on h6 "4 / 4 added" at bounding box center [188, 273] width 41 height 11
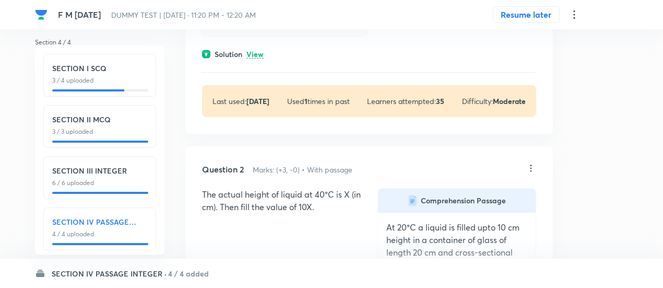
click at [143, 178] on p "6 / 6 uploaded" at bounding box center [99, 182] width 95 height 9
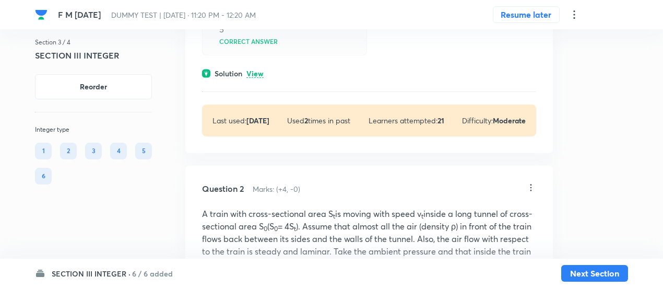
scroll to position [367, 0]
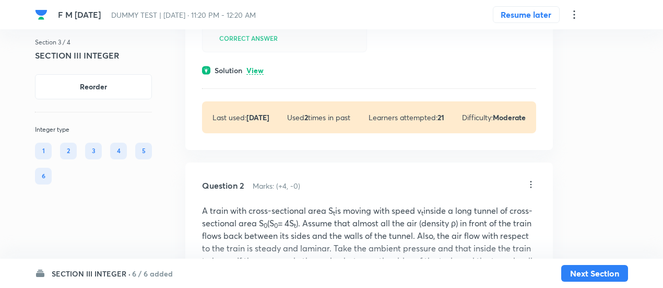
click at [254, 65] on div "Solution View" at bounding box center [369, 70] width 334 height 11
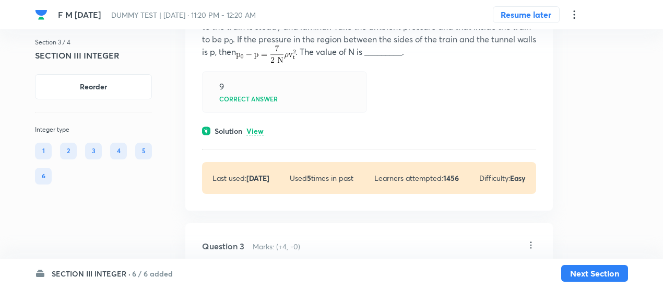
scroll to position [729, 0]
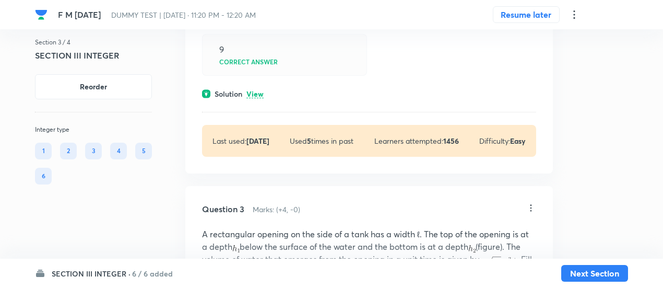
click at [254, 93] on p "View" at bounding box center [255, 94] width 17 height 8
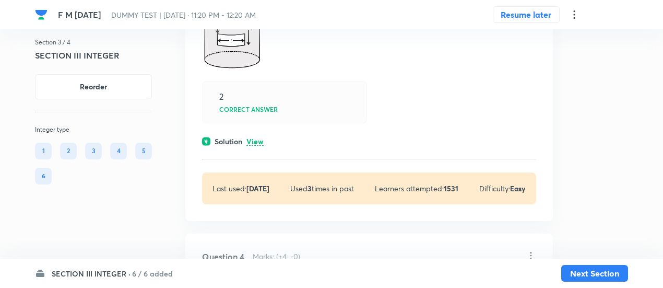
scroll to position [1256, 0]
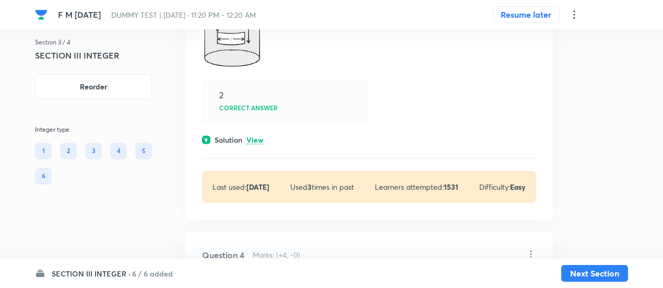
click at [258, 142] on p "View" at bounding box center [255, 140] width 17 height 8
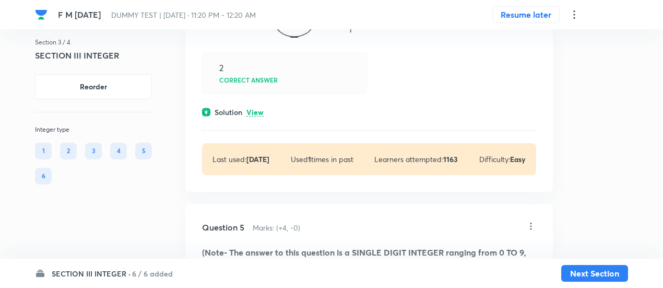
scroll to position [1745, 0]
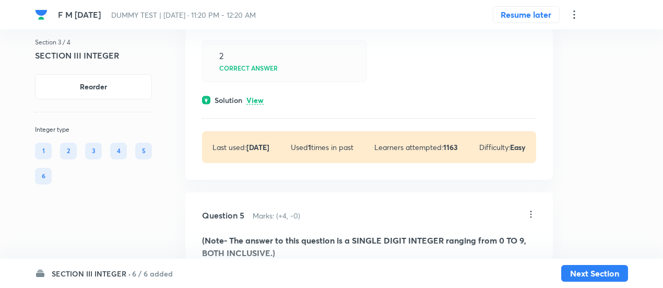
click at [259, 100] on p "View" at bounding box center [255, 101] width 17 height 8
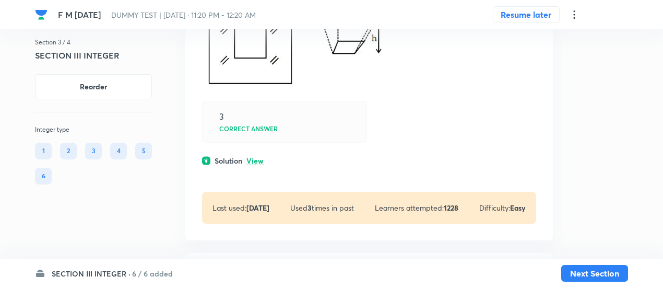
scroll to position [2389, 0]
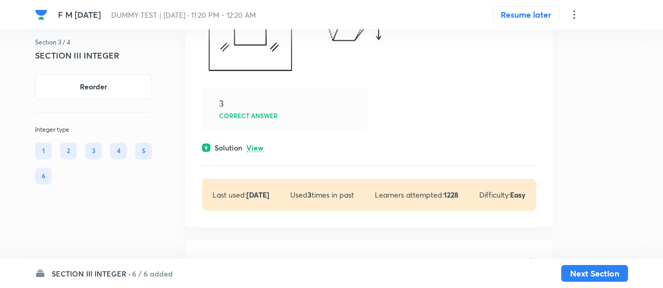
click at [257, 144] on p "View" at bounding box center [255, 148] width 17 height 8
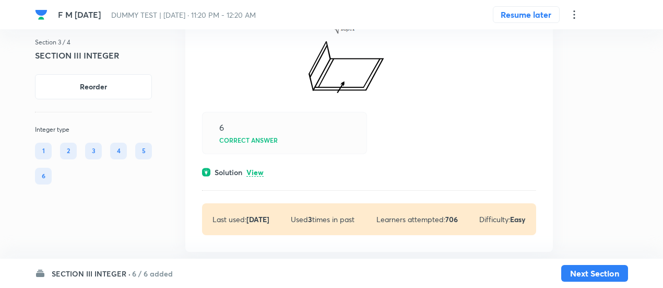
scroll to position [2899, 0]
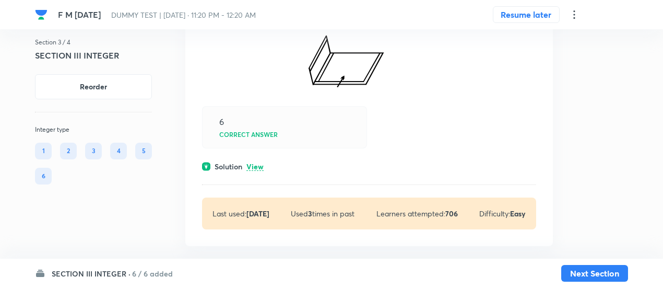
click at [257, 163] on p "View" at bounding box center [255, 167] width 17 height 8
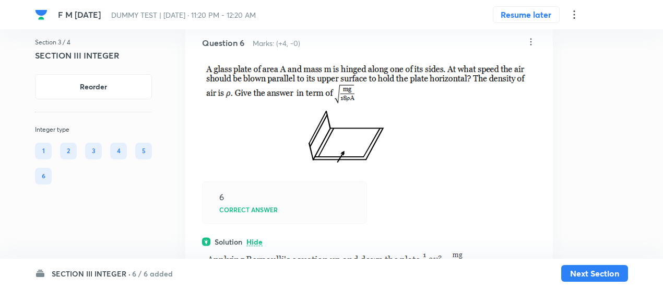
scroll to position [2822, 0]
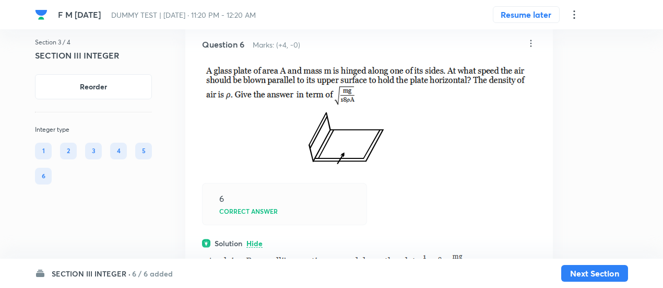
click at [272, 162] on p at bounding box center [369, 118] width 334 height 111
click at [132, 274] on h6 "6 / 6 added" at bounding box center [152, 273] width 41 height 11
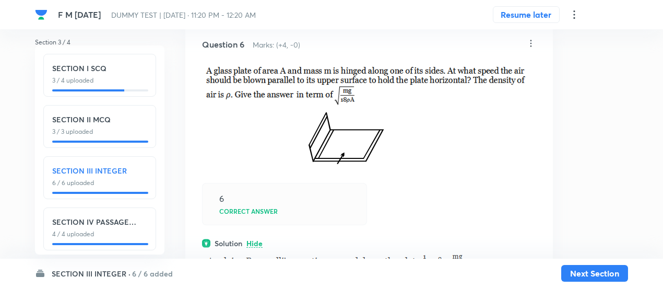
click at [261, 124] on p at bounding box center [369, 118] width 334 height 111
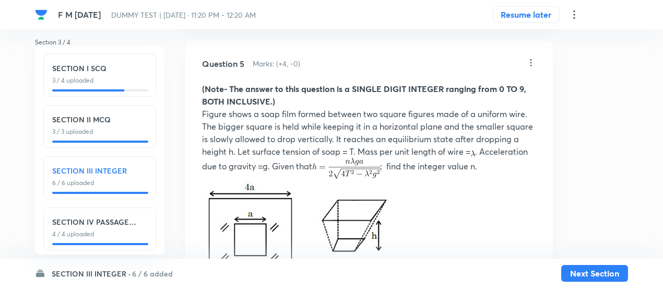
scroll to position [2178, 0]
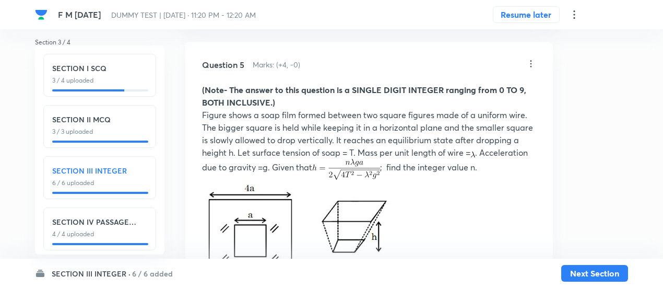
click at [258, 125] on p "Figure shows a soap film formed between two square figures made of a uniform wi…" at bounding box center [369, 144] width 334 height 71
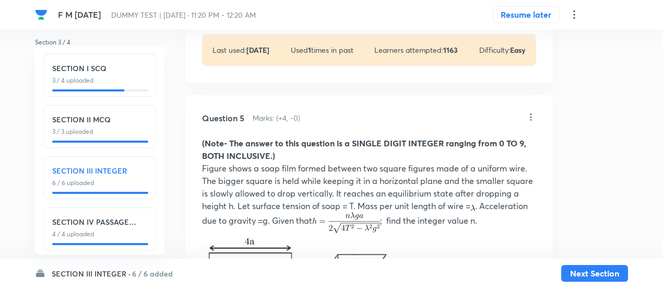
scroll to position [2123, 0]
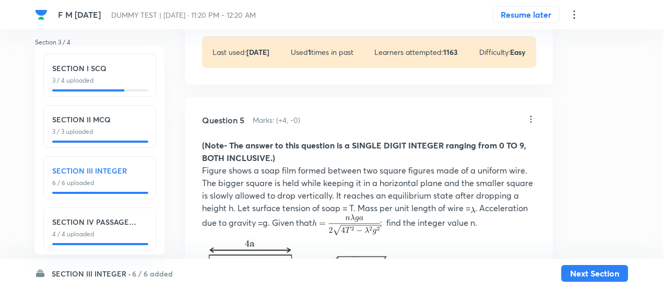
click at [287, 182] on p "Figure shows a soap film formed between two square figures made of a uniform wi…" at bounding box center [369, 199] width 334 height 71
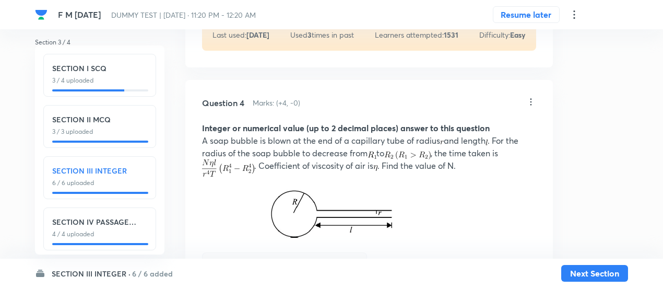
scroll to position [1553, 0]
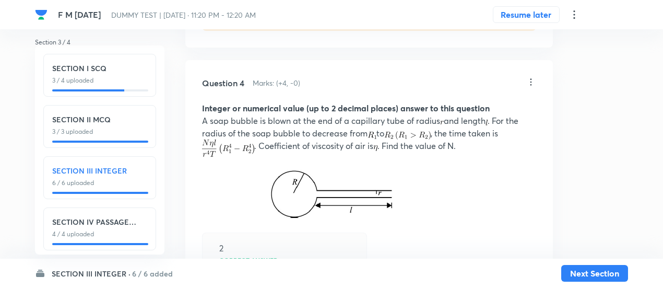
click at [252, 157] on p at bounding box center [369, 163] width 334 height 13
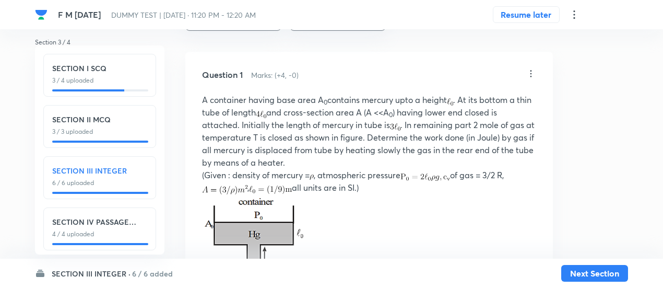
scroll to position [42, 0]
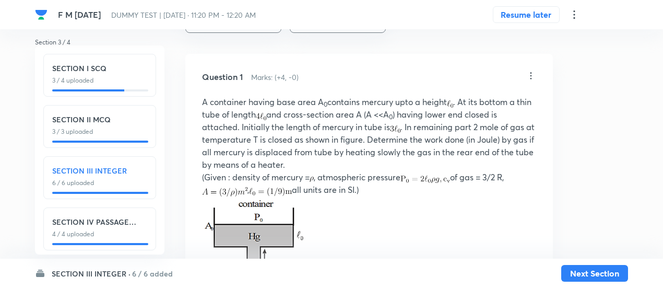
click at [302, 147] on p "A container having base area A 0 contains mercury upto a height . At its bottom…" at bounding box center [369, 133] width 334 height 75
click at [118, 86] on div "SECTION I SCQ 3 / 4 uploaded" at bounding box center [99, 75] width 113 height 43
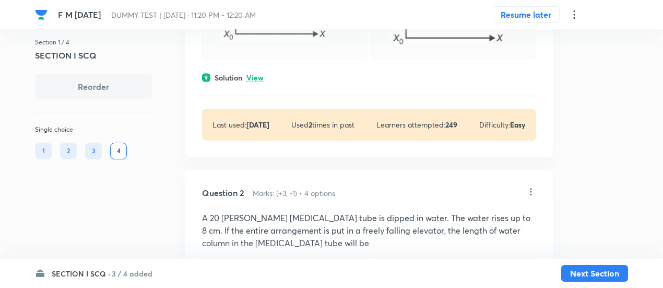
scroll to position [514, 0]
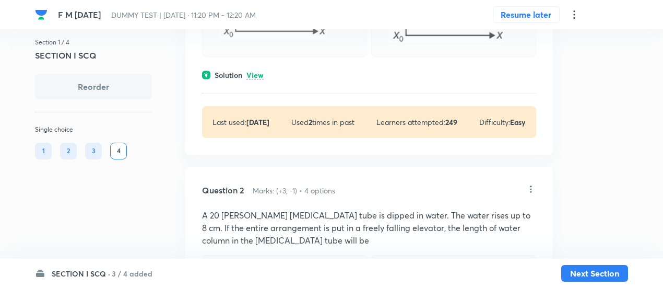
click at [255, 76] on p "View" at bounding box center [255, 76] width 17 height 8
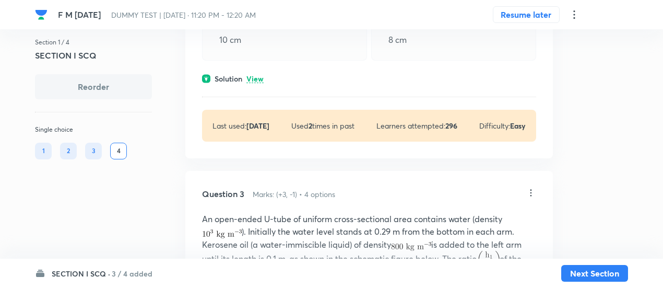
scroll to position [952, 0]
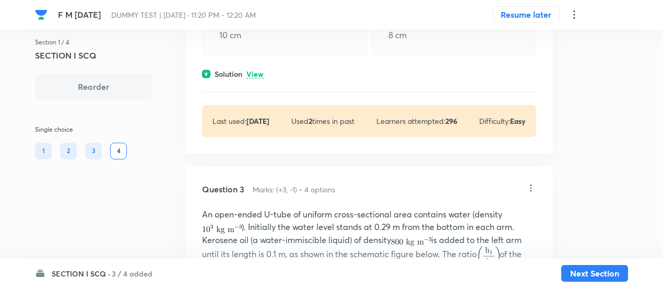
click at [254, 73] on p "View" at bounding box center [255, 75] width 17 height 8
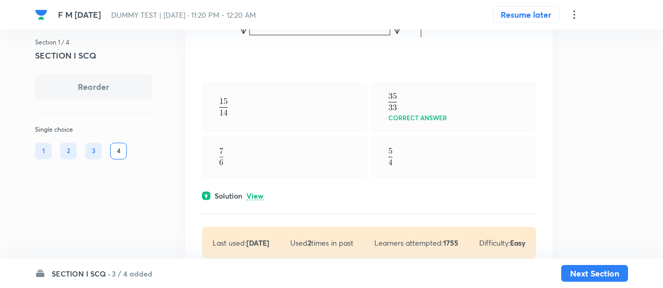
scroll to position [1398, 0]
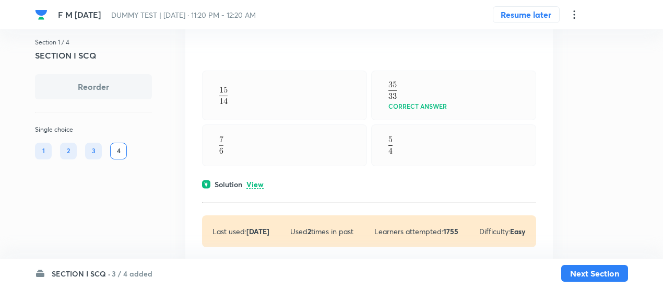
click at [254, 183] on p "View" at bounding box center [255, 185] width 17 height 8
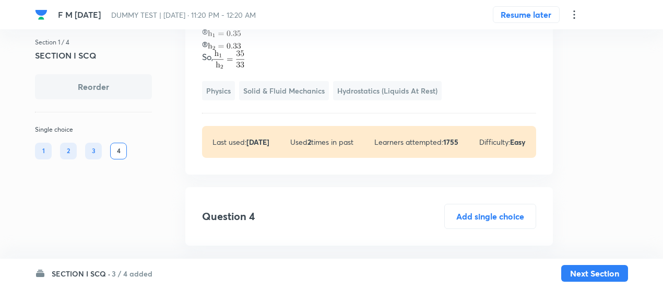
scroll to position [1718, 0]
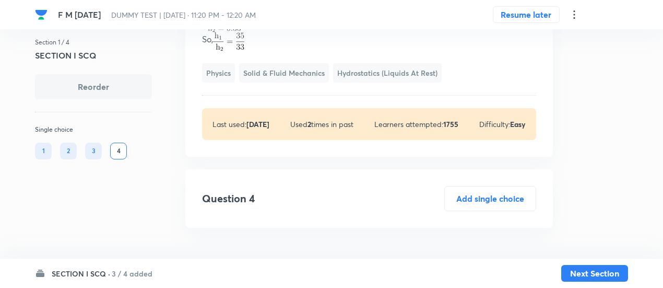
click at [139, 270] on h6 "3 / 4 added" at bounding box center [132, 273] width 41 height 11
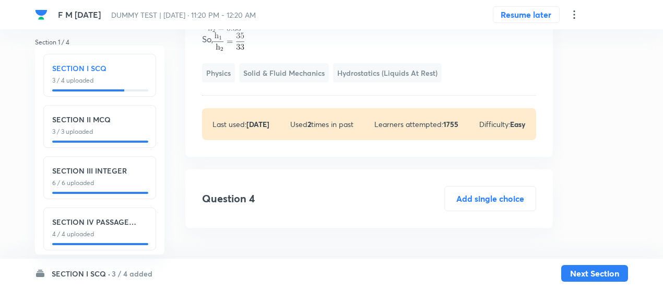
click at [118, 135] on p "3 / 3 uploaded" at bounding box center [99, 131] width 95 height 9
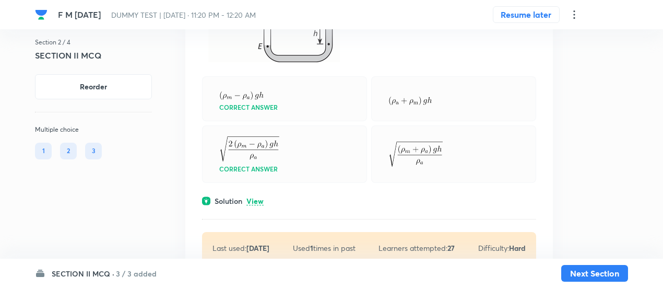
scroll to position [238, 0]
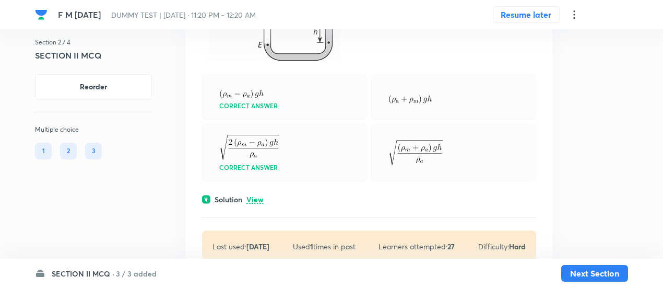
click at [258, 198] on p "View" at bounding box center [255, 200] width 17 height 8
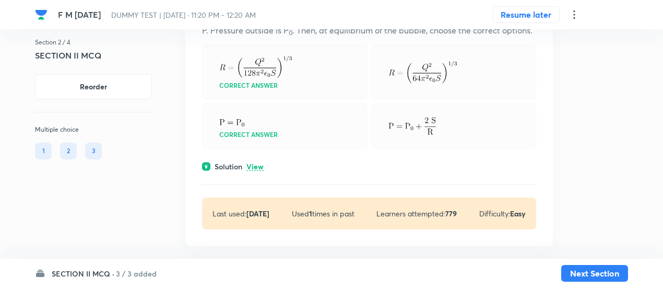
scroll to position [772, 0]
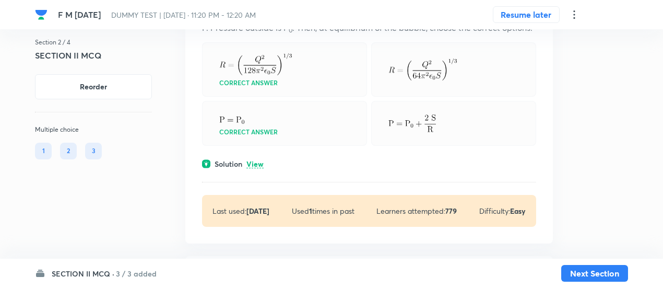
click at [257, 168] on p "View" at bounding box center [255, 164] width 17 height 8
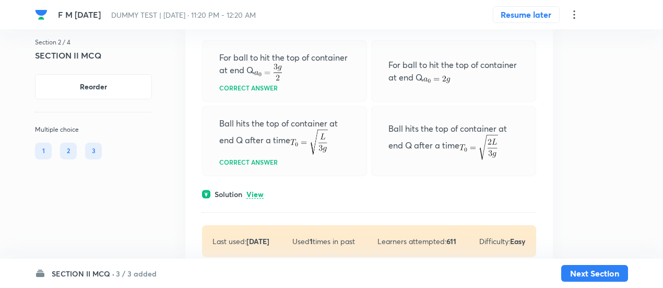
scroll to position [1417, 0]
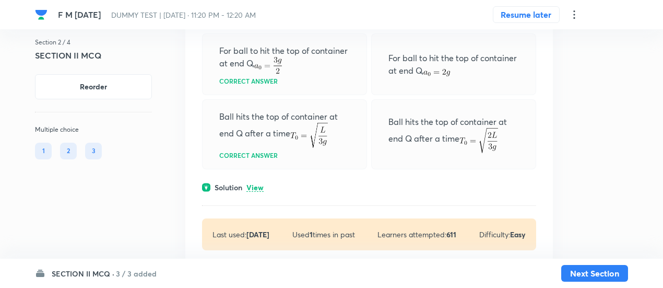
click at [260, 192] on p "View" at bounding box center [255, 188] width 17 height 8
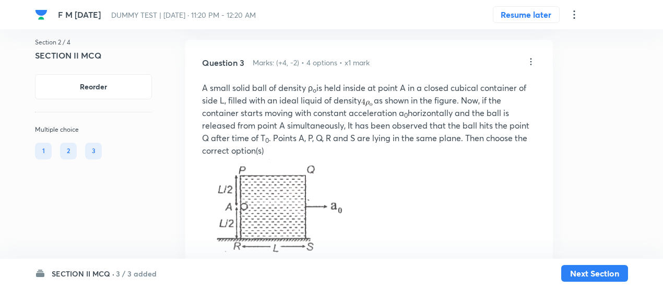
scroll to position [1175, 0]
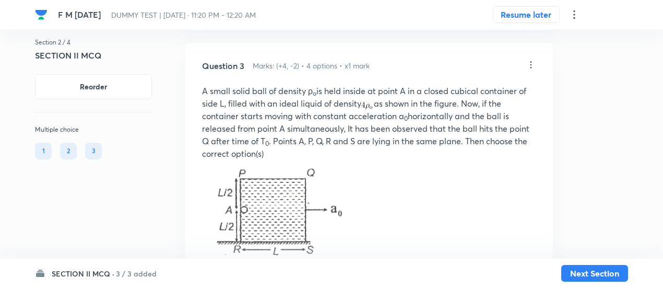
click at [531, 70] on icon at bounding box center [531, 65] width 10 height 10
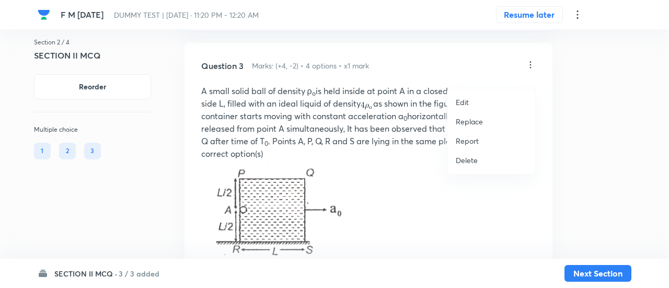
click at [474, 125] on p "Replace" at bounding box center [468, 121] width 27 height 11
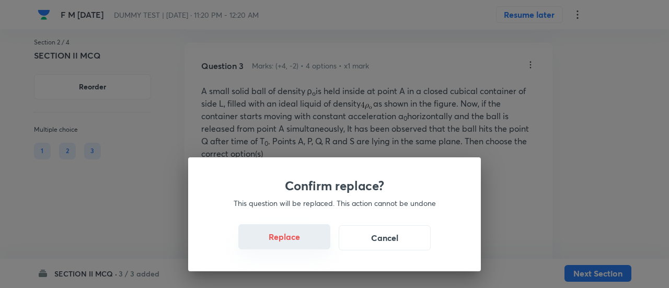
click at [301, 241] on button "Replace" at bounding box center [284, 236] width 92 height 25
click at [301, 241] on div "Confirm replace? This question will be replaced. This action cannot be undone R…" at bounding box center [334, 214] width 292 height 114
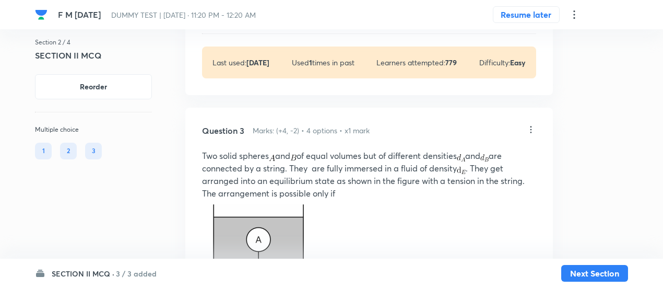
scroll to position [1097, 0]
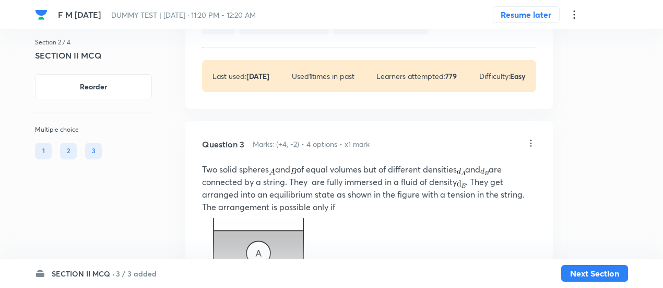
click at [534, 148] on icon at bounding box center [531, 143] width 10 height 10
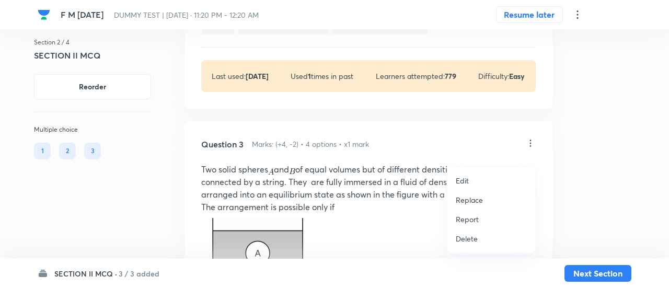
click at [474, 198] on p "Replace" at bounding box center [468, 199] width 27 height 11
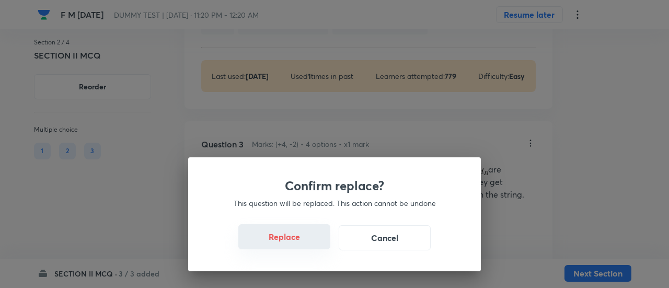
click at [295, 241] on button "Replace" at bounding box center [284, 236] width 92 height 25
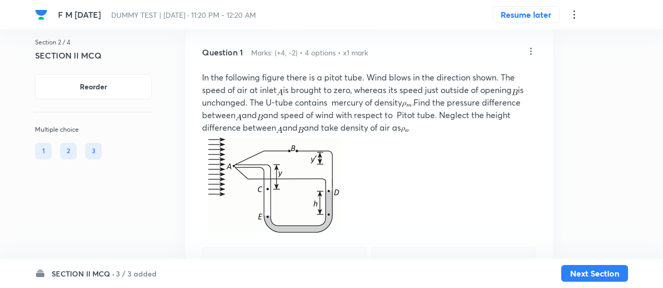
scroll to position [66, 0]
click at [143, 272] on h6 "3 / 3 added" at bounding box center [136, 273] width 41 height 11
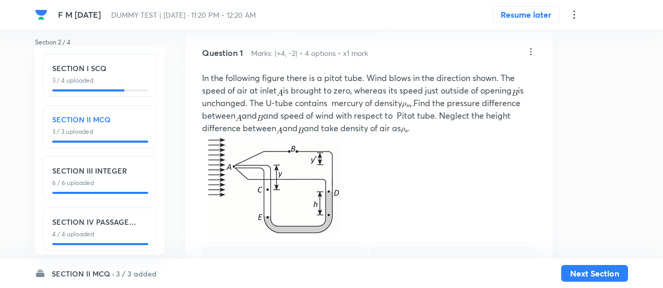
click at [121, 81] on p "3 / 4 uploaded" at bounding box center [99, 80] width 95 height 9
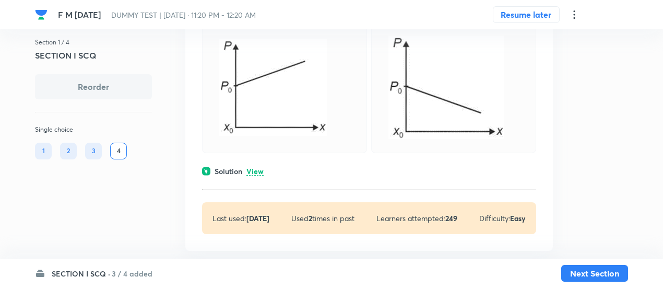
scroll to position [428, 0]
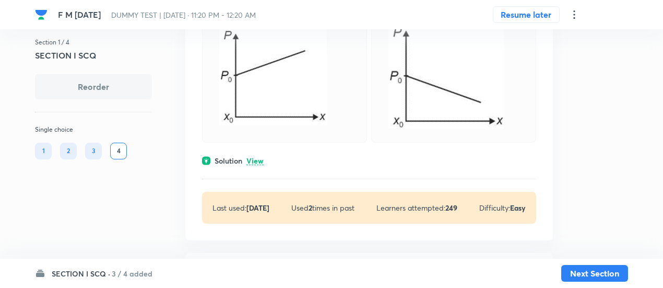
click at [256, 162] on p "View" at bounding box center [255, 161] width 17 height 8
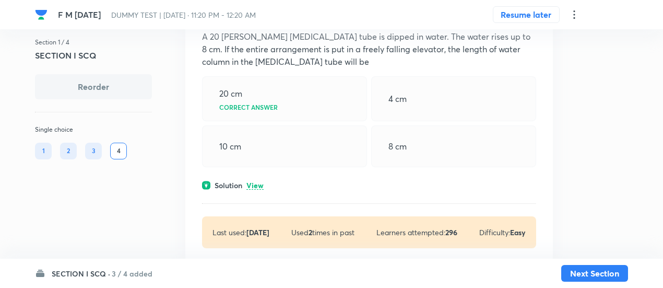
scroll to position [850, 0]
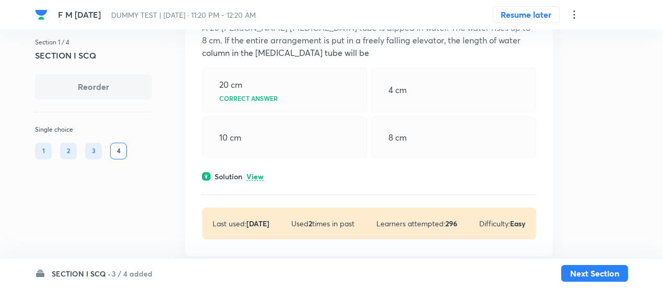
click at [258, 175] on p "View" at bounding box center [255, 177] width 17 height 8
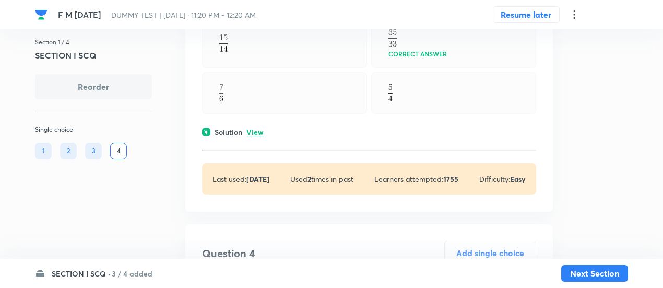
scroll to position [1459, 0]
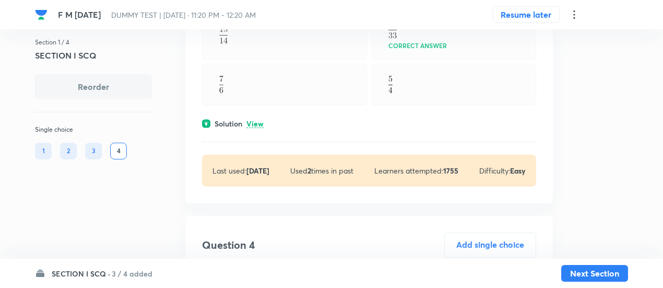
click at [256, 120] on p "View" at bounding box center [255, 124] width 17 height 8
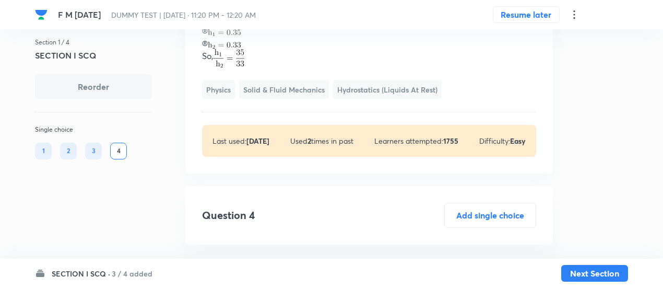
scroll to position [1702, 0]
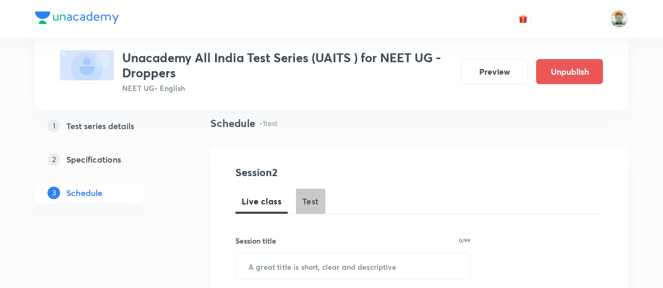
click at [316, 201] on span "Test" at bounding box center [310, 201] width 17 height 13
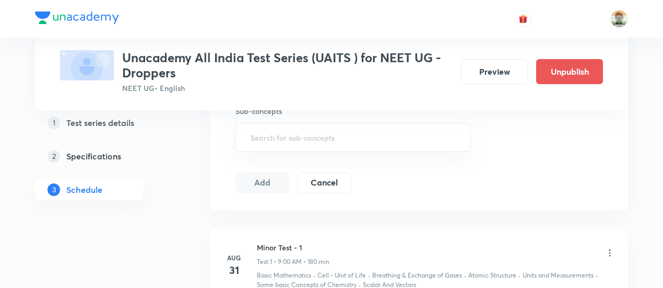
scroll to position [604, 0]
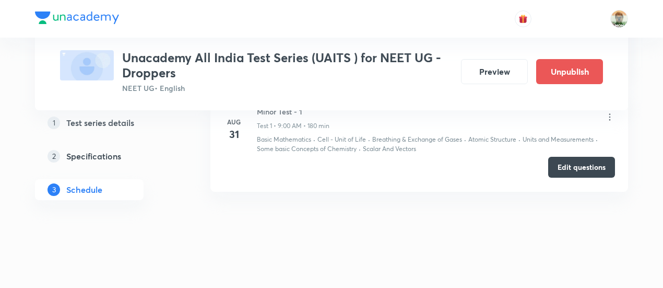
click at [564, 166] on button "Edit questions" at bounding box center [581, 167] width 67 height 21
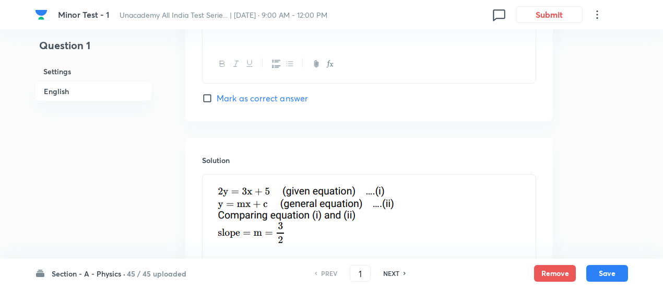
scroll to position [1147, 0]
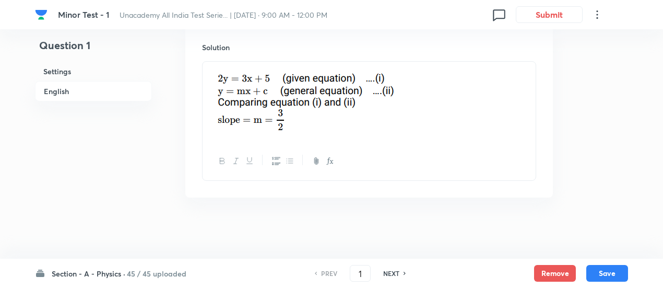
click at [394, 274] on h6 "NEXT" at bounding box center [391, 272] width 16 height 9
type input "2"
checkbox input "true"
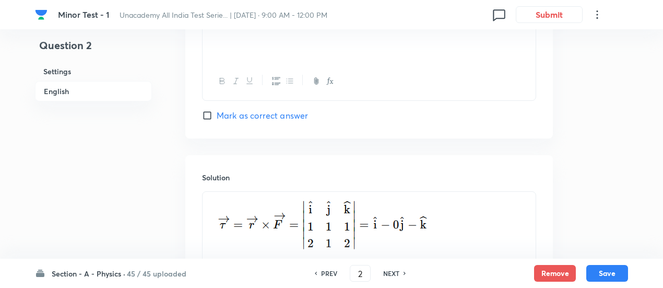
scroll to position [1138, 0]
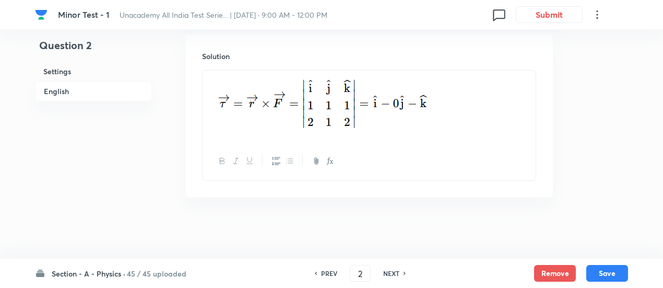
click at [397, 269] on h6 "NEXT" at bounding box center [391, 272] width 16 height 9
type input "3"
checkbox input "true"
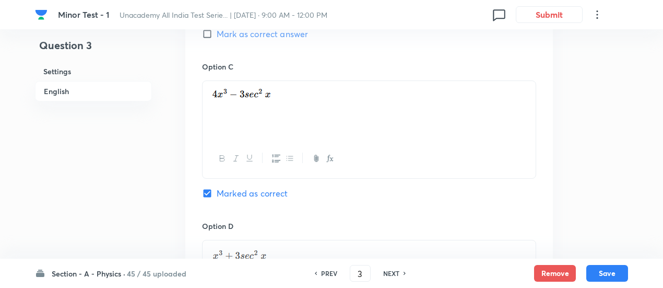
scroll to position [780, 0]
click at [395, 274] on h6 "NEXT" at bounding box center [391, 272] width 16 height 9
type input "4"
checkbox input "false"
checkbox input "true"
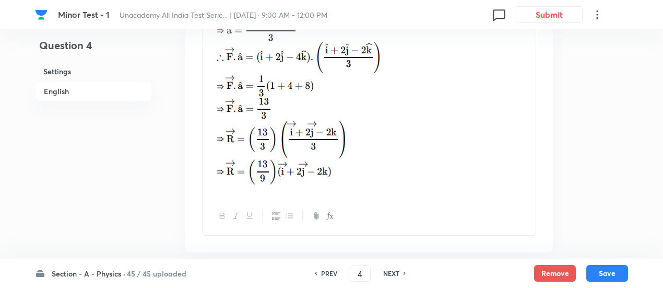
scroll to position [1475, 0]
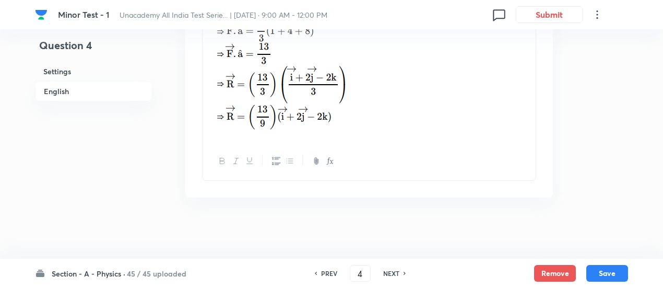
click at [396, 271] on h6 "NEXT" at bounding box center [391, 272] width 16 height 9
type input "5"
checkbox input "false"
checkbox input "true"
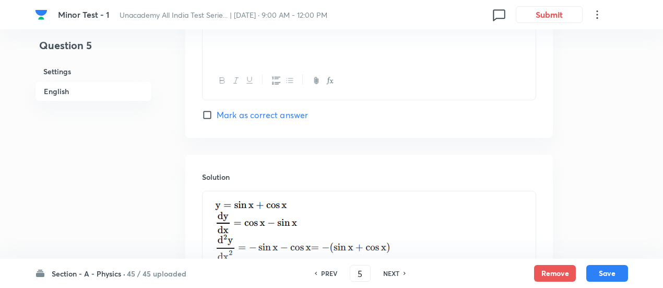
scroll to position [1149, 0]
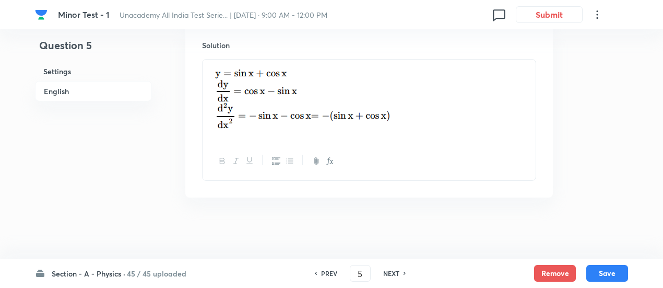
click at [392, 274] on h6 "NEXT" at bounding box center [391, 272] width 16 height 9
type input "6"
checkbox input "false"
checkbox input "true"
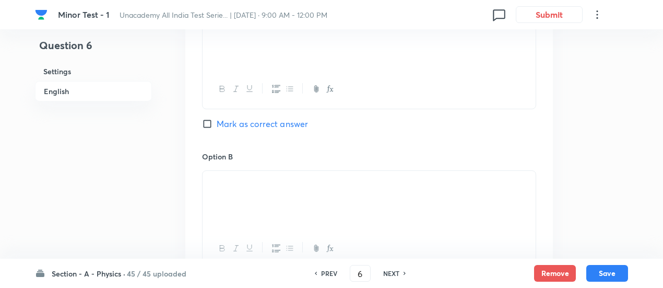
scroll to position [532, 0]
click at [392, 274] on h6 "NEXT" at bounding box center [391, 272] width 16 height 9
type input "7"
checkbox input "false"
checkbox input "true"
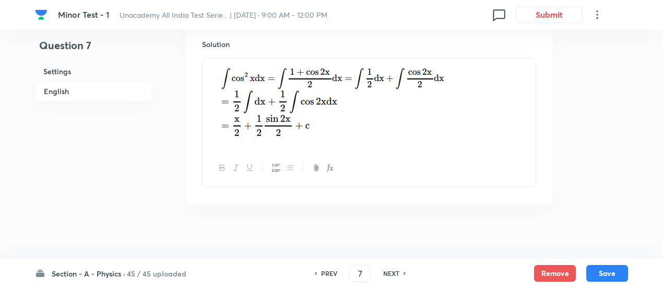
scroll to position [1157, 0]
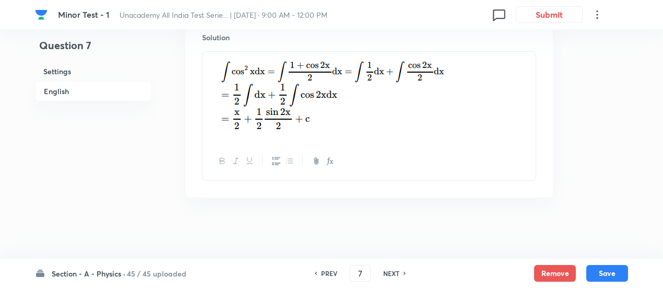
click at [394, 275] on h6 "NEXT" at bounding box center [391, 272] width 16 height 9
type input "8"
checkbox input "false"
checkbox input "true"
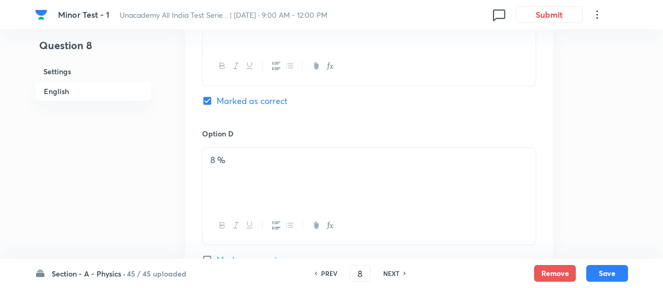
scroll to position [919, 0]
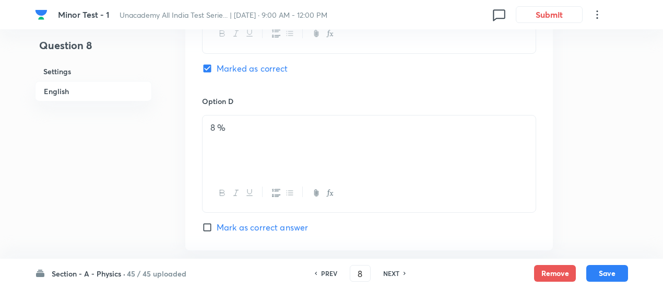
click at [390, 269] on h6 "NEXT" at bounding box center [391, 272] width 16 height 9
type input "9"
checkbox input "true"
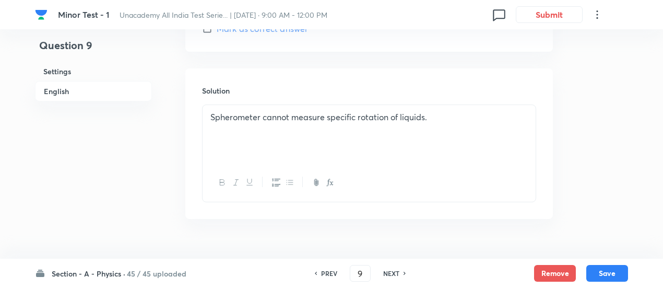
scroll to position [1139, 0]
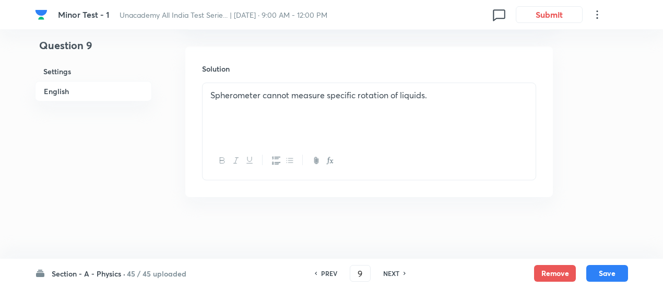
click at [393, 273] on h6 "NEXT" at bounding box center [391, 272] width 16 height 9
type input "10"
checkbox input "false"
checkbox input "true"
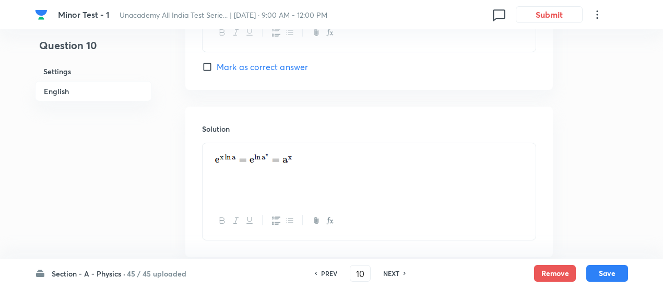
scroll to position [1117, 0]
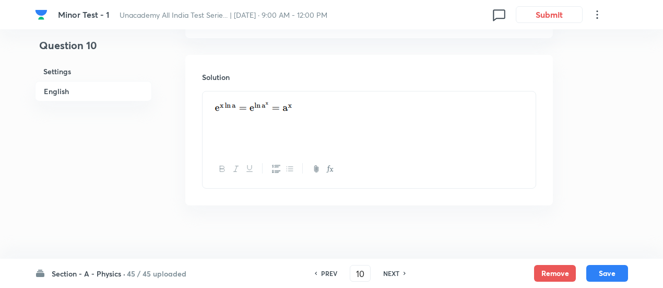
click at [393, 274] on h6 "NEXT" at bounding box center [391, 272] width 16 height 9
type input "11"
checkbox input "false"
checkbox input "true"
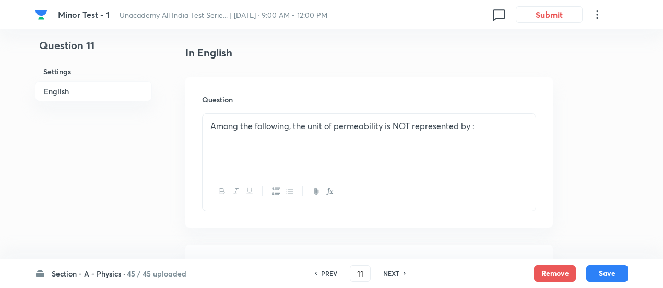
scroll to position [275, 0]
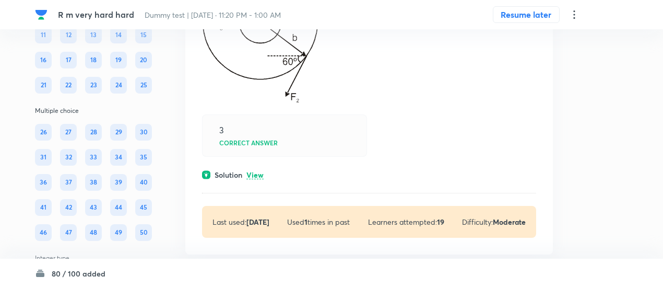
click at [258, 171] on p "View" at bounding box center [255, 175] width 17 height 8
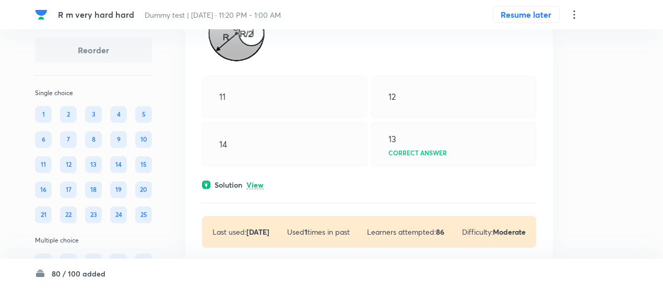
scroll to position [9090, 0]
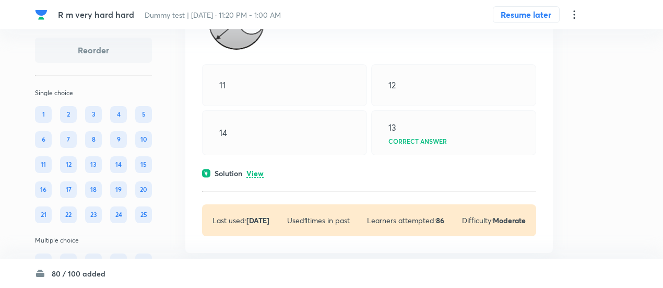
click at [258, 170] on p "View" at bounding box center [255, 174] width 17 height 8
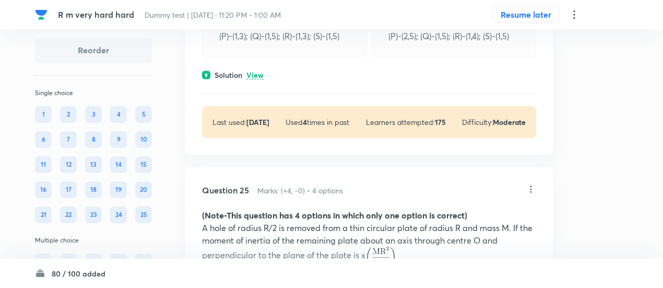
scroll to position [8783, 0]
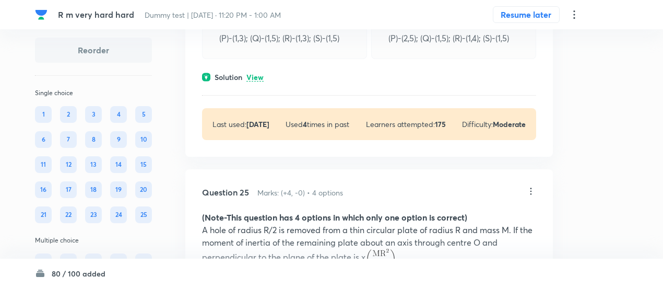
click at [257, 74] on p "View" at bounding box center [255, 78] width 17 height 8
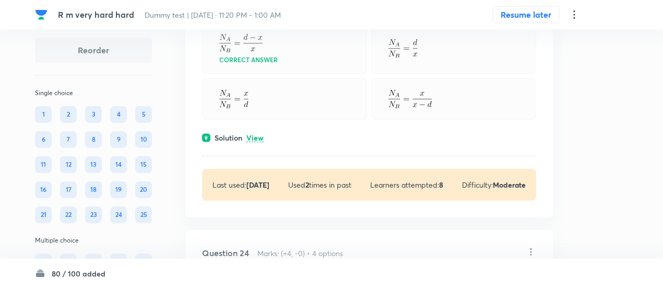
scroll to position [8294, 0]
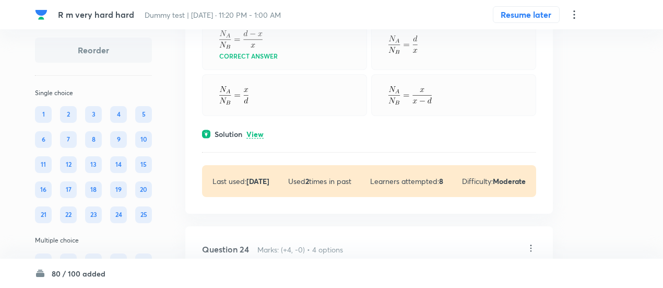
click at [261, 131] on p "View" at bounding box center [255, 135] width 17 height 8
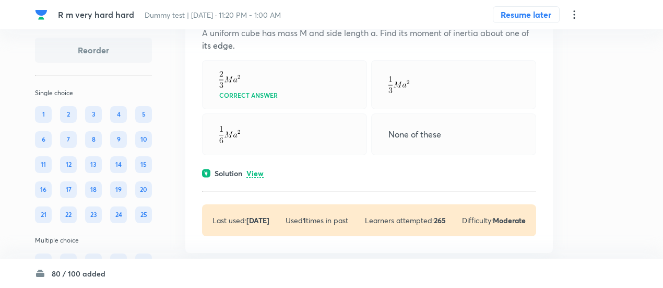
scroll to position [7962, 0]
click at [258, 169] on p "View" at bounding box center [255, 173] width 17 height 8
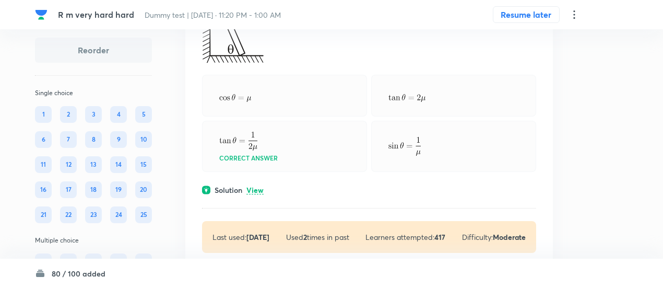
scroll to position [7663, 0]
click at [259, 187] on p "View" at bounding box center [255, 191] width 17 height 8
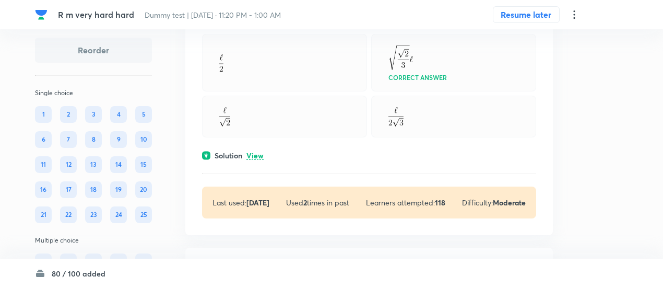
scroll to position [7296, 0]
click at [257, 153] on p "View" at bounding box center [255, 157] width 17 height 8
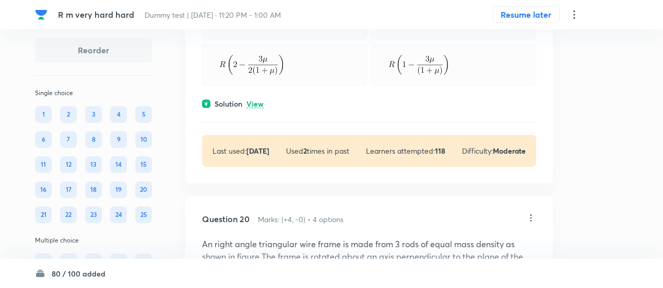
scroll to position [6953, 0]
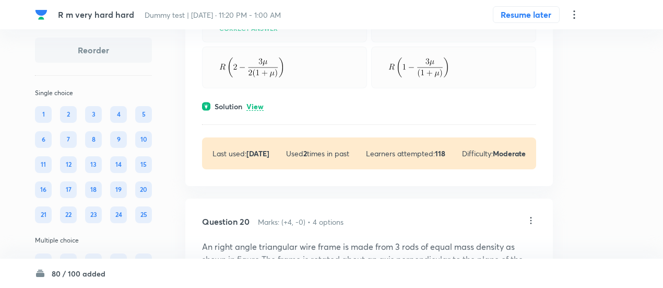
click at [253, 103] on p "View" at bounding box center [255, 107] width 17 height 8
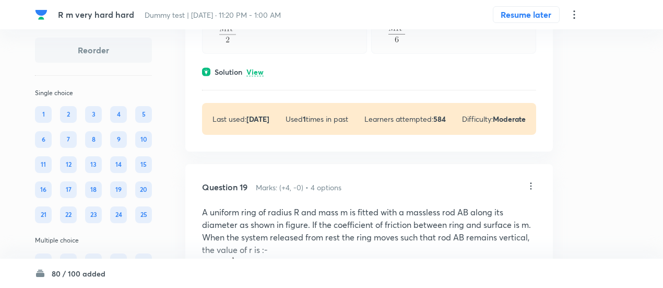
scroll to position [6575, 0]
click at [258, 69] on p "View" at bounding box center [255, 73] width 17 height 8
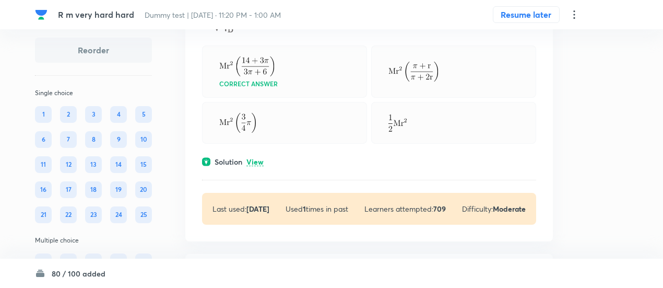
scroll to position [6190, 0]
click at [260, 159] on p "View" at bounding box center [255, 163] width 17 height 8
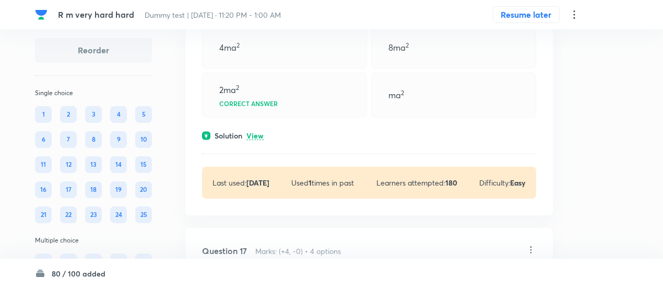
scroll to position [5787, 0]
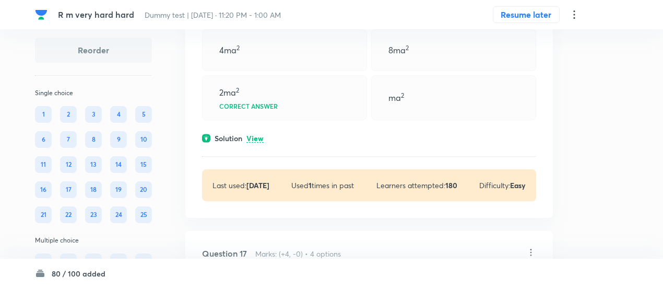
click at [258, 135] on p "View" at bounding box center [255, 139] width 17 height 8
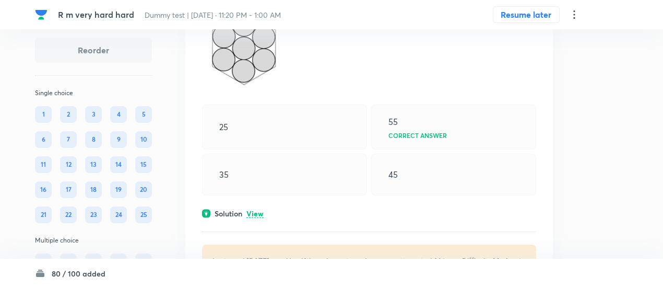
scroll to position [5422, 0]
click at [260, 211] on p "View" at bounding box center [255, 215] width 17 height 8
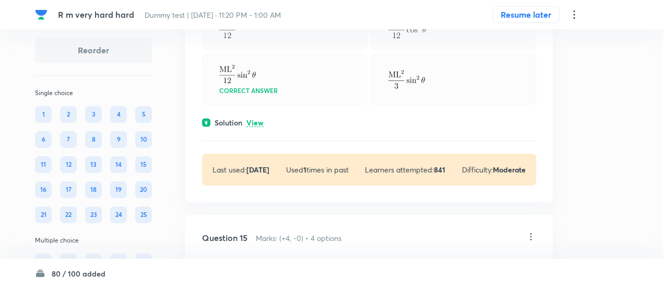
scroll to position [5110, 0]
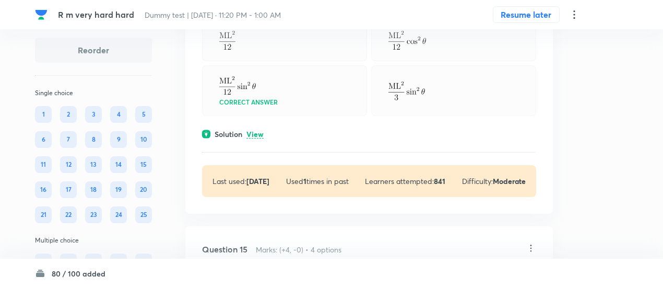
click at [257, 131] on p "View" at bounding box center [255, 135] width 17 height 8
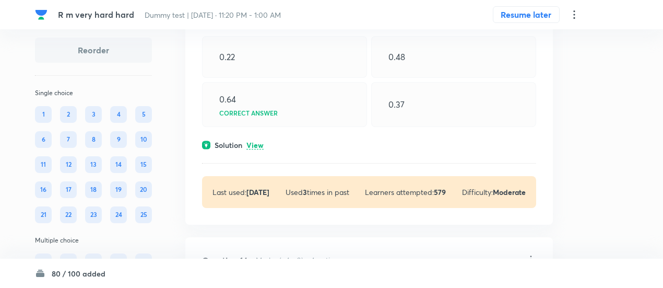
scroll to position [4723, 0]
click at [257, 142] on p "View" at bounding box center [255, 146] width 17 height 8
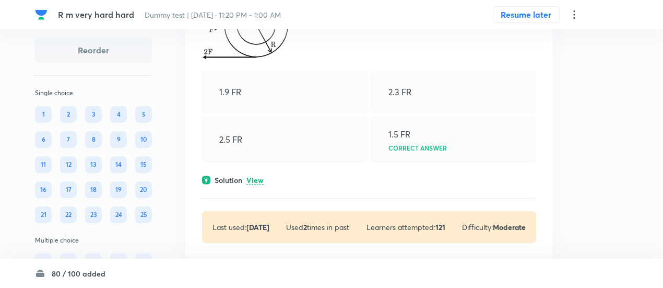
scroll to position [4284, 0]
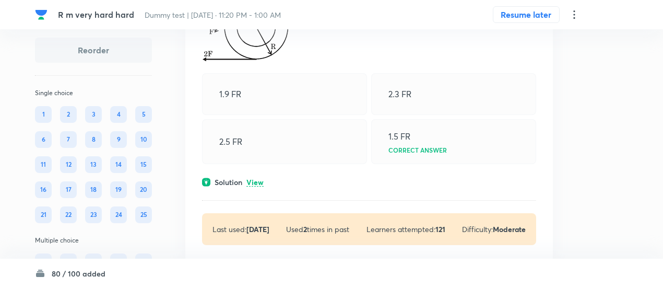
click at [259, 177] on div "Solution View" at bounding box center [369, 182] width 334 height 11
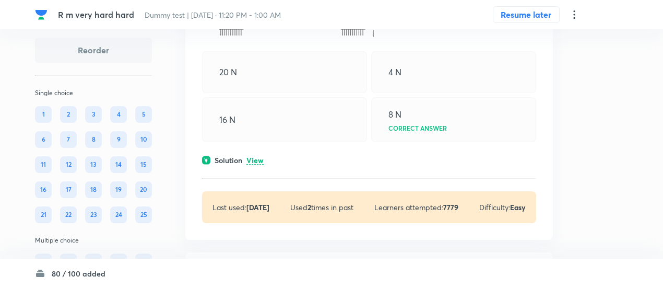
scroll to position [3921, 0]
click at [256, 157] on p "View" at bounding box center [255, 161] width 17 height 8
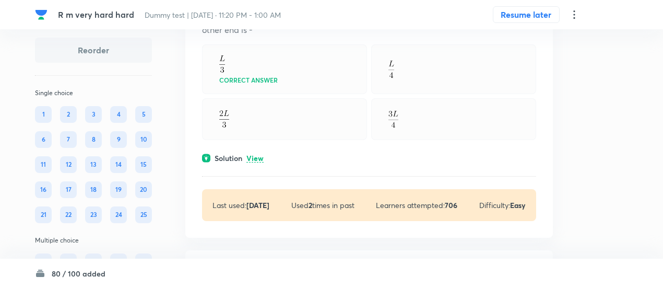
scroll to position [3502, 0]
click at [256, 156] on p "View" at bounding box center [255, 160] width 17 height 8
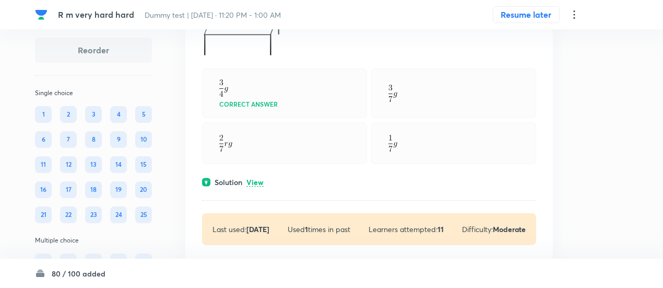
scroll to position [3171, 0]
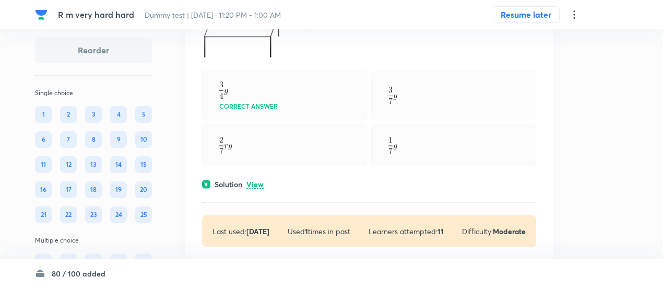
click at [256, 181] on p "View" at bounding box center [255, 185] width 17 height 8
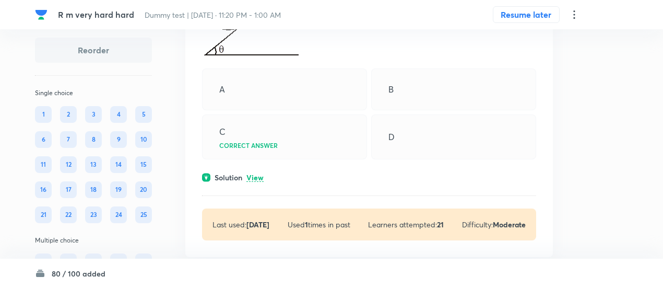
scroll to position [2858, 0]
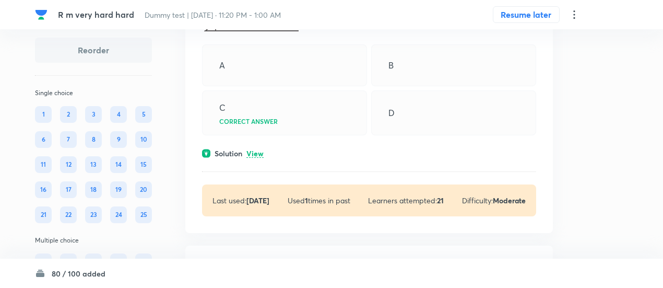
click at [256, 150] on p "View" at bounding box center [255, 154] width 17 height 8
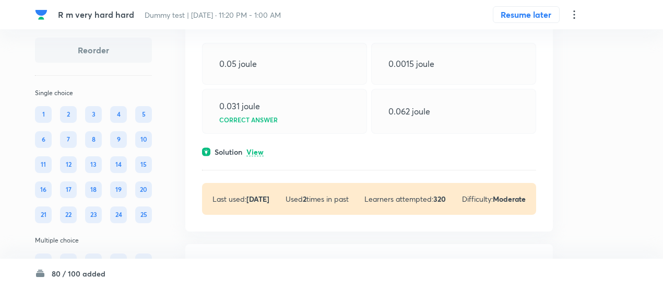
scroll to position [2491, 0]
click at [256, 147] on p "View" at bounding box center [255, 151] width 17 height 8
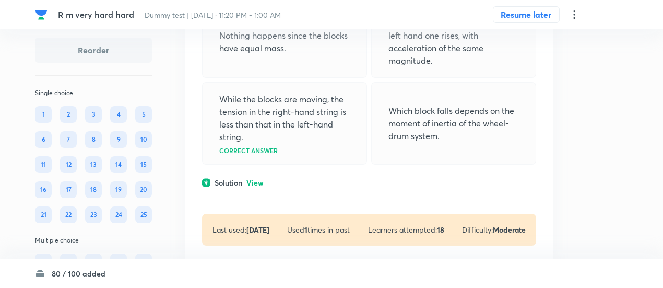
scroll to position [2079, 0]
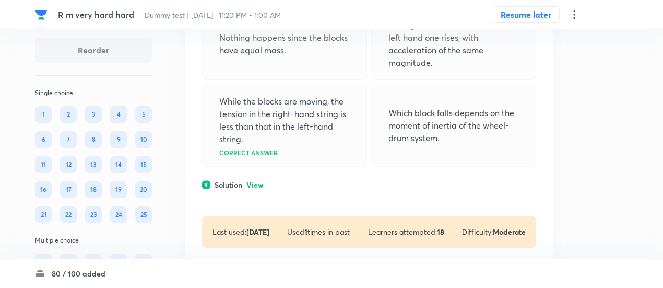
click at [260, 181] on p "View" at bounding box center [255, 185] width 17 height 8
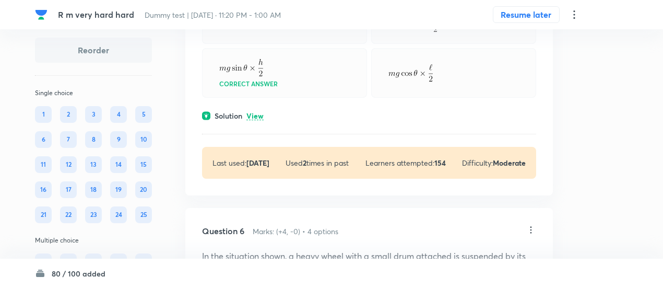
scroll to position [1706, 0]
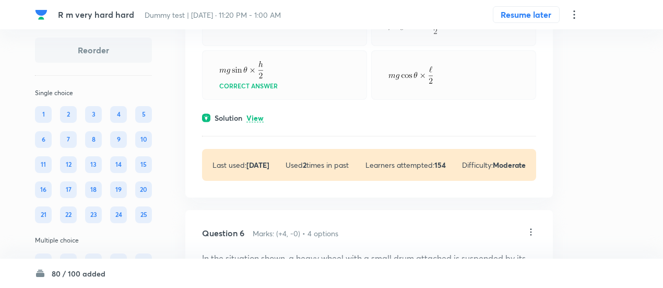
click at [259, 119] on p "View" at bounding box center [255, 118] width 17 height 8
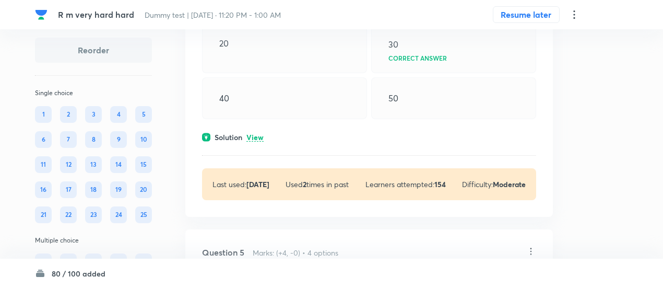
scroll to position [1303, 0]
click at [259, 138] on p "View" at bounding box center [255, 138] width 17 height 8
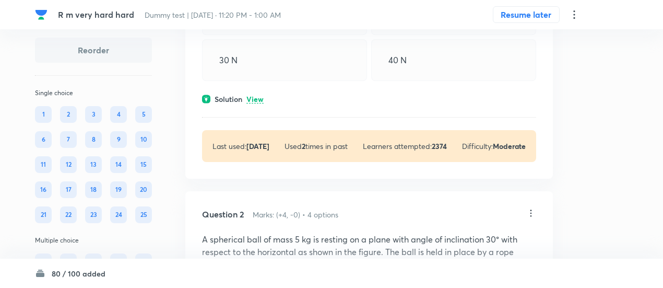
scroll to position [275, 0]
